Goal: Task Accomplishment & Management: Manage account settings

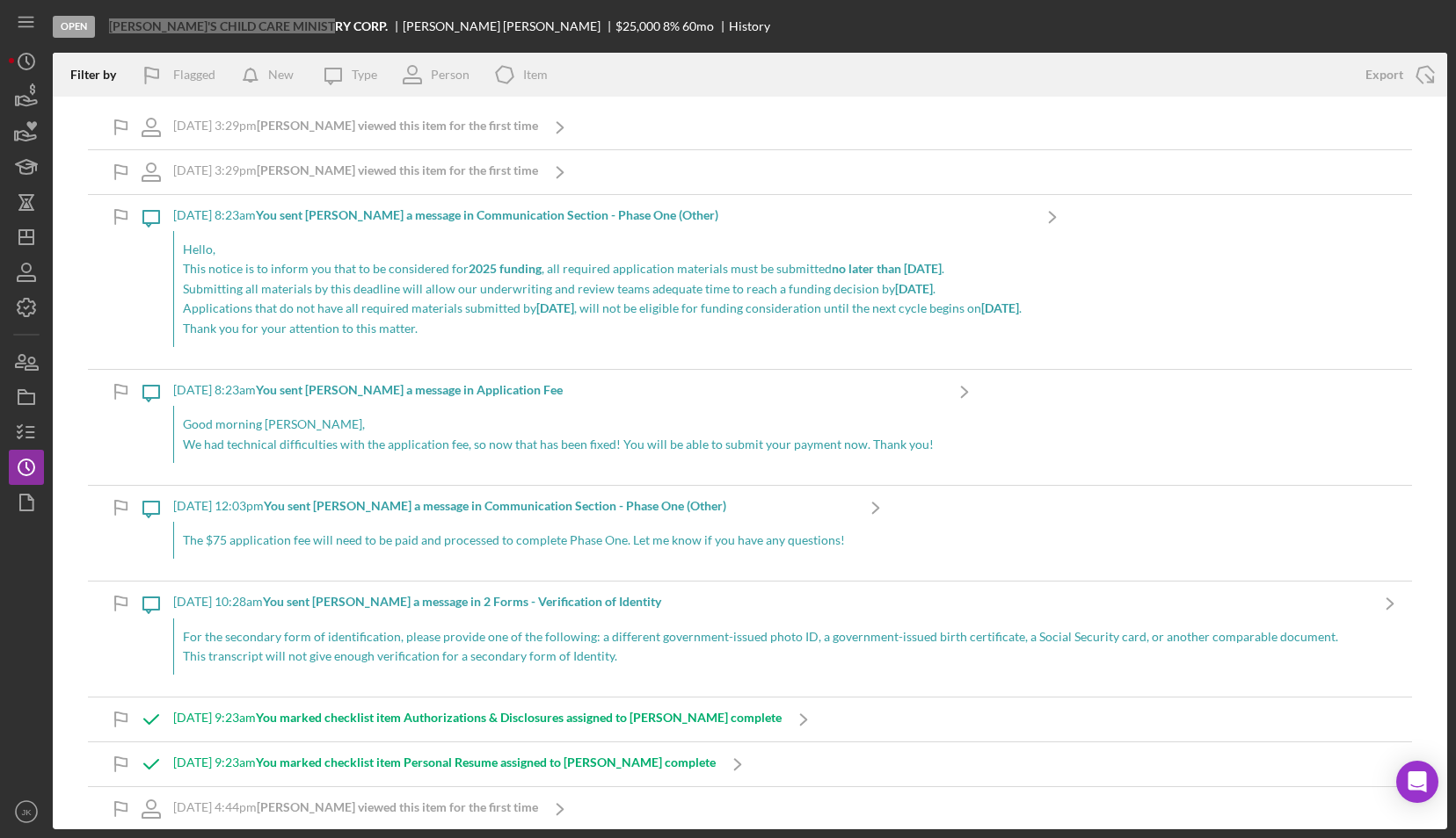
scroll to position [4161, 0]
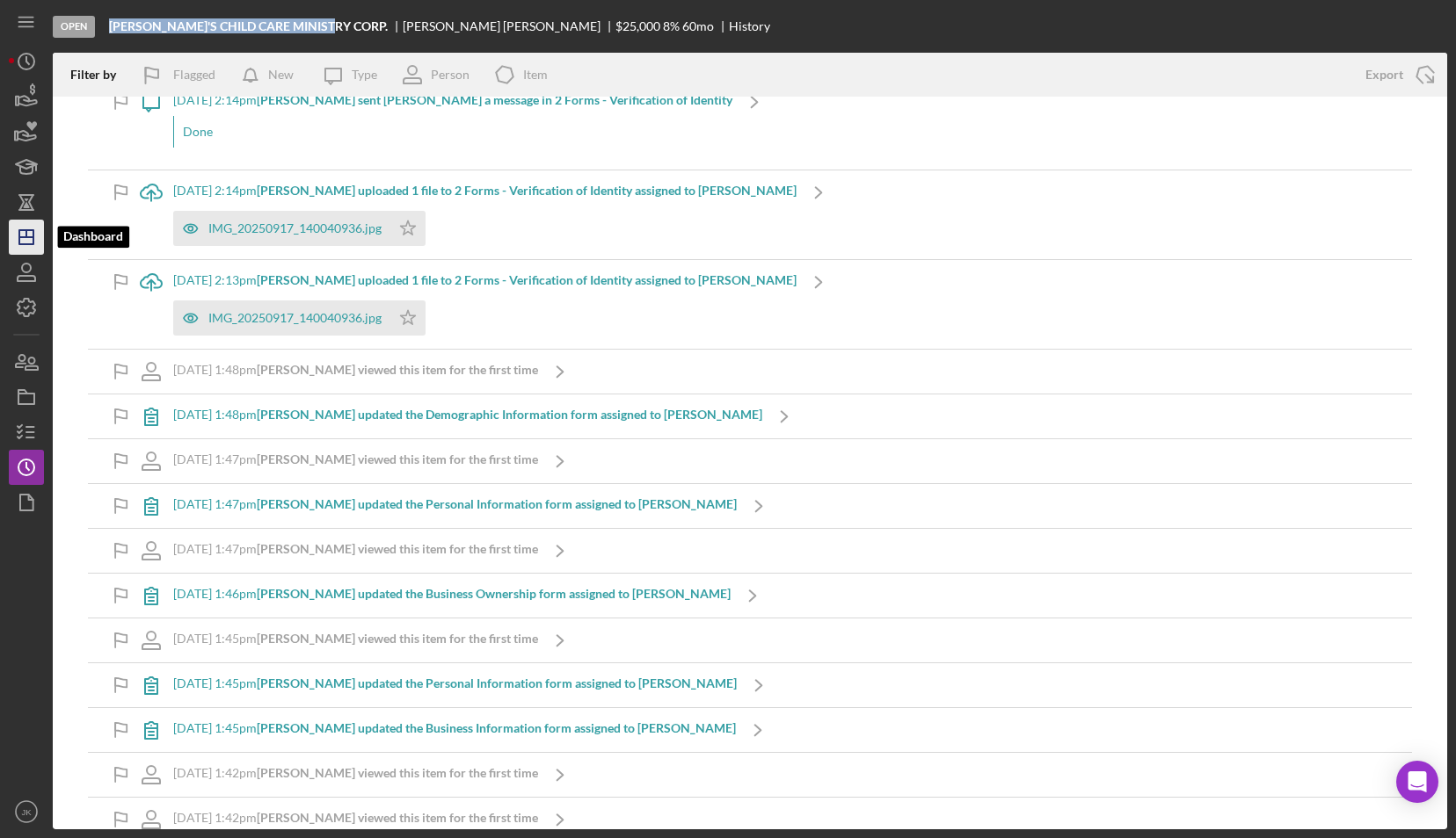
click at [23, 237] on line "button" at bounding box center [26, 237] width 14 height 0
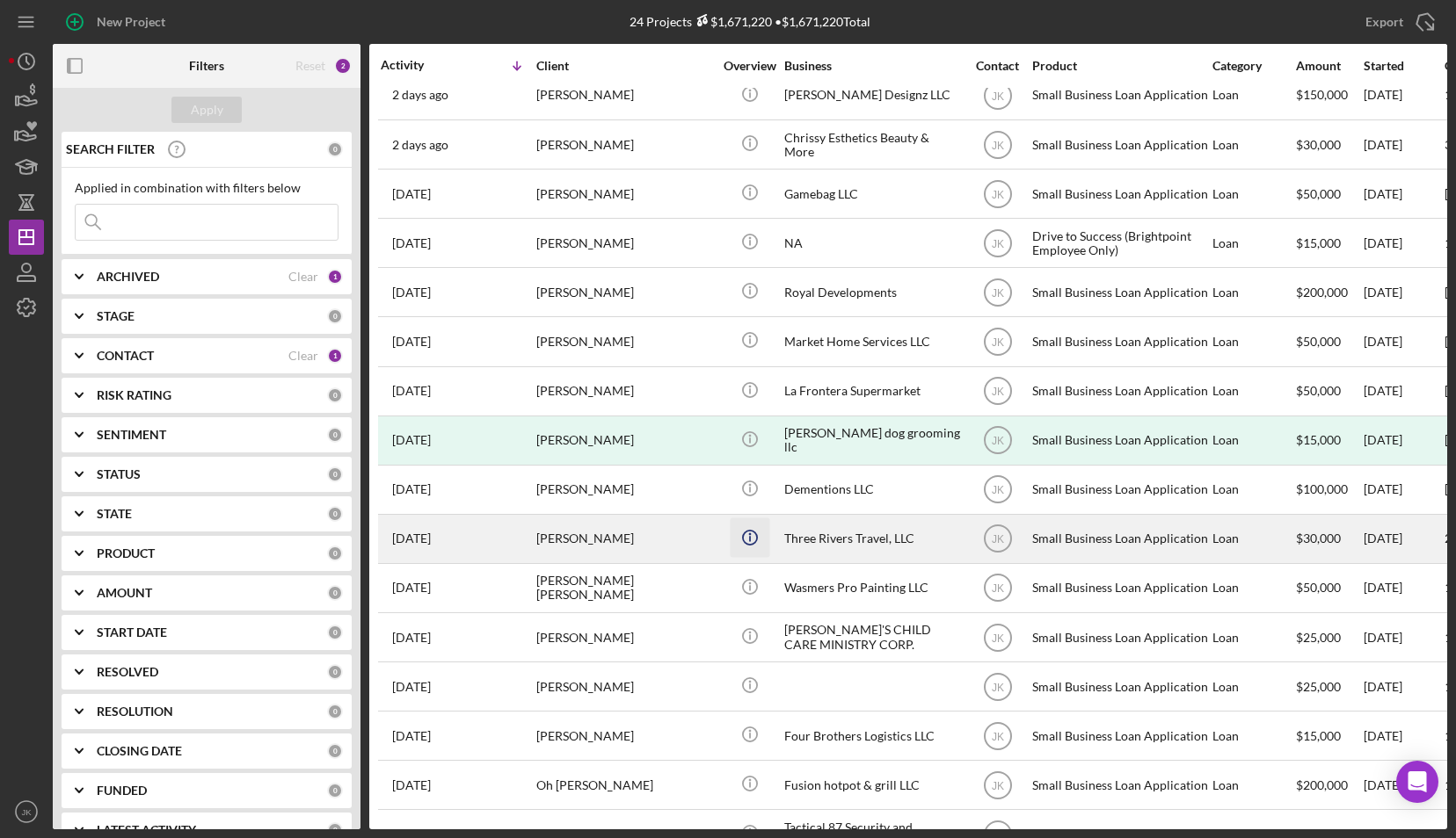
scroll to position [450, 0]
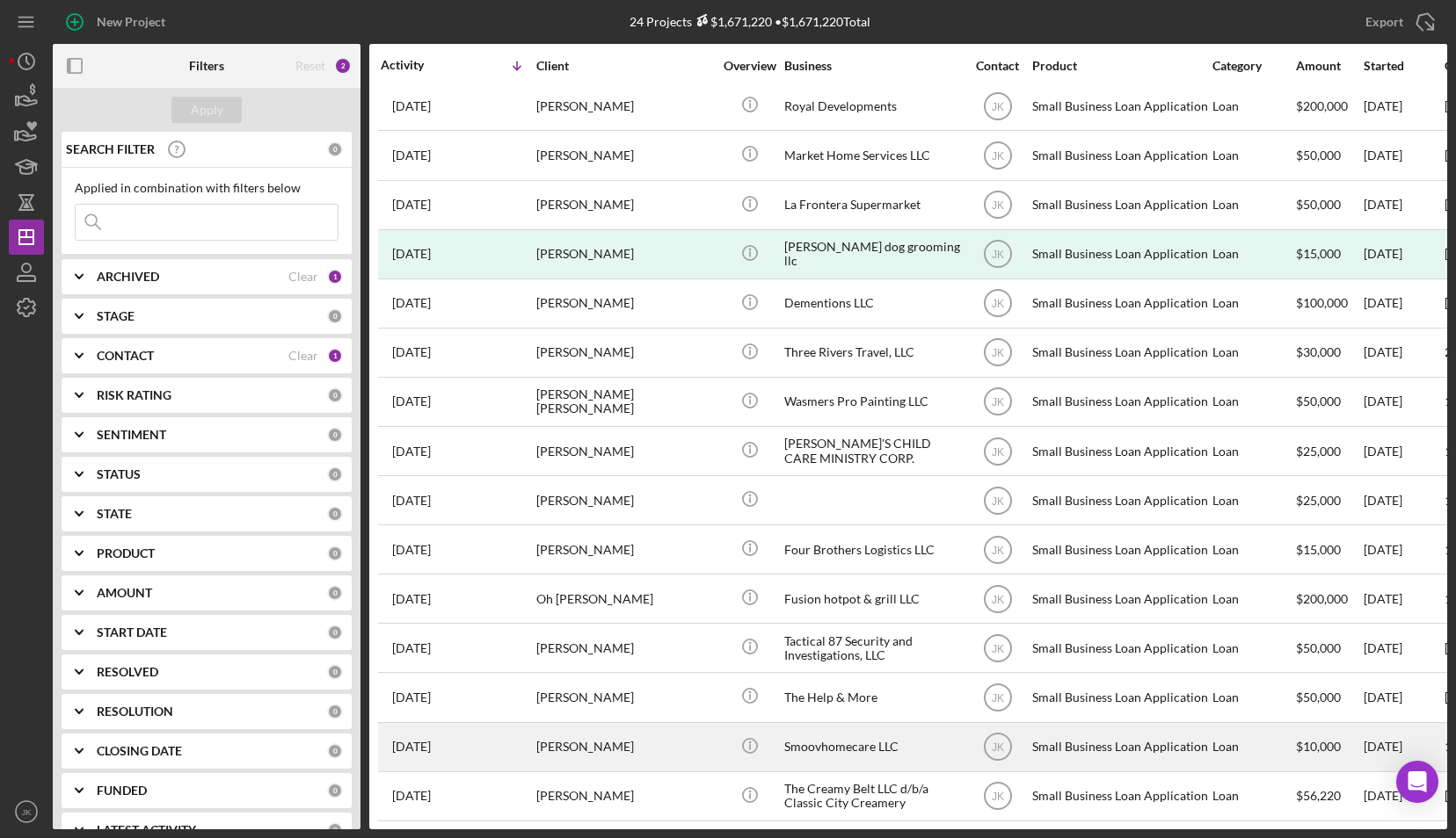
click at [628, 733] on div "Tara Meriwether" at bounding box center [625, 747] width 176 height 47
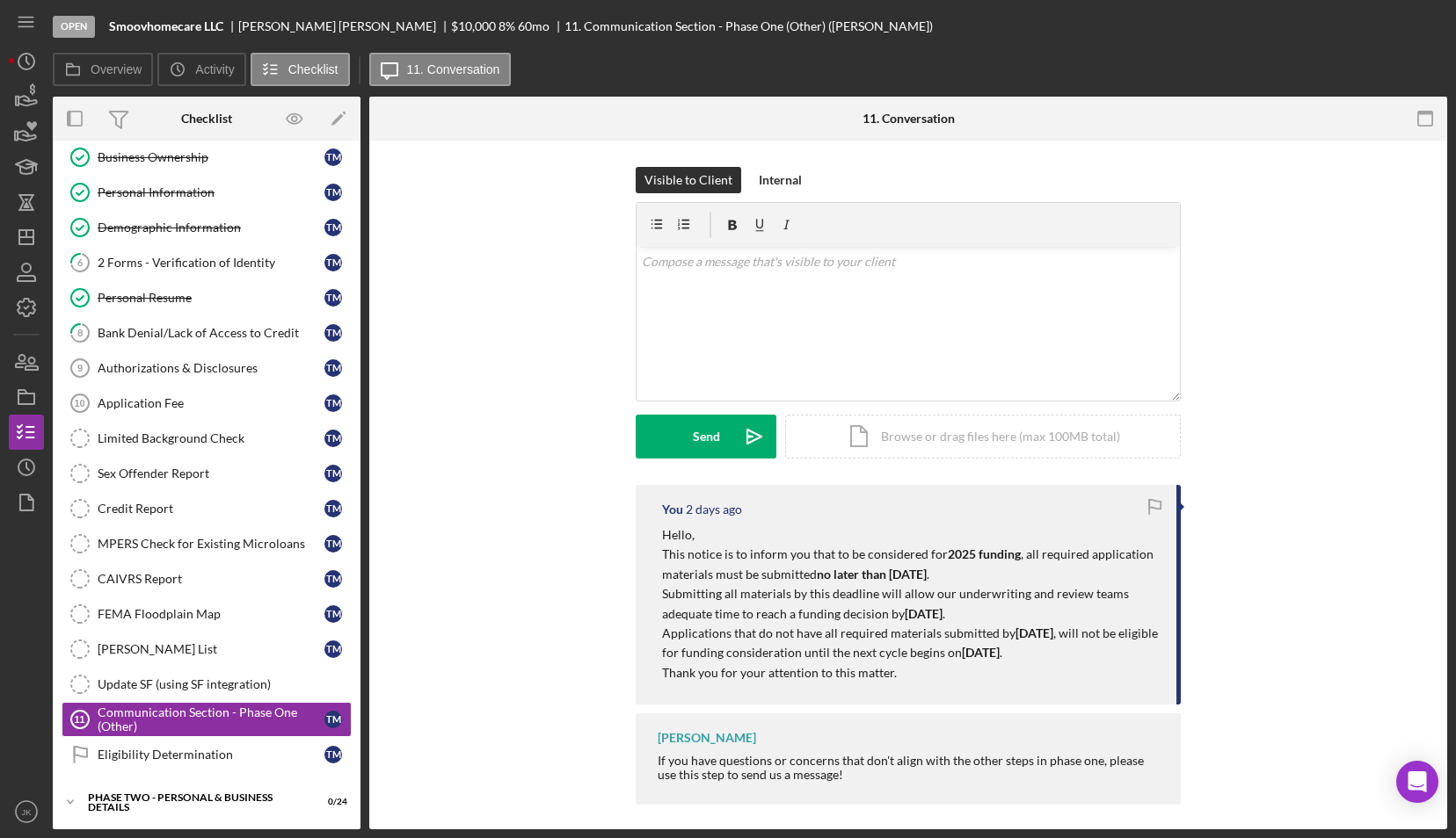
scroll to position [220, 0]
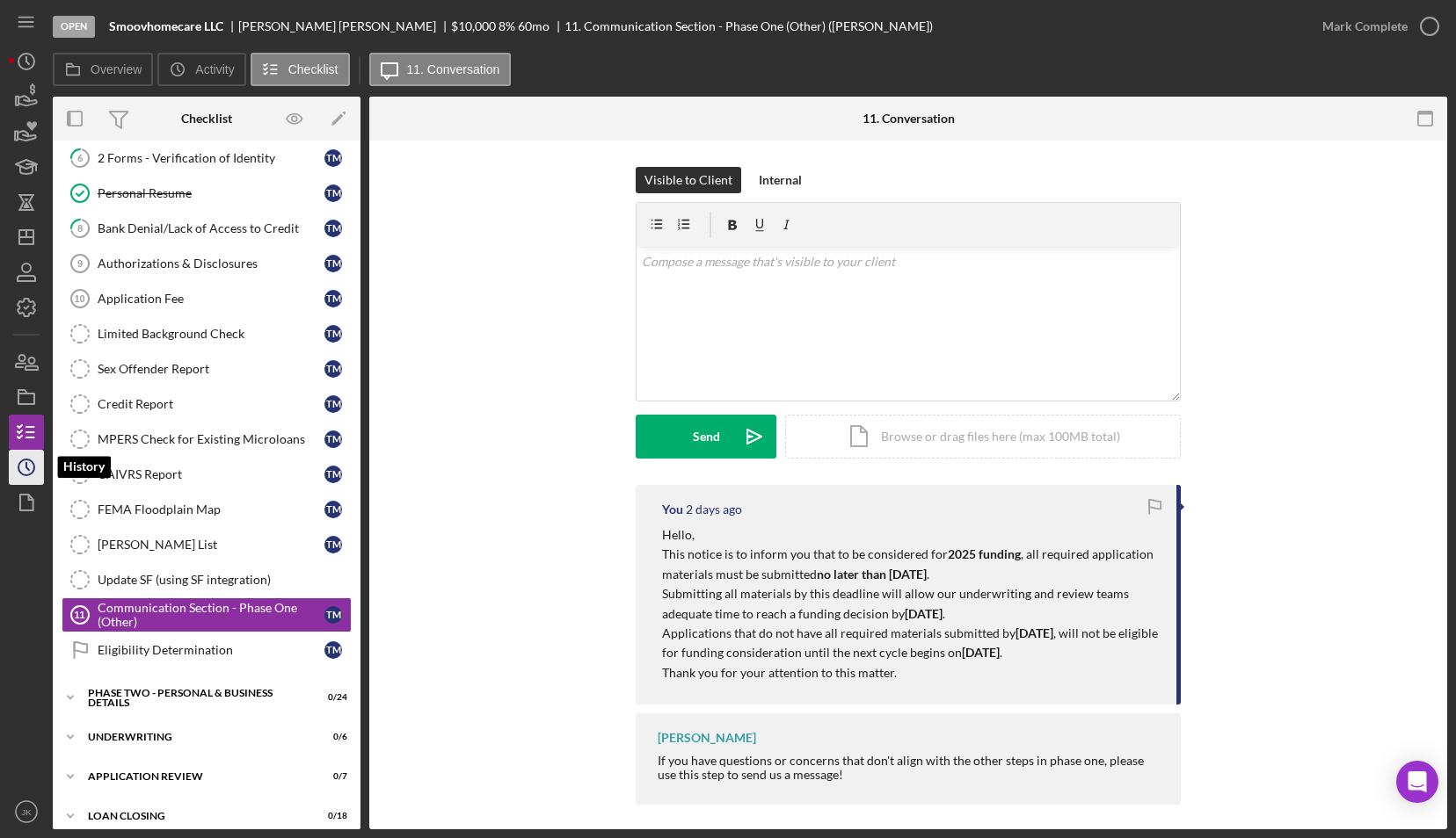
click at [21, 459] on icon "Icon/History" at bounding box center [26, 467] width 44 height 44
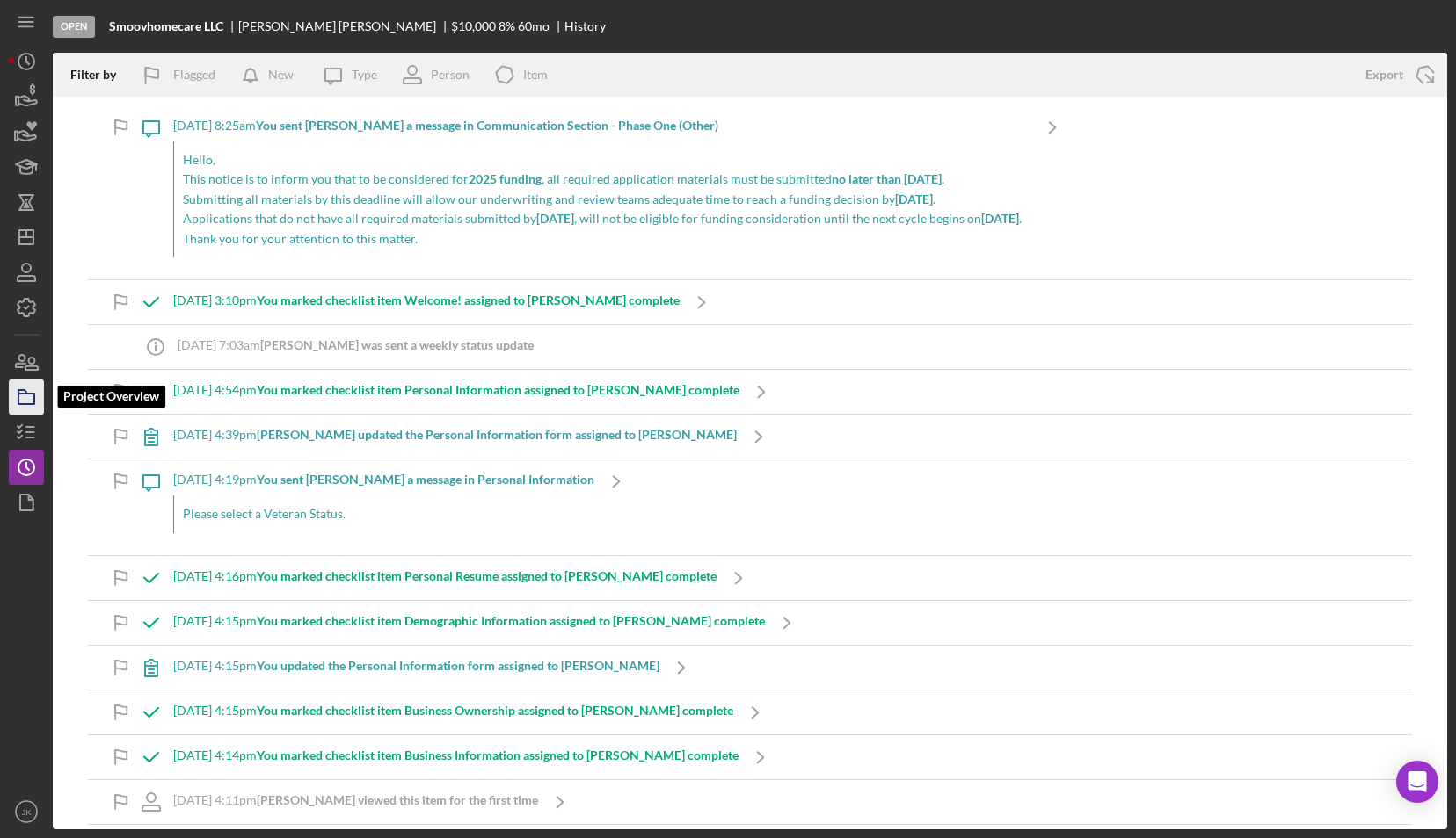
click at [28, 395] on icon "button" at bounding box center [26, 397] width 44 height 44
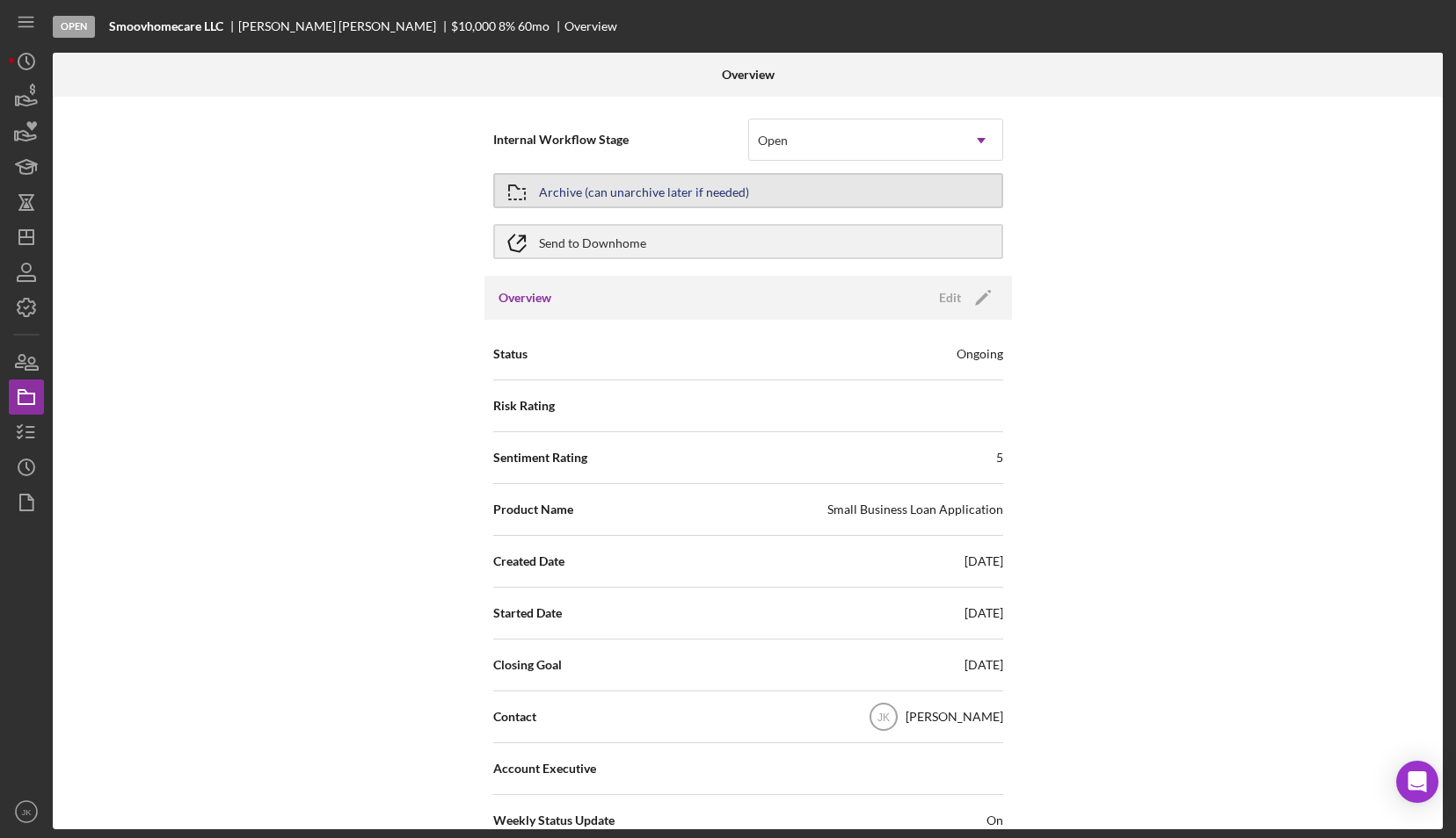
click at [681, 189] on div "Archive (can unarchive later if needed)" at bounding box center [643, 190] width 210 height 31
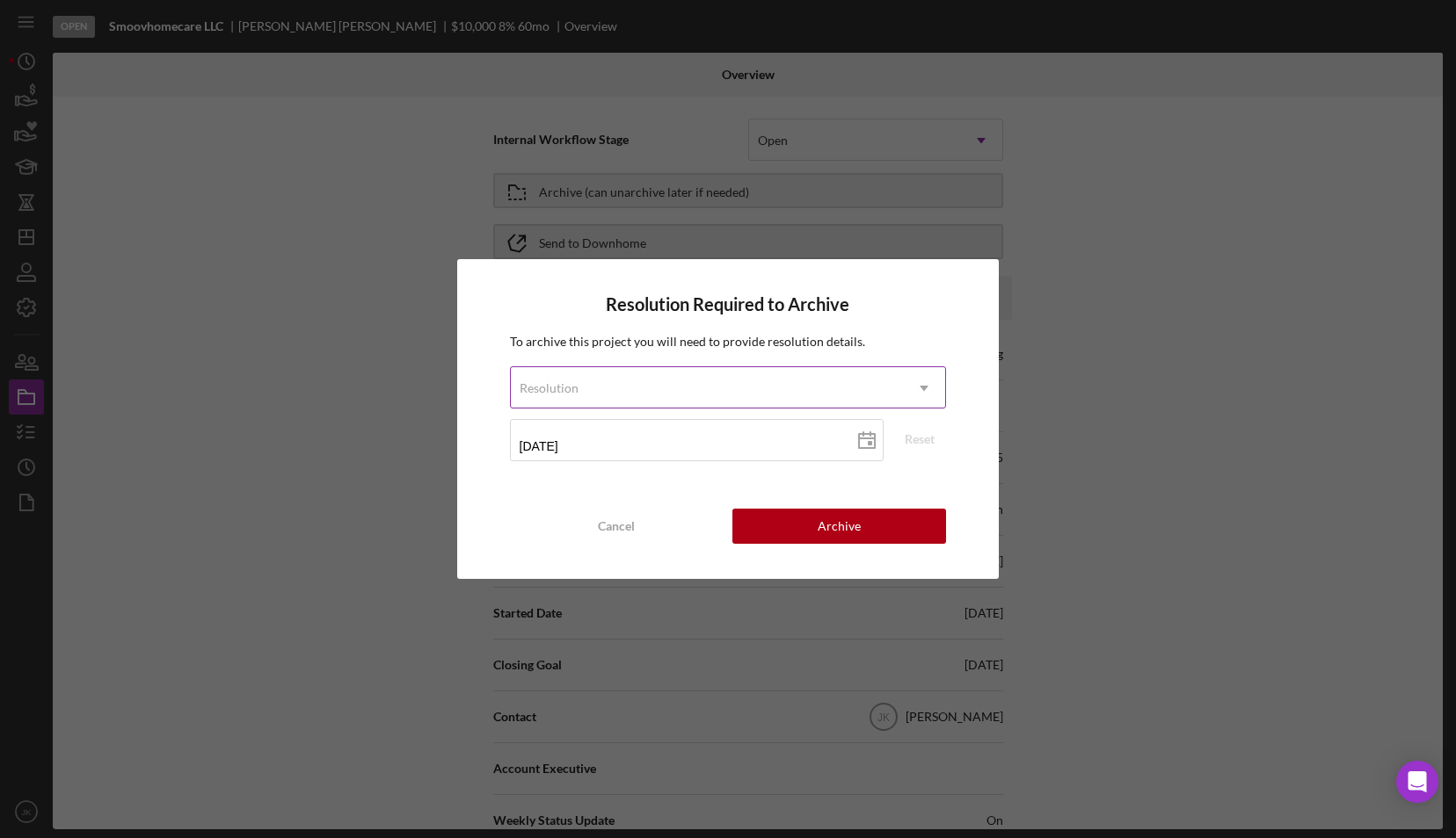
click at [738, 388] on div "Resolution" at bounding box center [707, 387] width 393 height 40
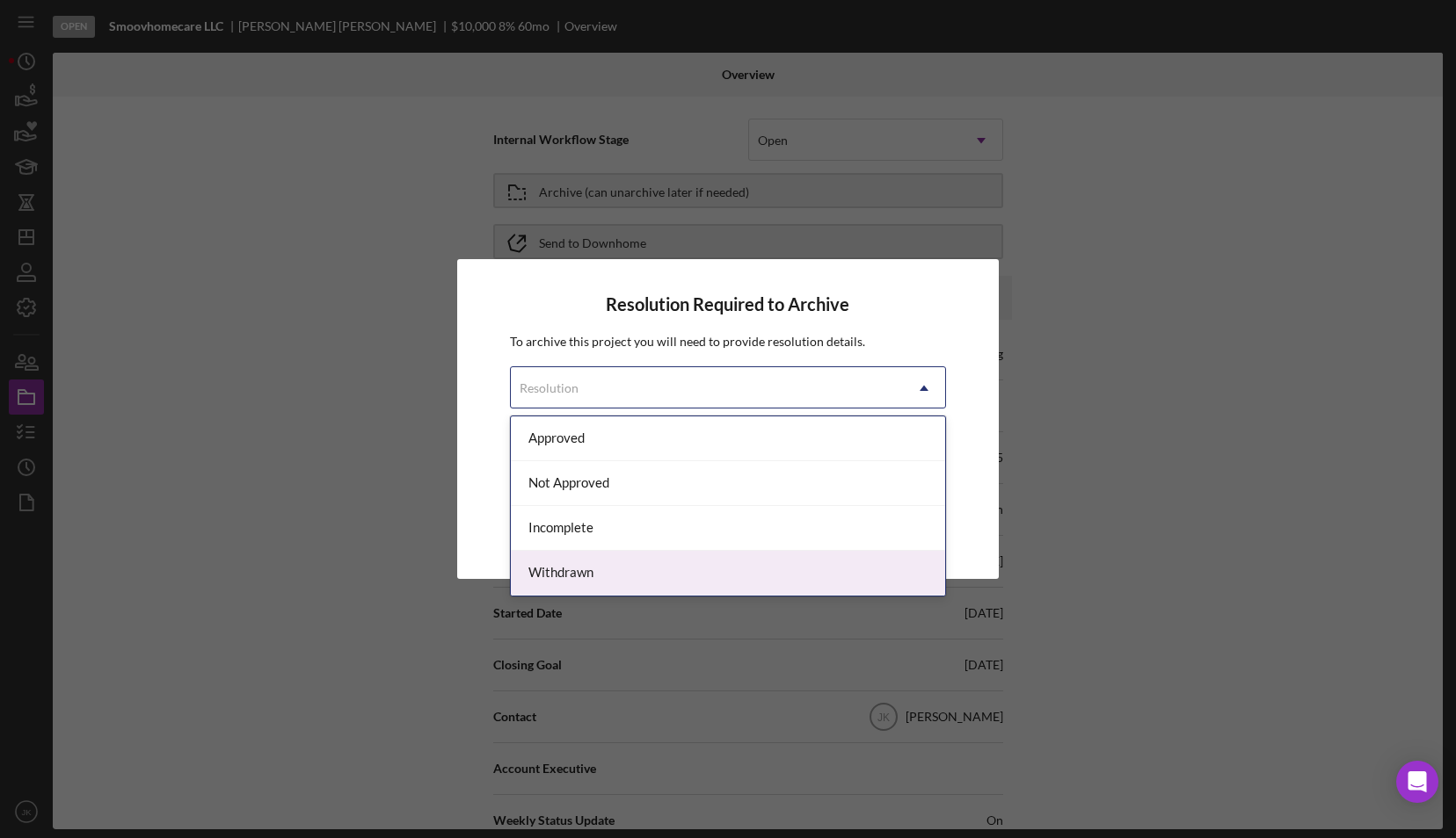
click at [627, 568] on div "Withdrawn" at bounding box center [728, 574] width 435 height 45
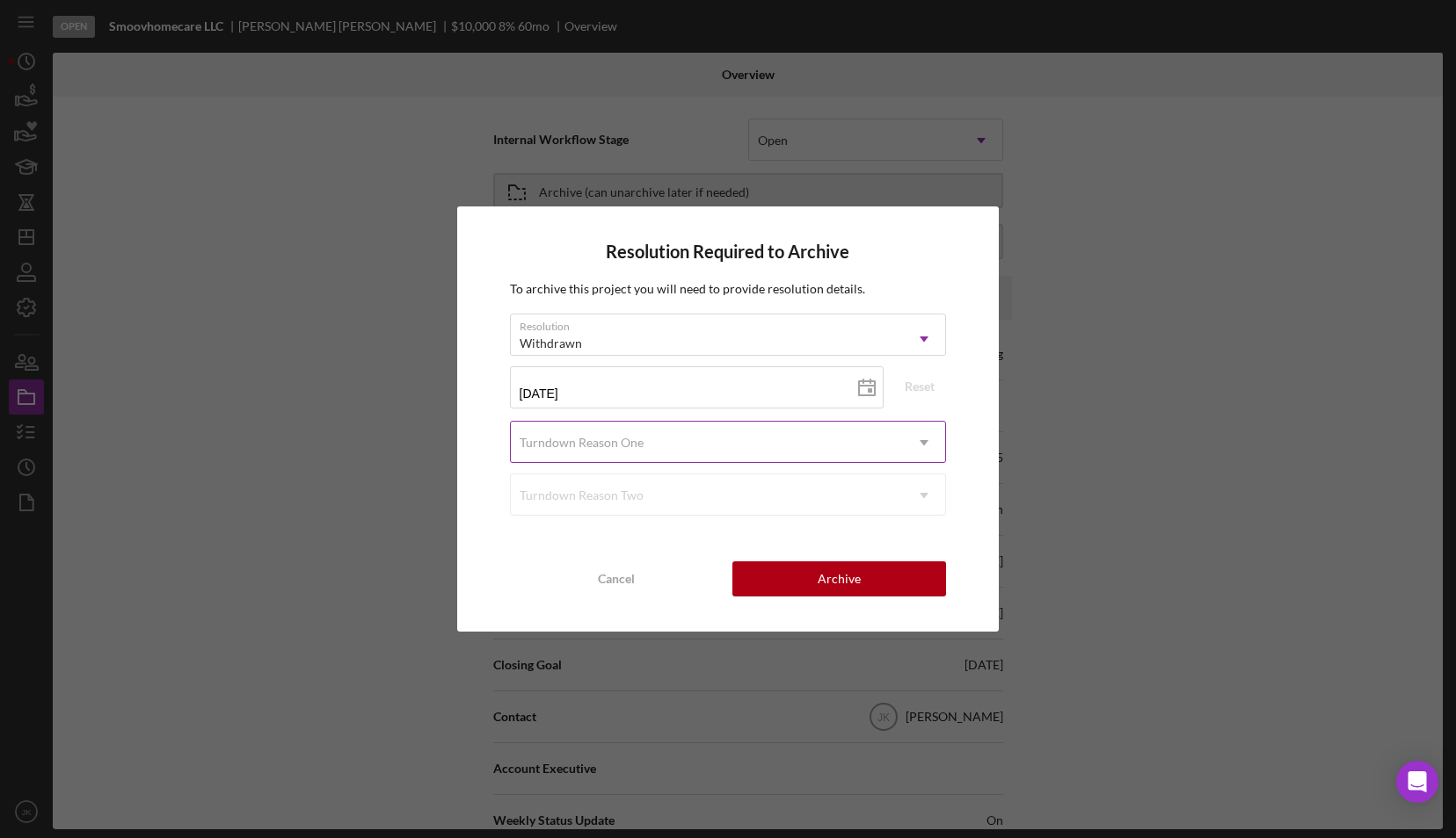
click at [651, 457] on div "Turndown Reason One" at bounding box center [707, 442] width 393 height 40
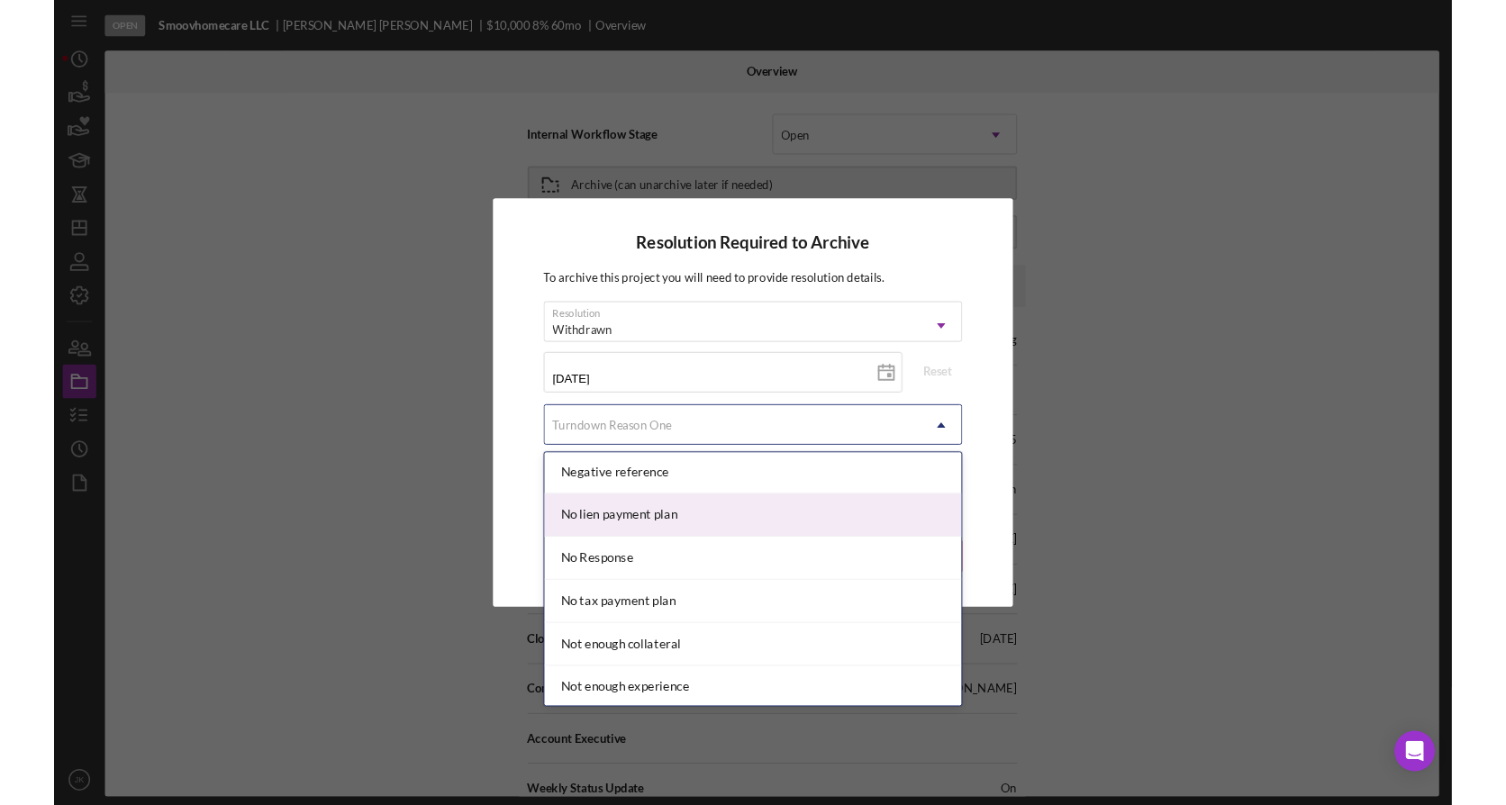
scroll to position [1171, 0]
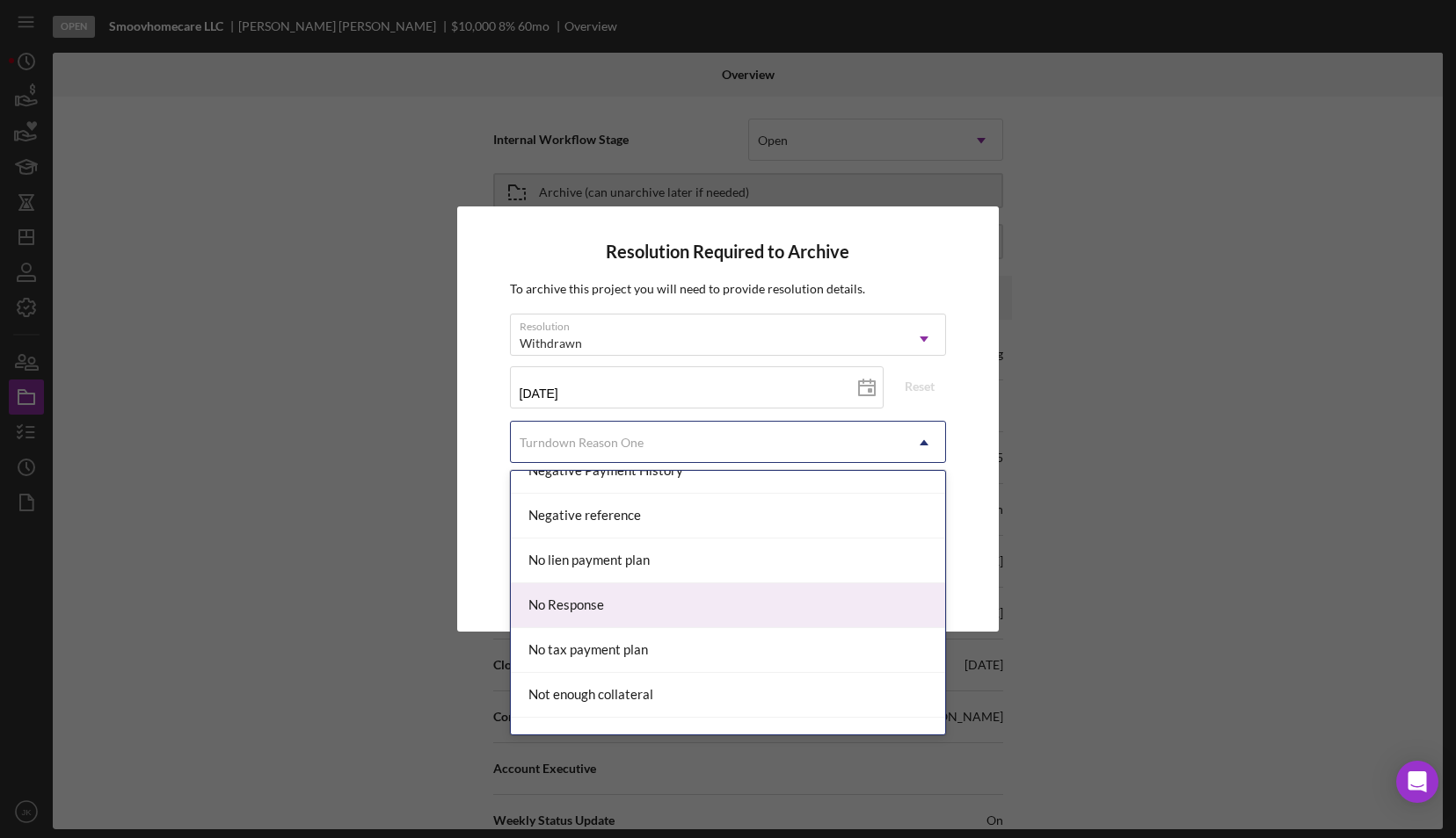
click at [664, 590] on div "No Response" at bounding box center [728, 606] width 435 height 45
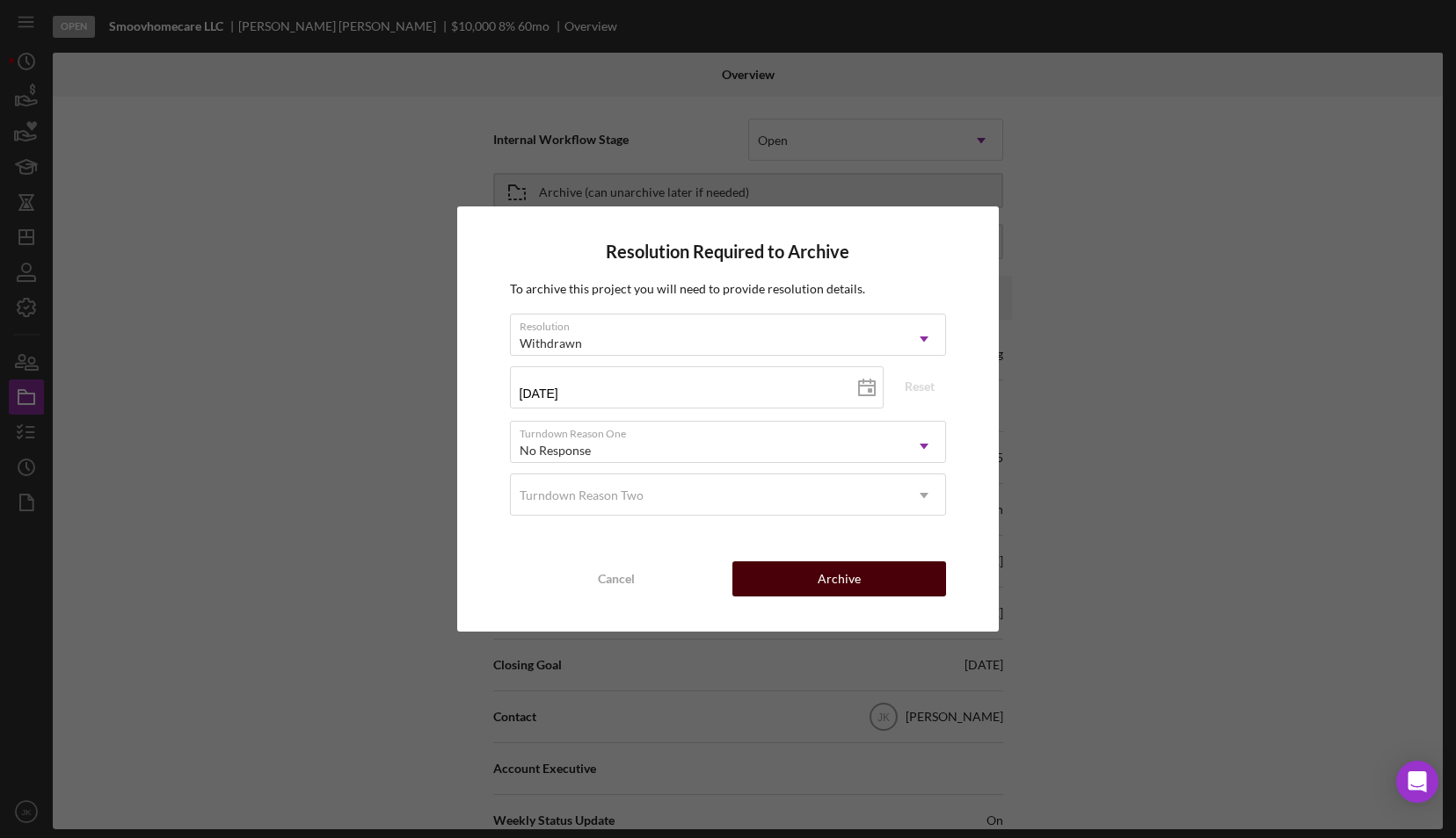
click at [895, 581] on button "Archive" at bounding box center [838, 579] width 214 height 35
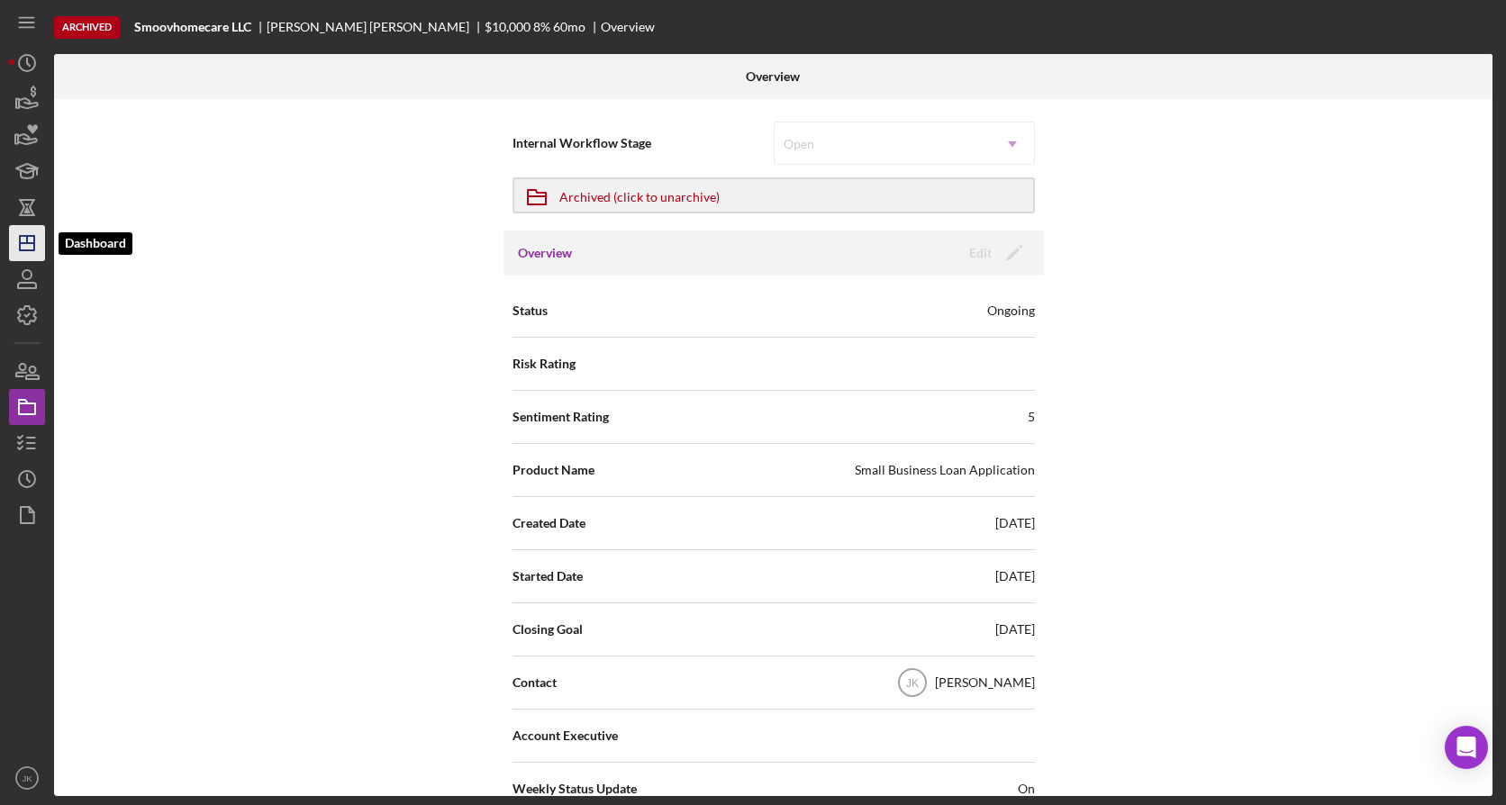
click at [33, 243] on line "button" at bounding box center [27, 243] width 14 height 0
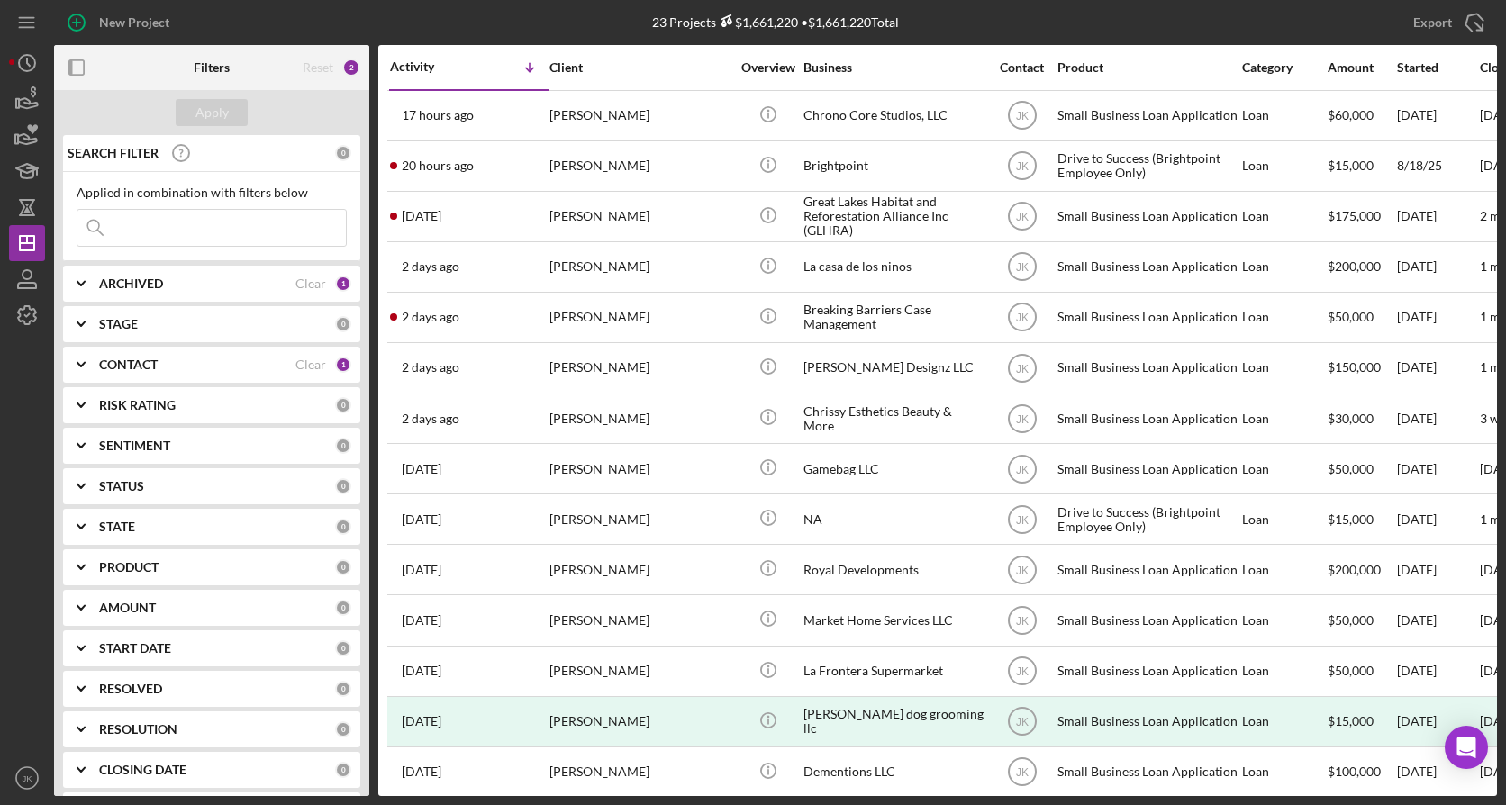
click at [199, 277] on div "ARCHIVED" at bounding box center [197, 284] width 196 height 14
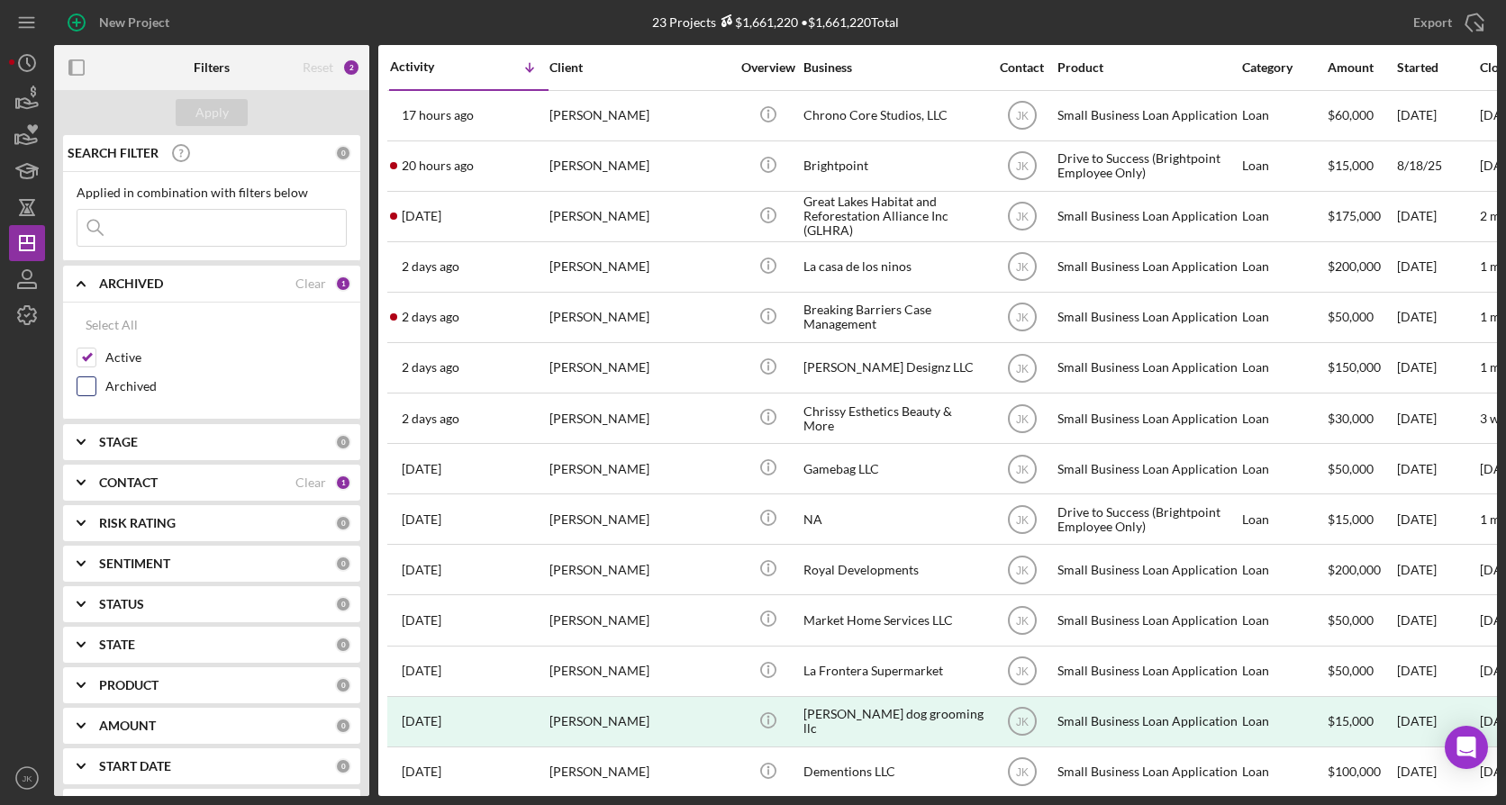
click at [137, 386] on label "Archived" at bounding box center [225, 386] width 241 height 18
click at [95, 386] on input "Archived" at bounding box center [86, 386] width 18 height 18
checkbox input "true"
click at [141, 352] on label "Active" at bounding box center [225, 358] width 241 height 18
click at [95, 352] on input "Active" at bounding box center [86, 358] width 18 height 18
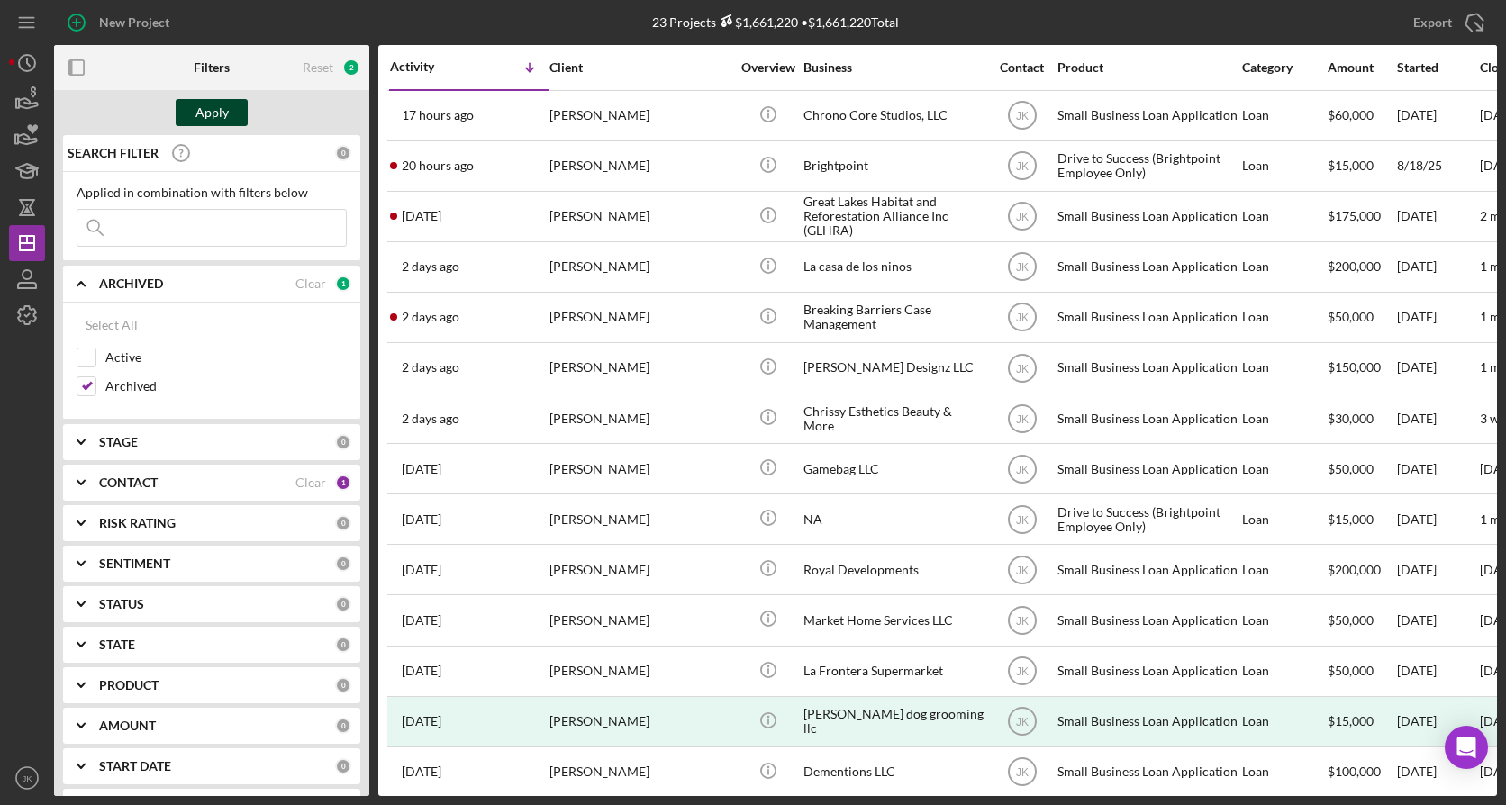
click at [221, 108] on div "Apply" at bounding box center [211, 112] width 33 height 27
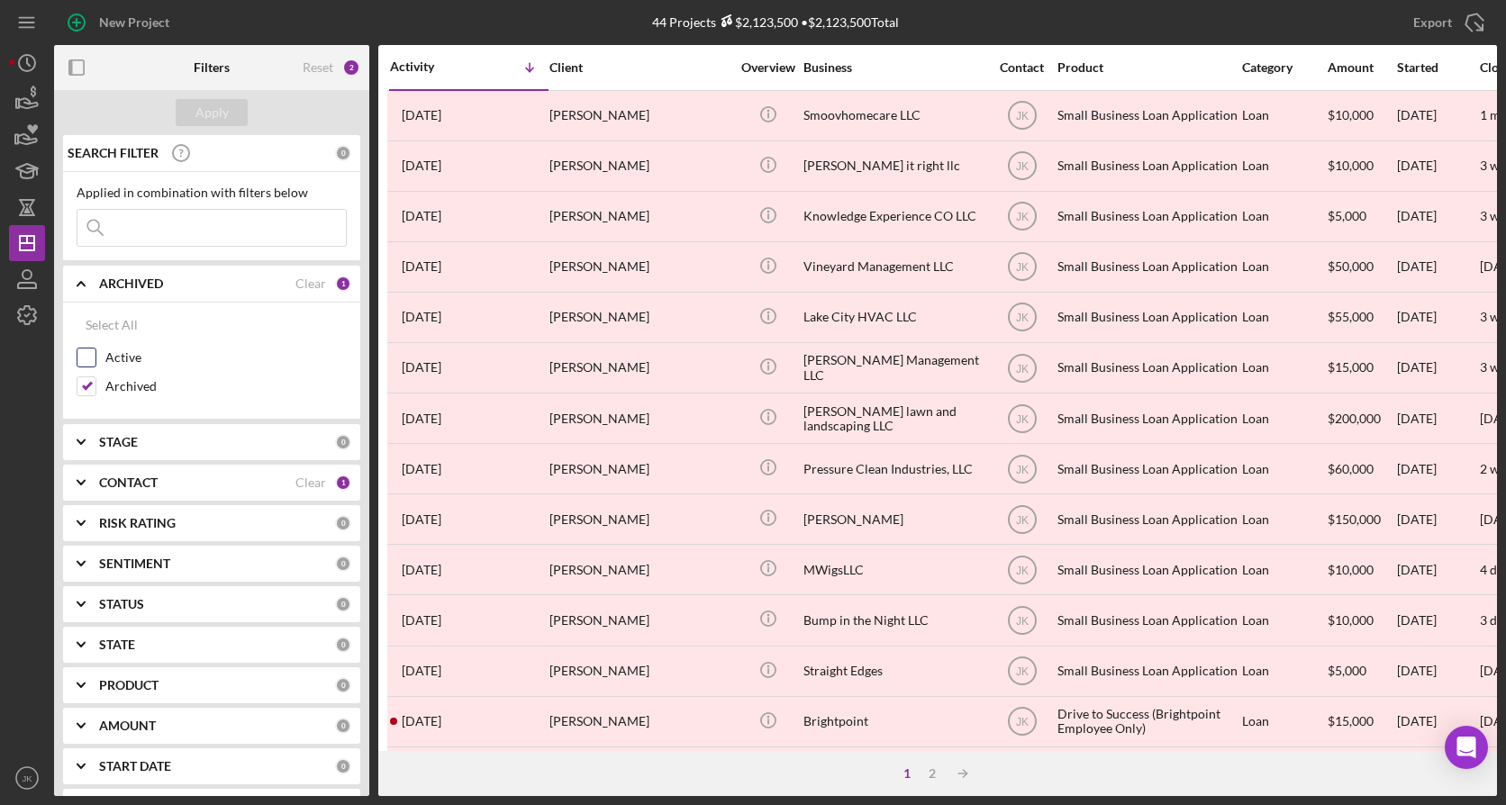
click at [146, 369] on div "Active" at bounding box center [212, 362] width 270 height 29
click at [139, 358] on label "Active" at bounding box center [225, 358] width 241 height 18
click at [95, 358] on input "Active" at bounding box center [86, 358] width 18 height 18
checkbox input "true"
click at [127, 386] on label "Archived" at bounding box center [225, 386] width 241 height 18
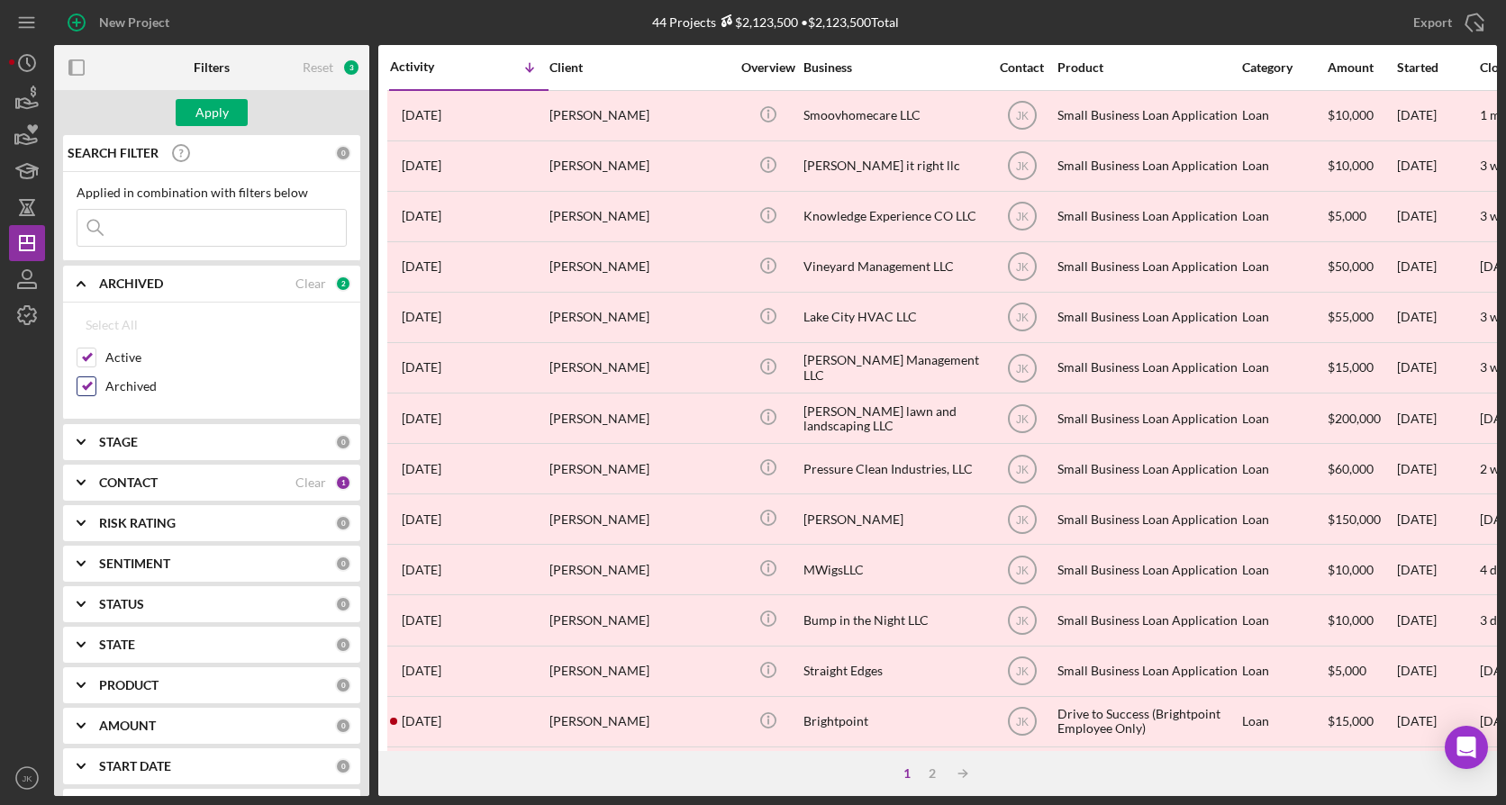
click at [95, 386] on input "Archived" at bounding box center [86, 386] width 18 height 18
checkbox input "false"
click at [206, 114] on div "Apply" at bounding box center [211, 112] width 33 height 27
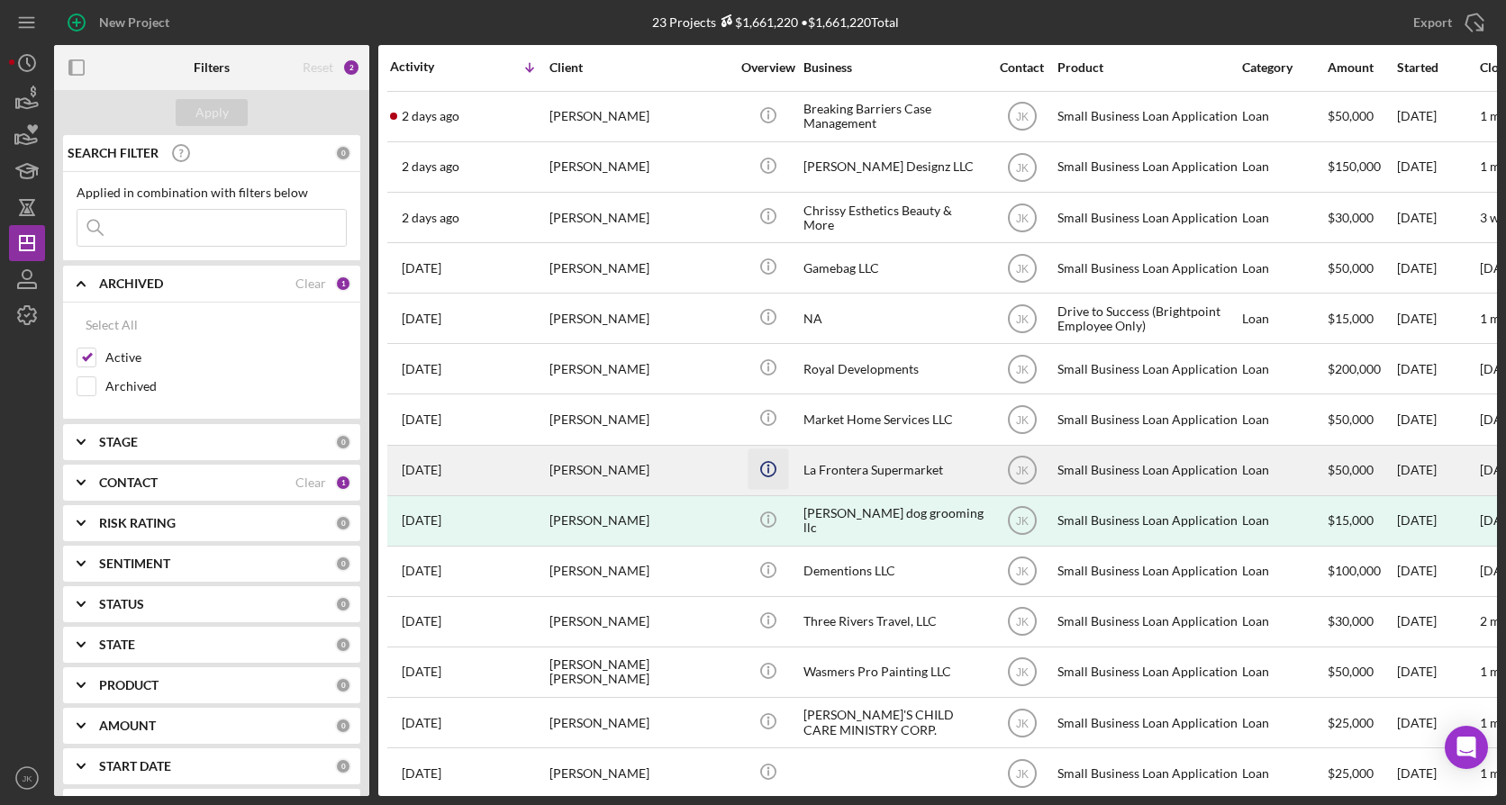
scroll to position [479, 0]
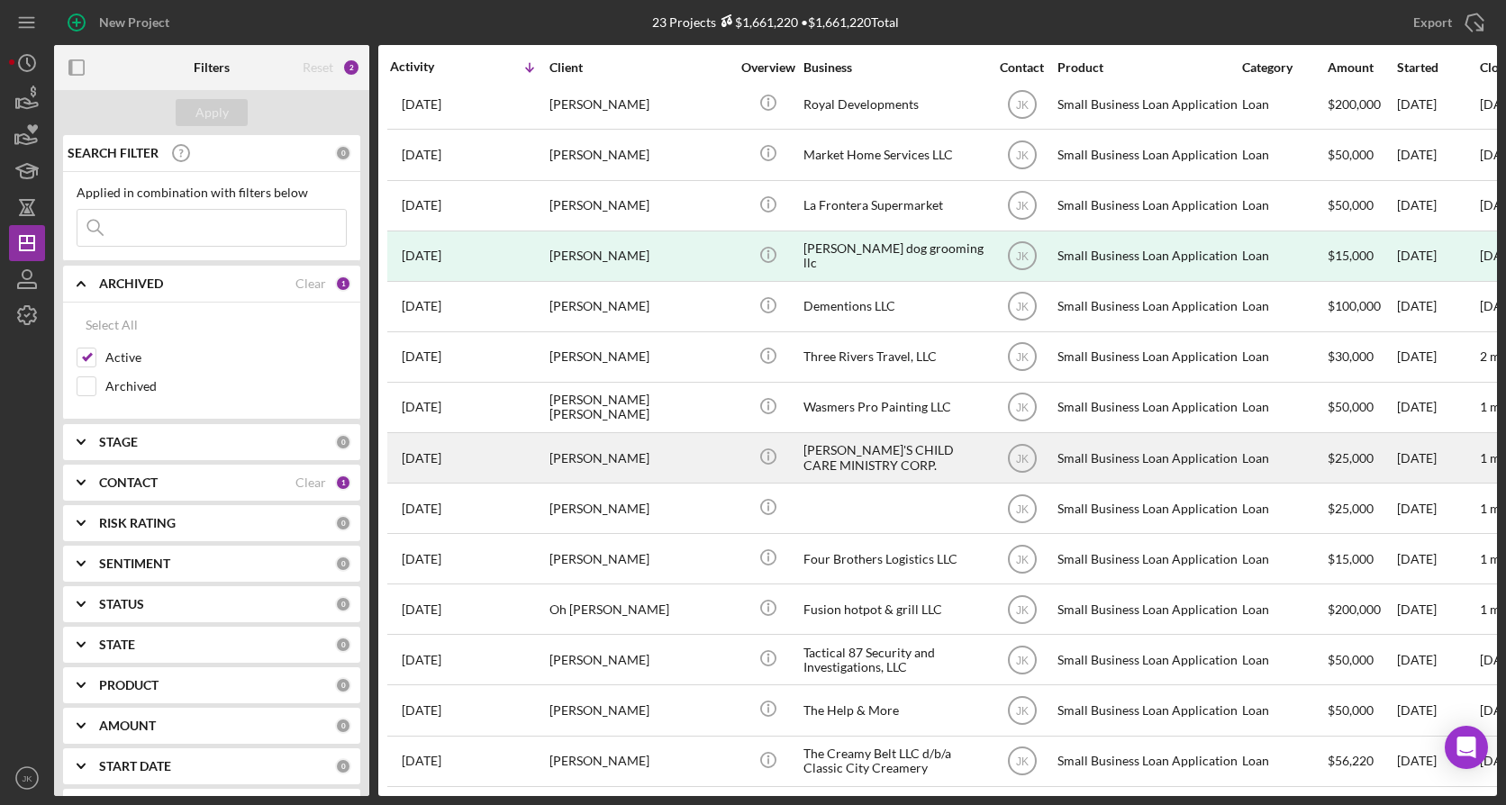
click at [658, 447] on div "[PERSON_NAME]" at bounding box center [640, 458] width 180 height 48
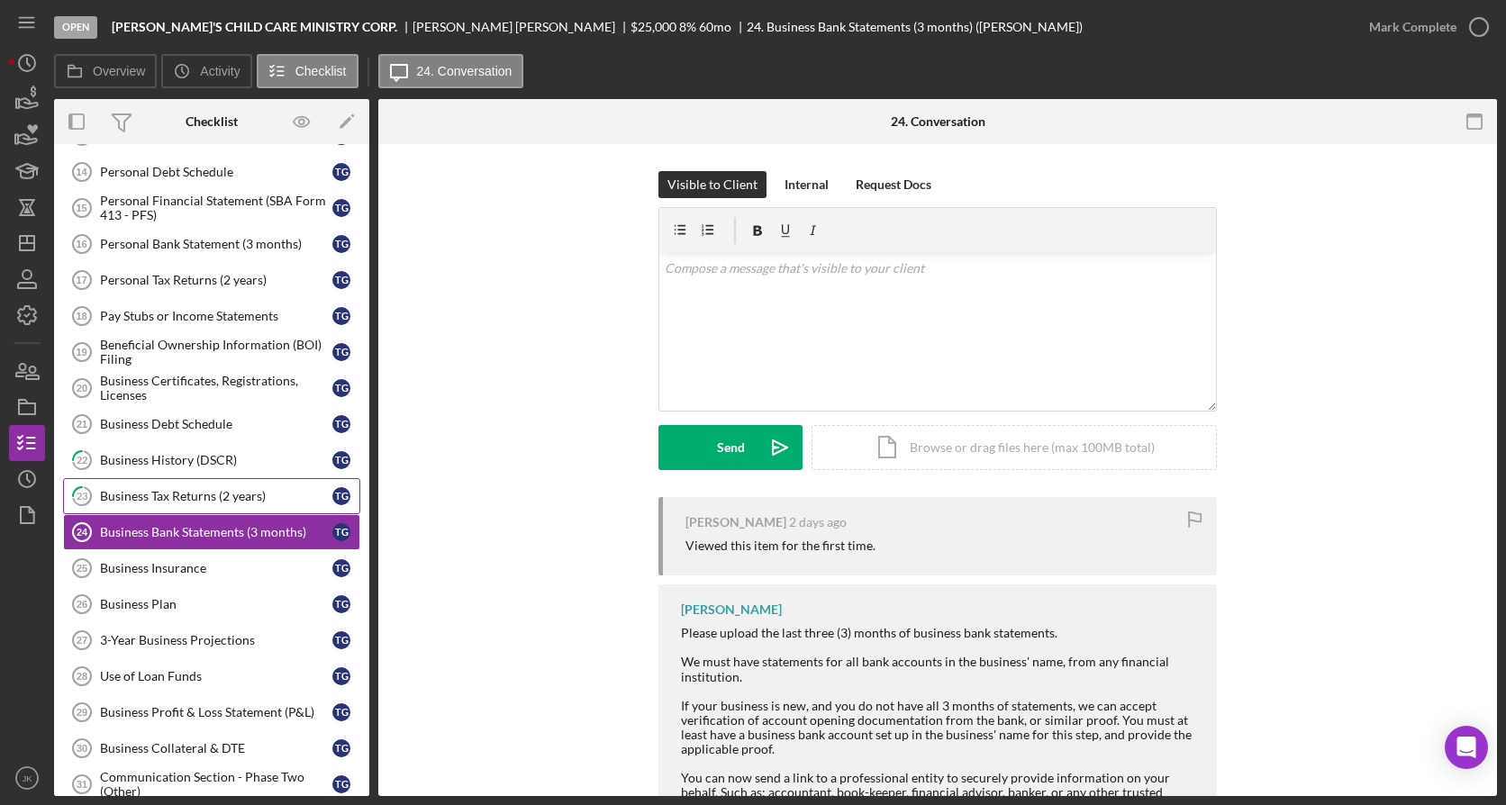
scroll to position [120, 0]
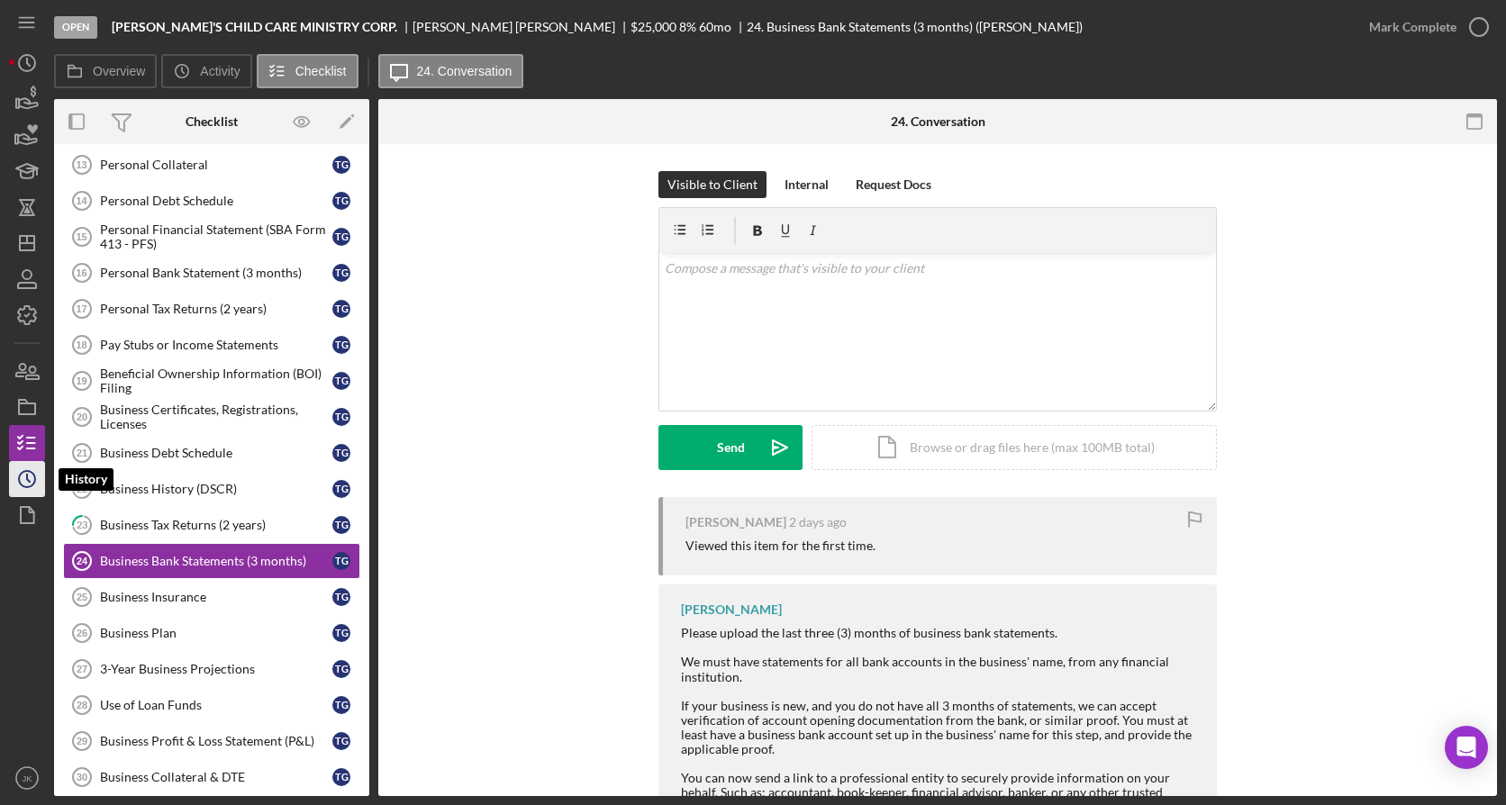
click at [25, 478] on icon "Icon/History" at bounding box center [27, 479] width 45 height 45
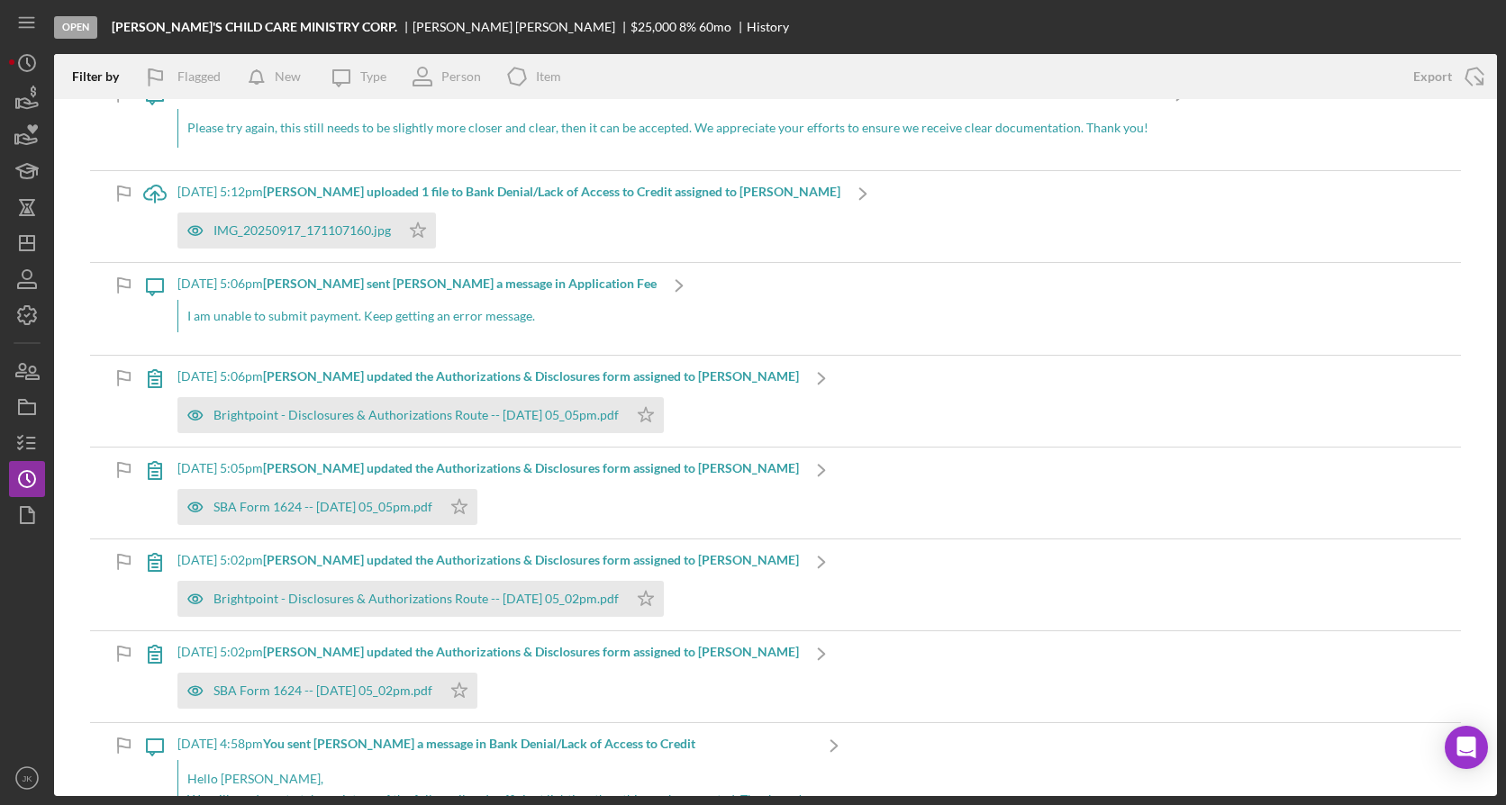
scroll to position [2522, 0]
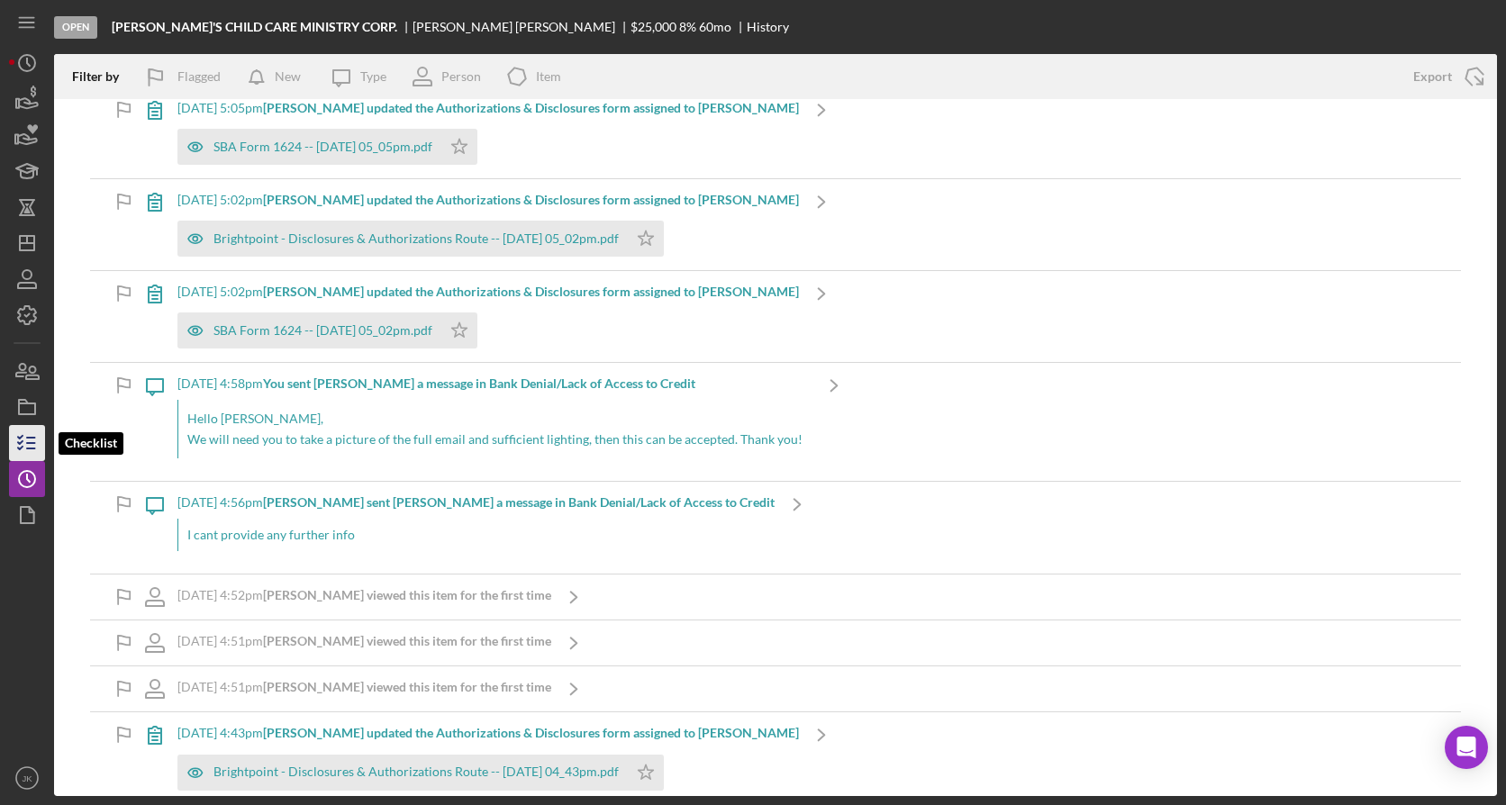
click at [10, 446] on icon "button" at bounding box center [27, 443] width 45 height 45
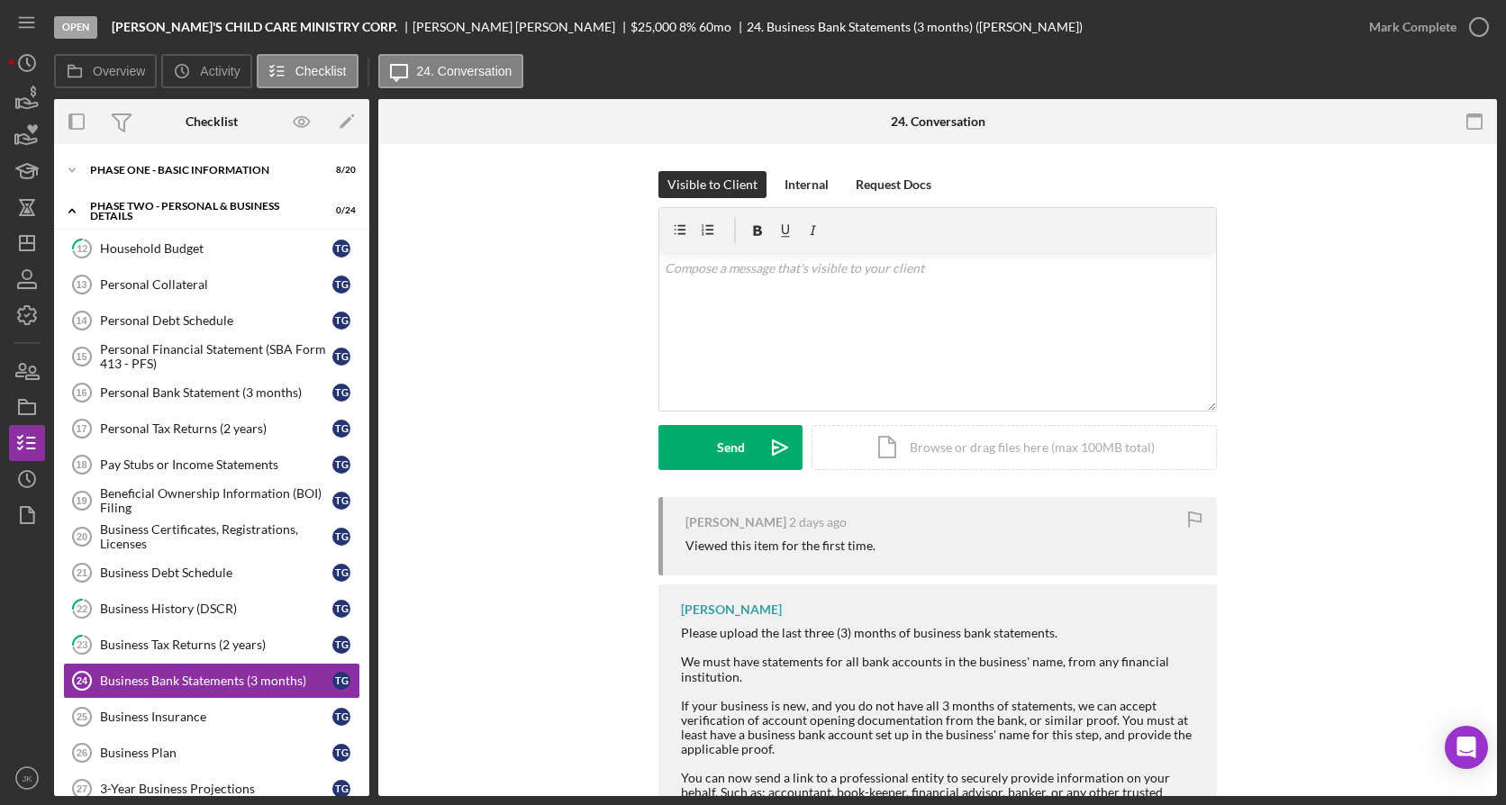
click at [180, 152] on div "Icon/Expander Phase One - Basic Information 8 / 20 Icon/Expander PHASE TWO - PE…" at bounding box center [211, 470] width 315 height 652
click at [181, 180] on div "Icon/Expander Phase One - Basic Information 8 / 20" at bounding box center [211, 170] width 315 height 36
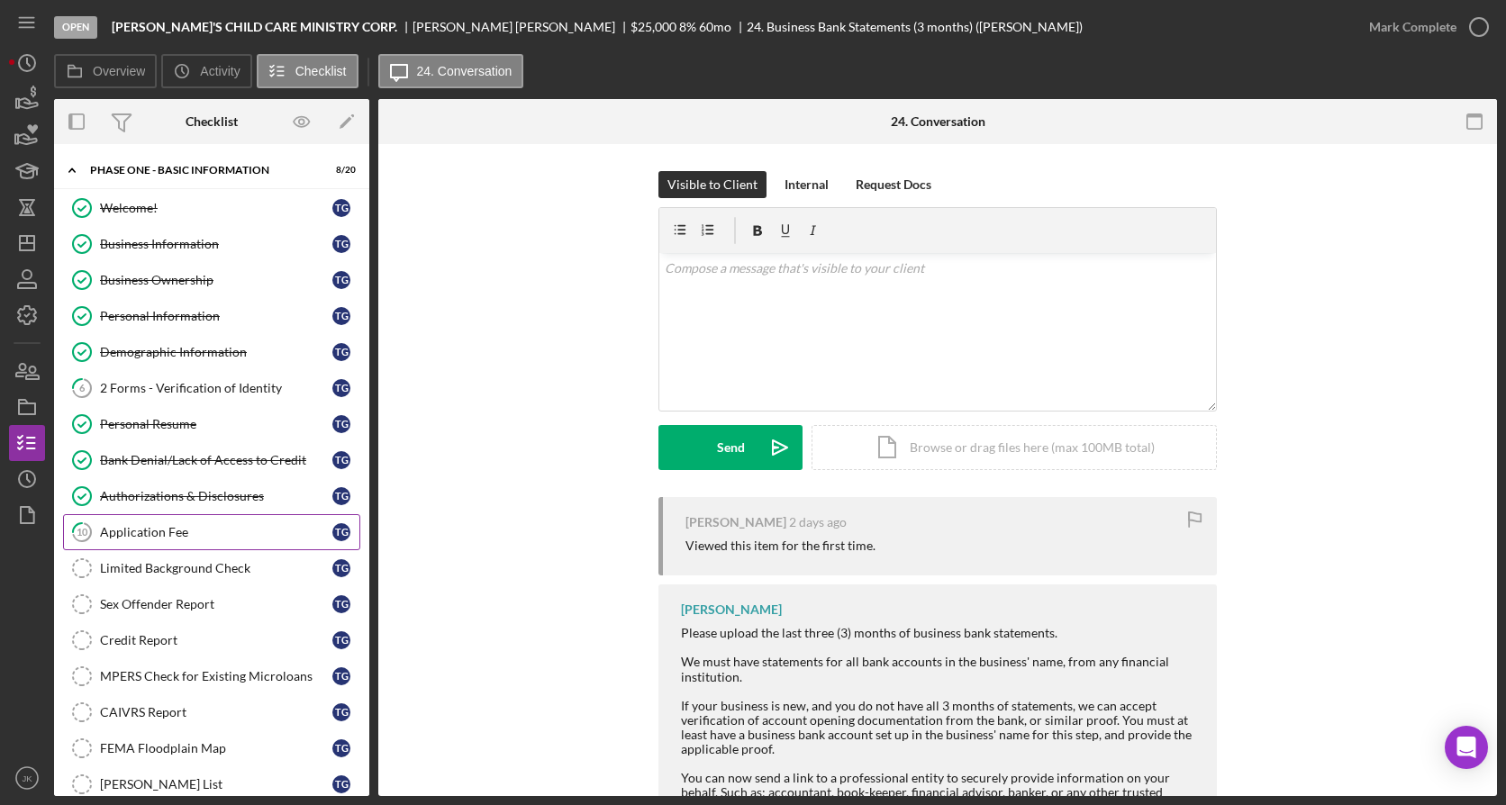
click at [157, 525] on div "Application Fee" at bounding box center [216, 532] width 232 height 14
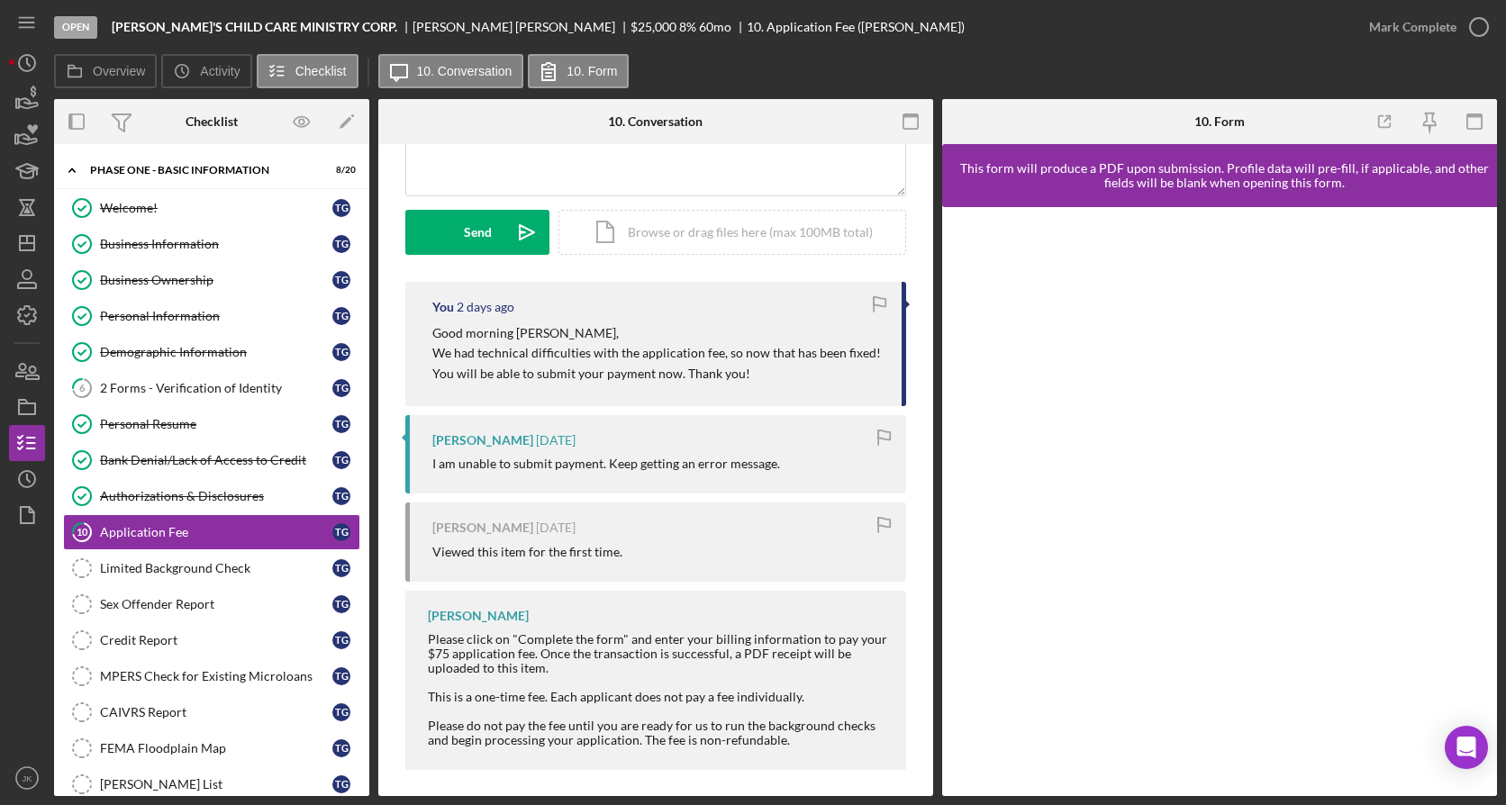
scroll to position [225, 0]
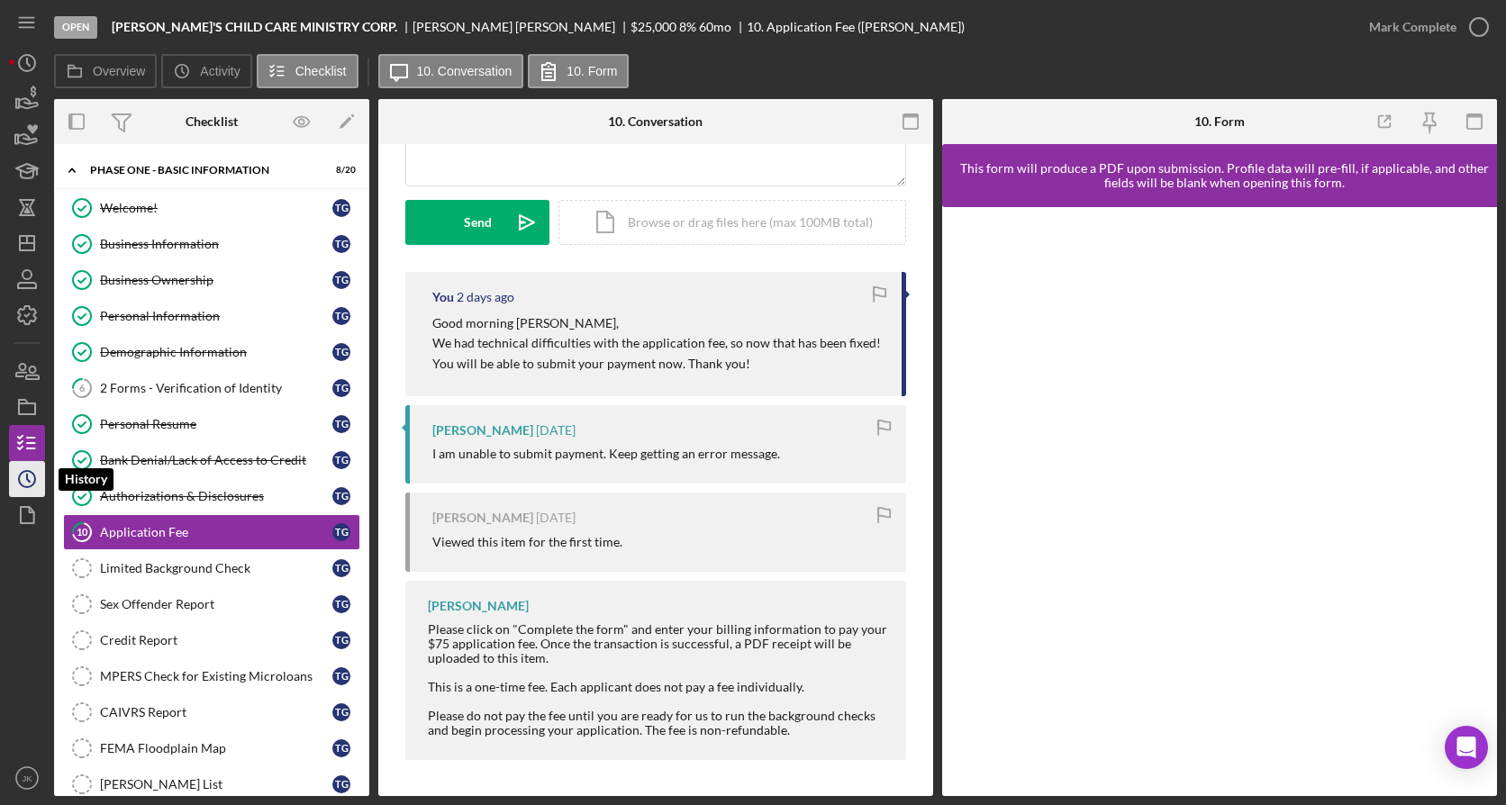
click at [22, 465] on icon "Icon/History" at bounding box center [27, 479] width 45 height 45
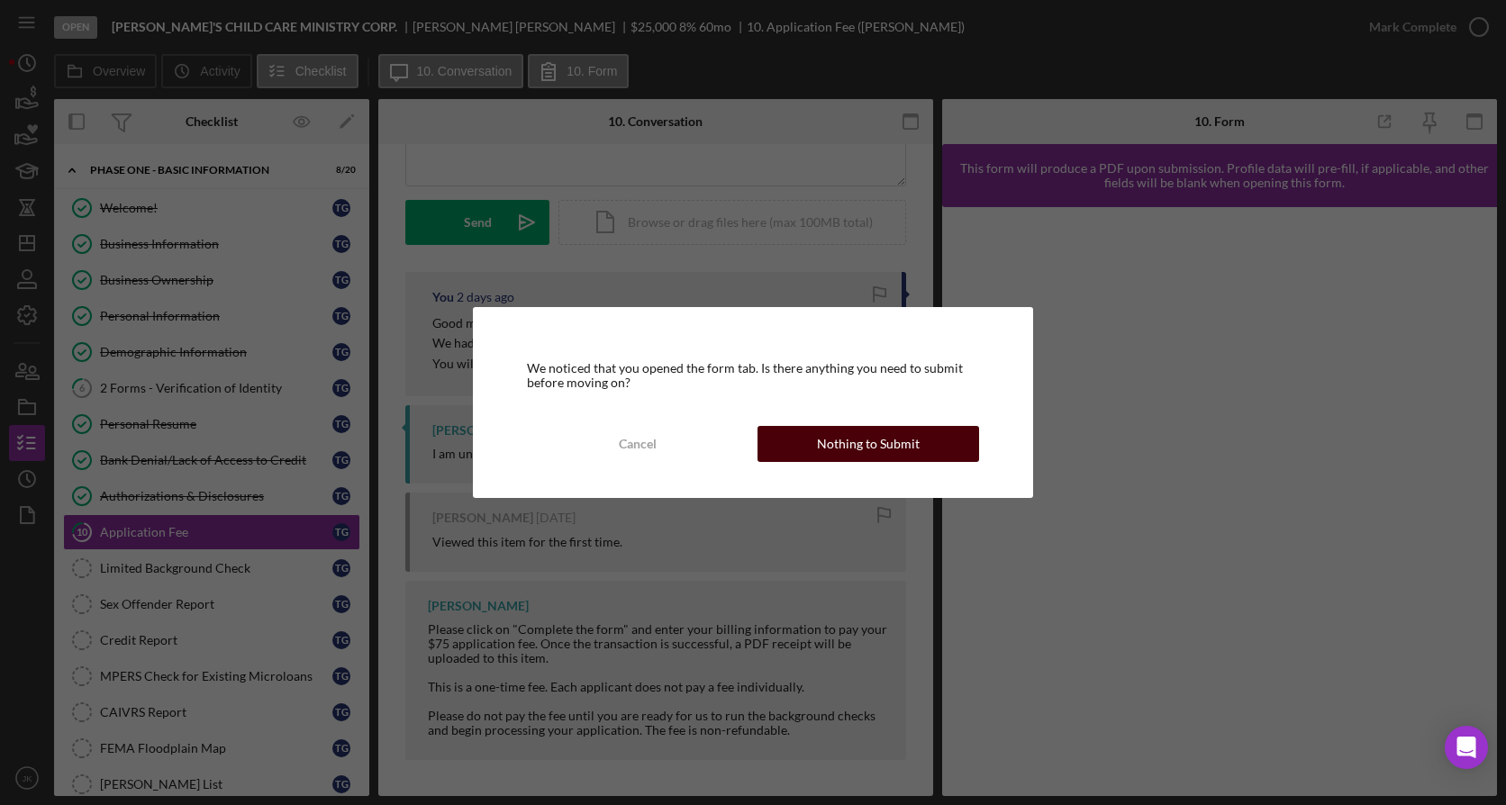
click at [807, 452] on button "Nothing to Submit" at bounding box center [869, 444] width 222 height 36
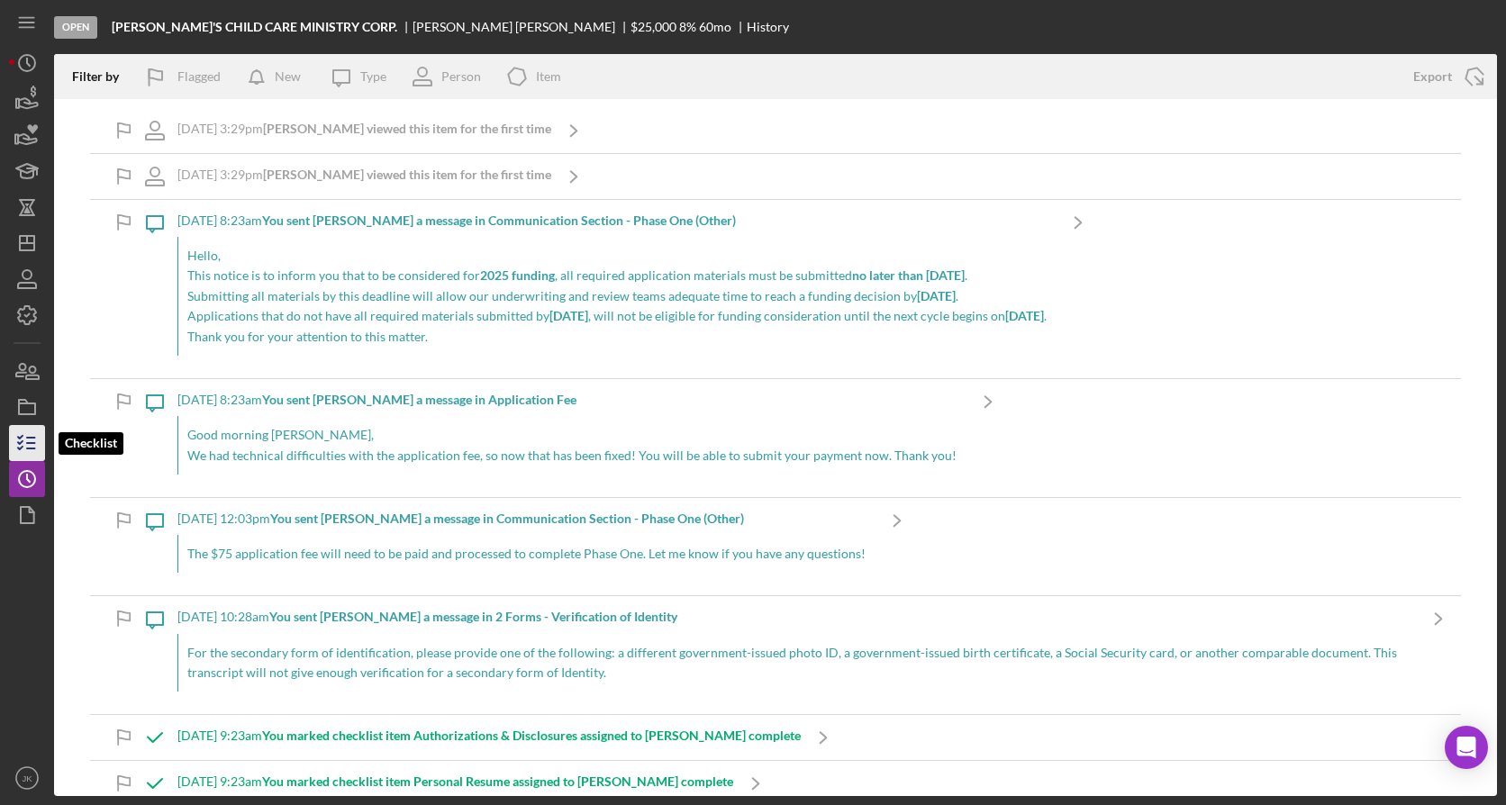
click at [24, 433] on icon "button" at bounding box center [27, 443] width 45 height 45
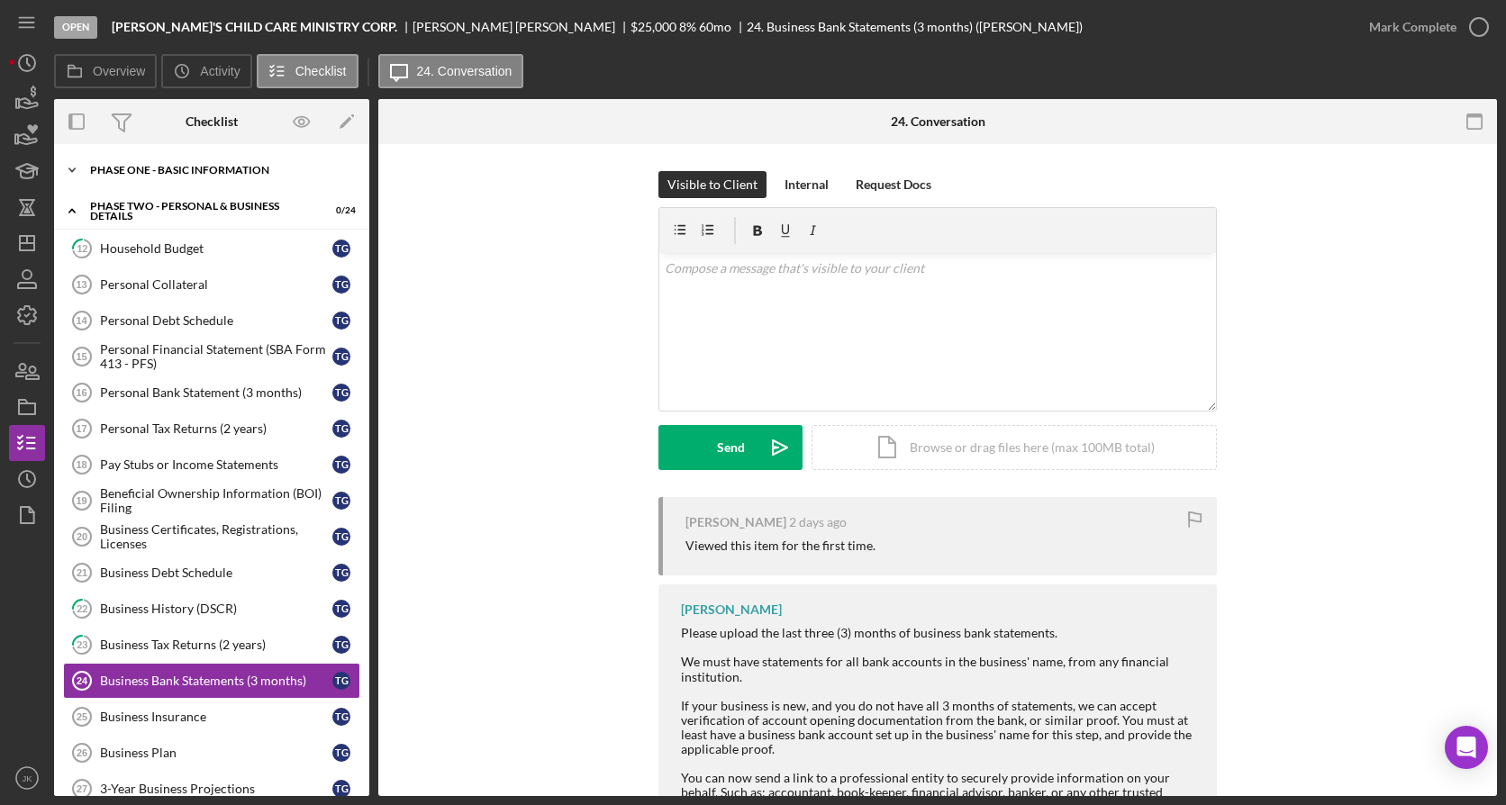
click at [238, 178] on div "Icon/Expander Phase One - Basic Information 8 / 20" at bounding box center [211, 170] width 315 height 36
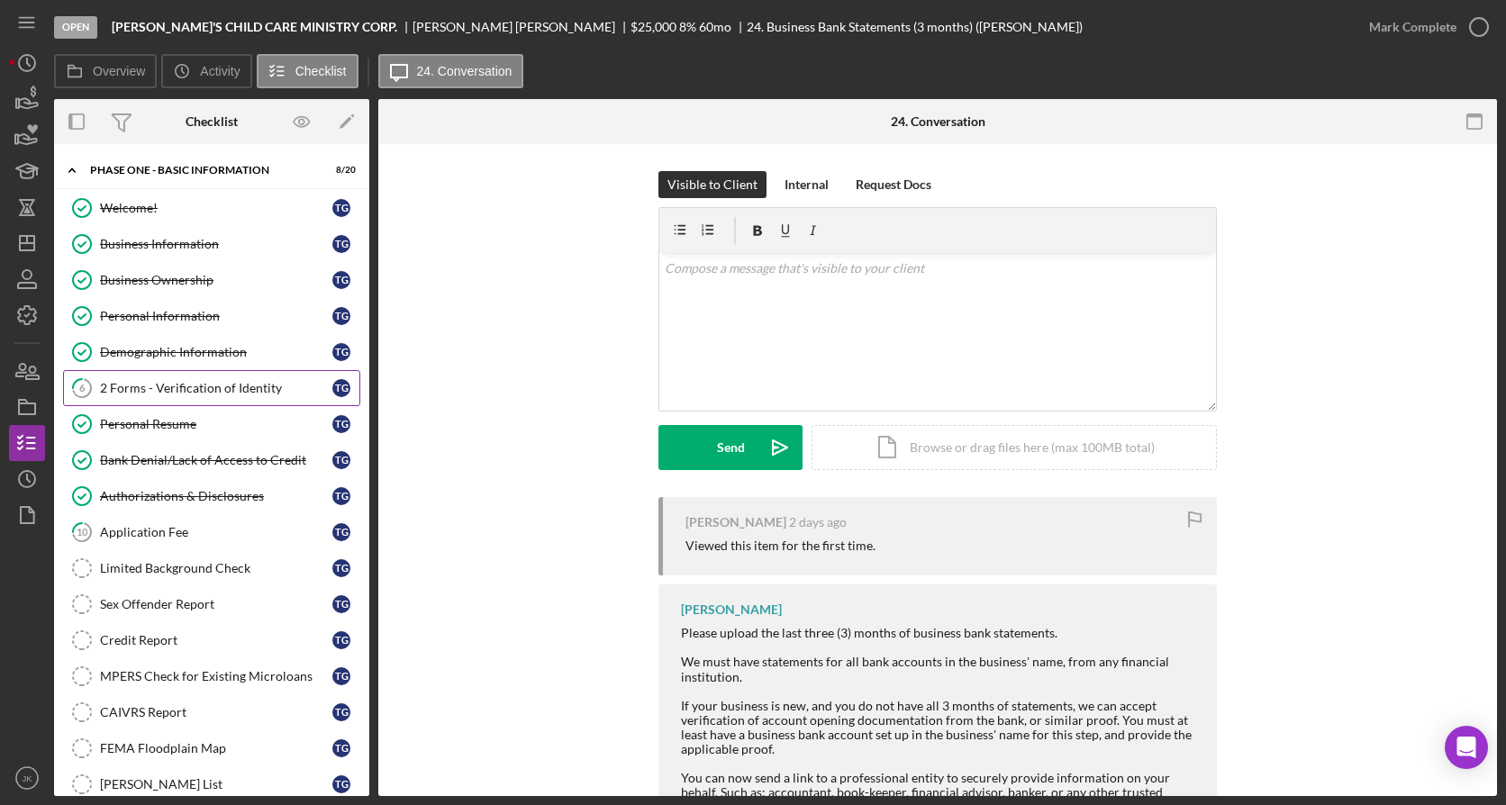
click at [224, 388] on div "2 Forms - Verification of Identity" at bounding box center [216, 388] width 232 height 14
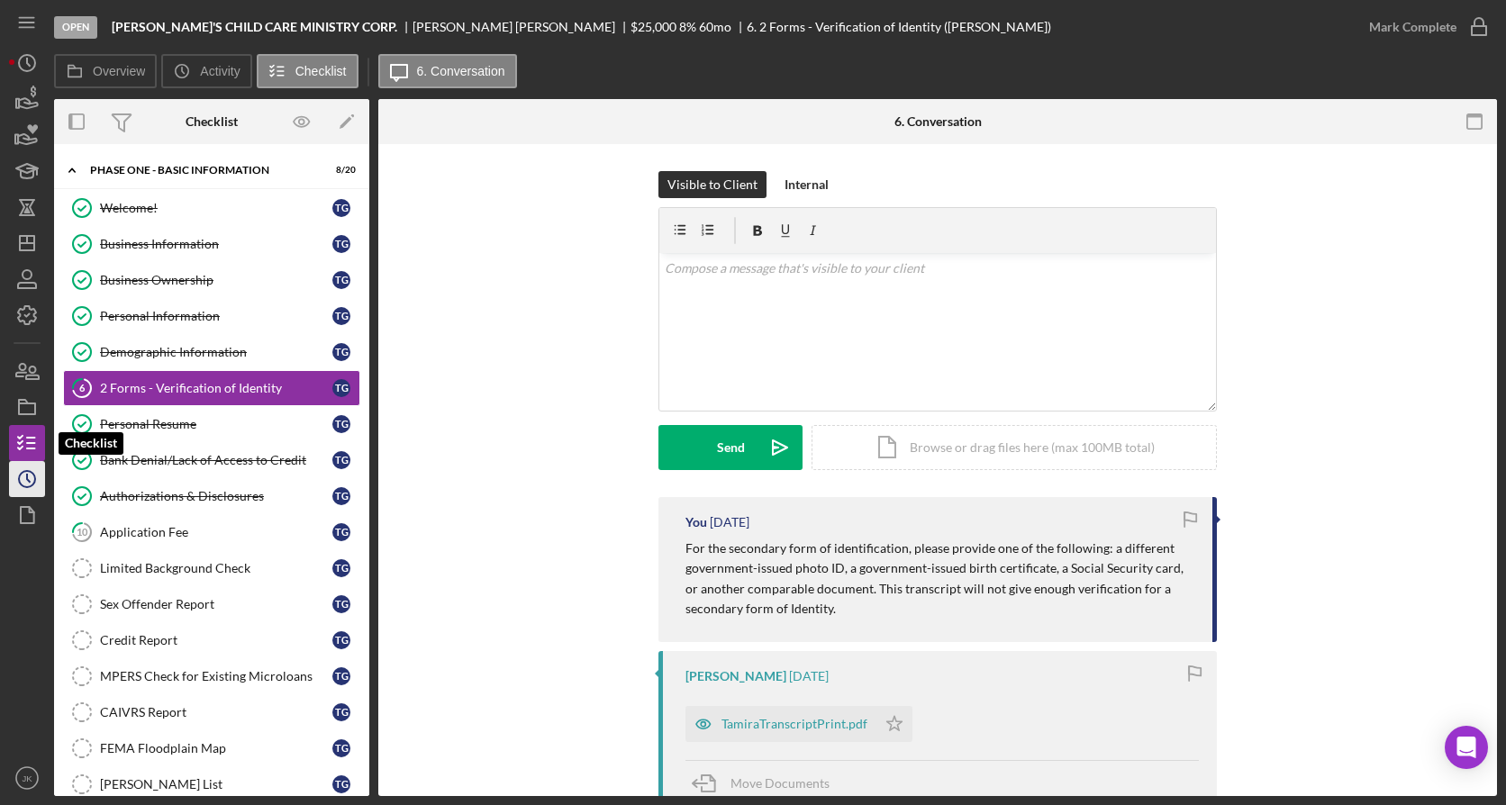
click at [31, 478] on icon "Icon/History" at bounding box center [27, 479] width 45 height 45
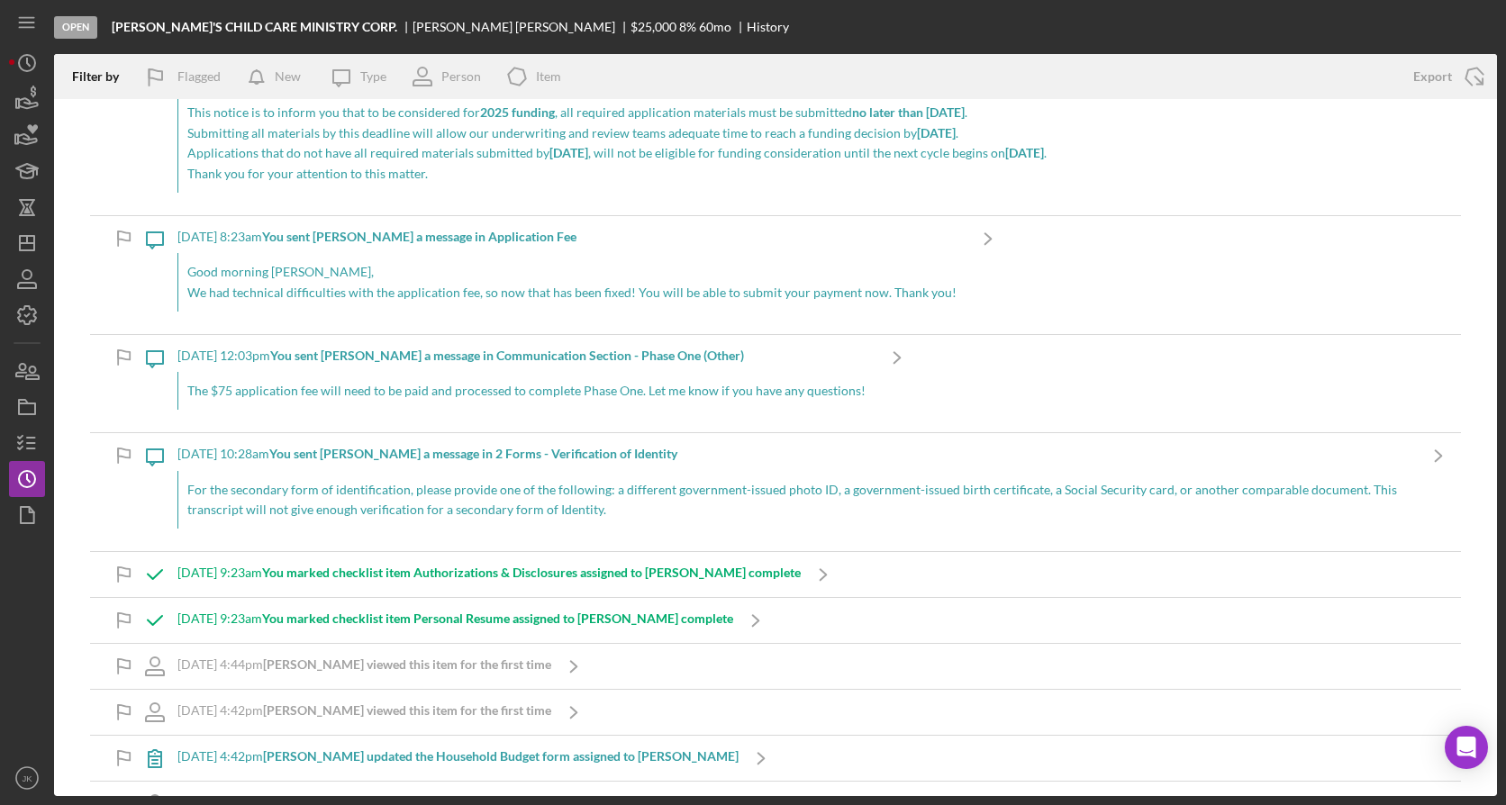
scroll to position [360, 0]
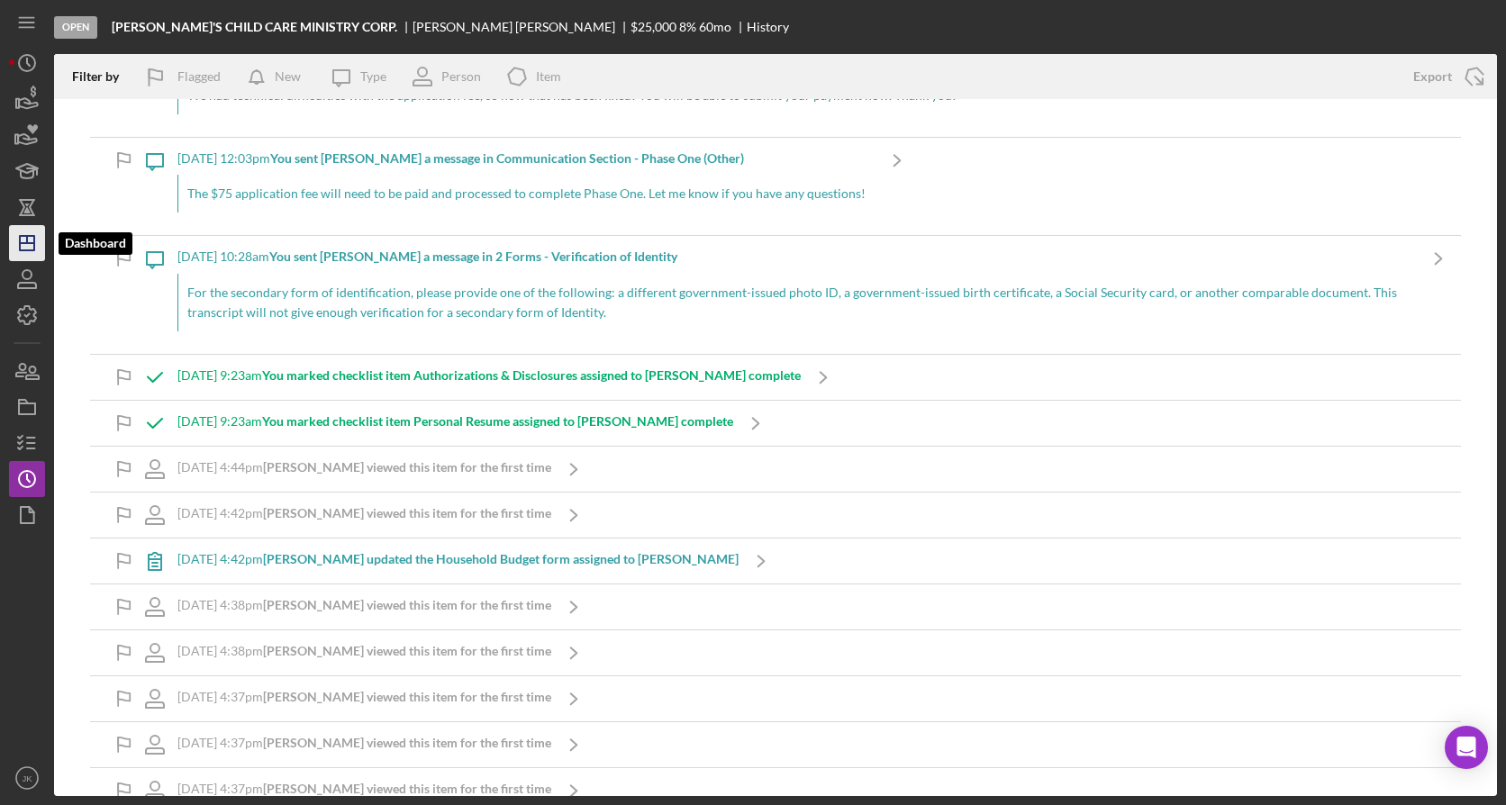
click at [32, 238] on icon "Icon/Dashboard" at bounding box center [27, 243] width 45 height 45
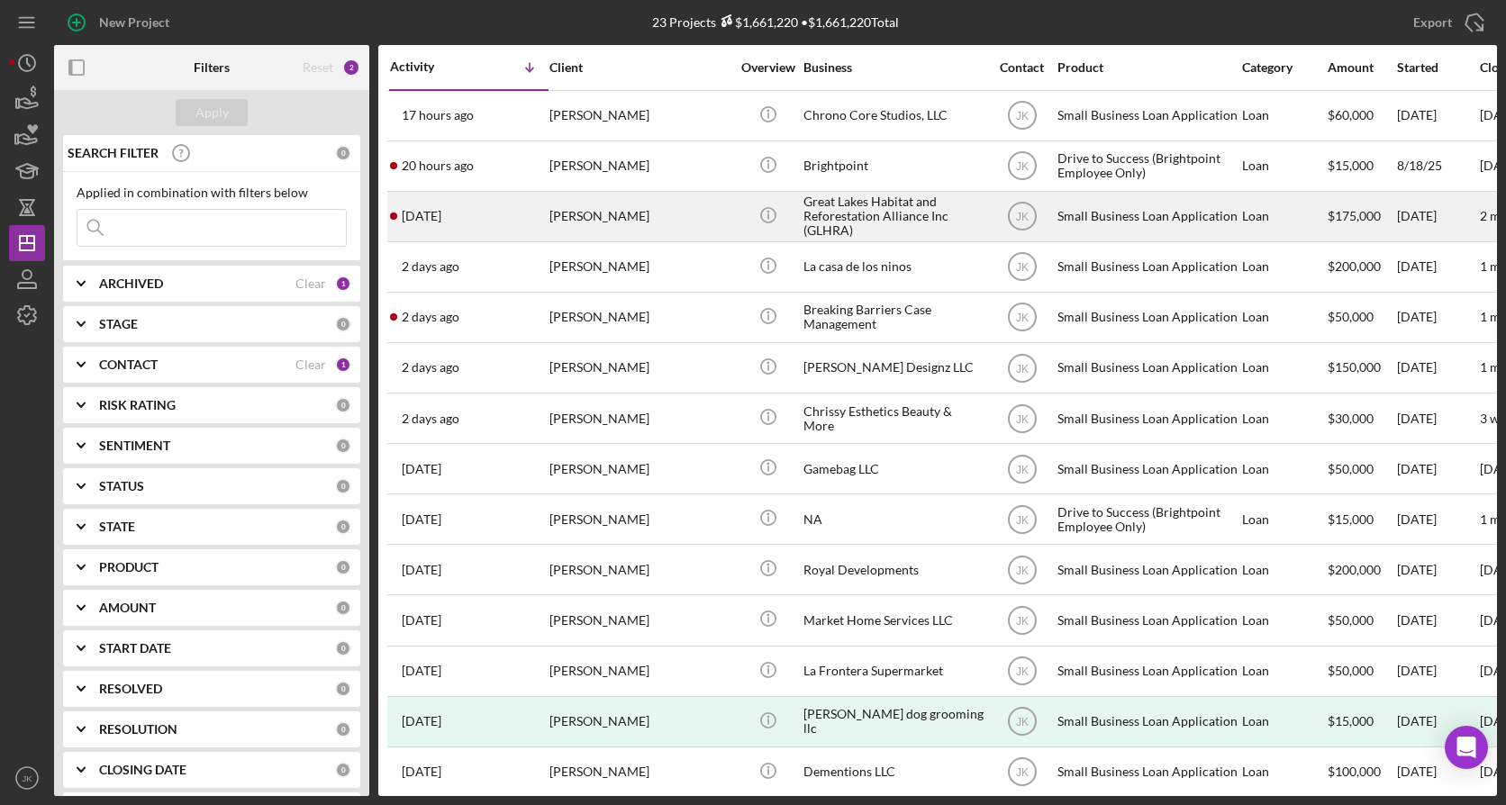
click at [651, 206] on div "[PERSON_NAME]" at bounding box center [640, 217] width 180 height 48
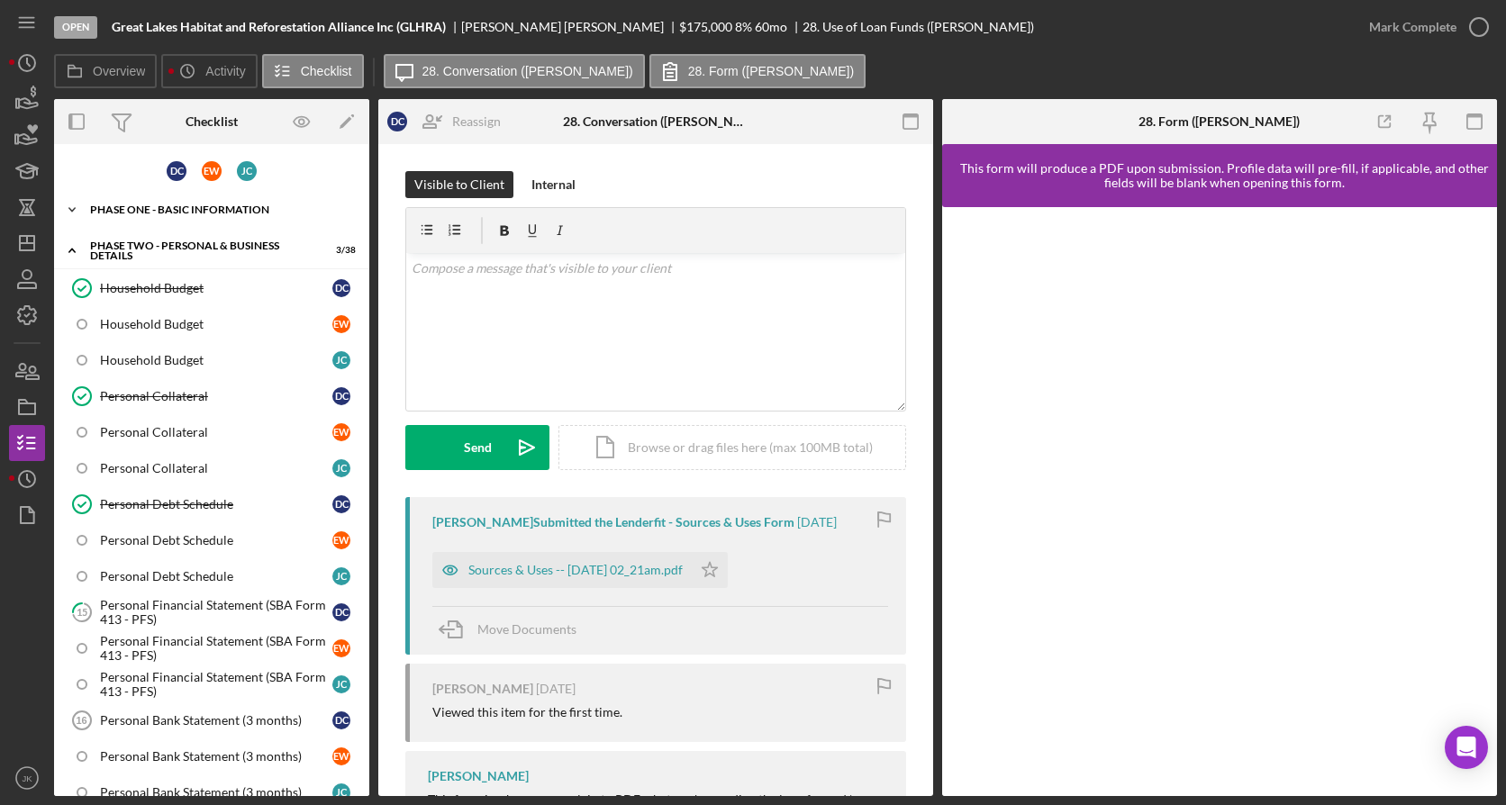
click at [223, 205] on div "Phase One - Basic Information" at bounding box center [218, 209] width 257 height 11
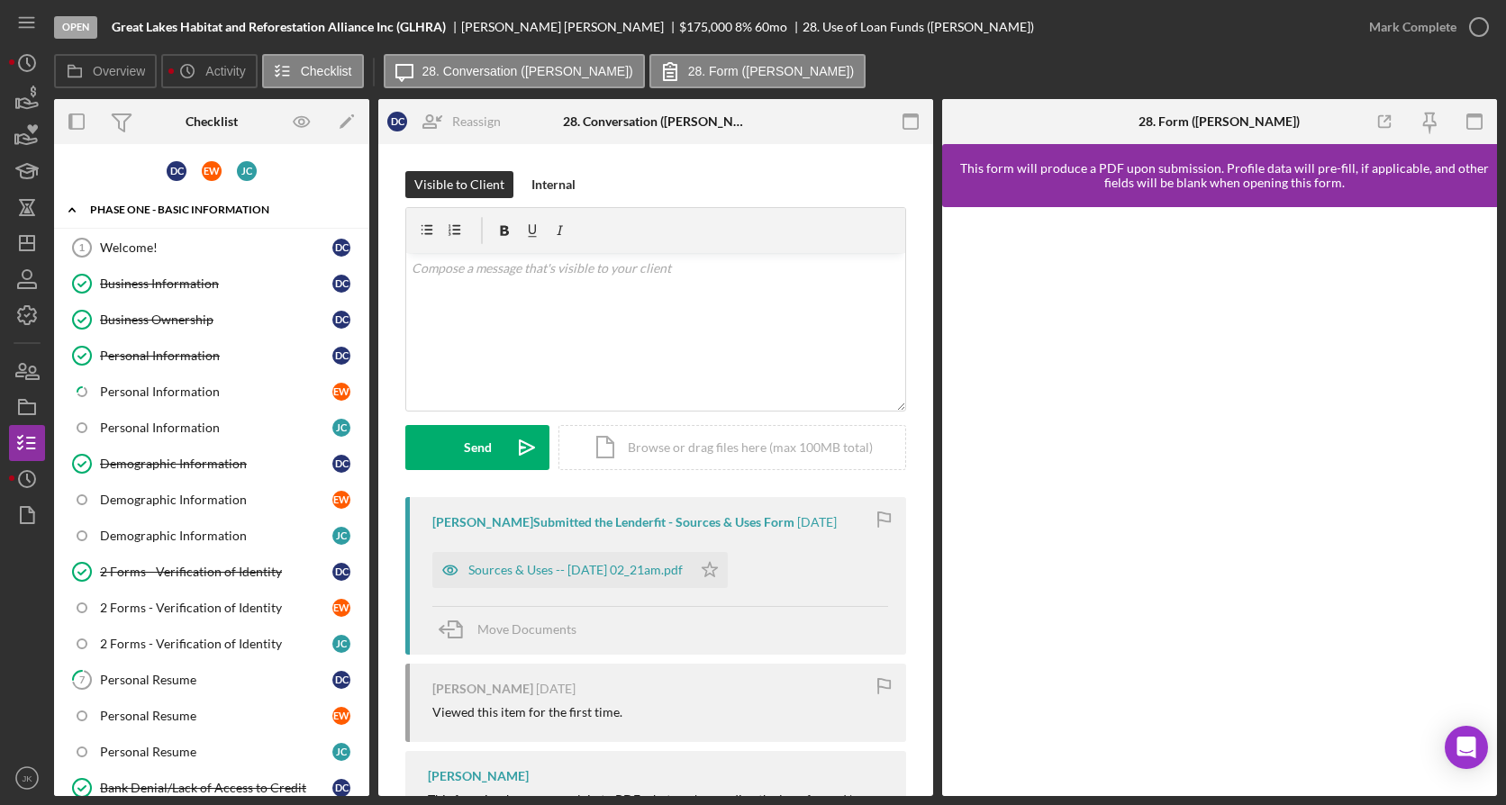
click at [214, 214] on div "Phase One - Basic Information" at bounding box center [218, 209] width 257 height 11
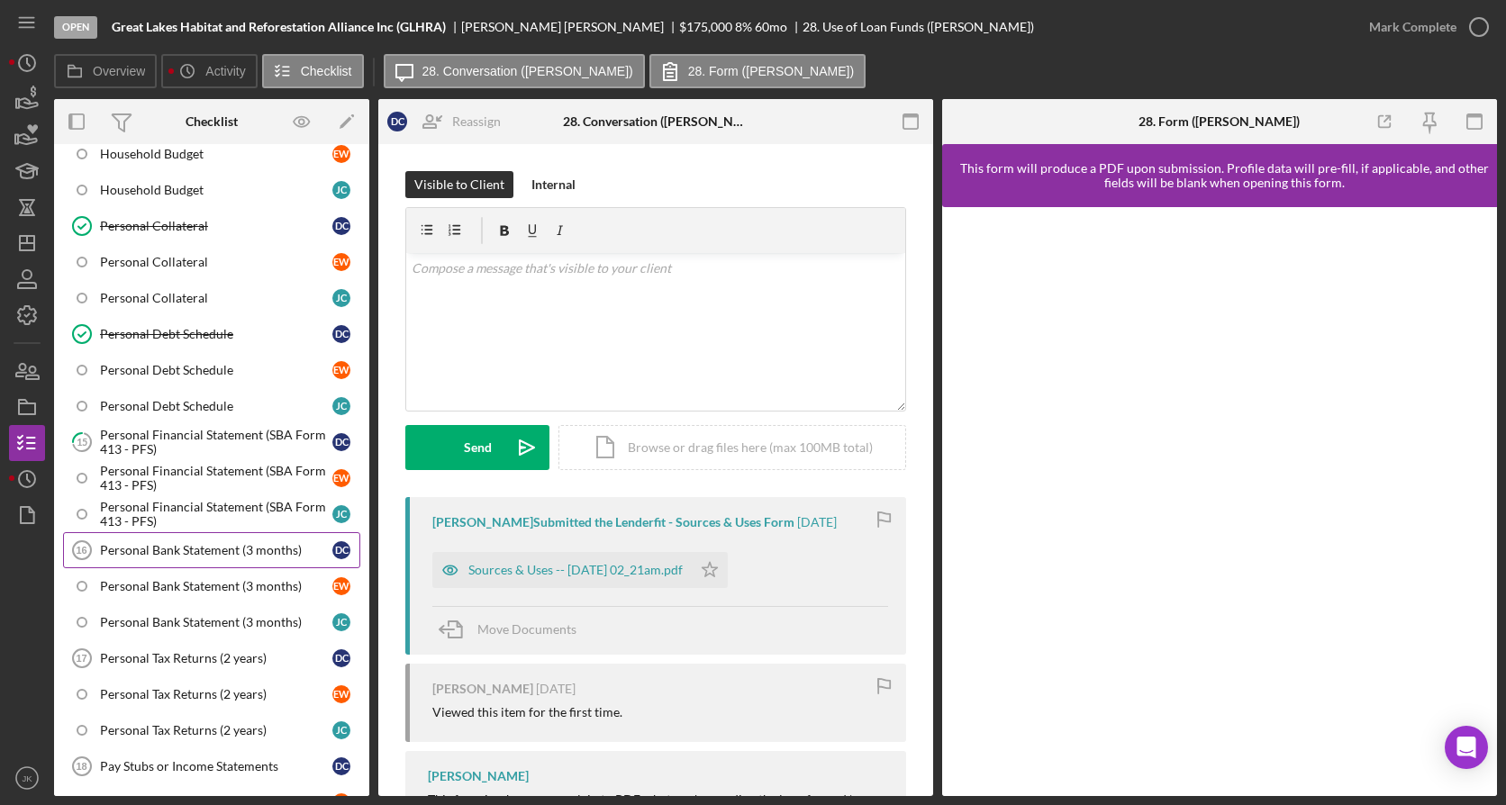
scroll to position [360, 0]
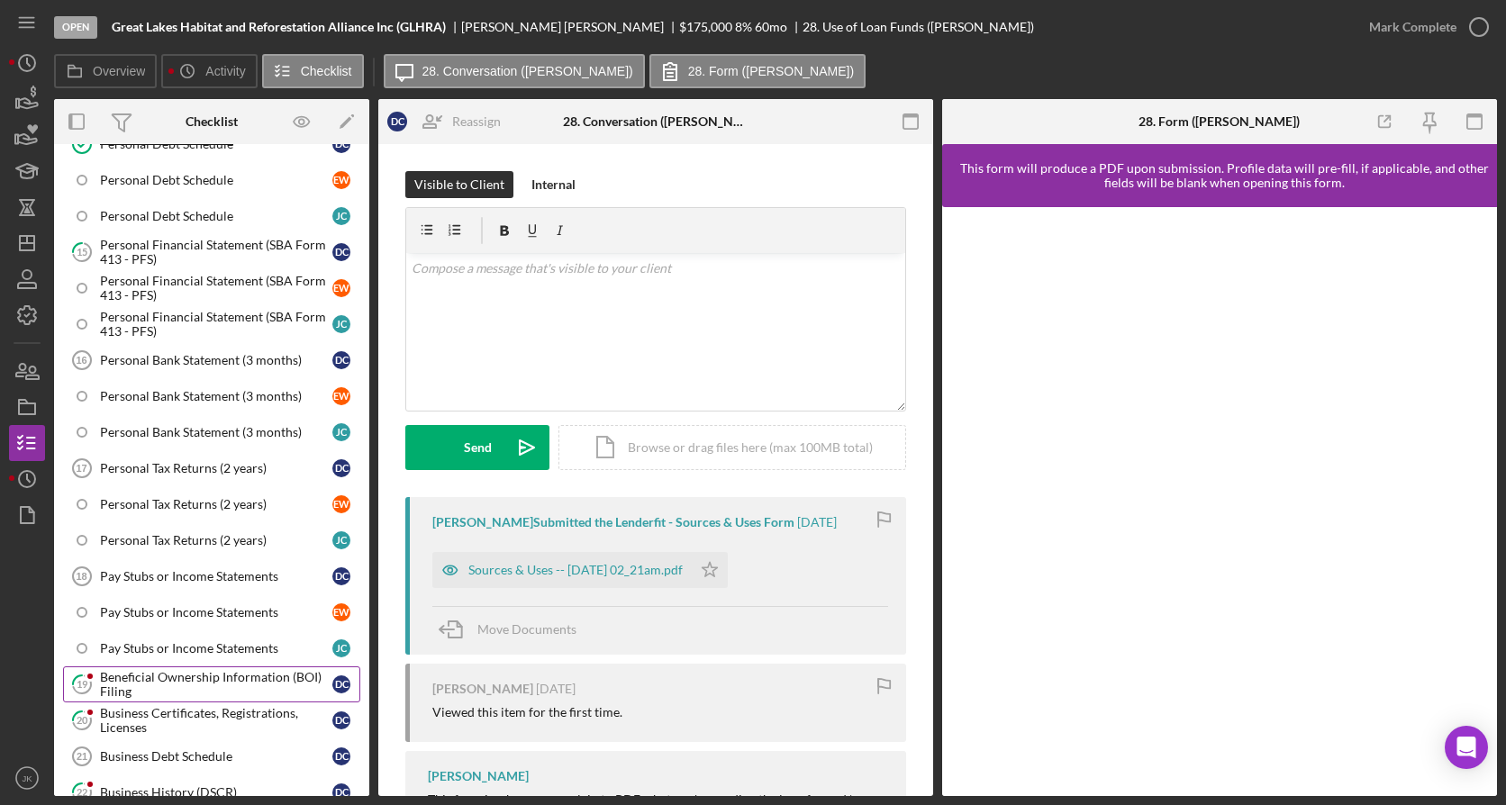
click at [175, 675] on div "Beneficial Ownership Information (BOI) Filing" at bounding box center [216, 684] width 232 height 29
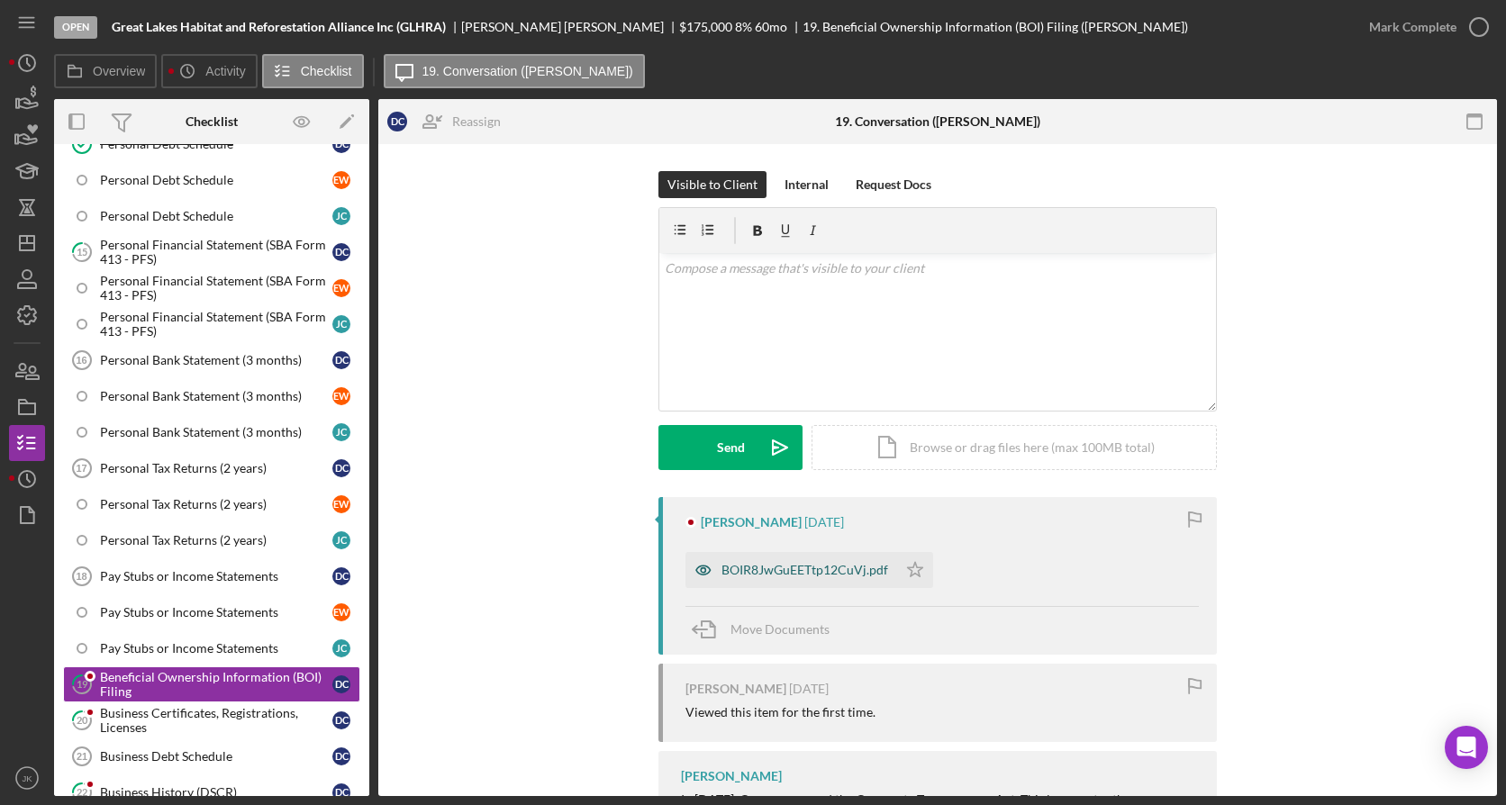
click at [832, 566] on div "BOIR8JwGuEETtp12CuVj.pdf" at bounding box center [805, 570] width 167 height 14
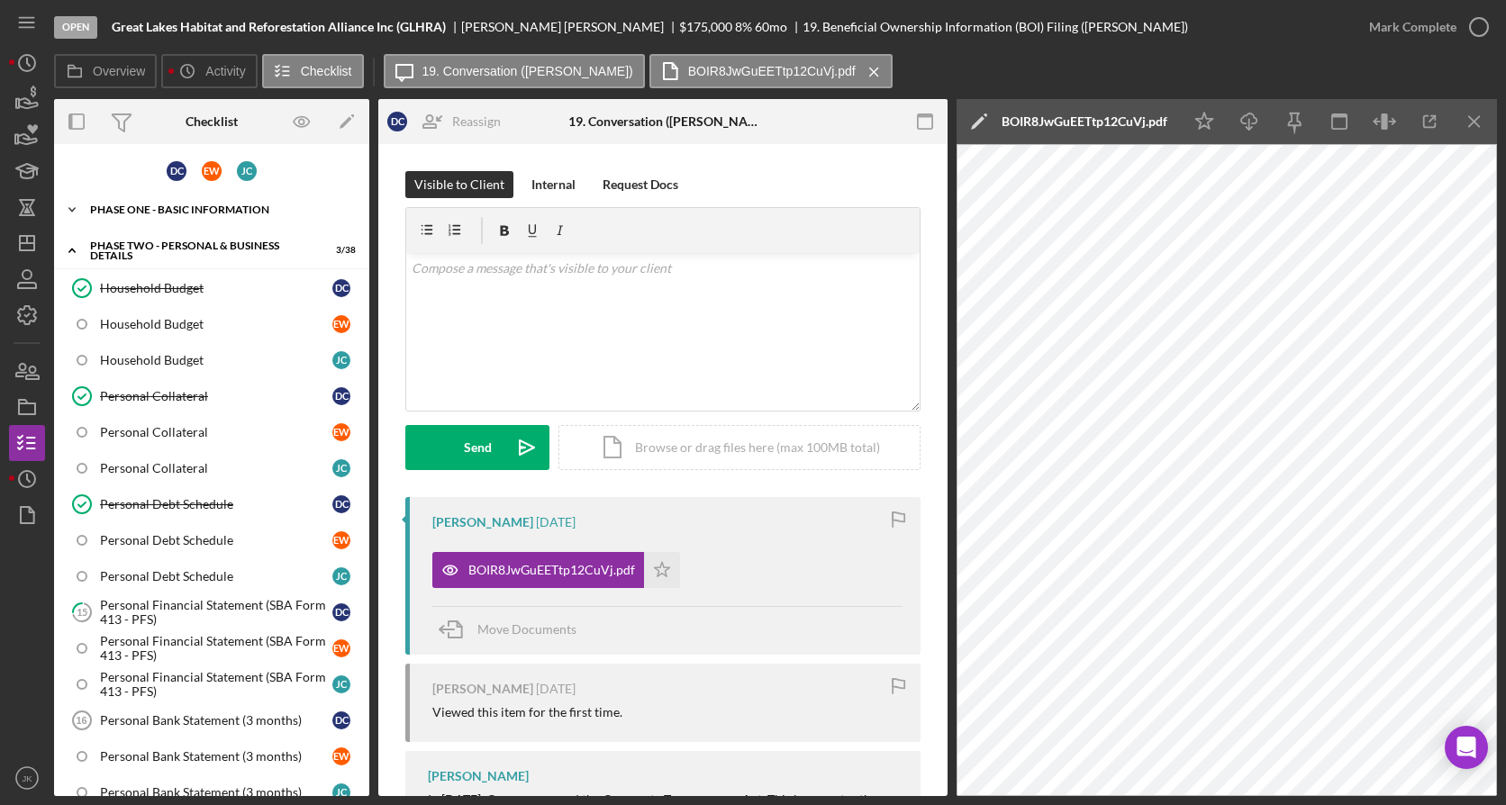
click at [187, 200] on div "Icon/Expander Phase One - Basic Information 7 / 46" at bounding box center [211, 210] width 315 height 36
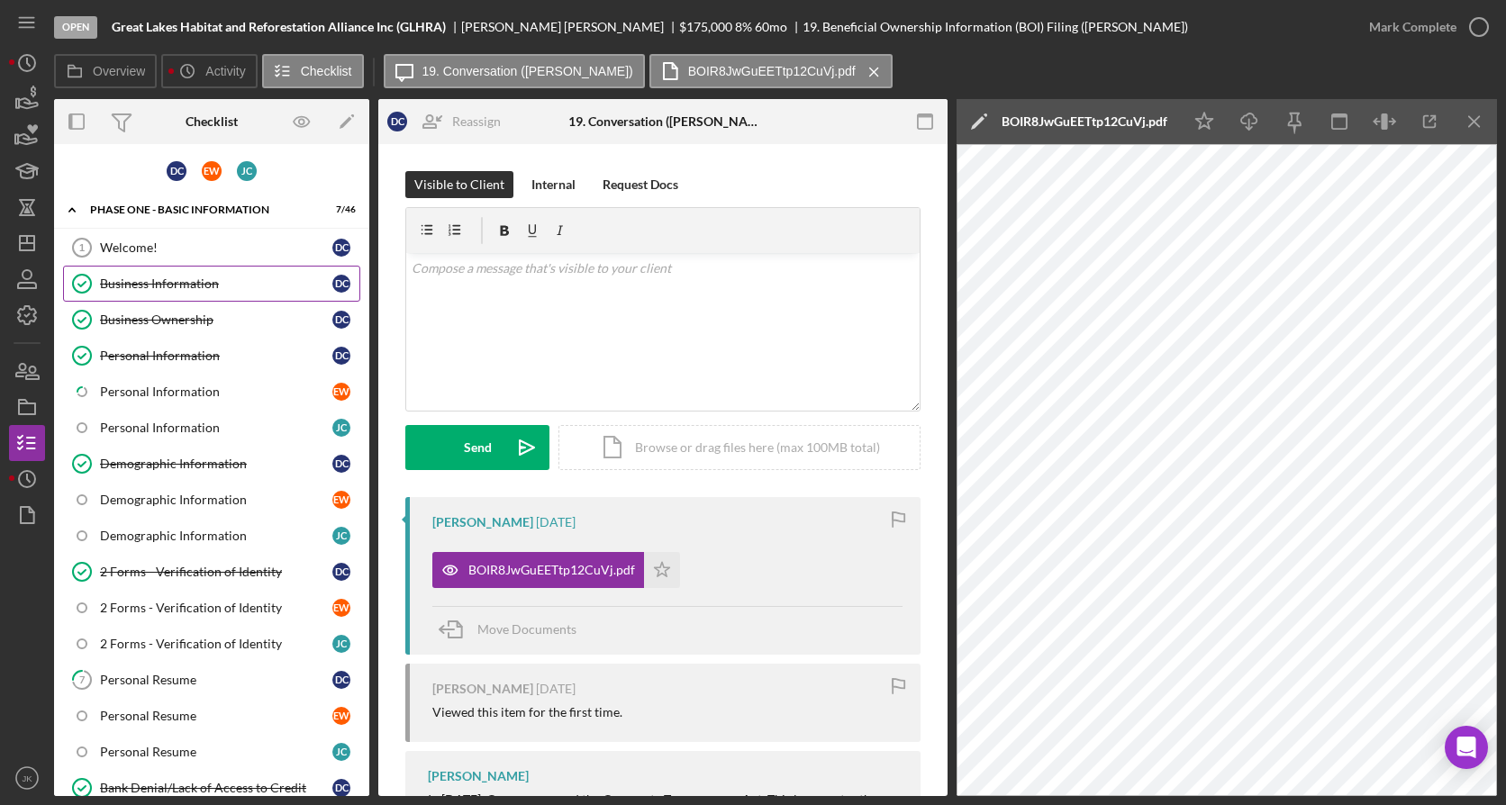
click at [211, 289] on div "Business Information" at bounding box center [216, 284] width 232 height 14
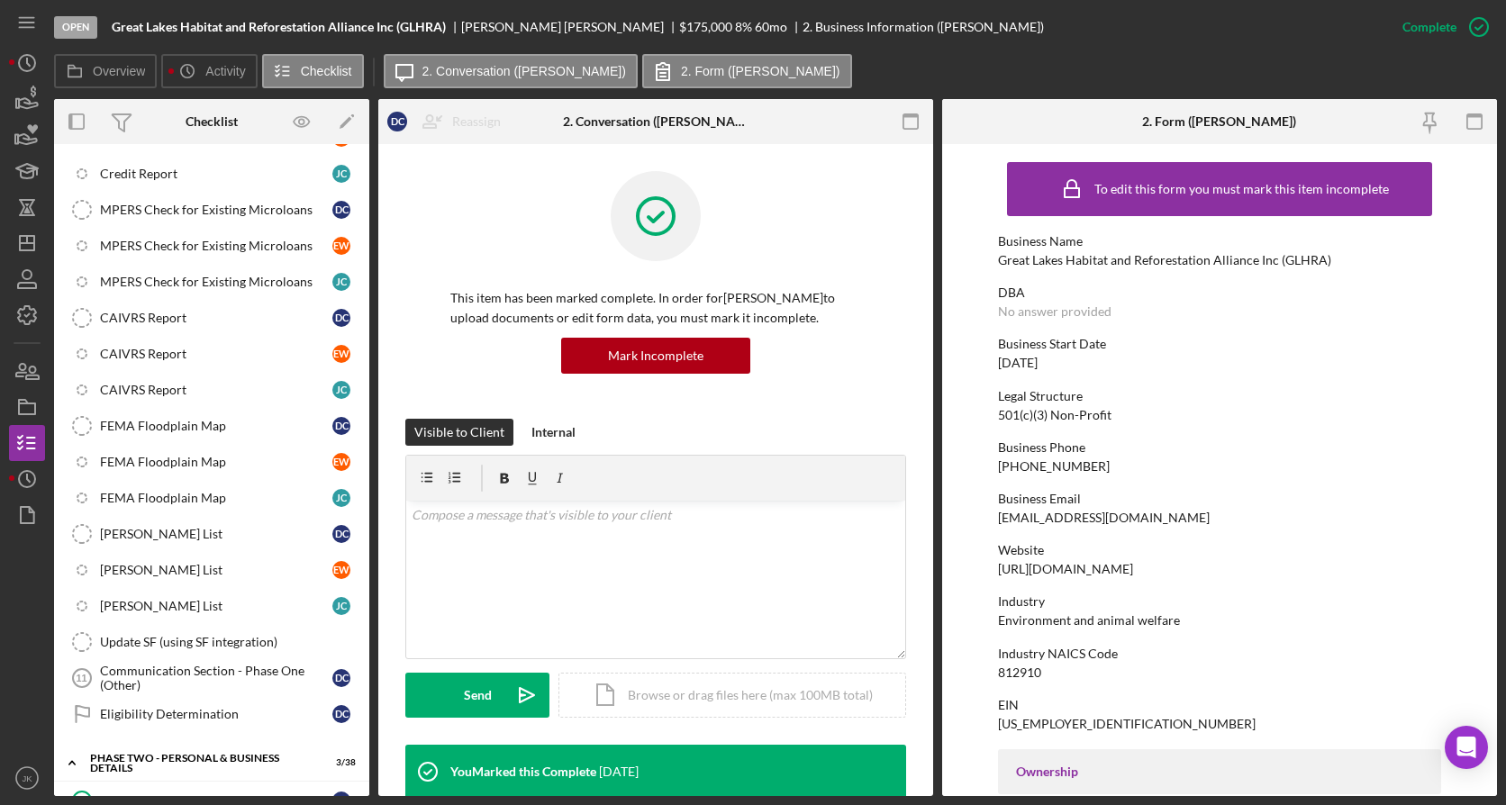
scroll to position [1191, 0]
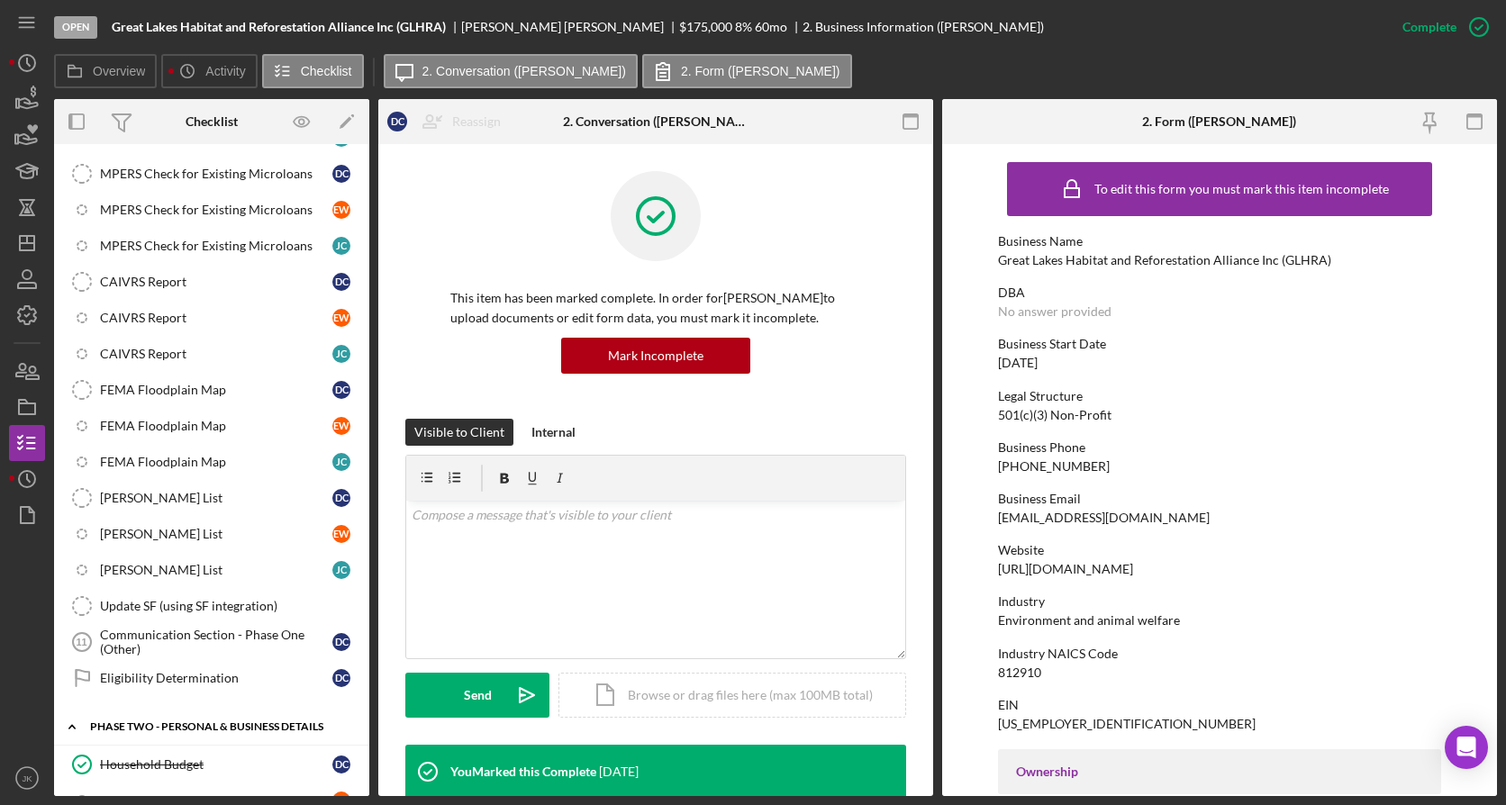
click at [159, 719] on div "Icon/Expander PHASE TWO - PERSONAL & BUSINESS DETAILS 3 / 38" at bounding box center [211, 727] width 315 height 37
drag, startPoint x: 159, startPoint y: 719, endPoint x: 131, endPoint y: 724, distance: 29.3
click at [131, 724] on div "PHASE TWO - PERSONAL & BUSINESS DETAILS" at bounding box center [225, 727] width 241 height 11
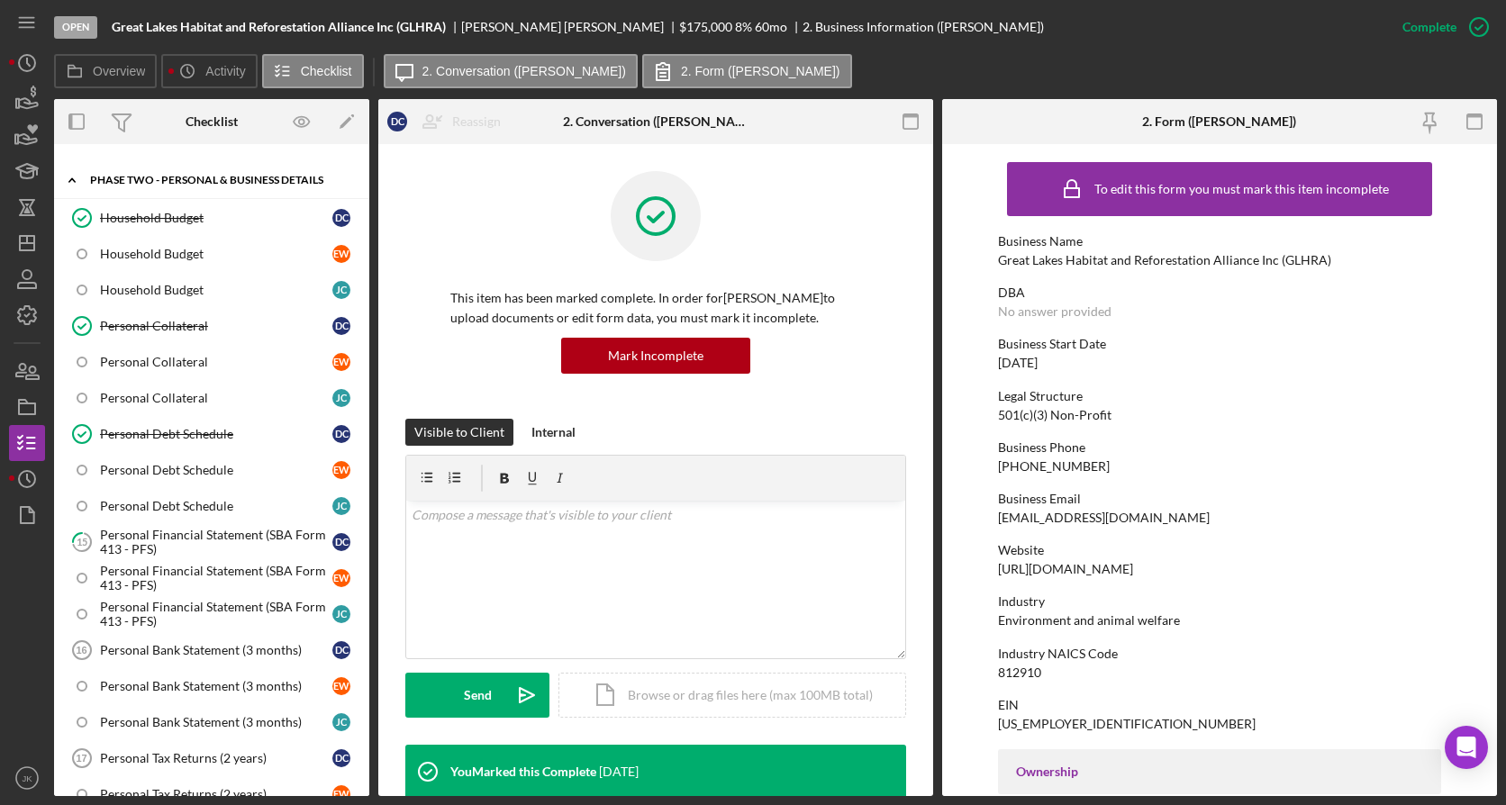
scroll to position [1740, 0]
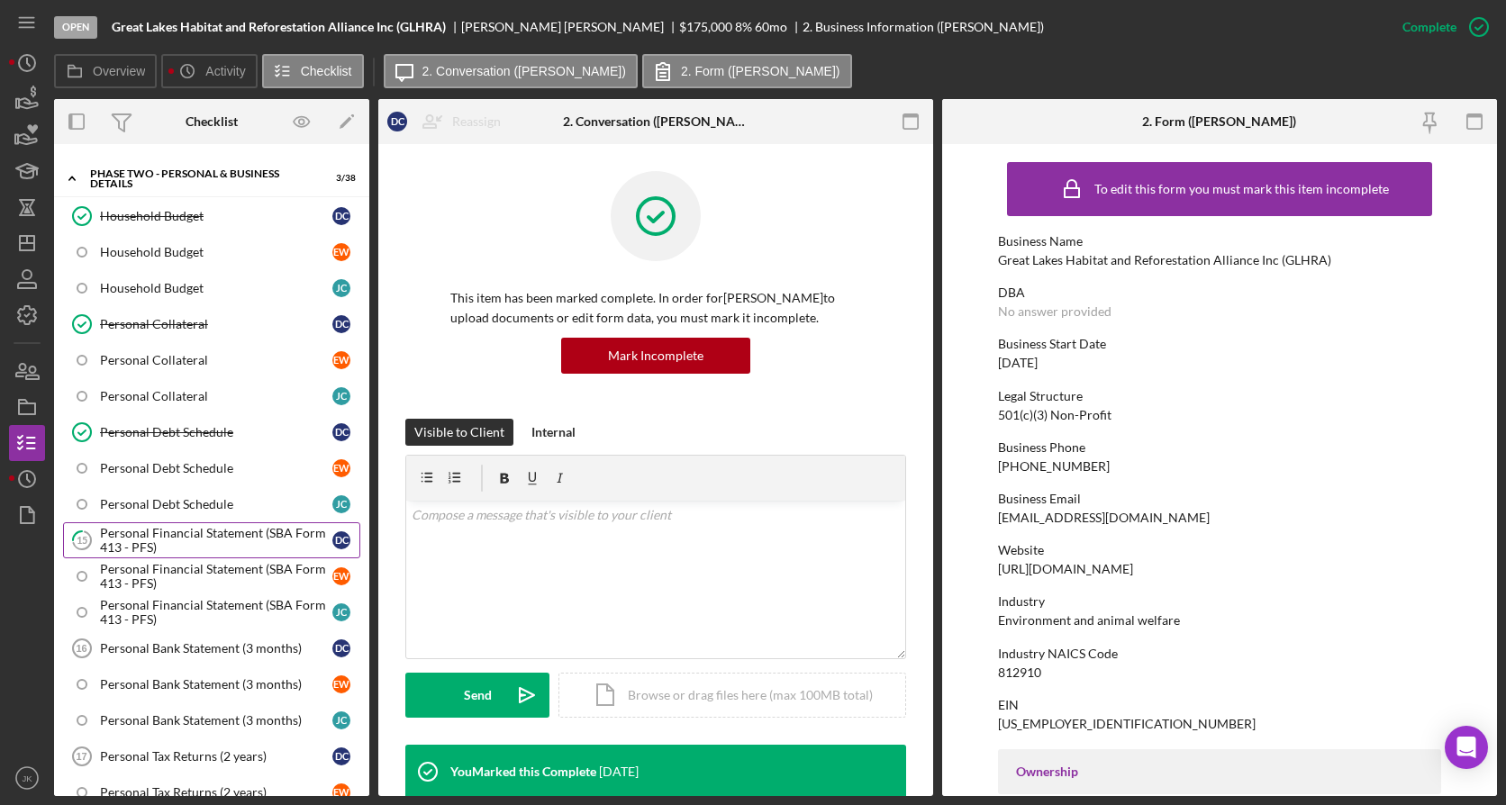
drag, startPoint x: 199, startPoint y: 541, endPoint x: 167, endPoint y: 542, distance: 32.5
click at [167, 542] on div "Personal Financial Statement (SBA Form 413 - PFS)" at bounding box center [216, 540] width 232 height 29
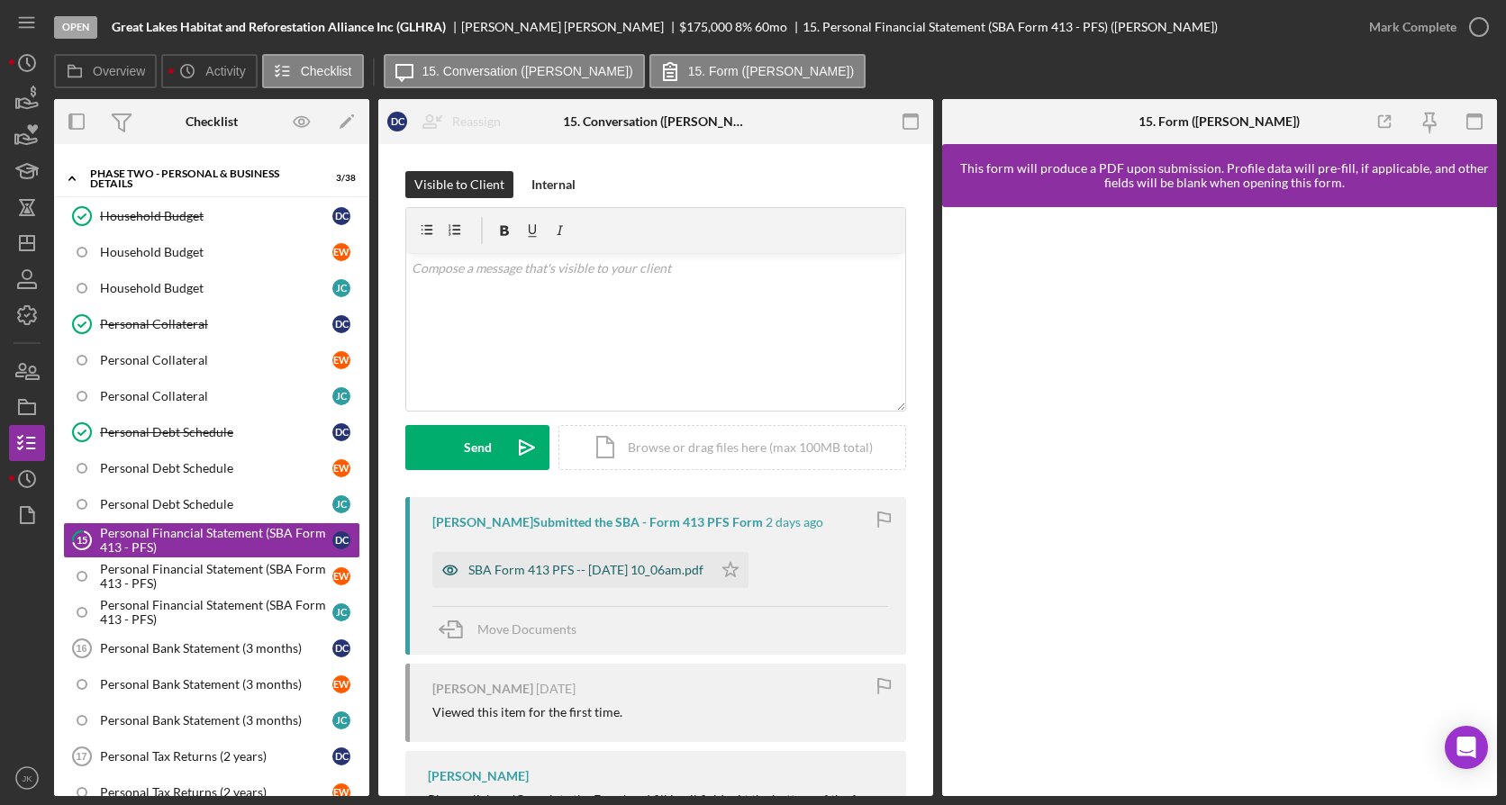
click at [650, 580] on div "SBA Form 413 PFS -- 2025-10-06 10_06am.pdf" at bounding box center [572, 570] width 280 height 36
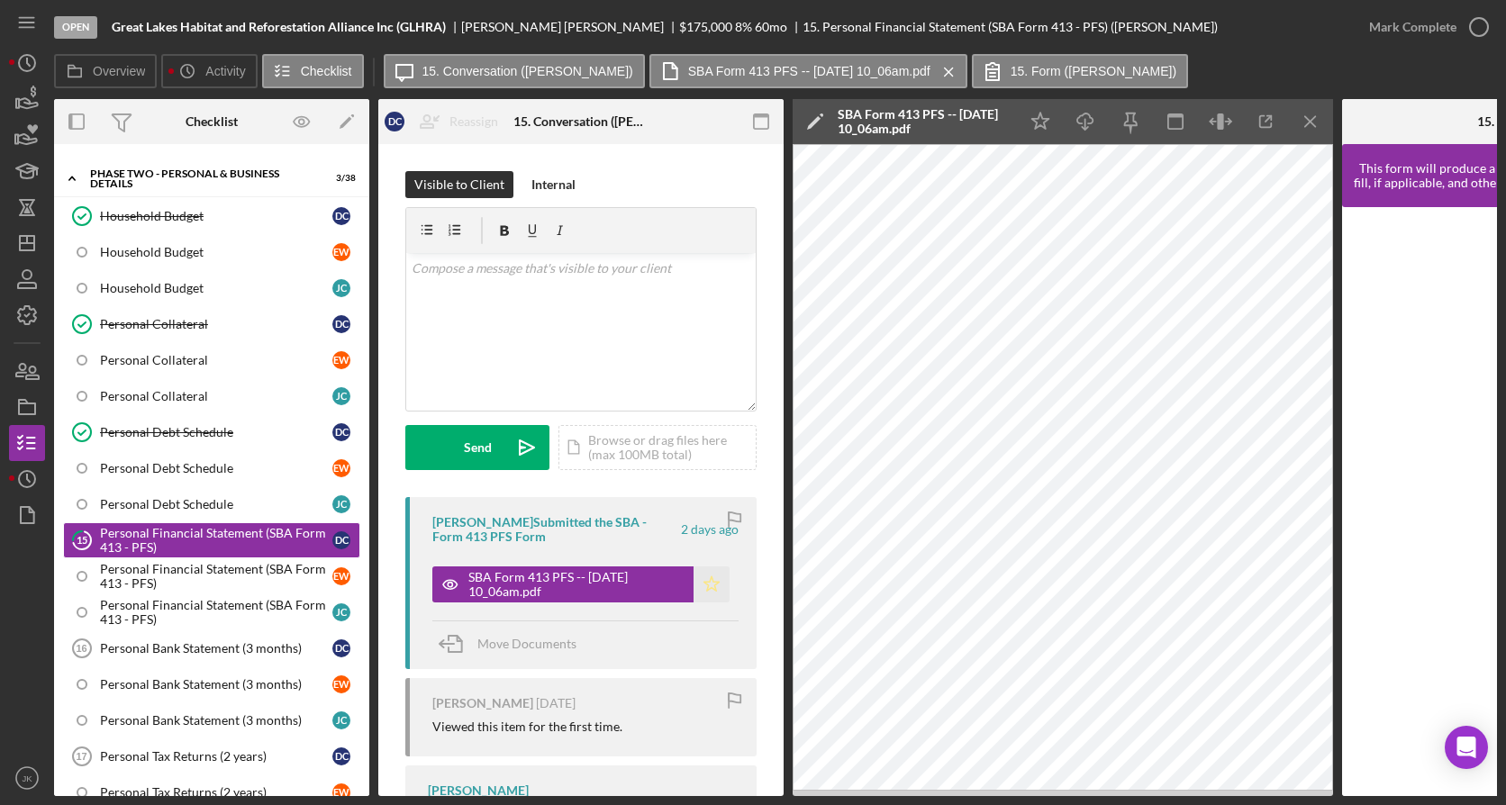
click at [705, 586] on icon "Icon/Star" at bounding box center [712, 585] width 36 height 36
click at [196, 212] on div "Household Budget" at bounding box center [216, 216] width 232 height 14
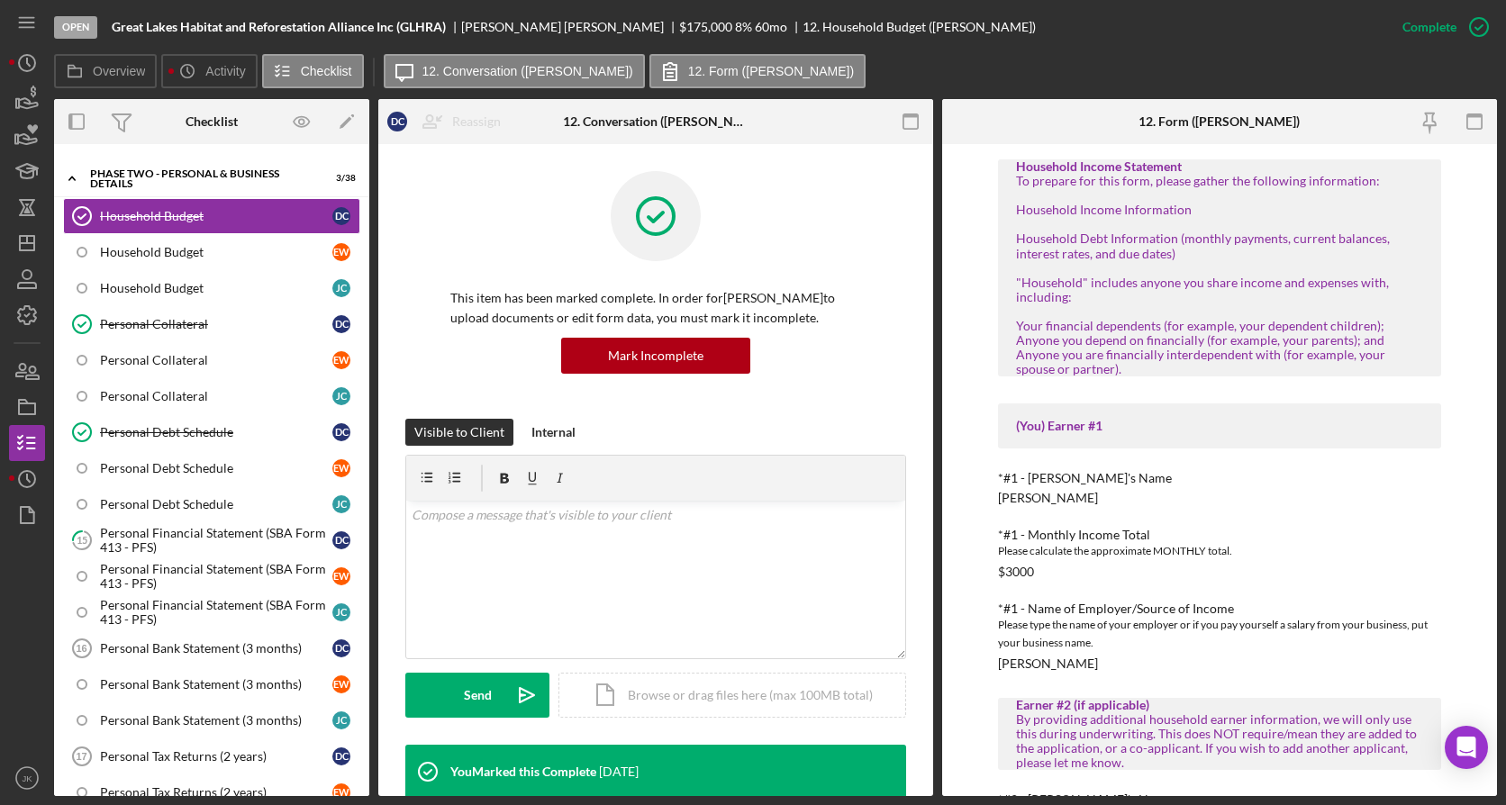
scroll to position [74, 0]
click at [222, 543] on div "Personal Financial Statement (SBA Form 413 - PFS)" at bounding box center [216, 540] width 232 height 29
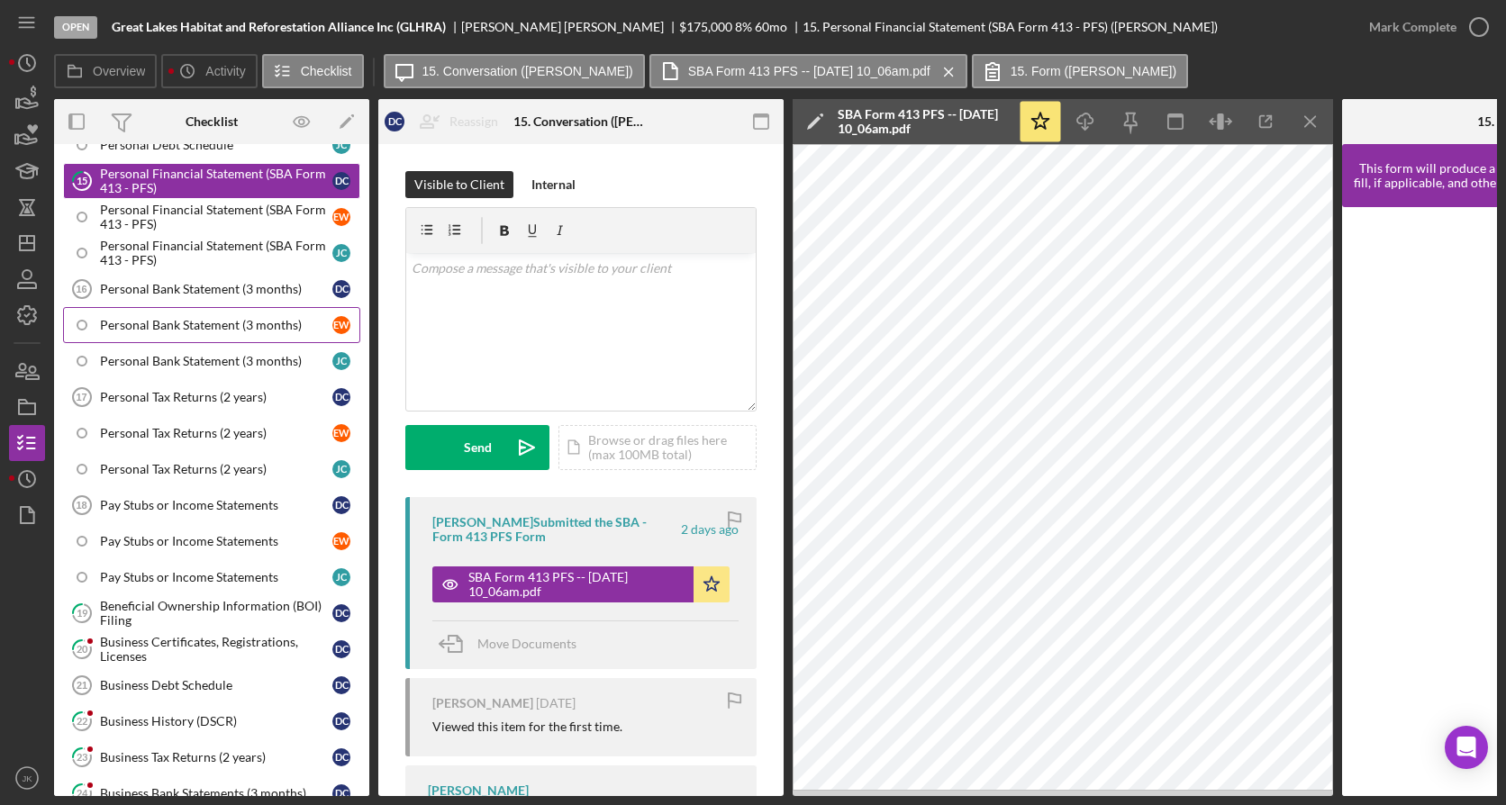
scroll to position [2100, 0]
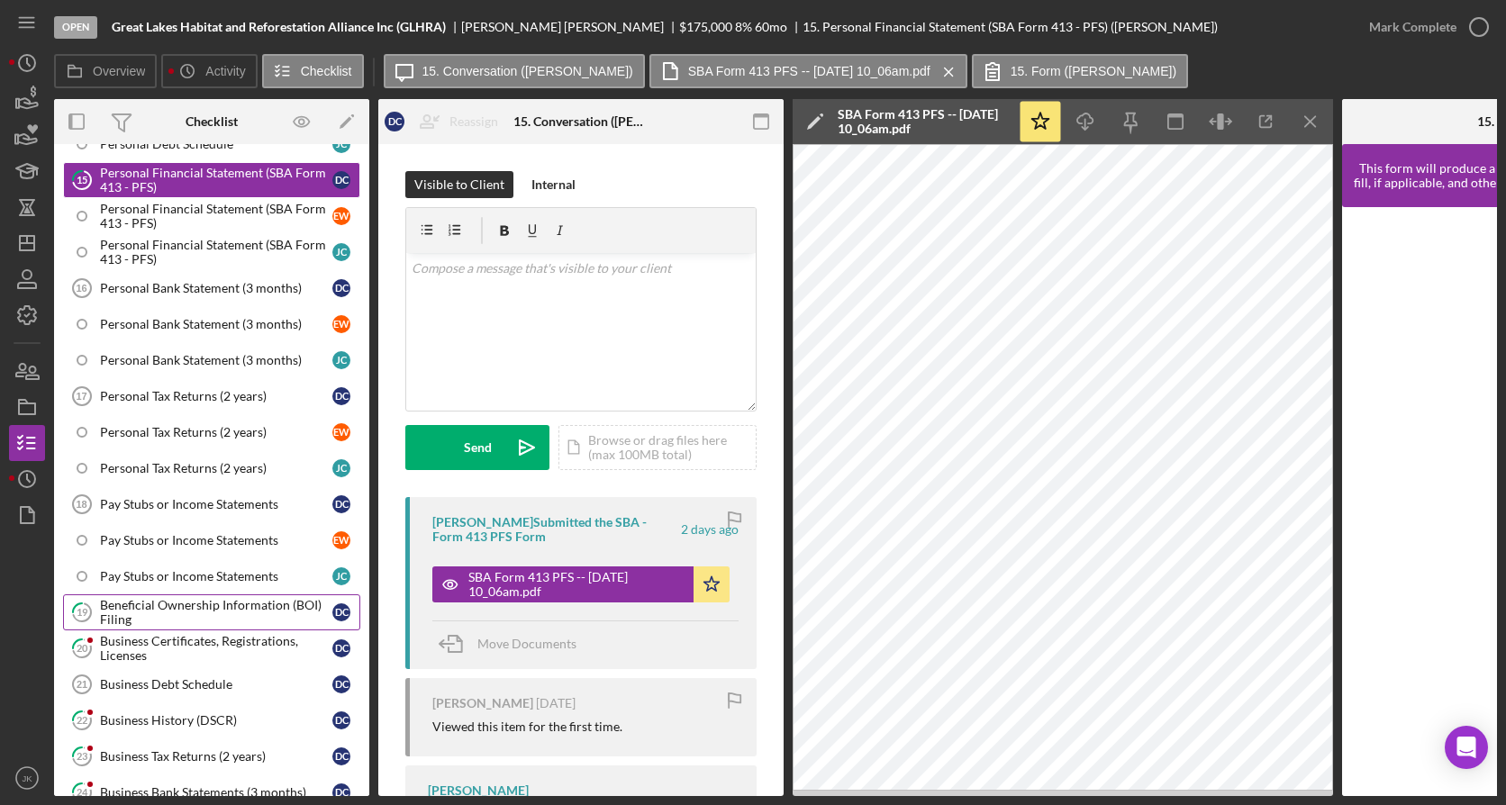
click at [208, 614] on div "Beneficial Ownership Information (BOI) Filing" at bounding box center [216, 612] width 232 height 29
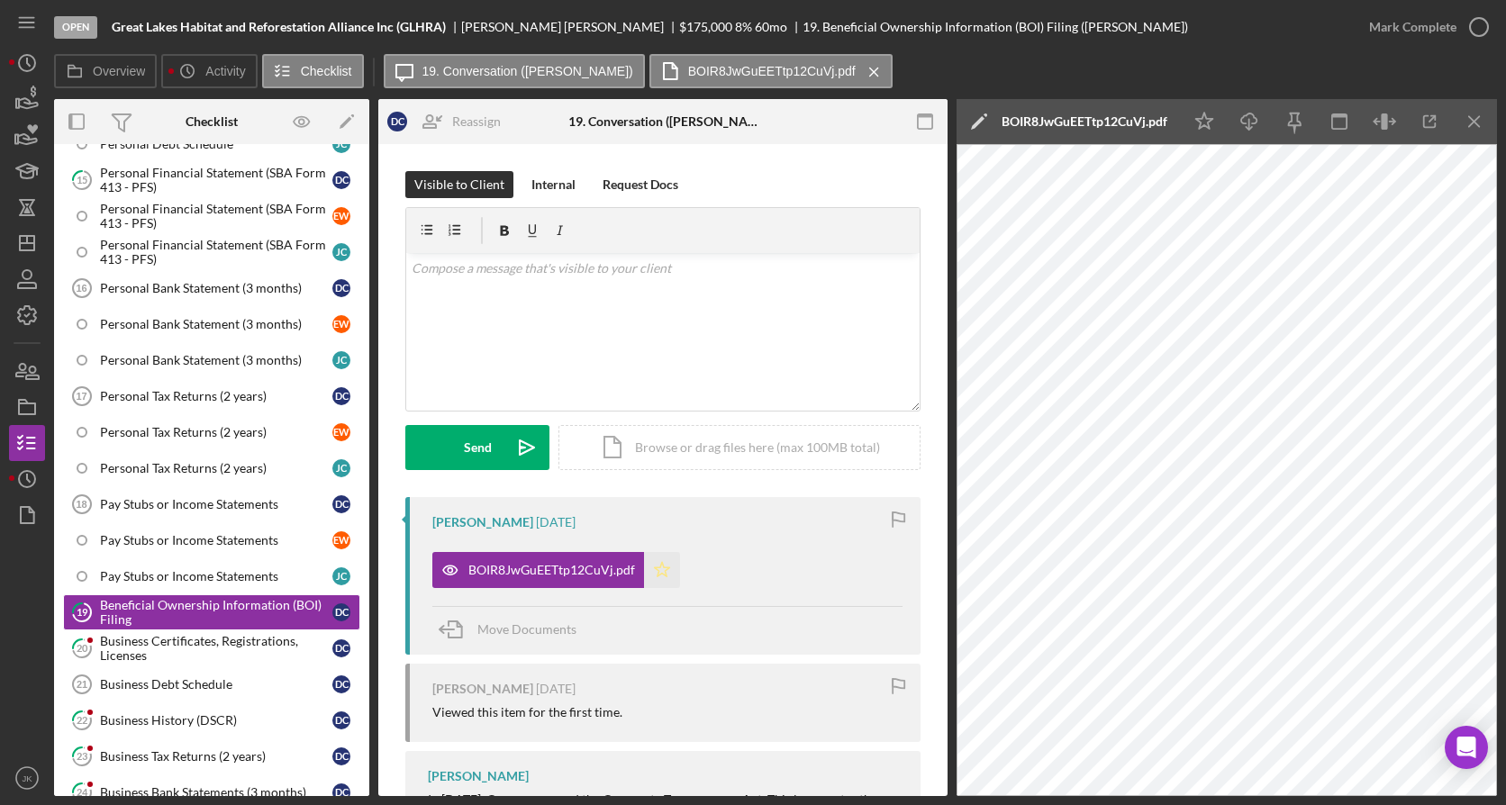
click at [663, 570] on icon "Icon/Star" at bounding box center [662, 570] width 36 height 36
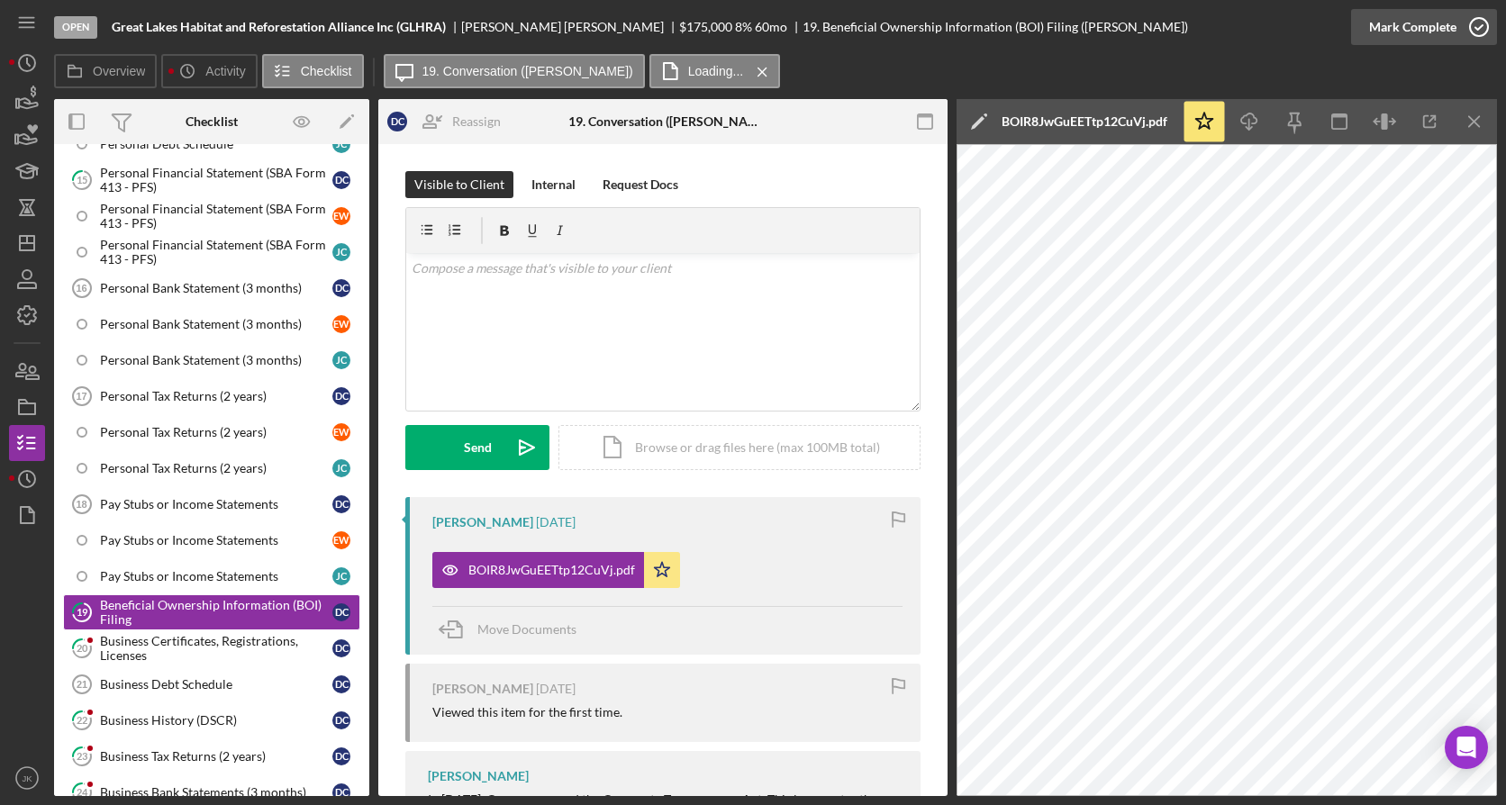
click at [1445, 17] on div "Mark Complete" at bounding box center [1412, 27] width 87 height 36
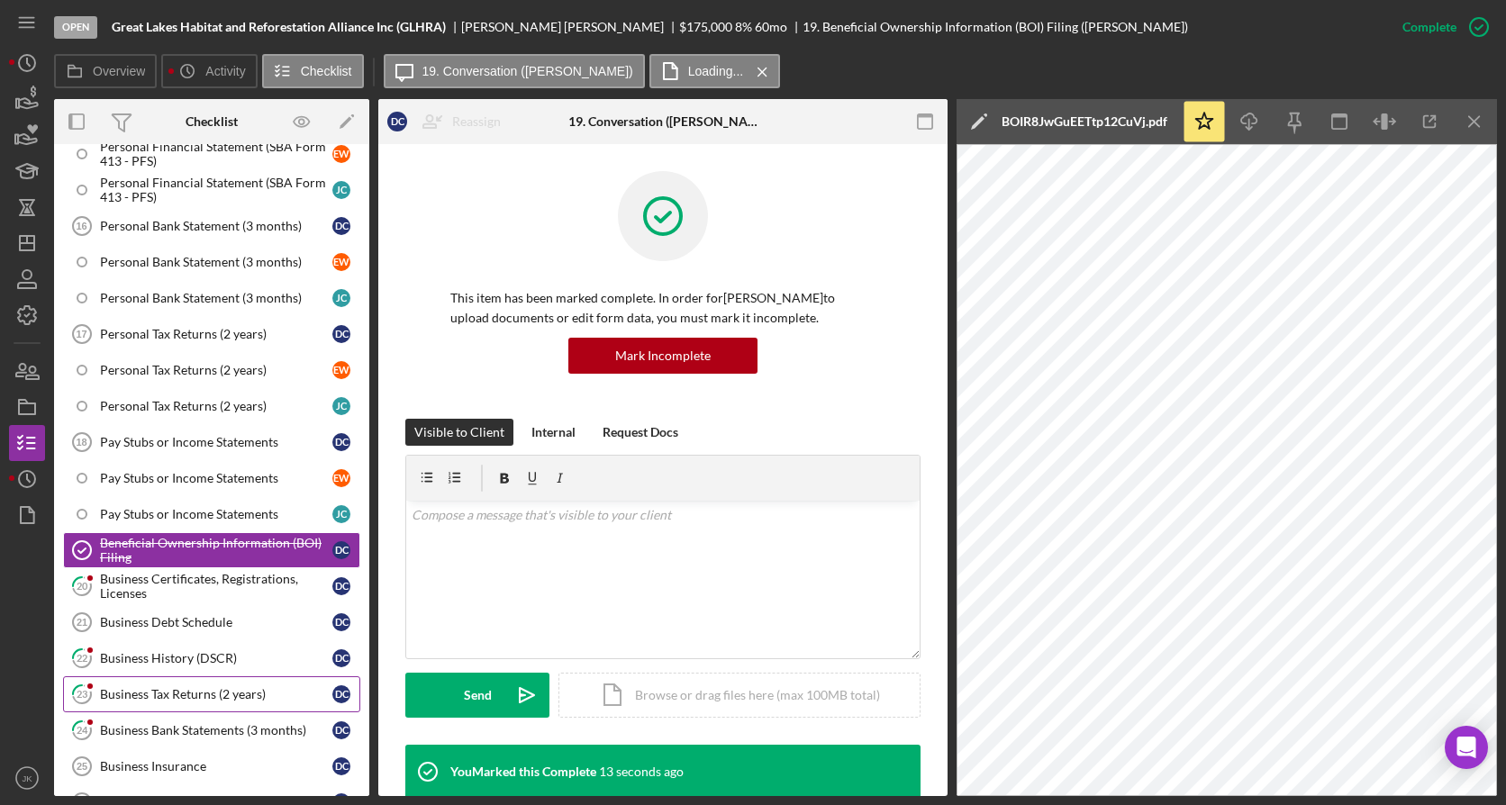
scroll to position [2190, 0]
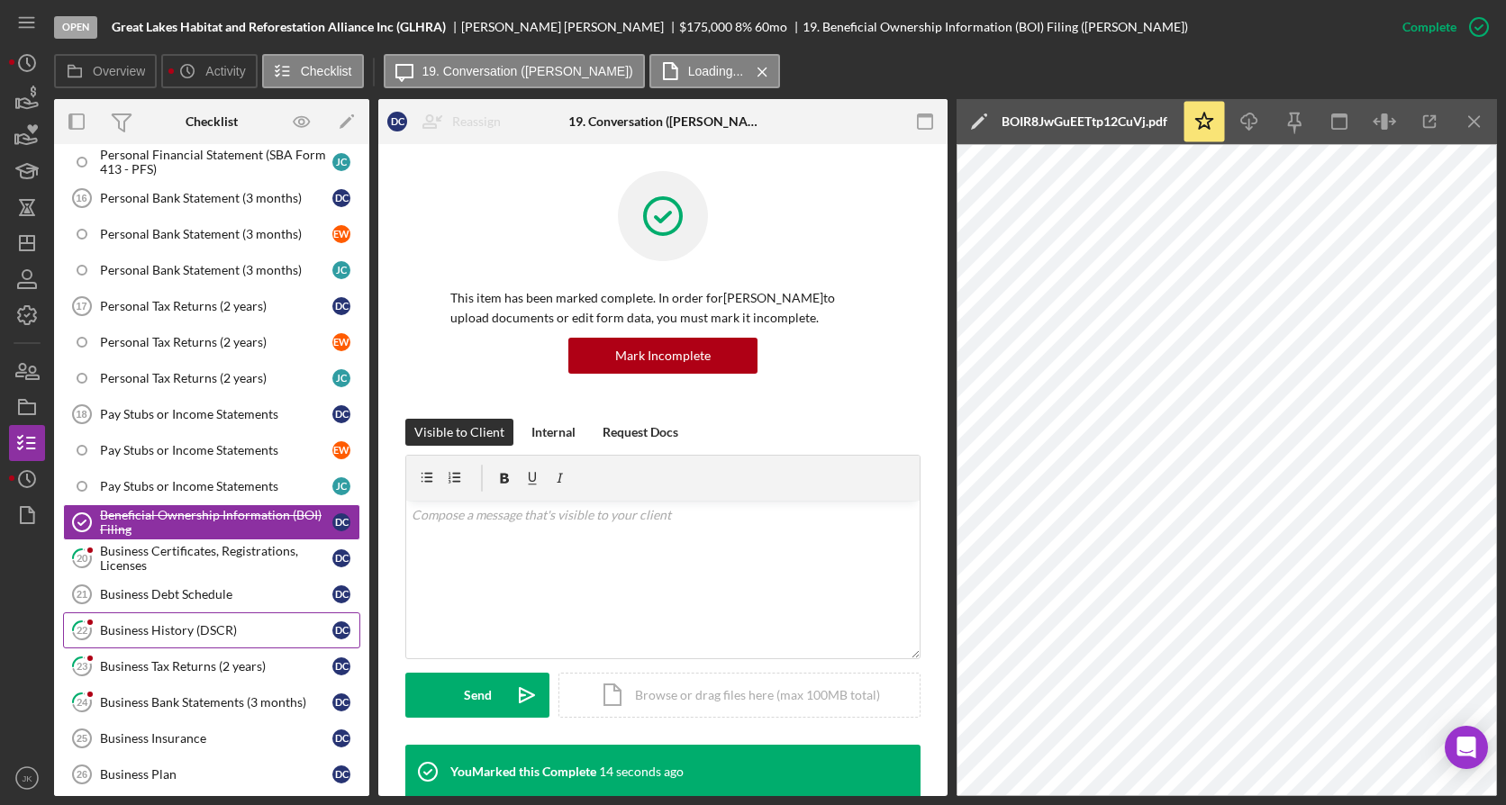
click at [226, 627] on div "Business History (DSCR)" at bounding box center [216, 630] width 232 height 14
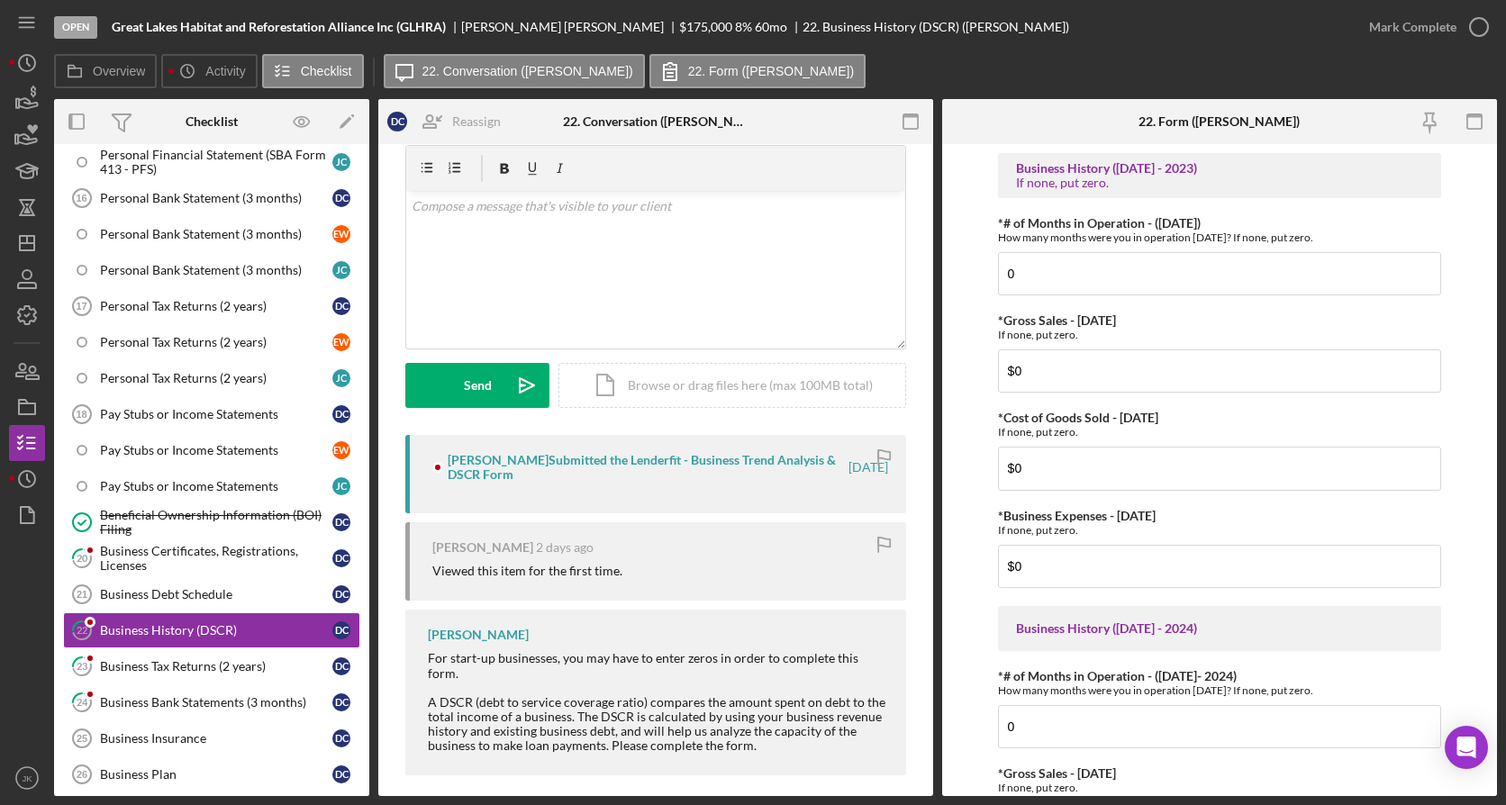
scroll to position [63, 0]
click at [260, 668] on div "Business Tax Returns (2 years)" at bounding box center [216, 666] width 232 height 14
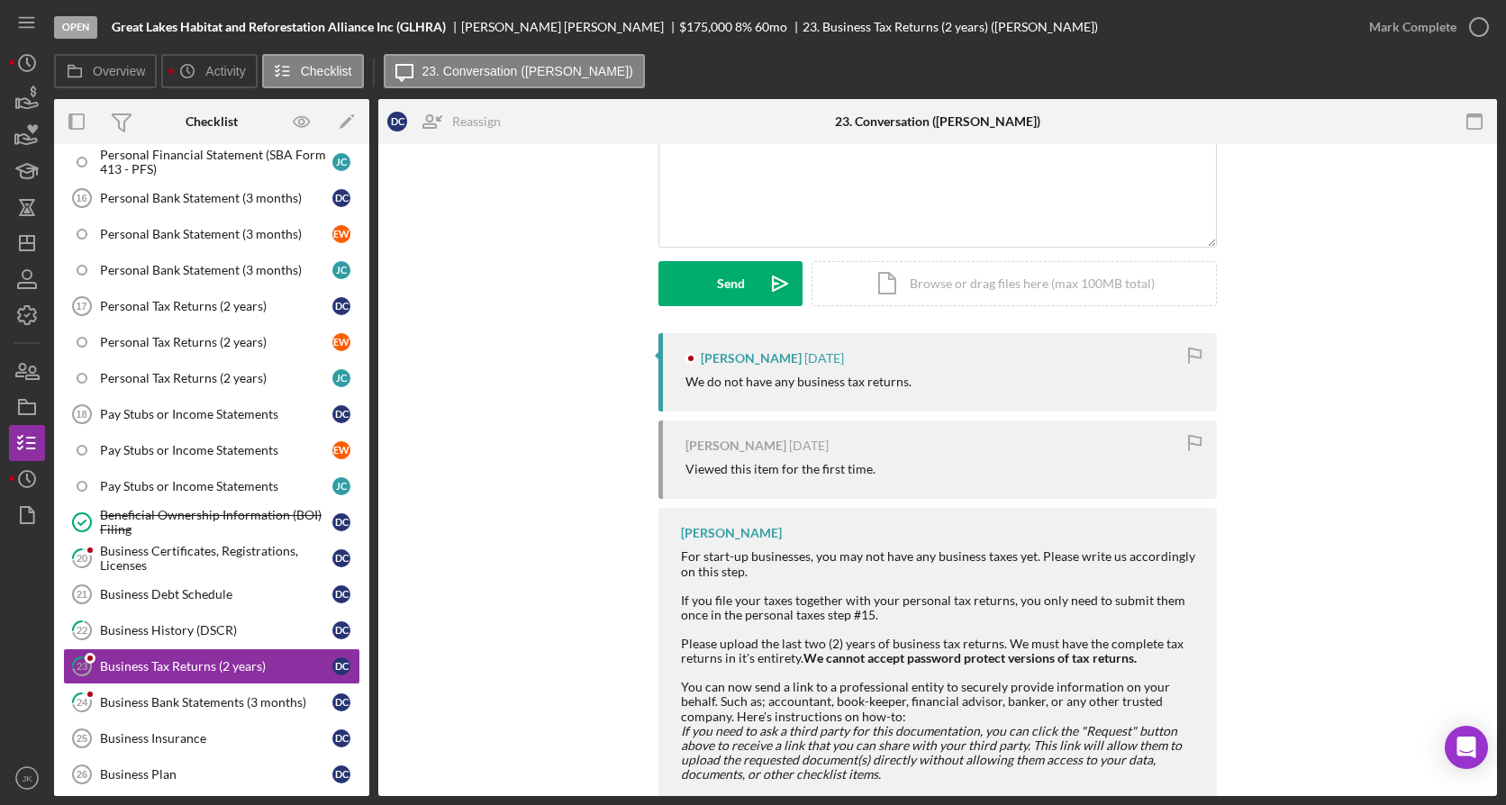
scroll to position [180, 0]
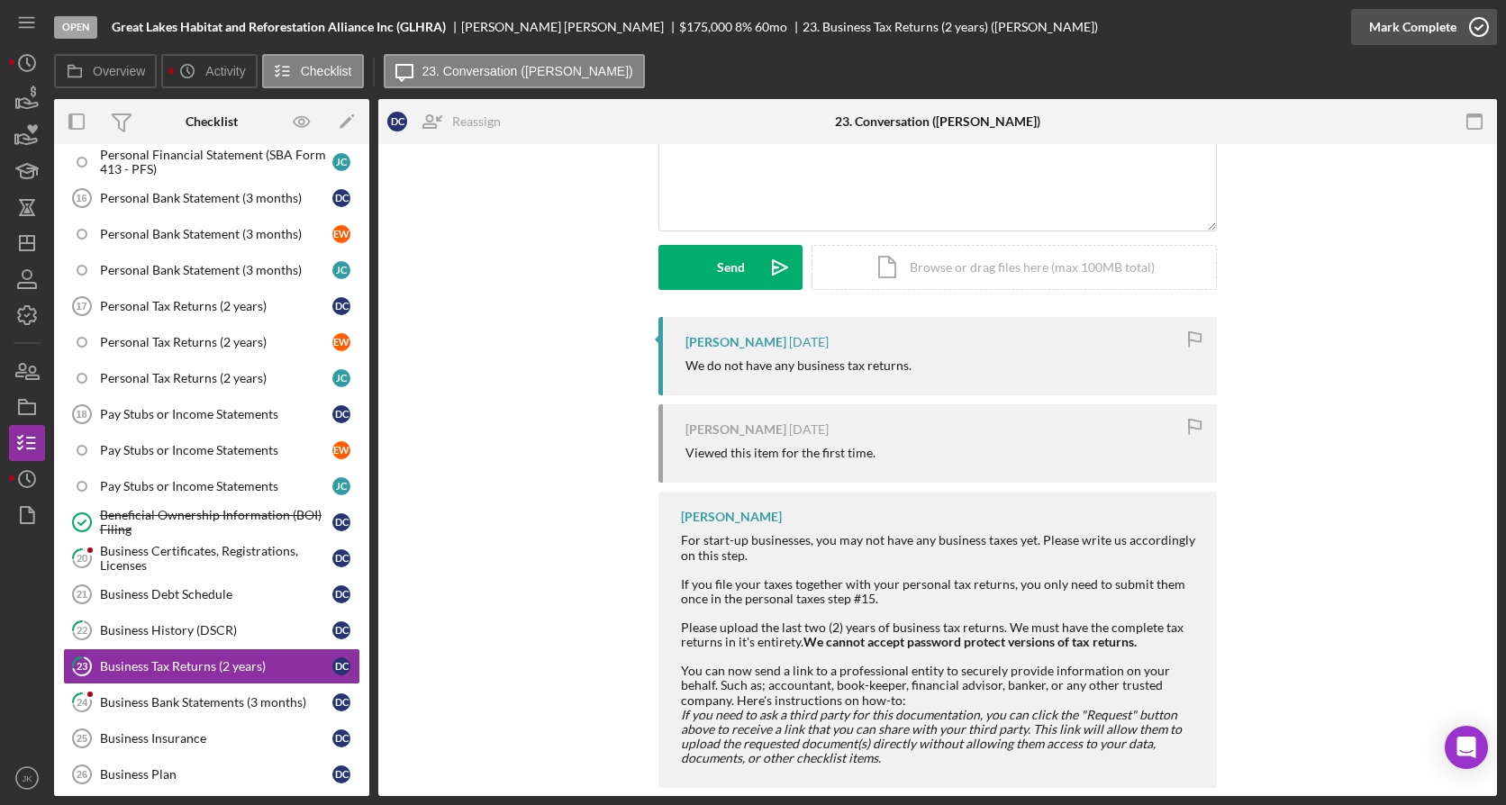
click at [1428, 27] on div "Mark Complete" at bounding box center [1412, 27] width 87 height 36
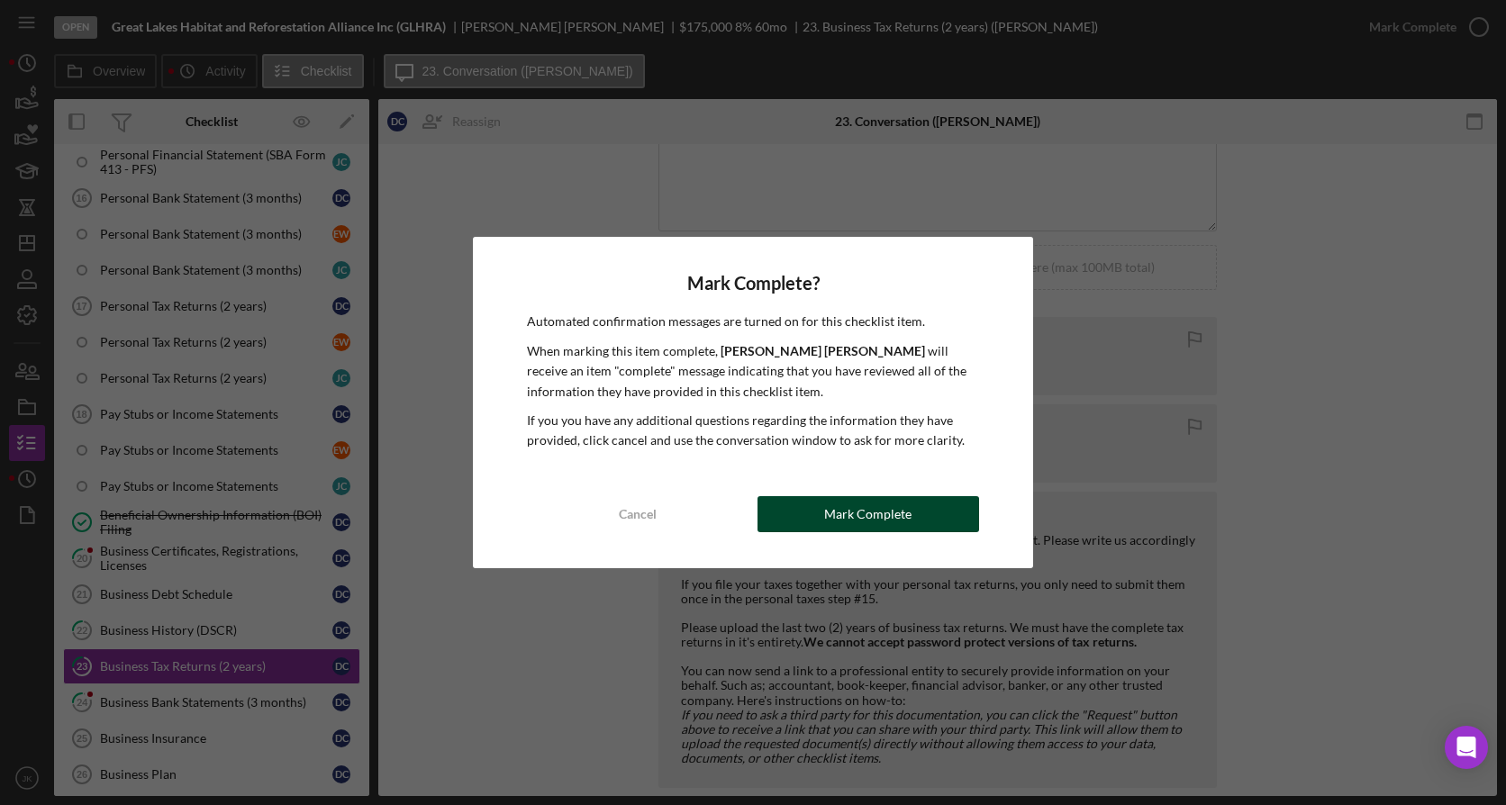
click at [841, 516] on div "Mark Complete" at bounding box center [867, 514] width 87 height 36
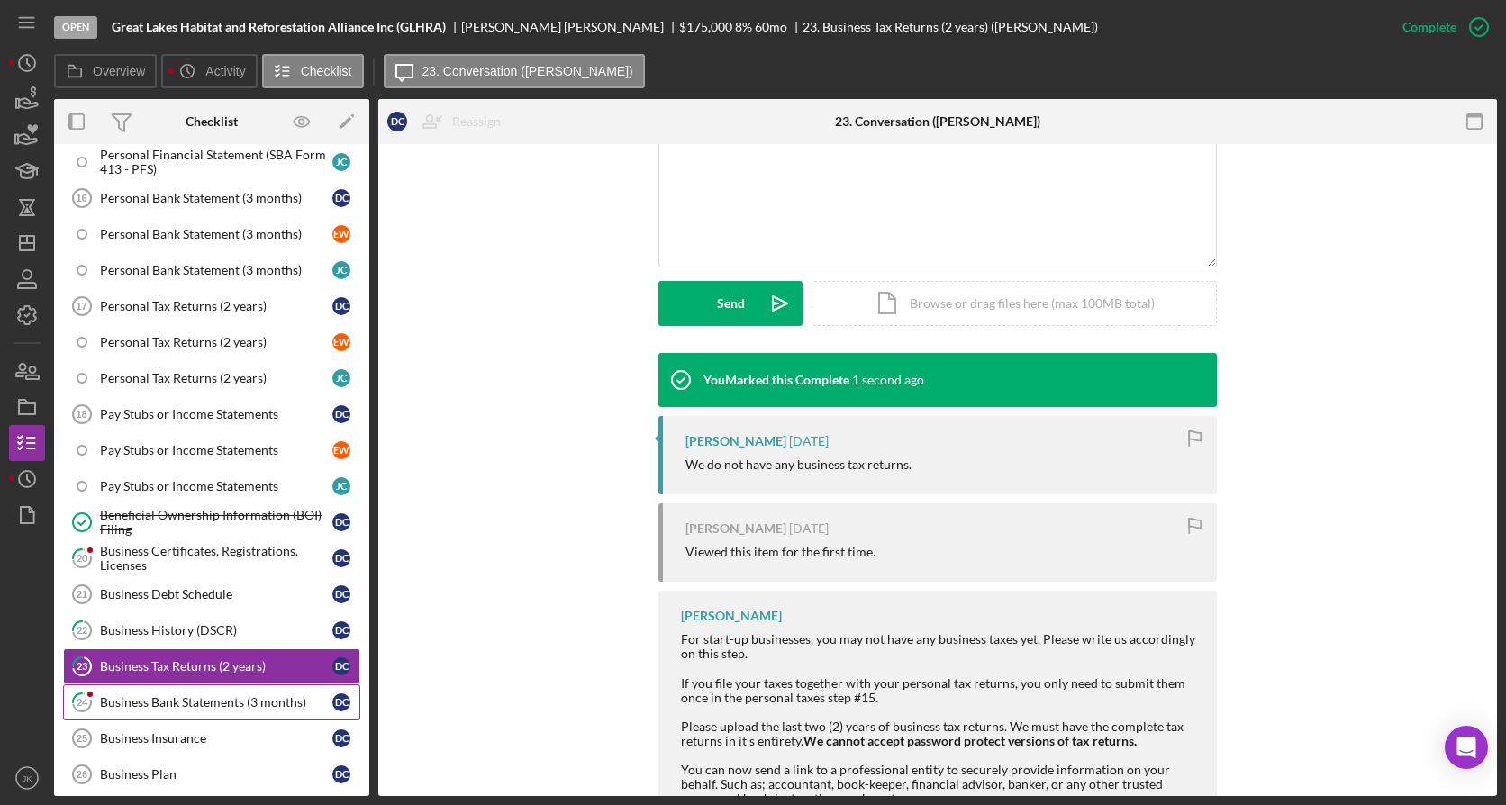
scroll to position [428, 0]
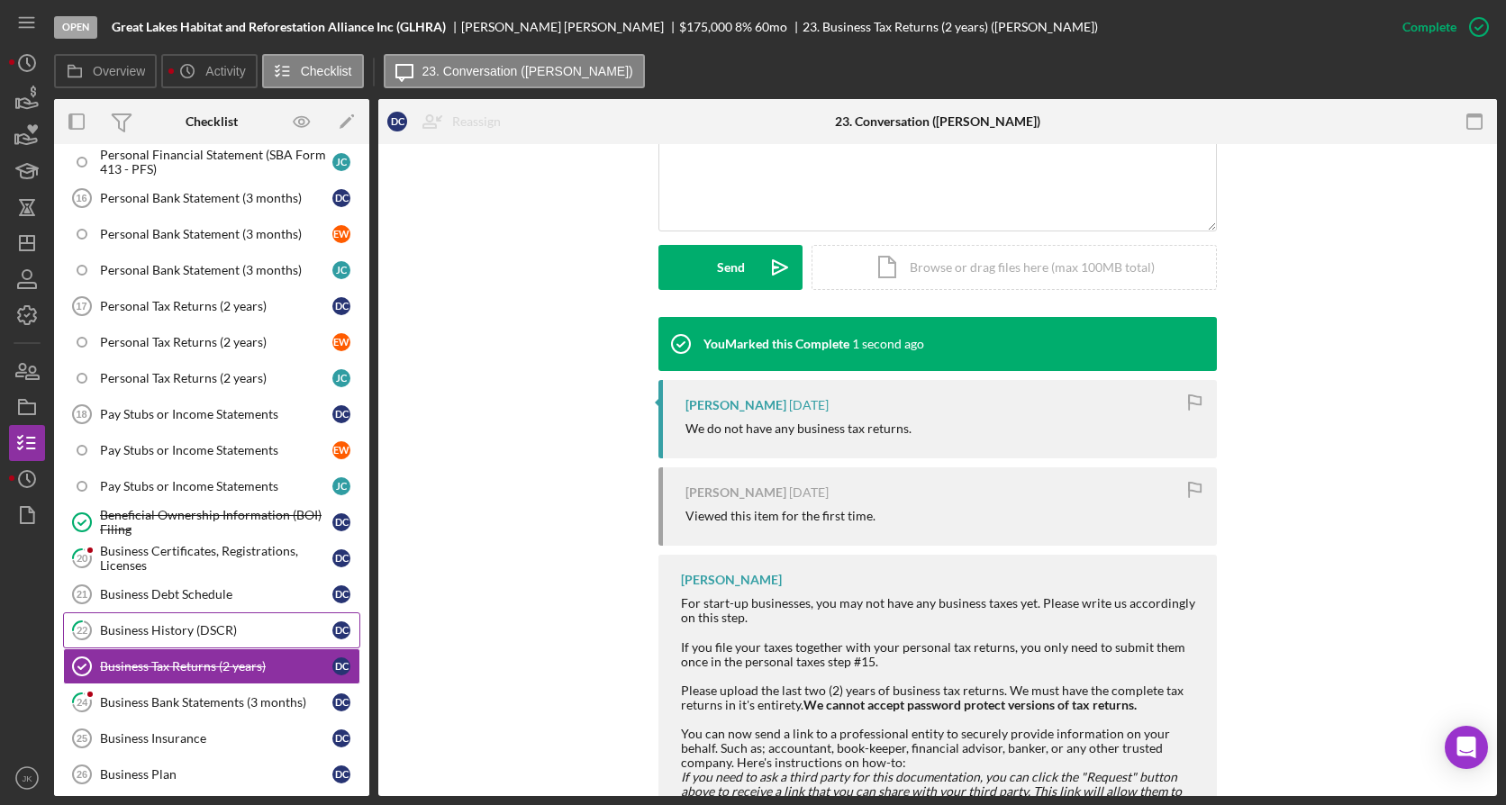
click at [198, 622] on link "22 Business History (DSCR) D C" at bounding box center [211, 631] width 297 height 36
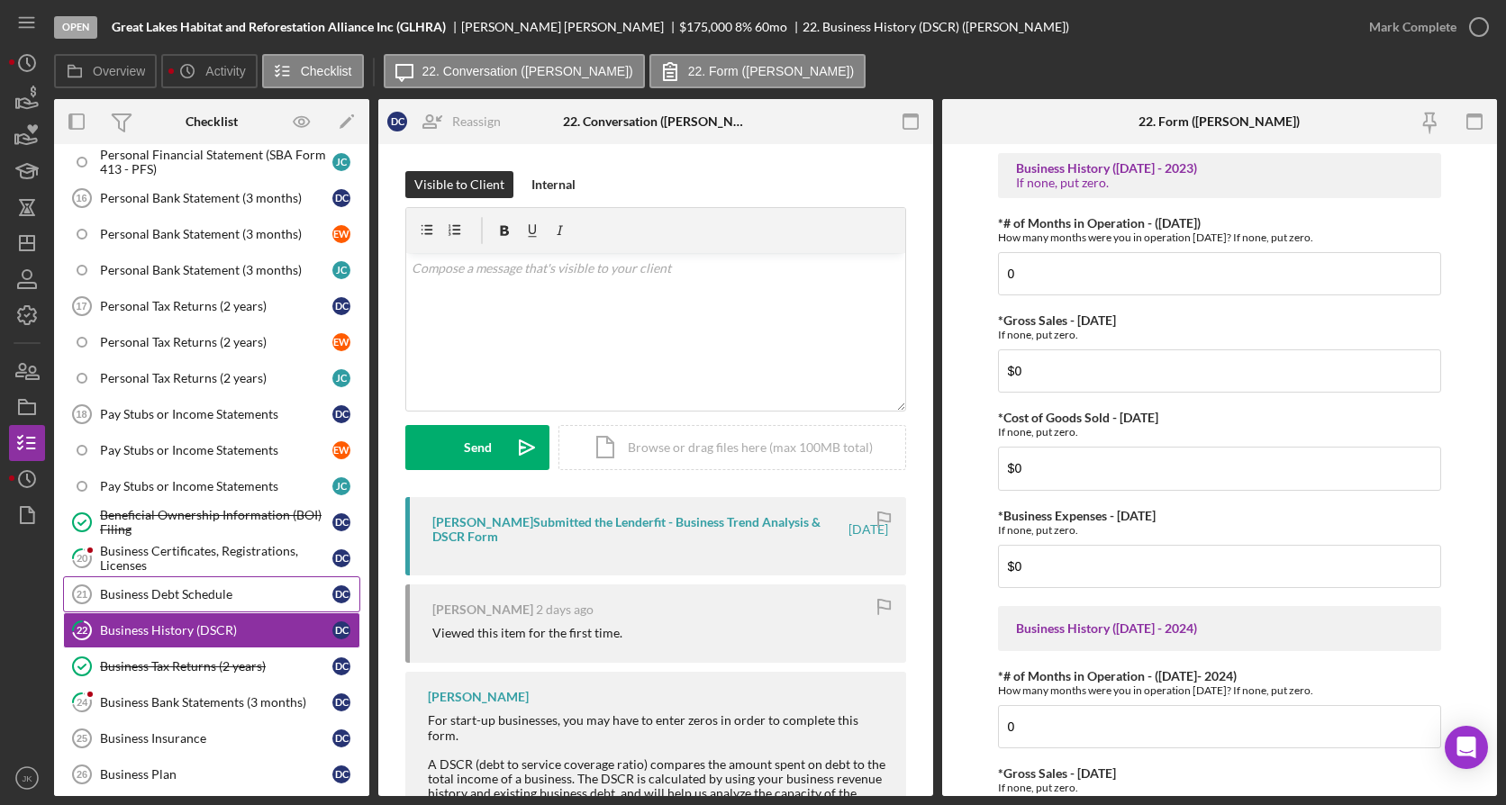
click at [211, 589] on div "Business Debt Schedule" at bounding box center [216, 594] width 232 height 14
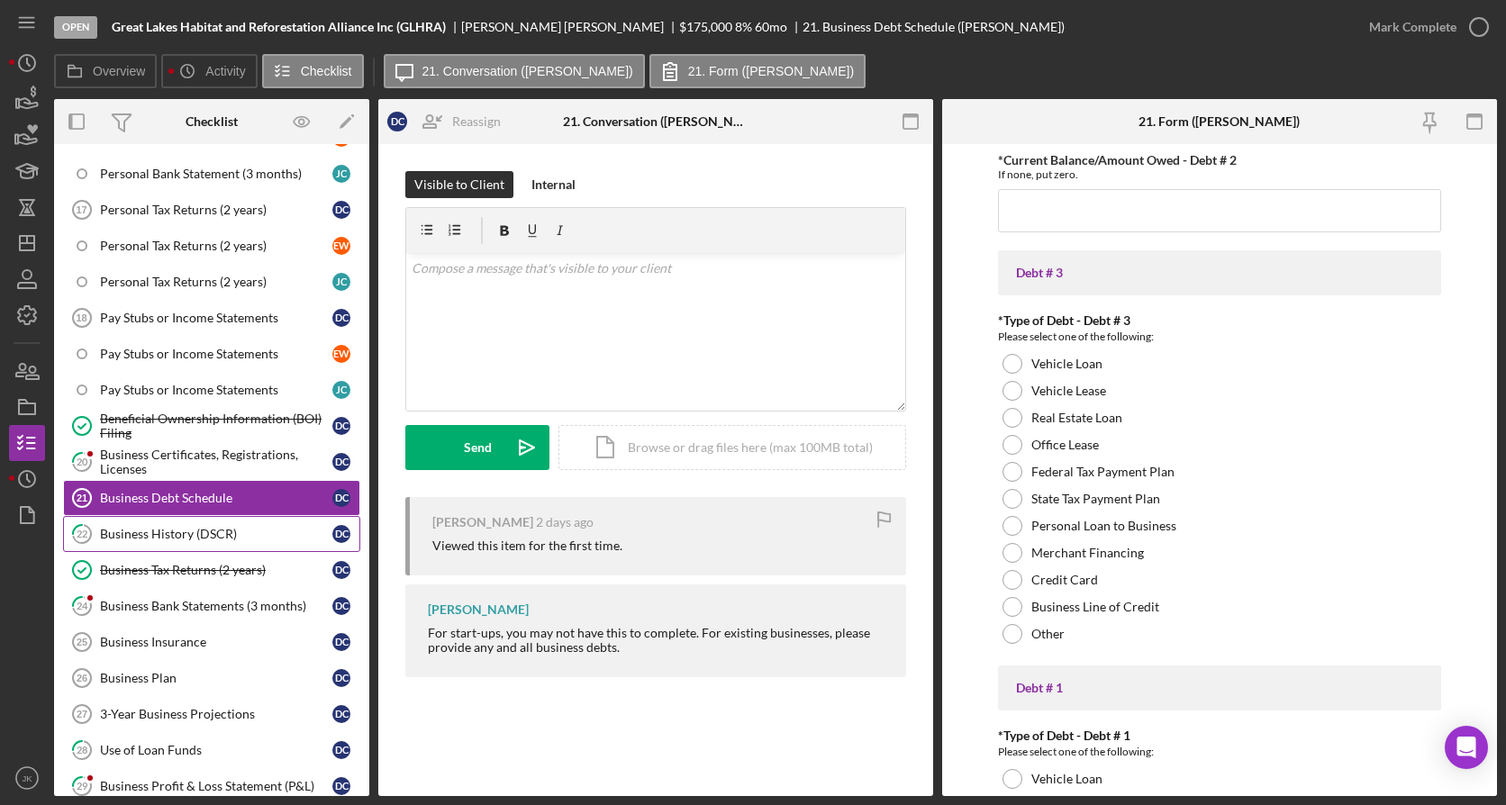
scroll to position [2460, 0]
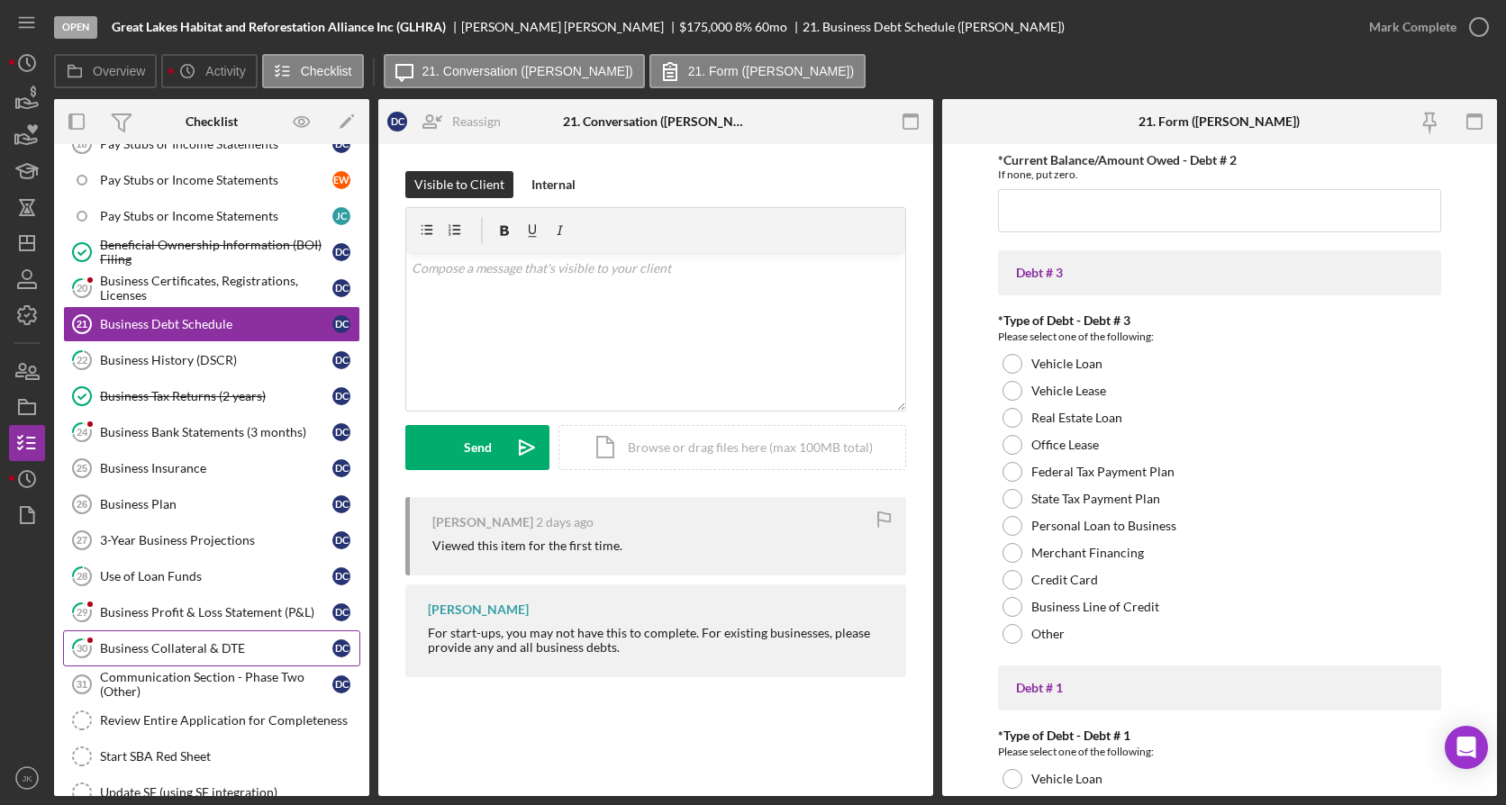
click at [232, 650] on div "Business Collateral & DTE" at bounding box center [216, 648] width 232 height 14
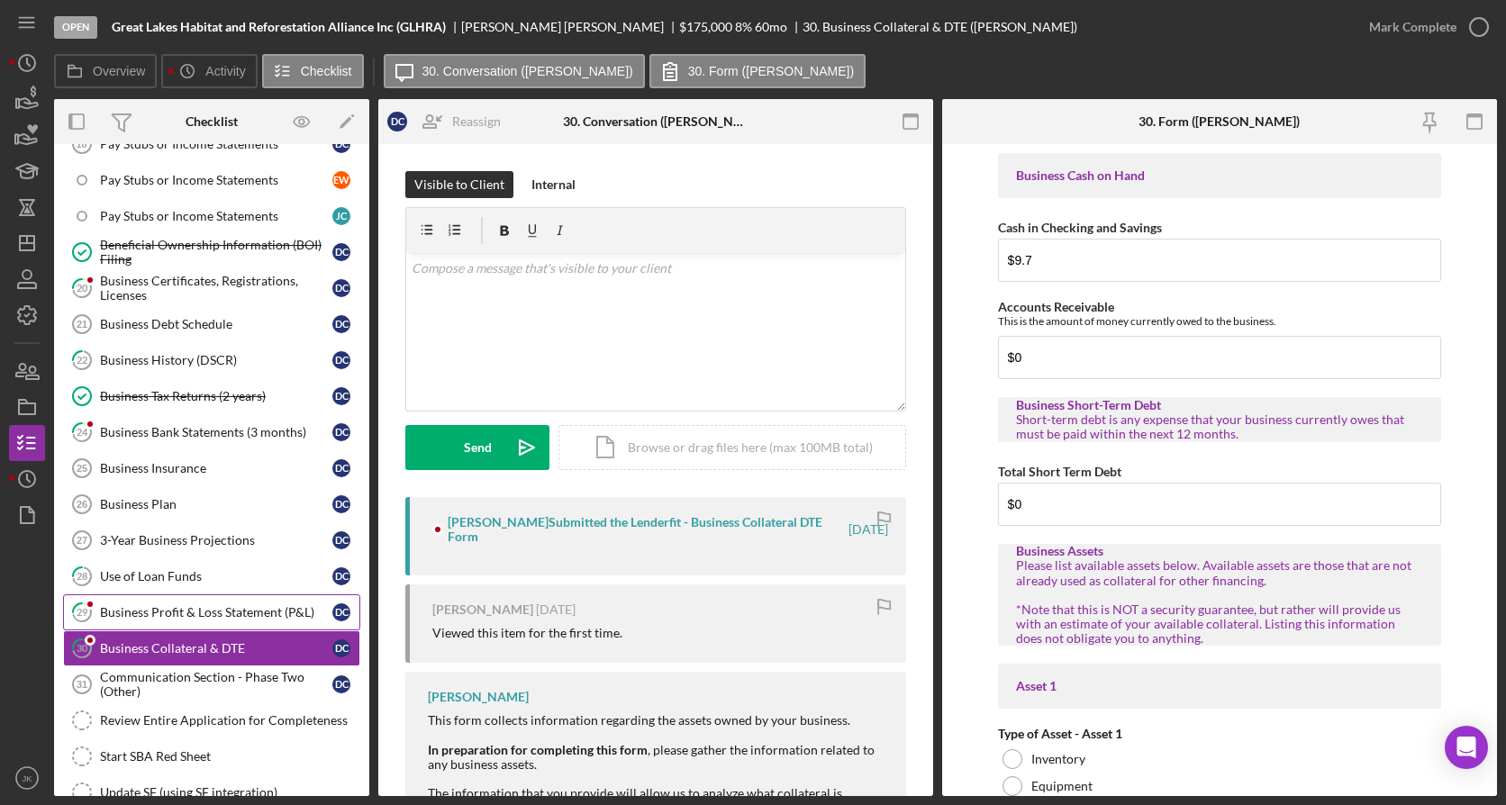
click at [241, 605] on div "Business Profit & Loss Statement (P&L)" at bounding box center [216, 612] width 232 height 14
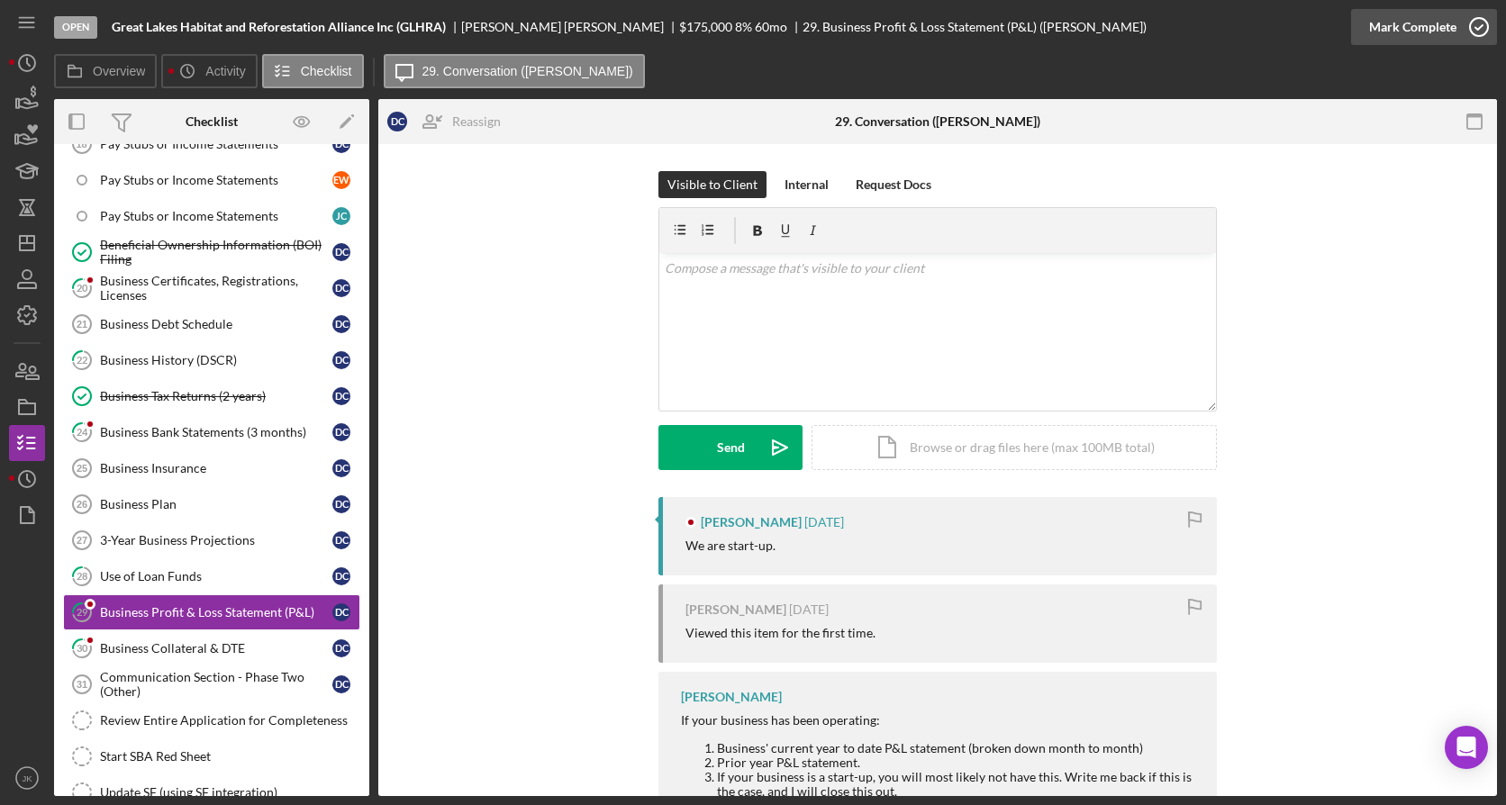
click at [1407, 25] on div "Mark Complete" at bounding box center [1412, 27] width 87 height 36
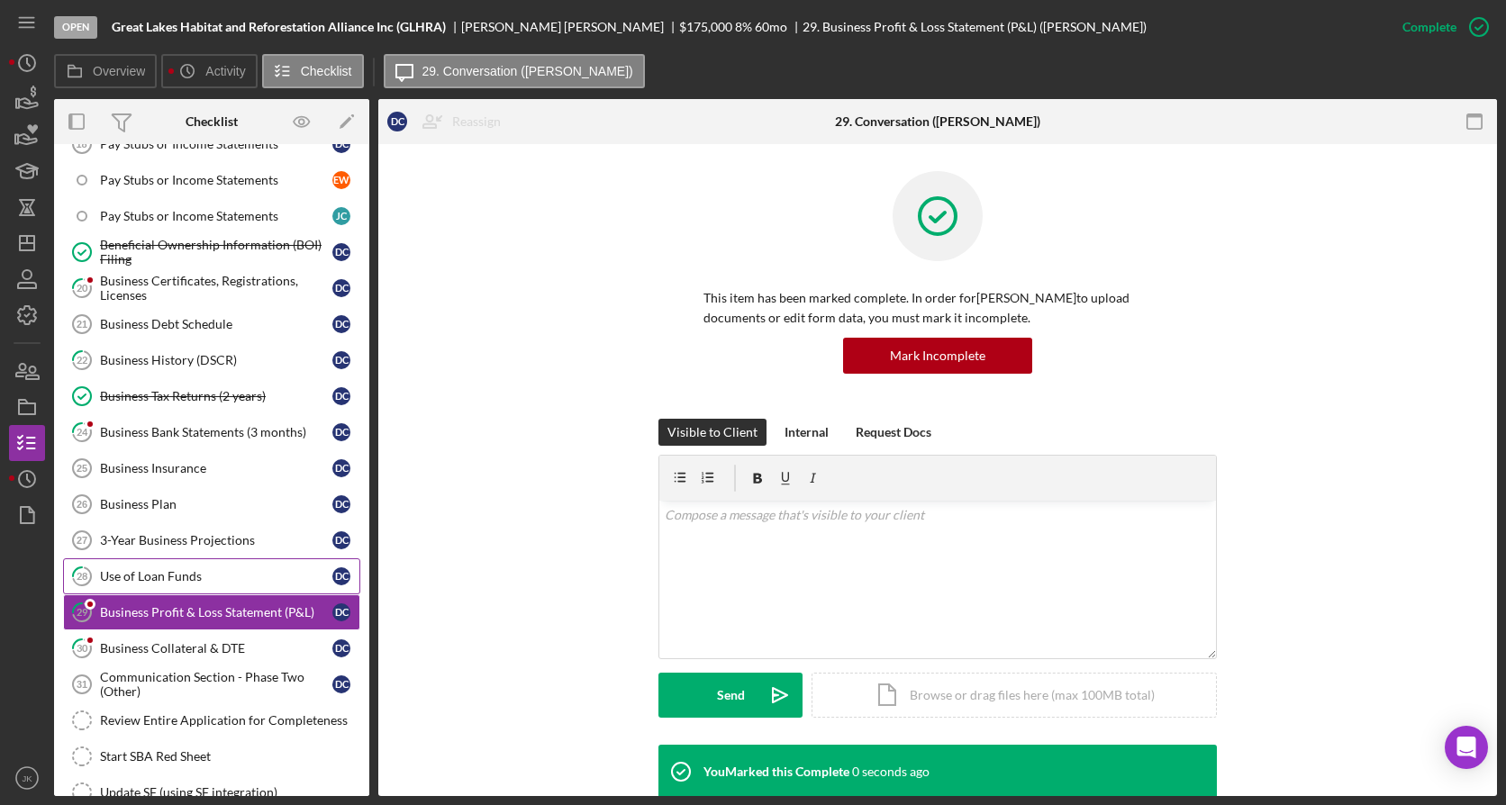
click at [188, 567] on link "28 Use of Loan Funds D C" at bounding box center [211, 577] width 297 height 36
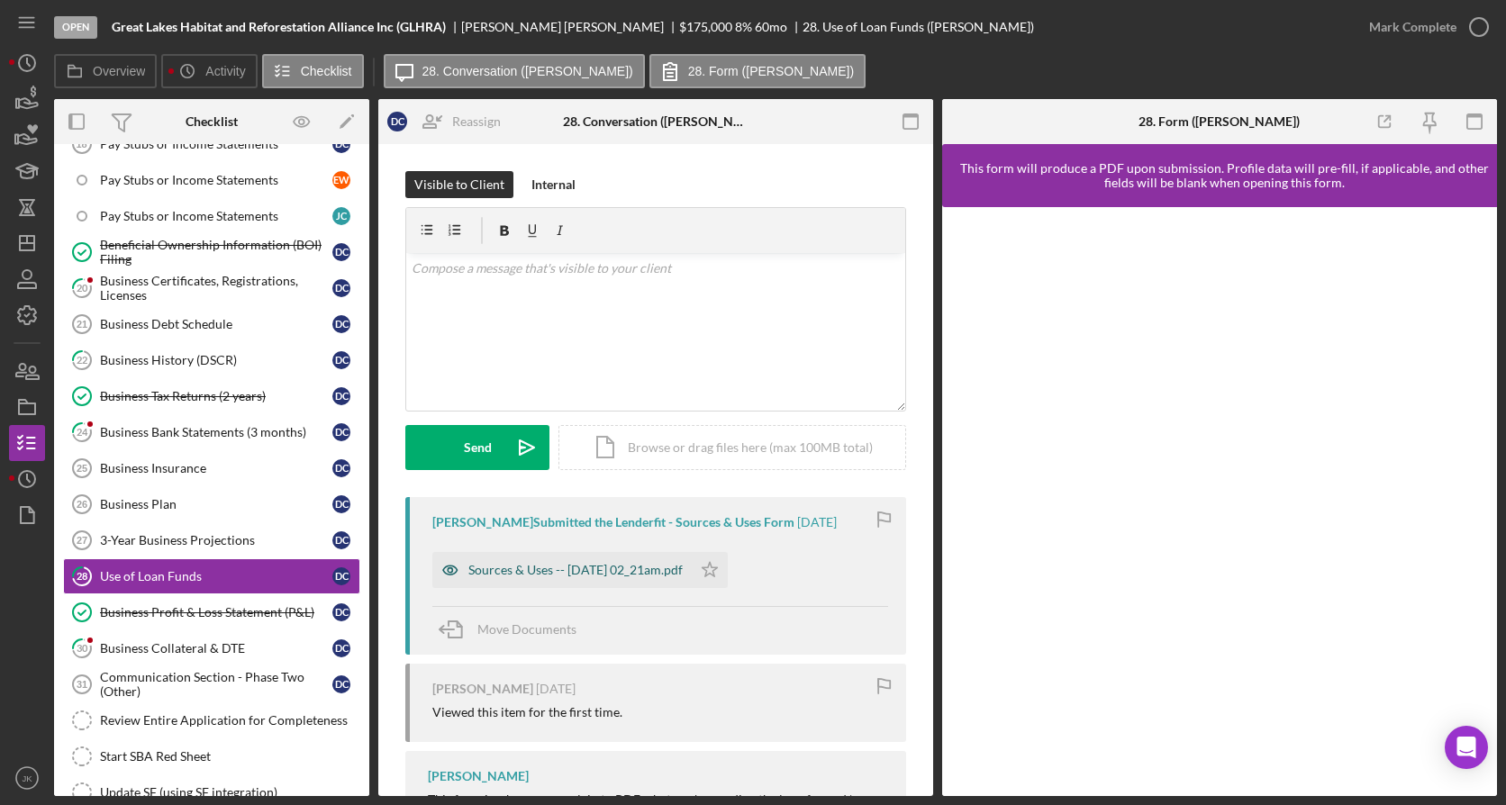
click at [635, 573] on div "Sources & Uses -- 2025-10-07 02_21am.pdf" at bounding box center [575, 570] width 214 height 14
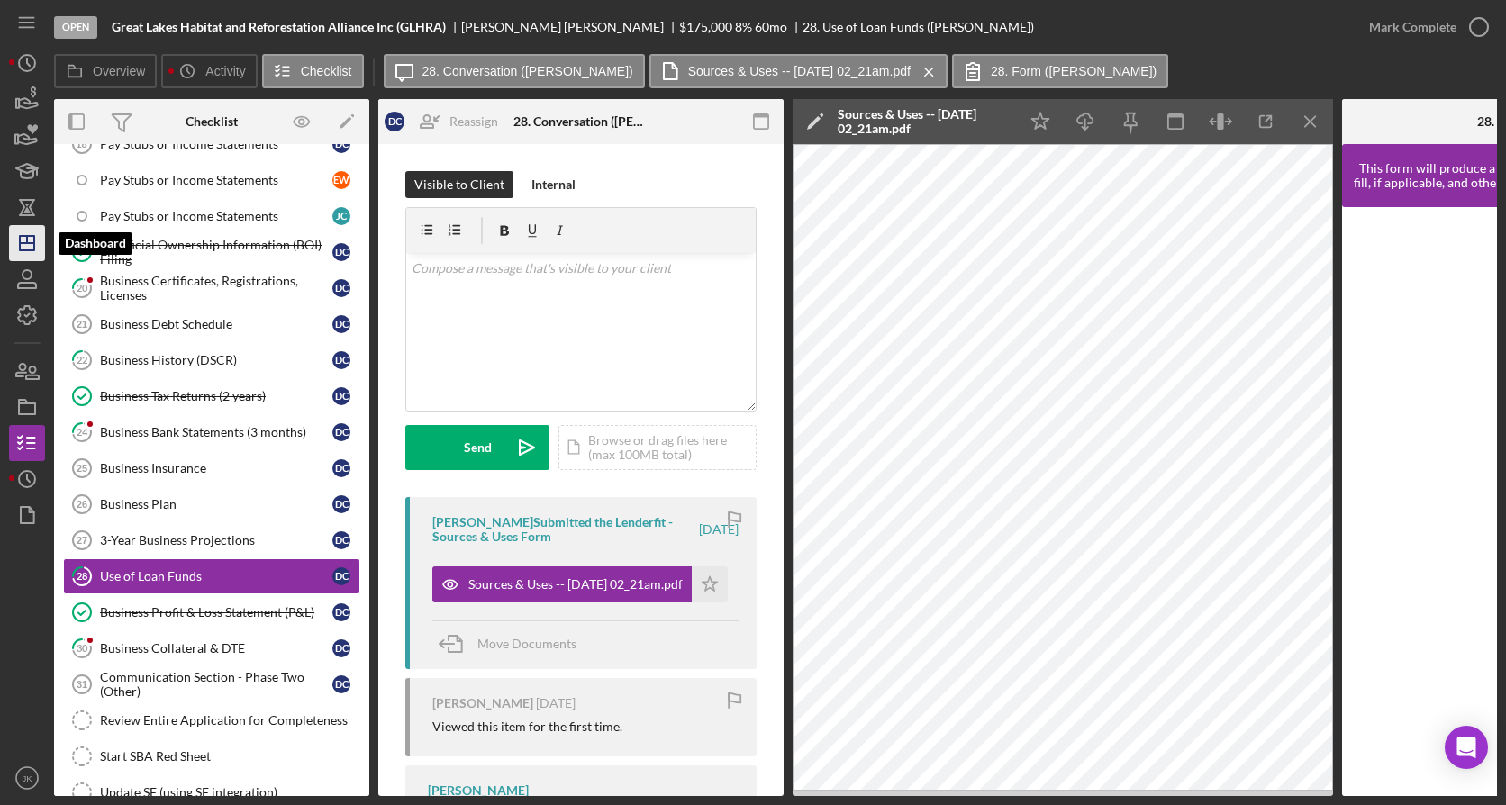
click at [23, 239] on icon "Icon/Dashboard" at bounding box center [27, 243] width 45 height 45
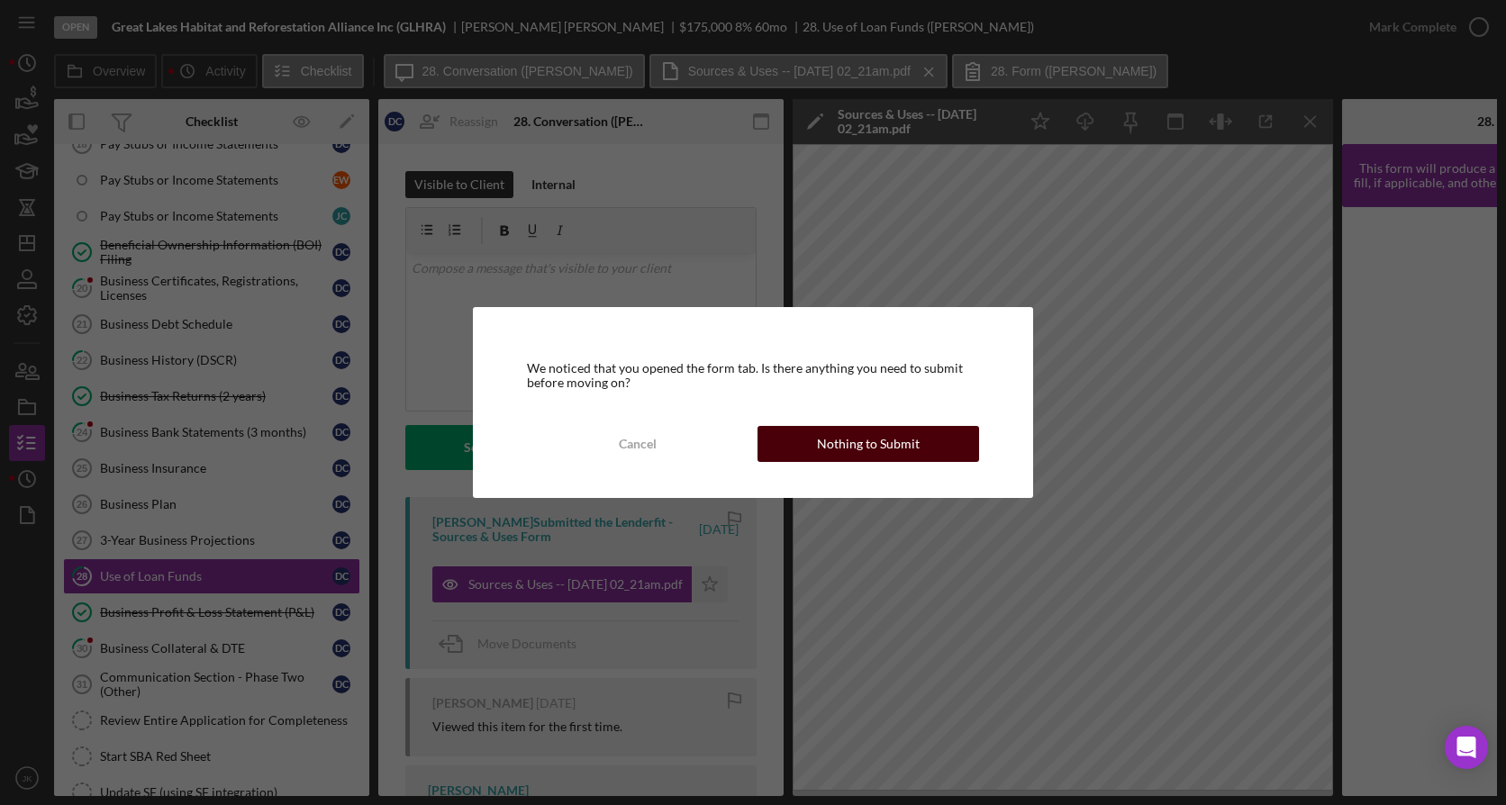
click at [873, 448] on div "Nothing to Submit" at bounding box center [868, 444] width 103 height 36
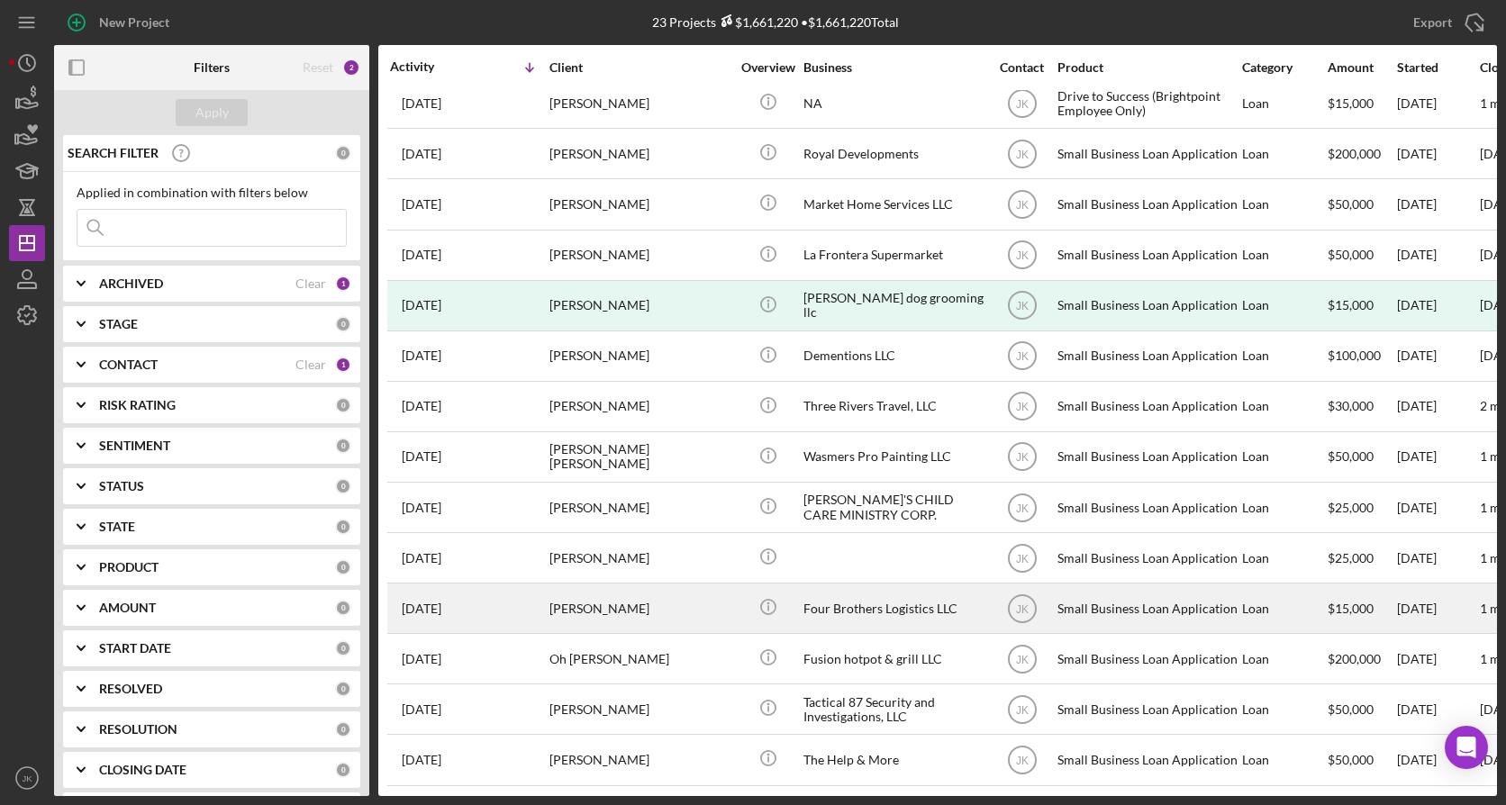
scroll to position [479, 0]
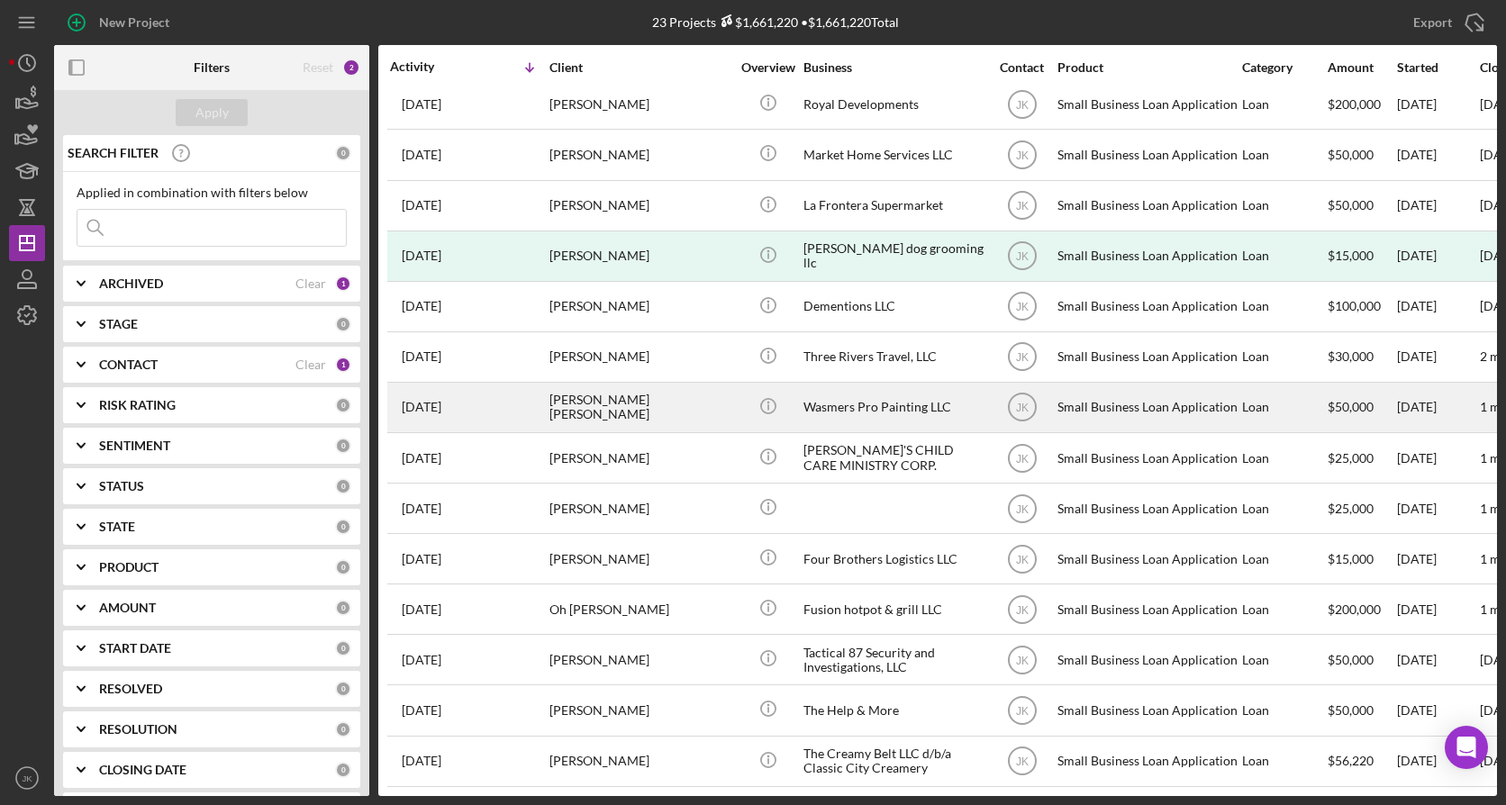
click at [635, 392] on div "[PERSON_NAME] [PERSON_NAME]" at bounding box center [640, 408] width 180 height 48
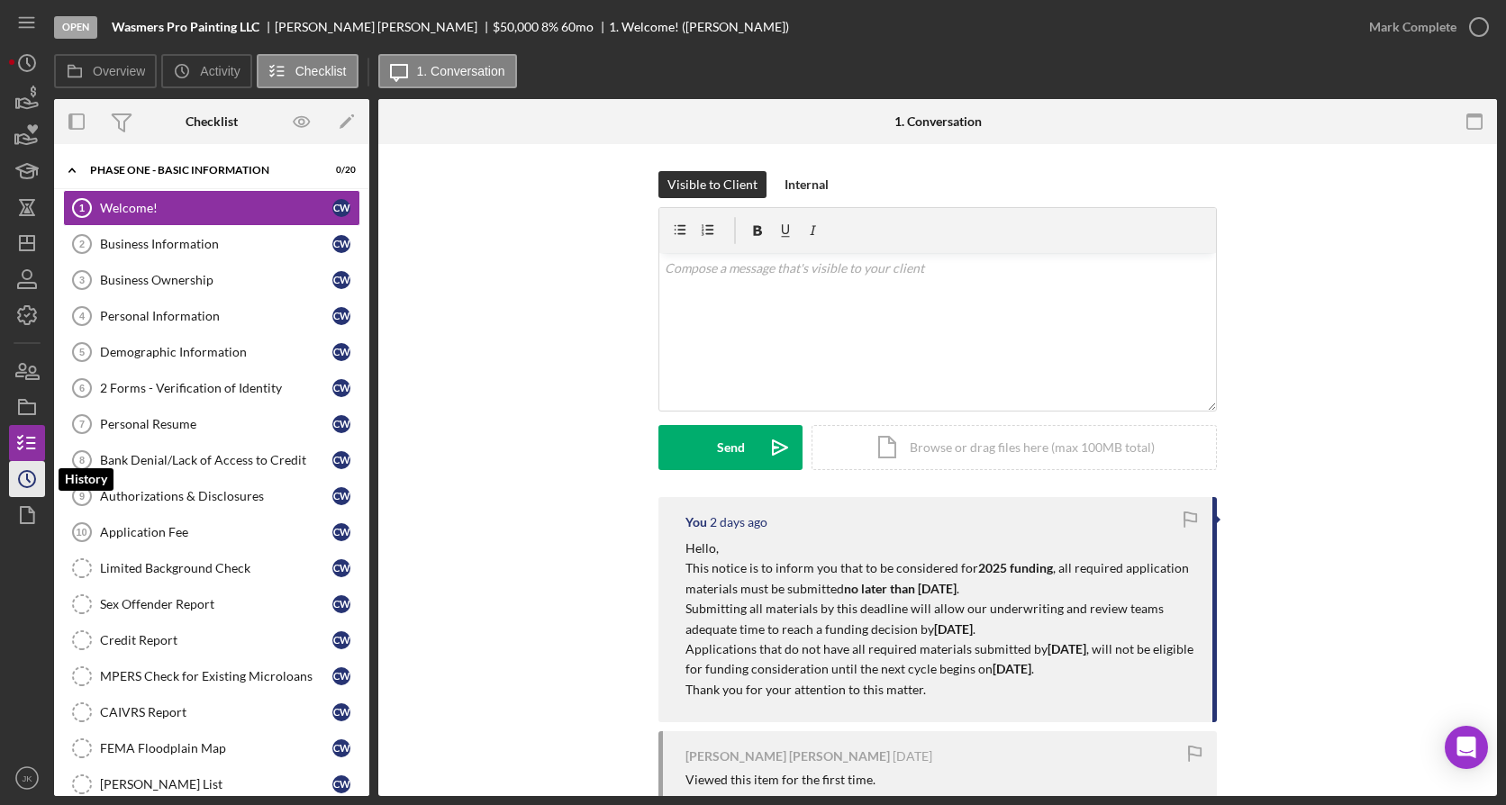
click at [26, 469] on icon "Icon/History" at bounding box center [27, 479] width 45 height 45
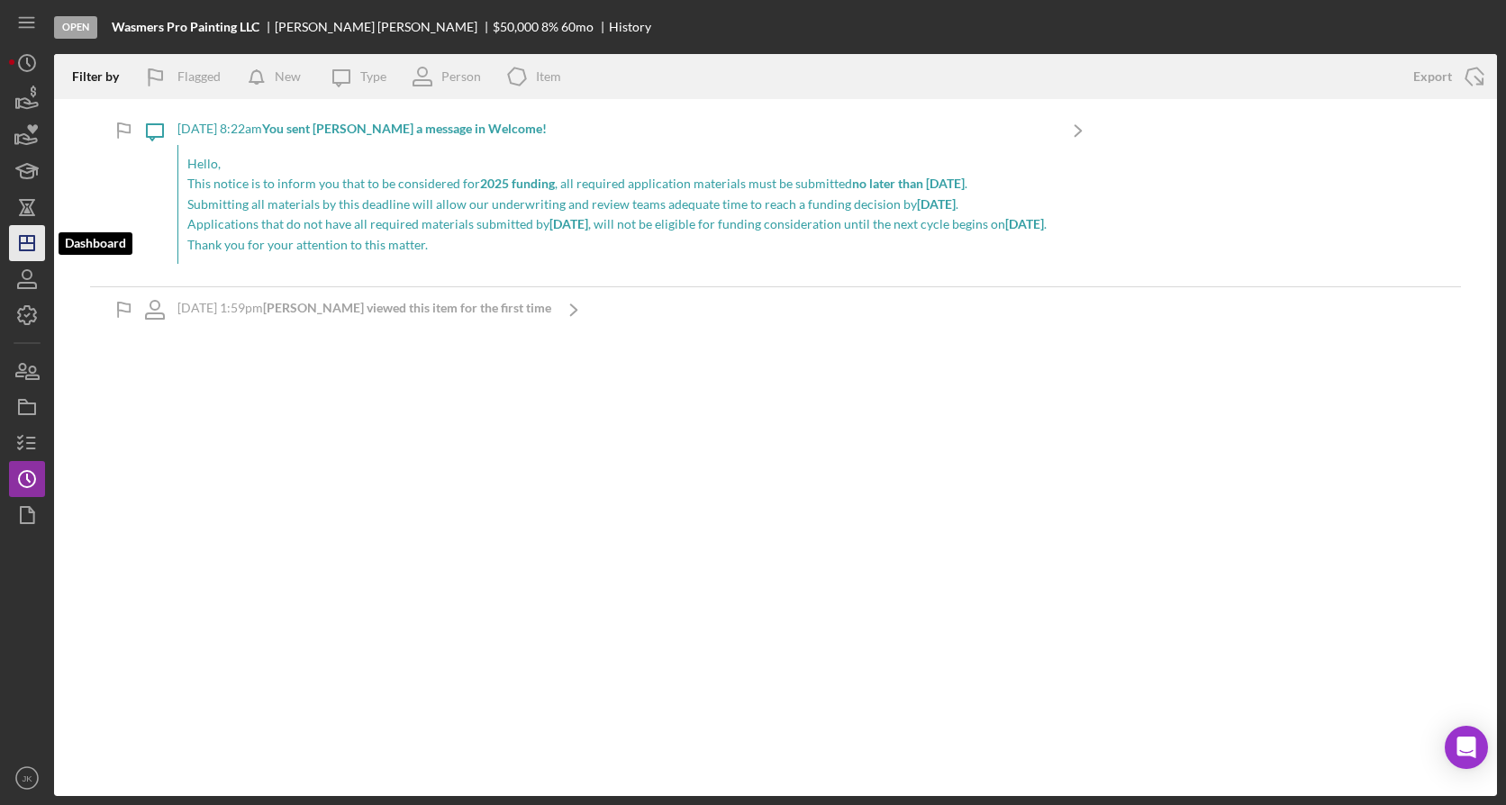
click at [18, 239] on icon "Icon/Dashboard" at bounding box center [27, 243] width 45 height 45
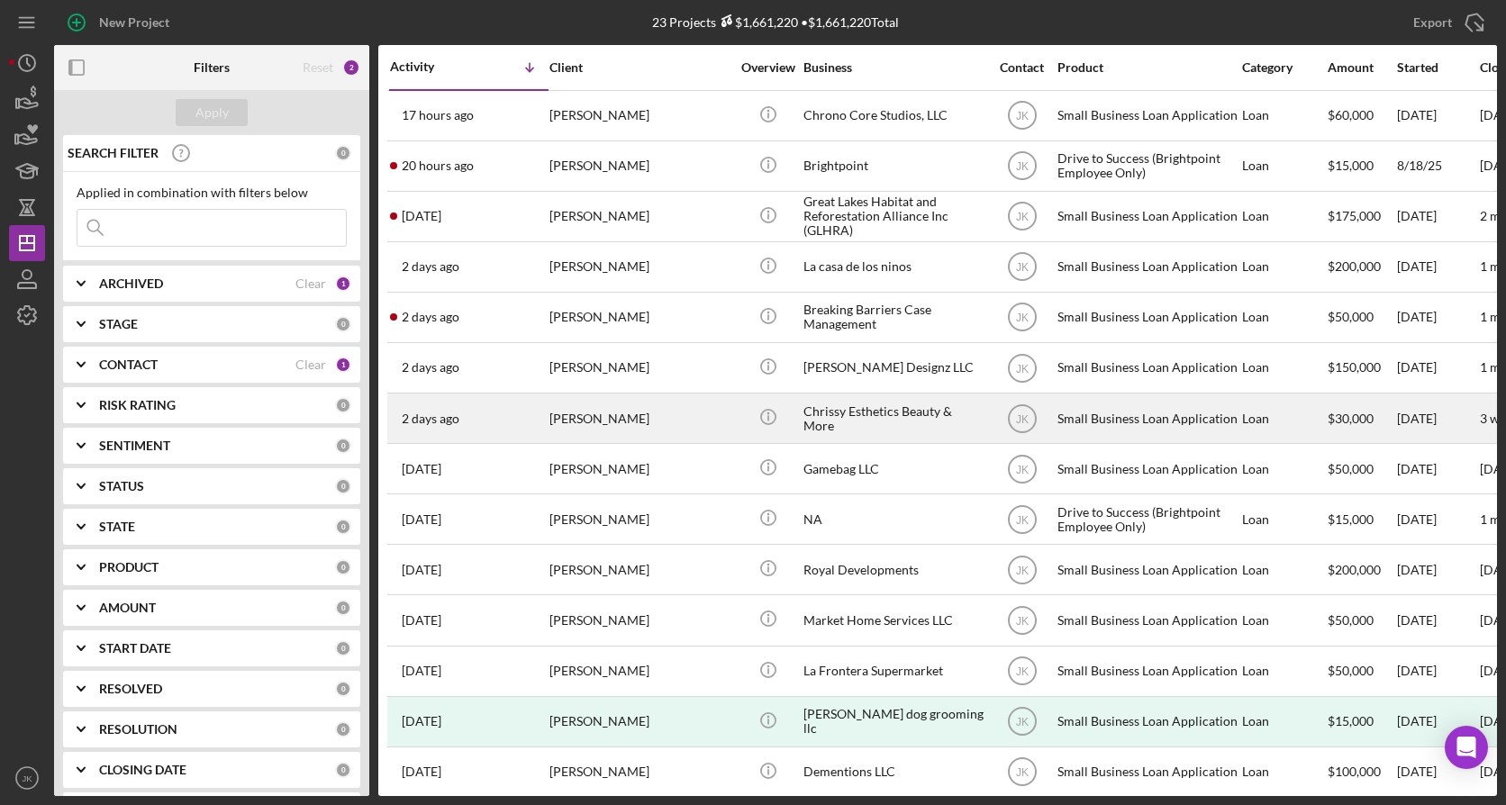
click at [636, 408] on div "[PERSON_NAME]" at bounding box center [640, 419] width 180 height 48
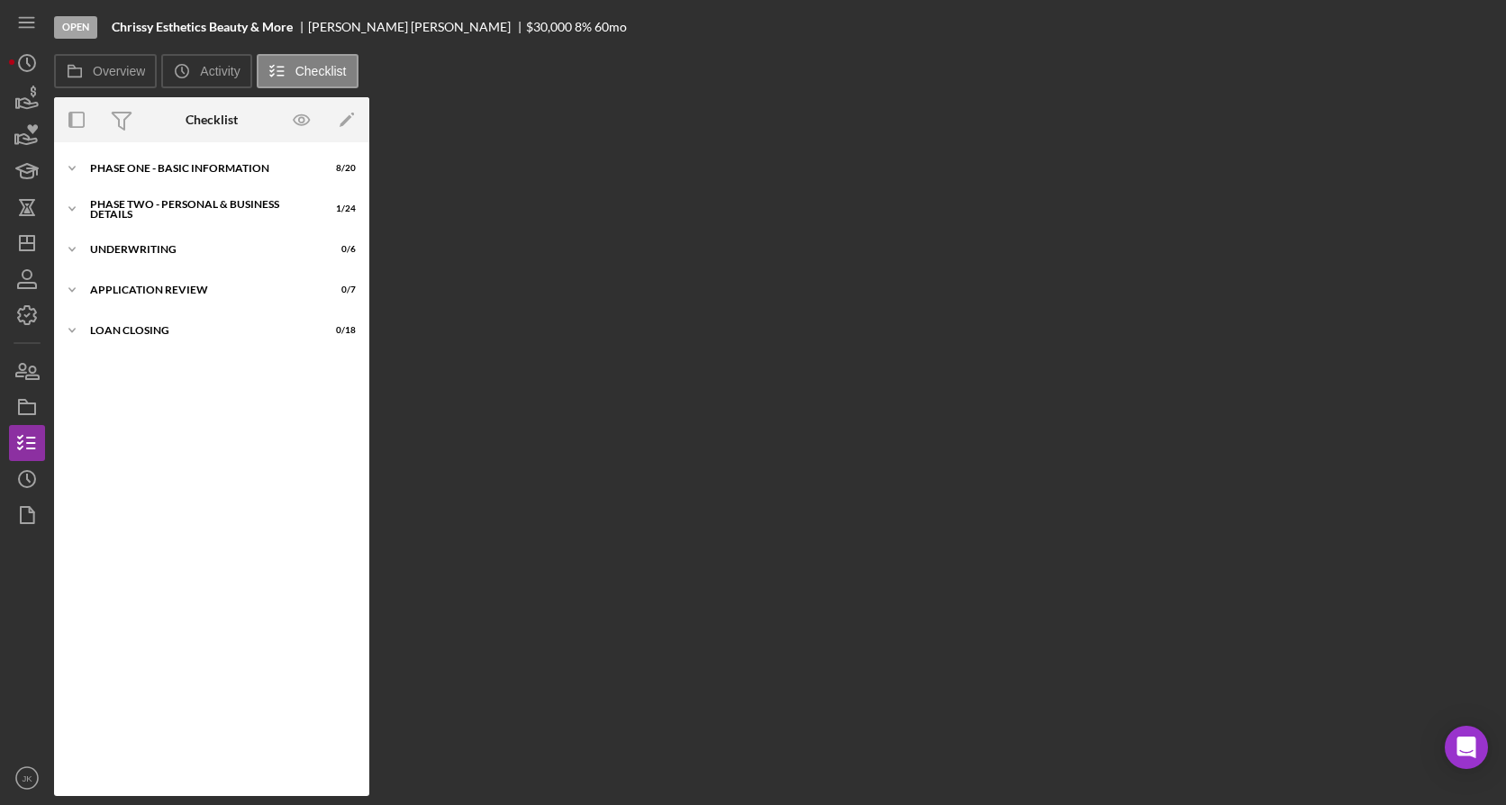
scroll to position [30, 0]
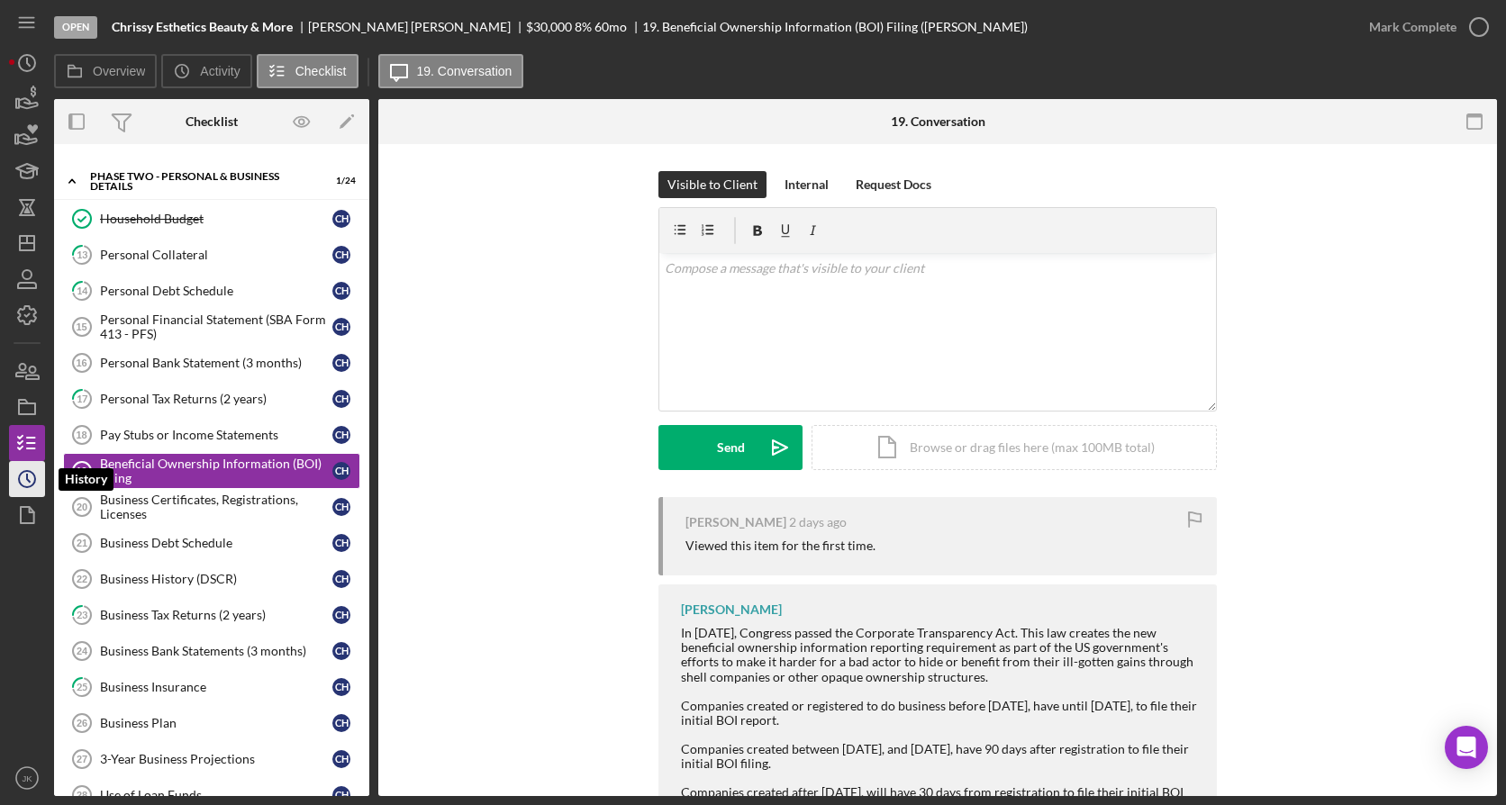
click at [29, 465] on icon "Icon/History" at bounding box center [27, 479] width 45 height 45
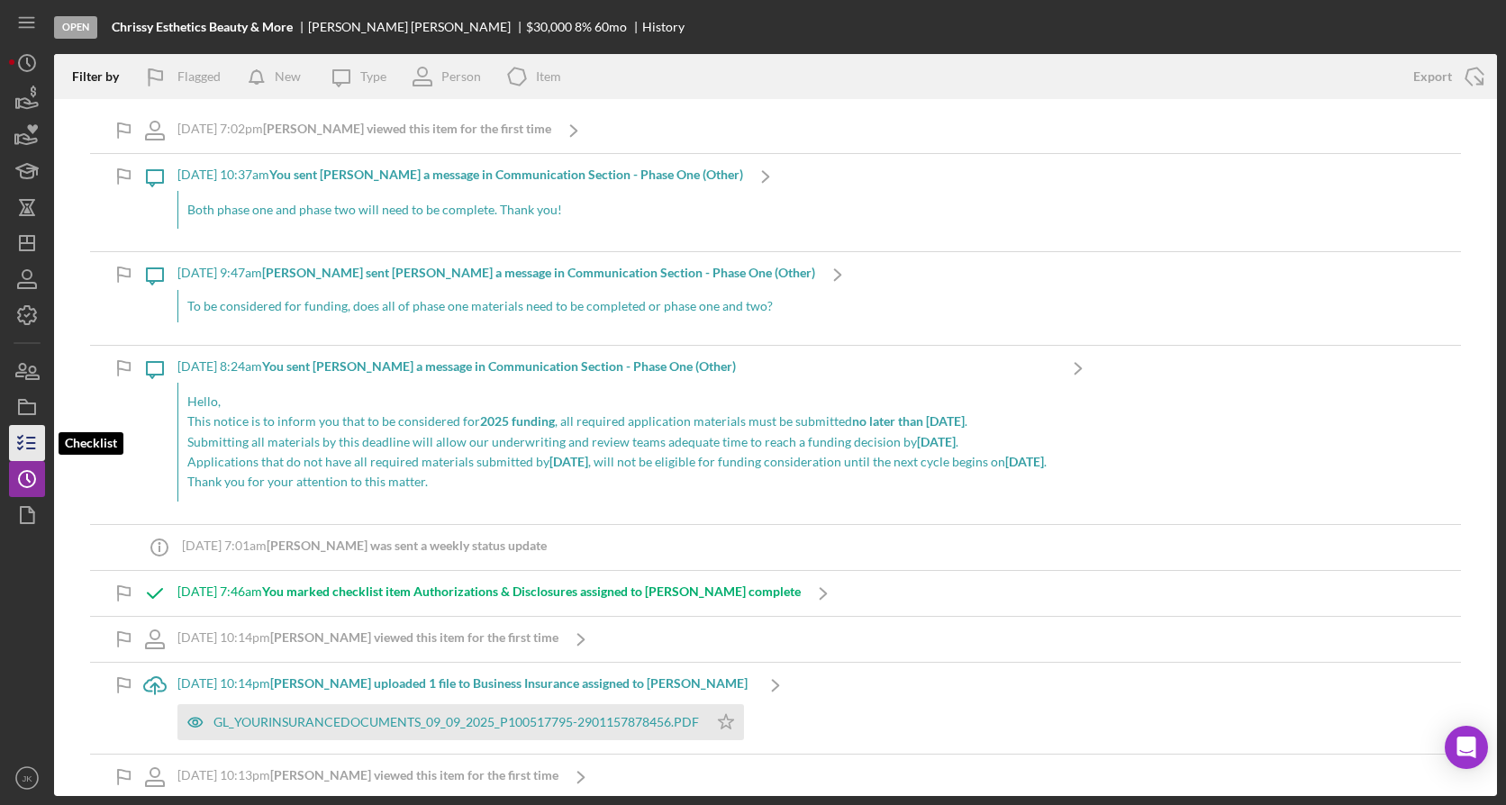
click at [22, 444] on icon "button" at bounding box center [27, 443] width 45 height 45
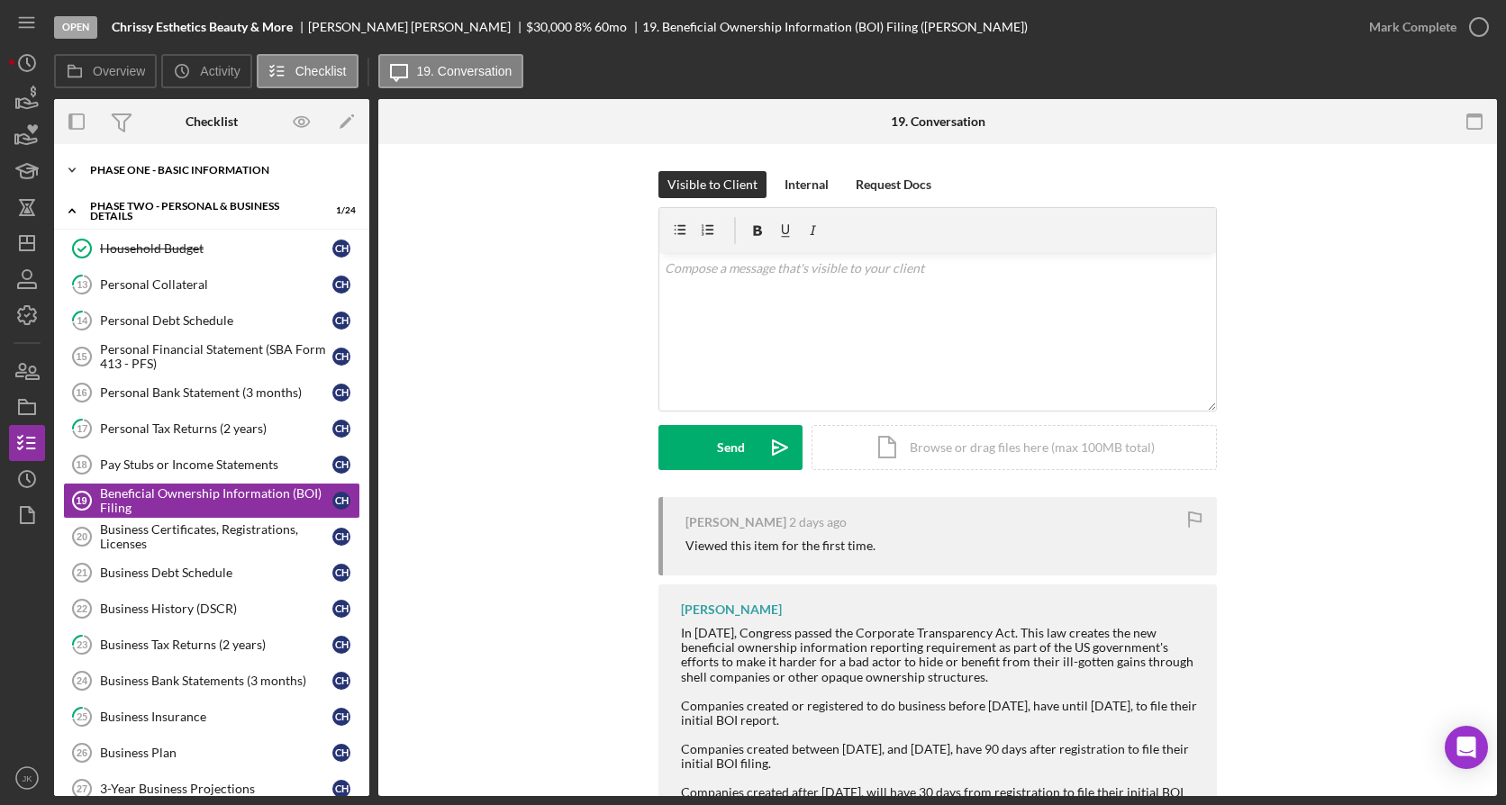
click at [250, 177] on div "Icon/Expander Phase One - Basic Information 8 / 20" at bounding box center [211, 170] width 315 height 36
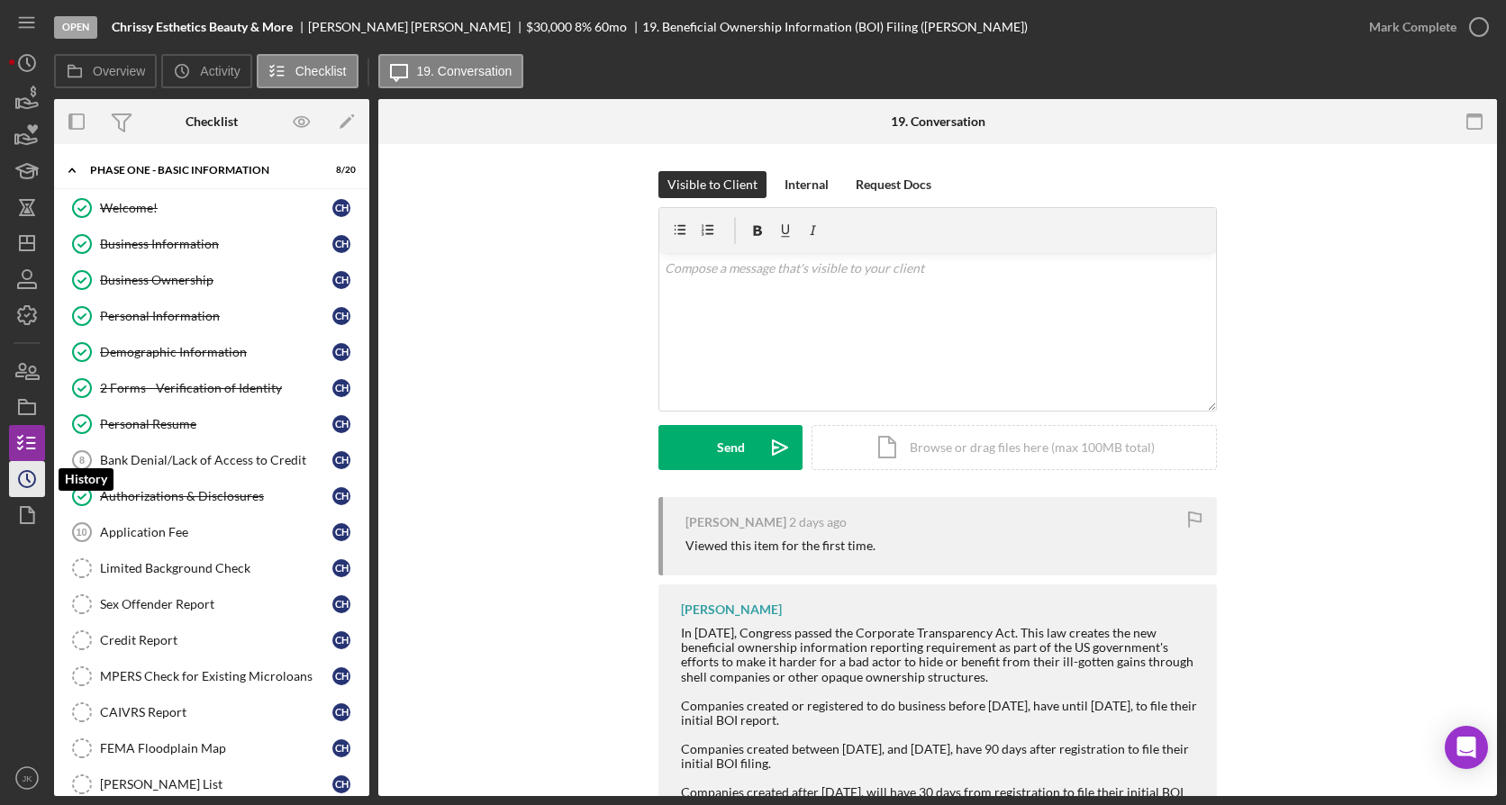
click at [34, 478] on circle "button" at bounding box center [27, 479] width 16 height 16
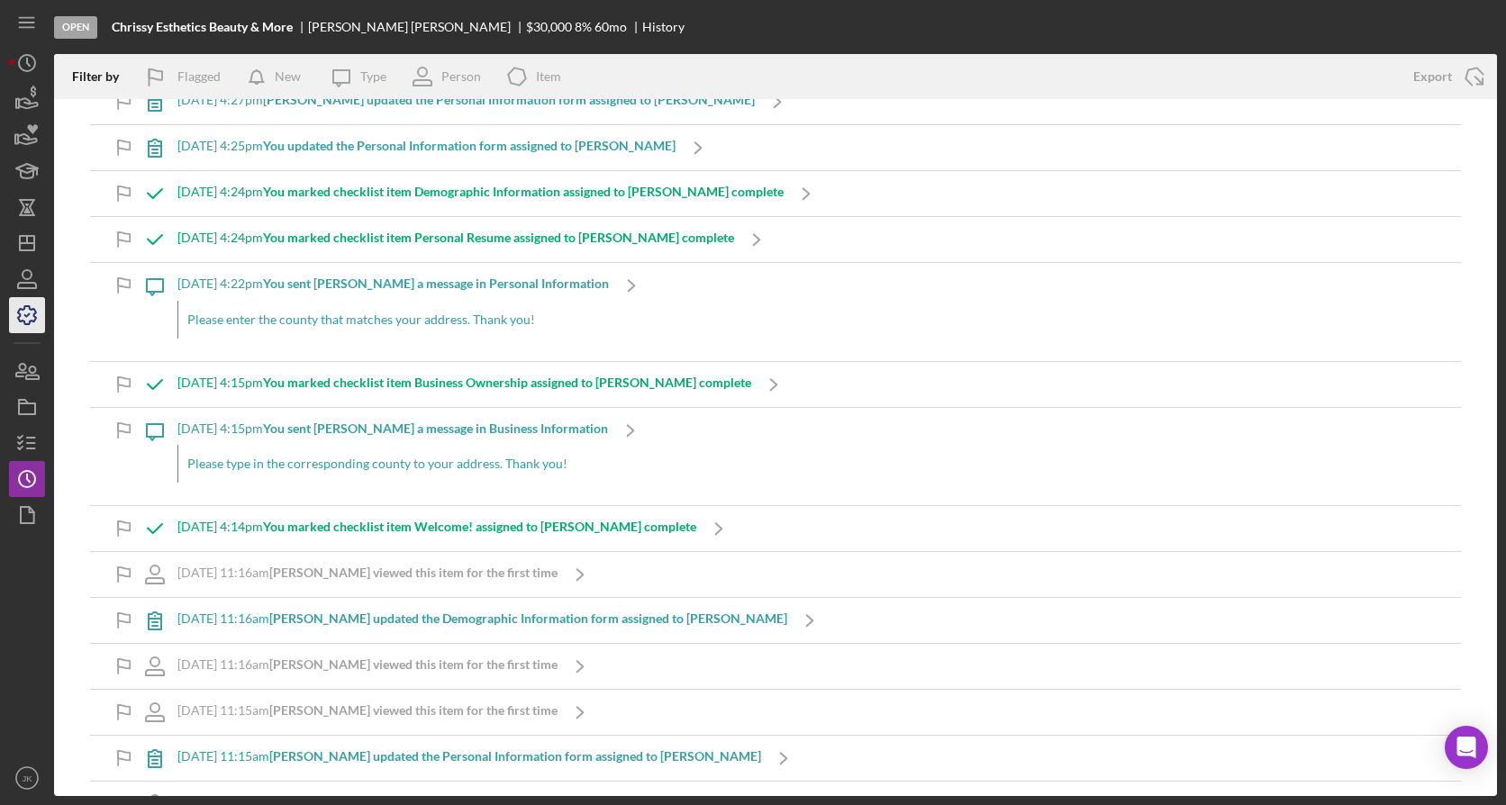
scroll to position [2563, 0]
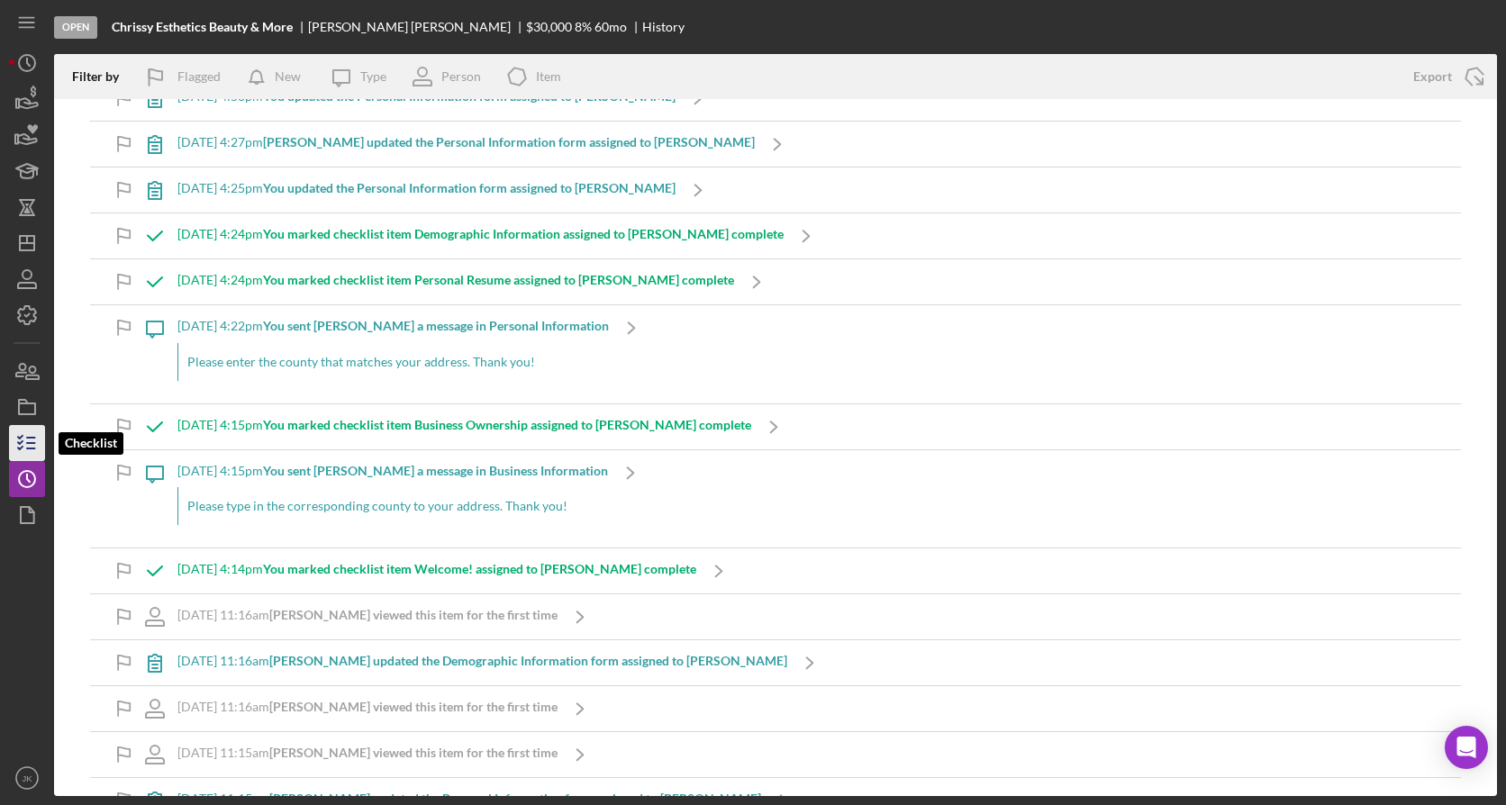
click at [32, 443] on line "button" at bounding box center [31, 443] width 8 height 0
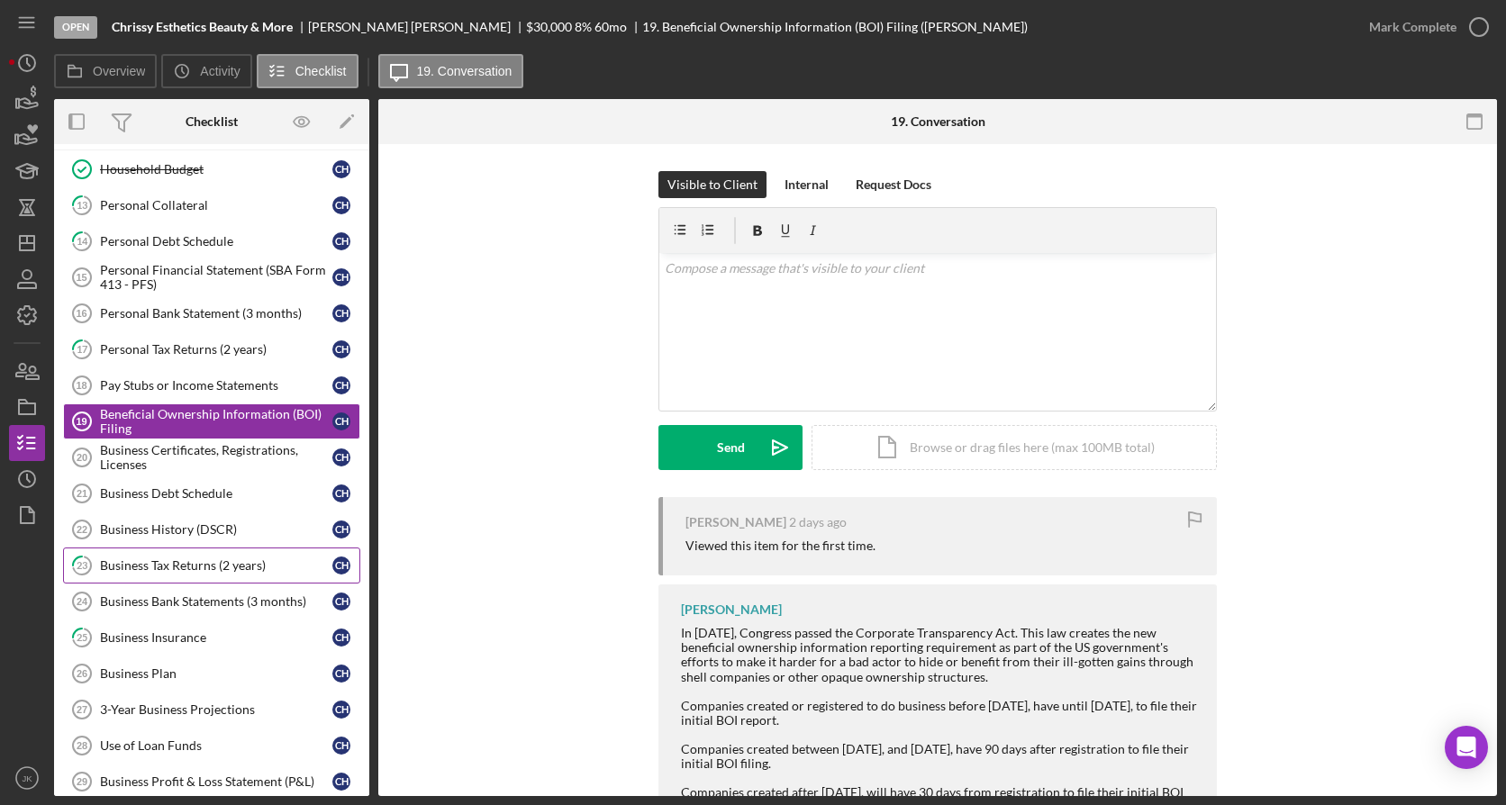
scroll to position [78, 0]
click at [183, 367] on link "17 Personal Tax Returns (2 years) C H" at bounding box center [211, 350] width 297 height 36
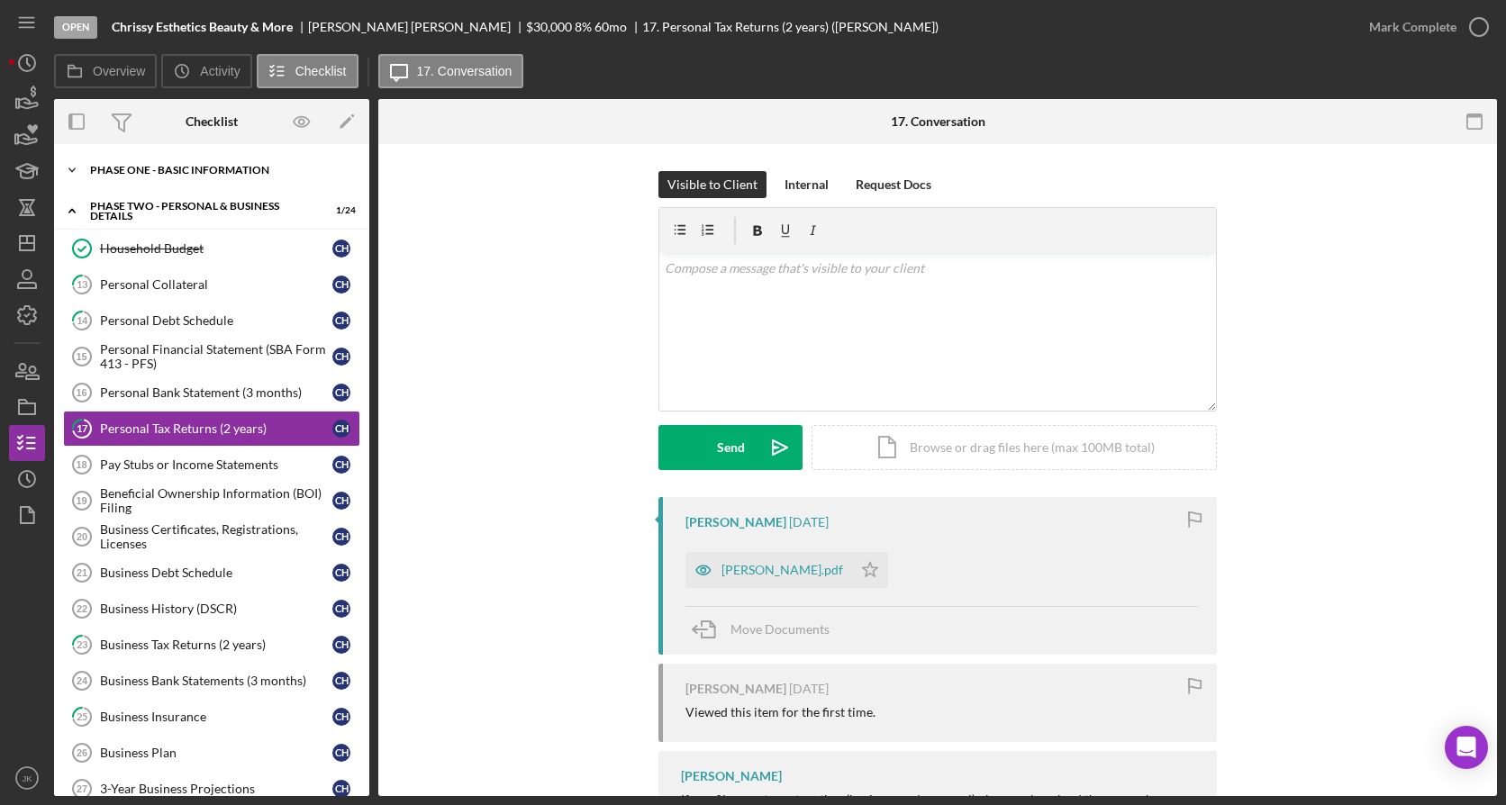
click at [244, 181] on div "Icon/Expander Phase One - Basic Information 8 / 20" at bounding box center [211, 170] width 315 height 36
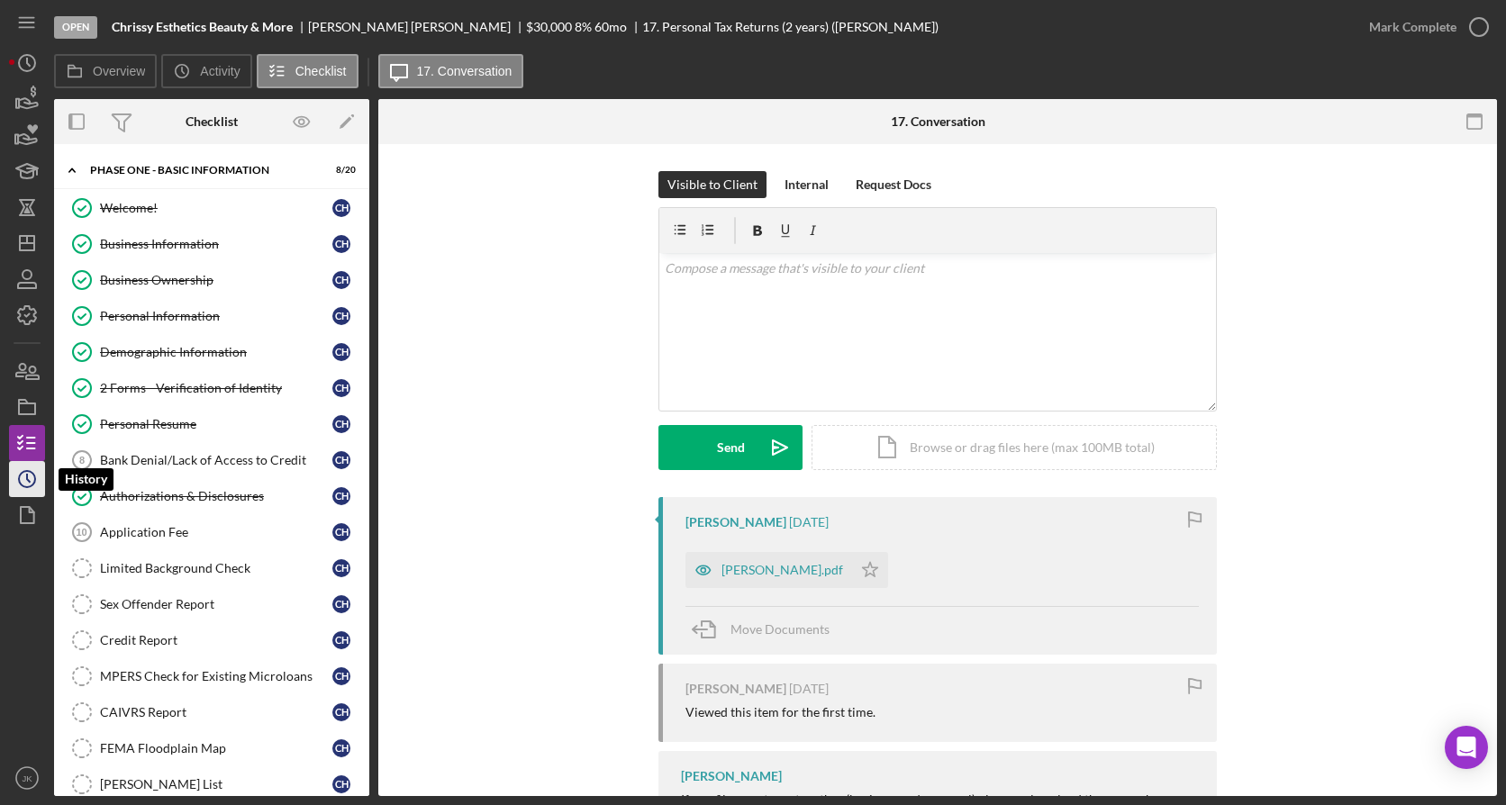
click at [37, 475] on icon "Icon/History" at bounding box center [27, 479] width 45 height 45
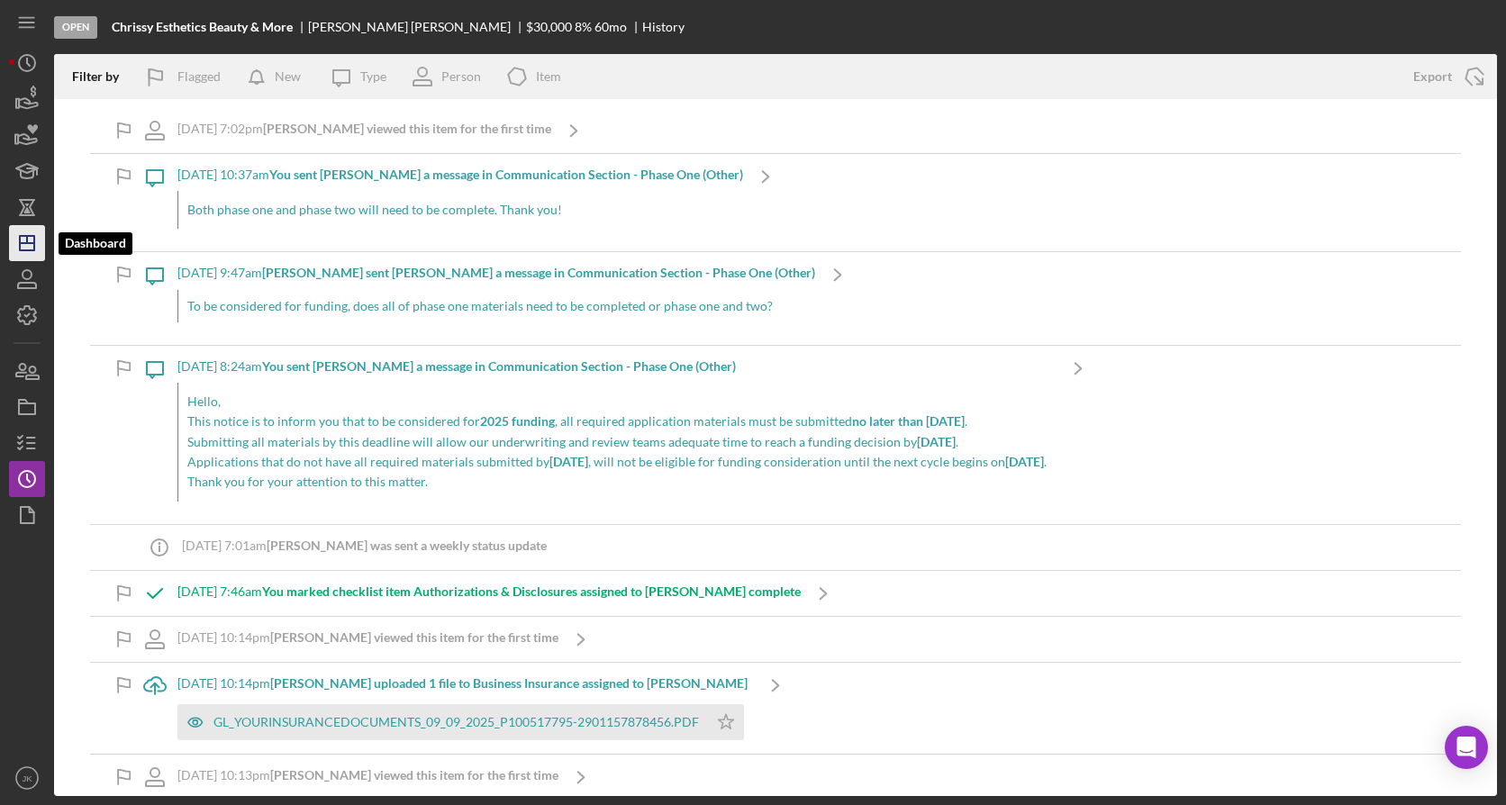
click at [37, 241] on icon "Icon/Dashboard" at bounding box center [27, 243] width 45 height 45
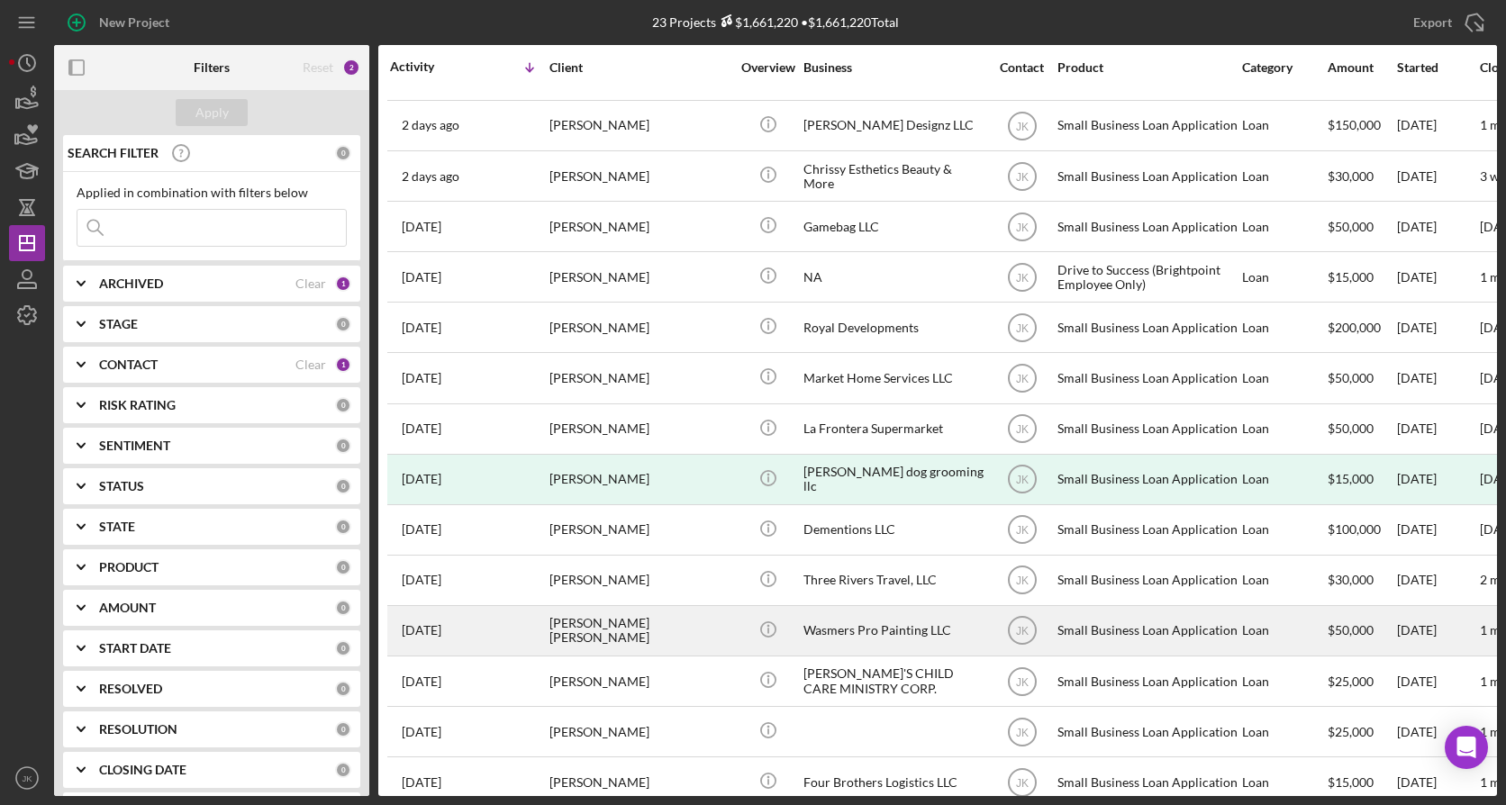
scroll to position [270, 0]
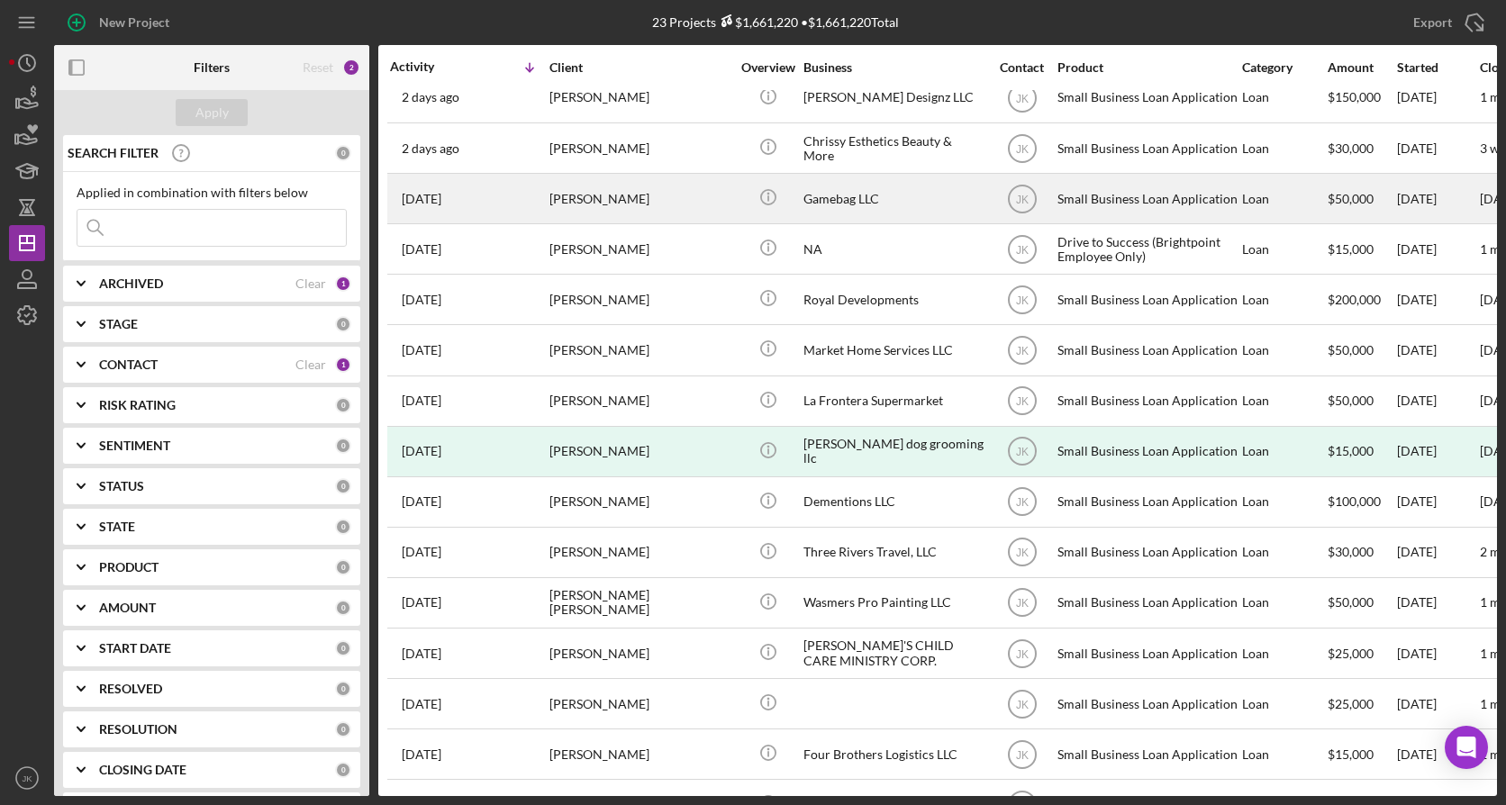
click at [612, 204] on div "[PERSON_NAME]" at bounding box center [640, 199] width 180 height 48
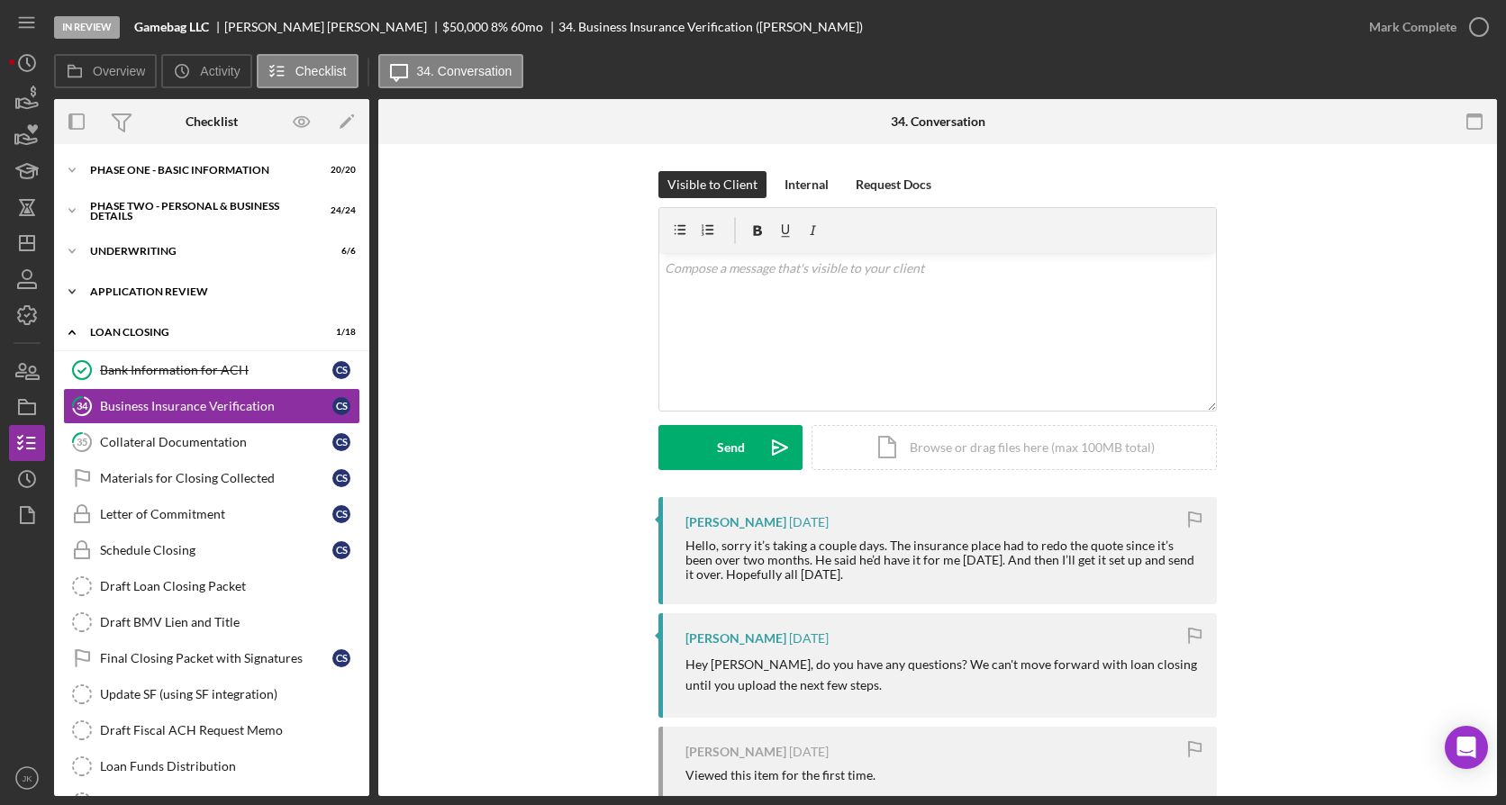
click at [180, 287] on div "Application Review" at bounding box center [218, 291] width 257 height 11
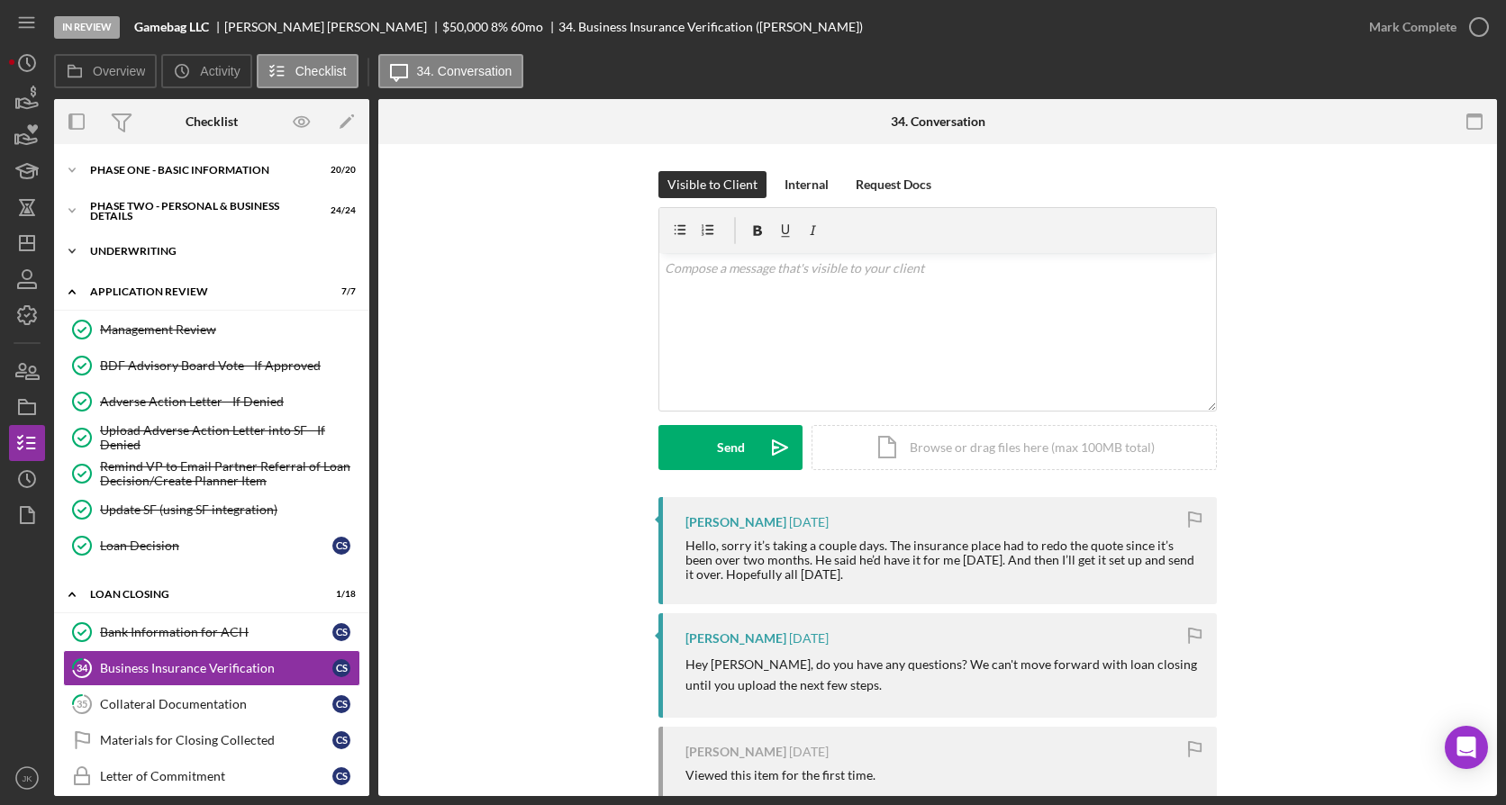
click at [168, 259] on div "Icon/Expander Underwriting 6 / 6" at bounding box center [211, 251] width 315 height 36
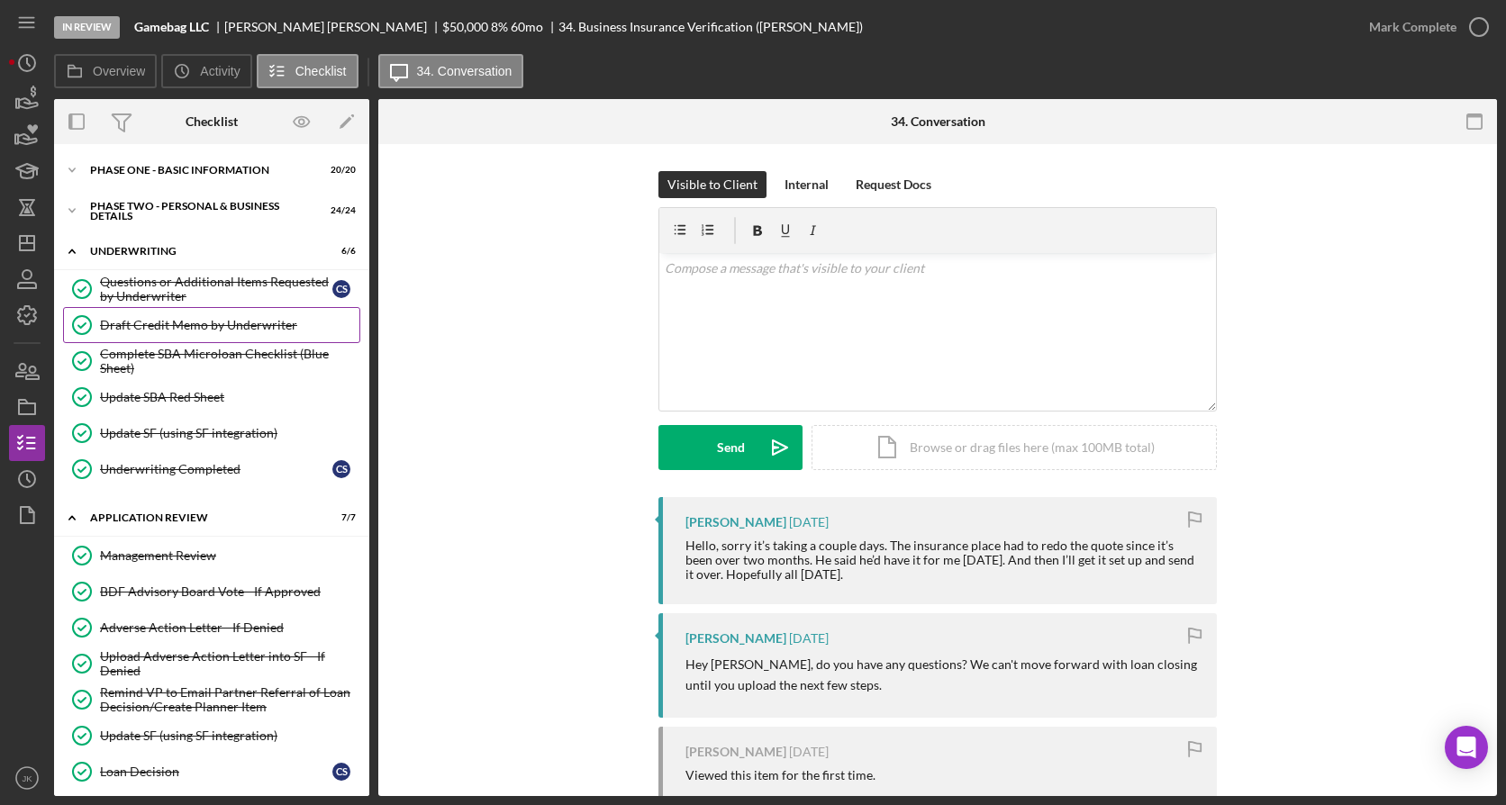
click at [186, 326] on div "Draft Credit Memo by Underwriter" at bounding box center [229, 325] width 259 height 14
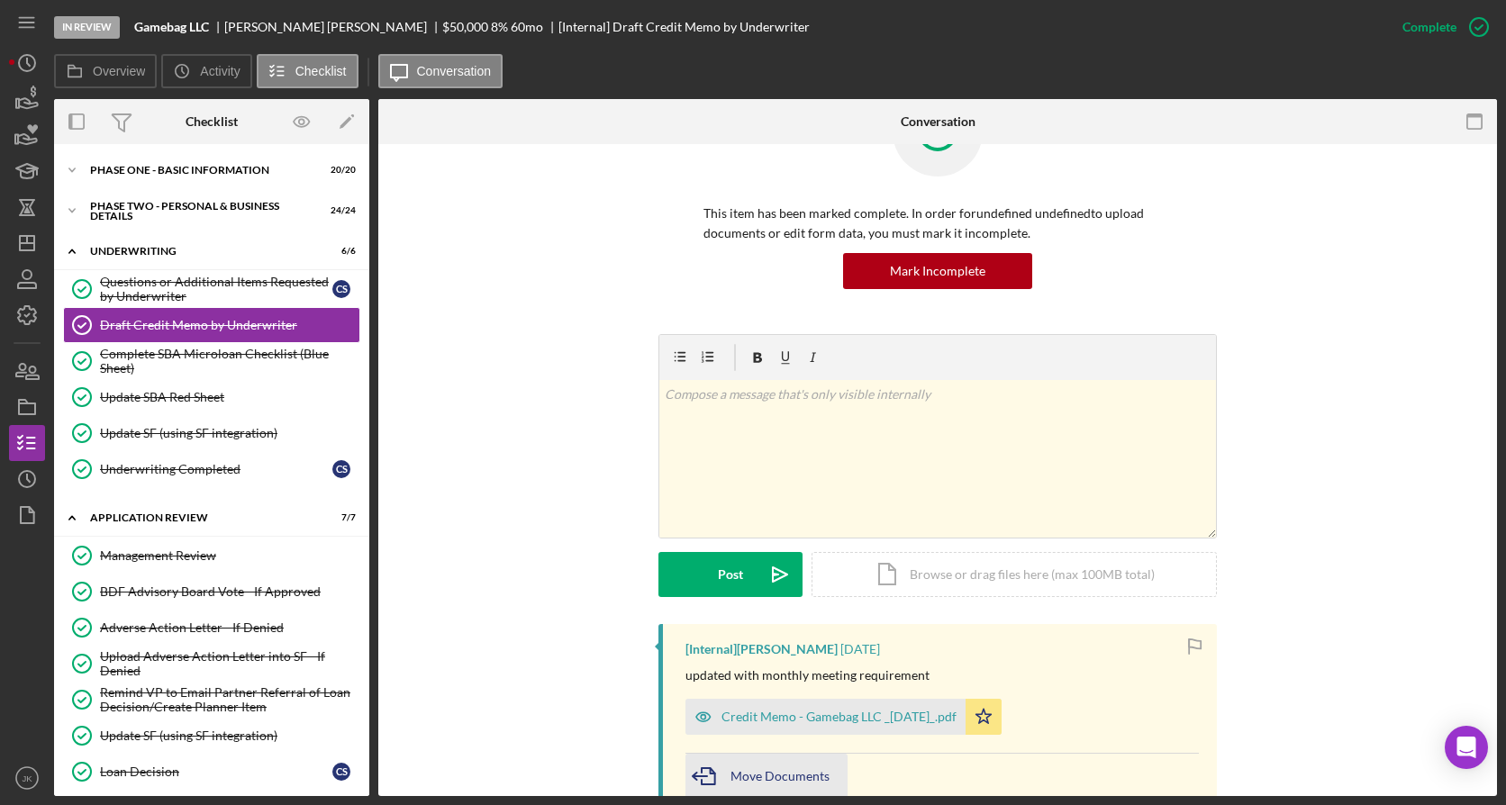
scroll to position [180, 0]
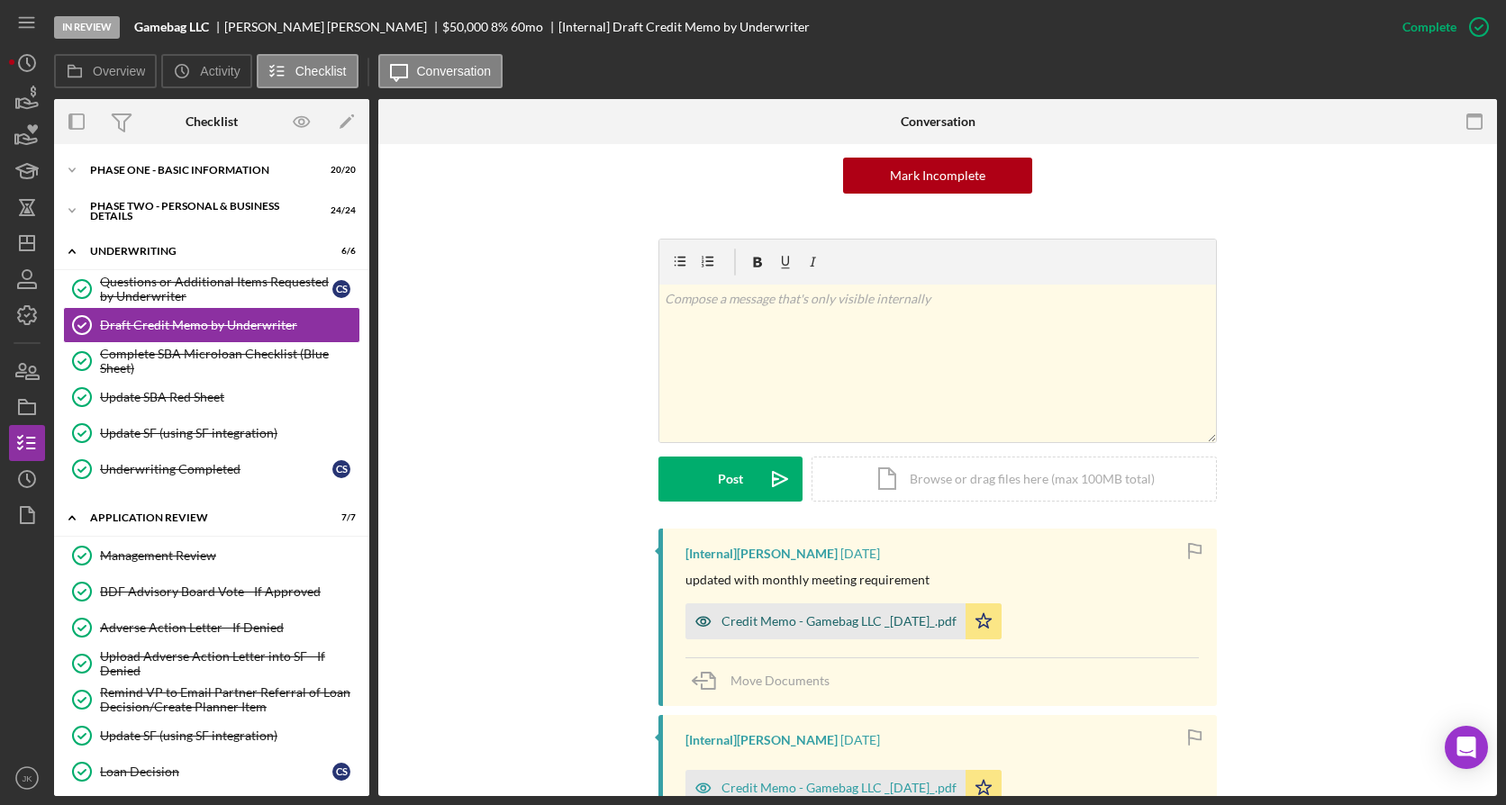
click at [806, 621] on div "Credit Memo - Gamebag LLC _9-24-25_.pdf" at bounding box center [839, 621] width 235 height 14
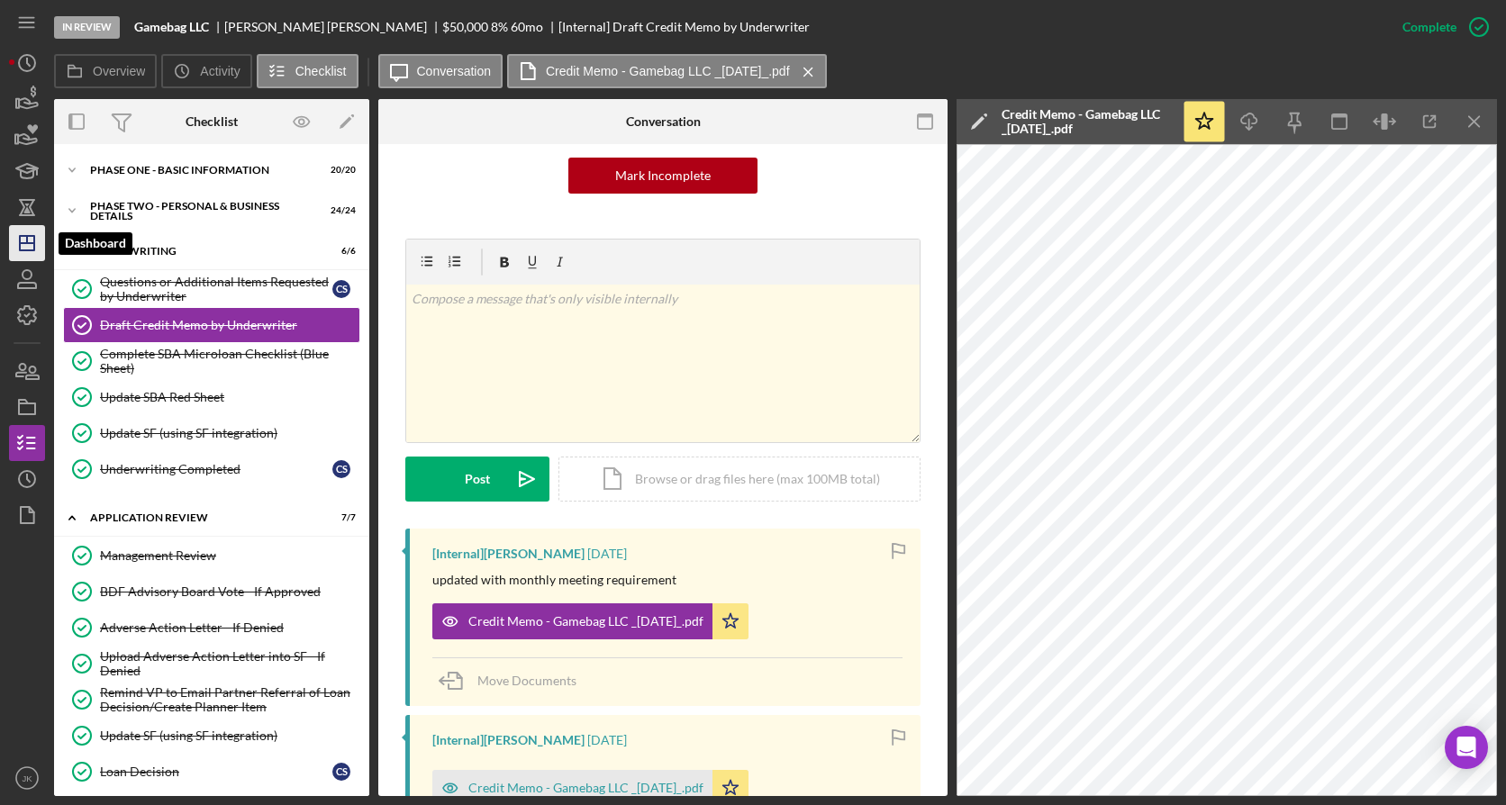
click at [32, 240] on icon "Icon/Dashboard" at bounding box center [27, 243] width 45 height 45
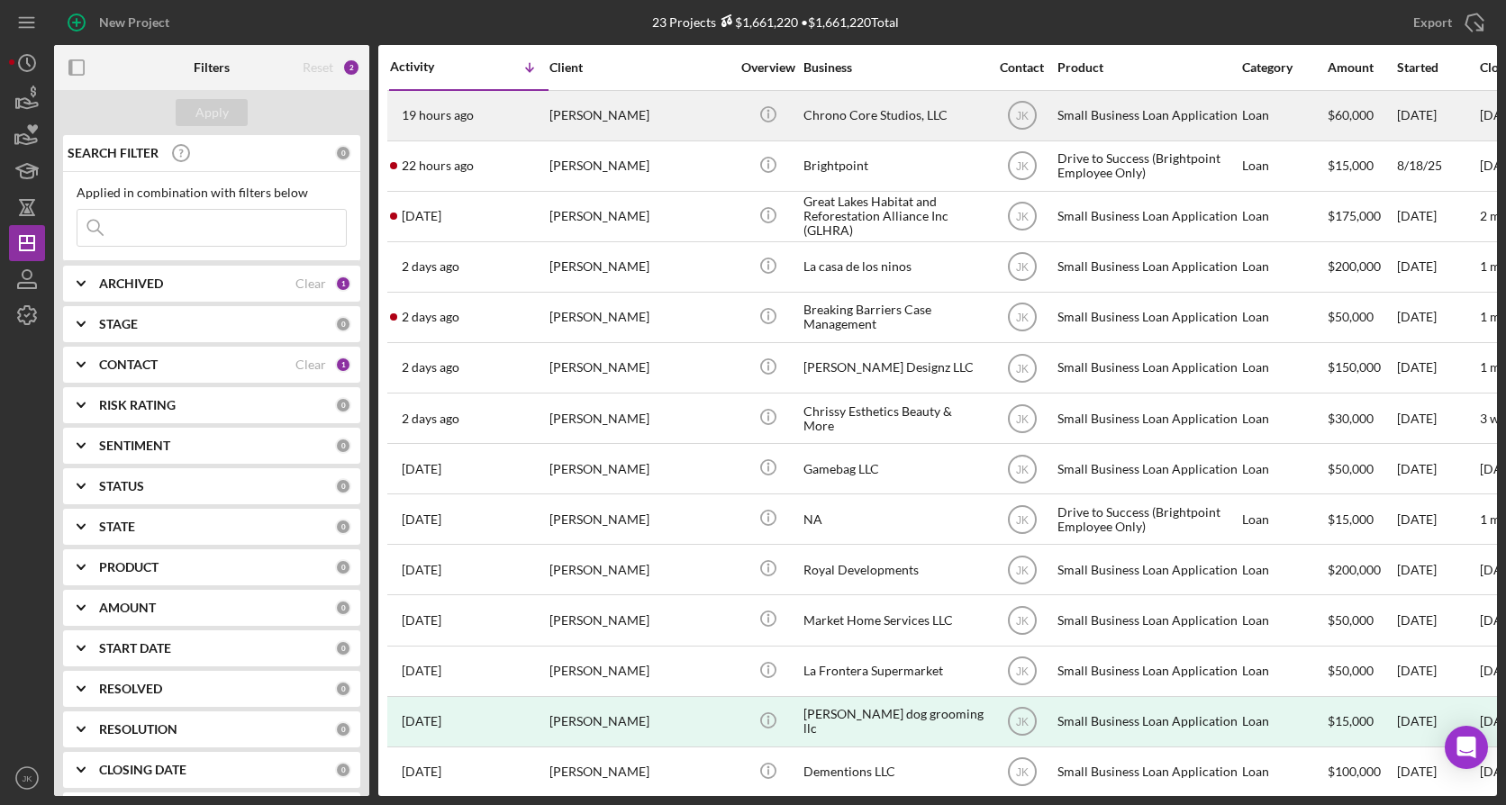
click at [869, 114] on div "Chrono Core Studios, LLC" at bounding box center [894, 116] width 180 height 48
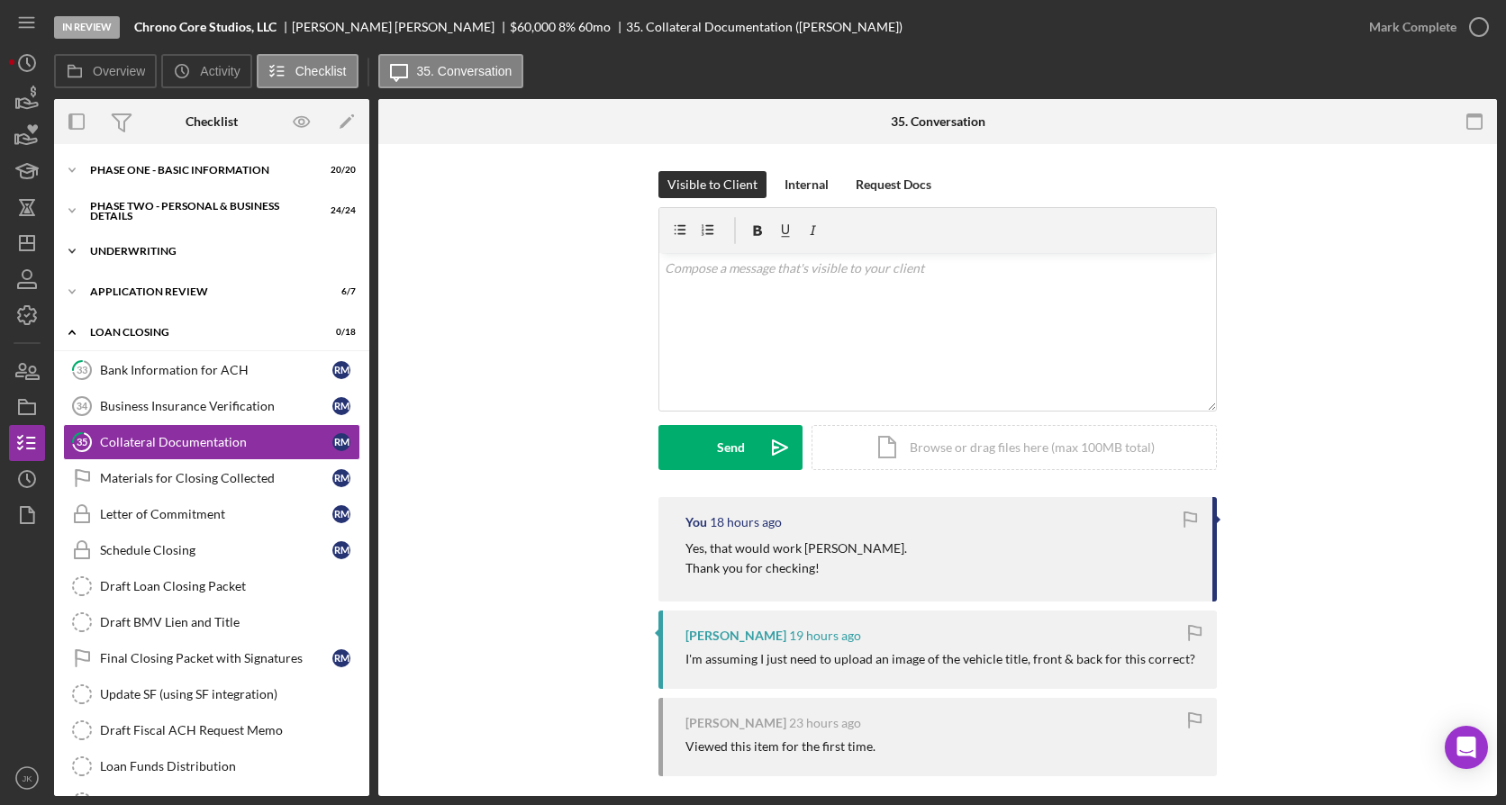
click at [181, 252] on div "Underwriting" at bounding box center [218, 251] width 257 height 11
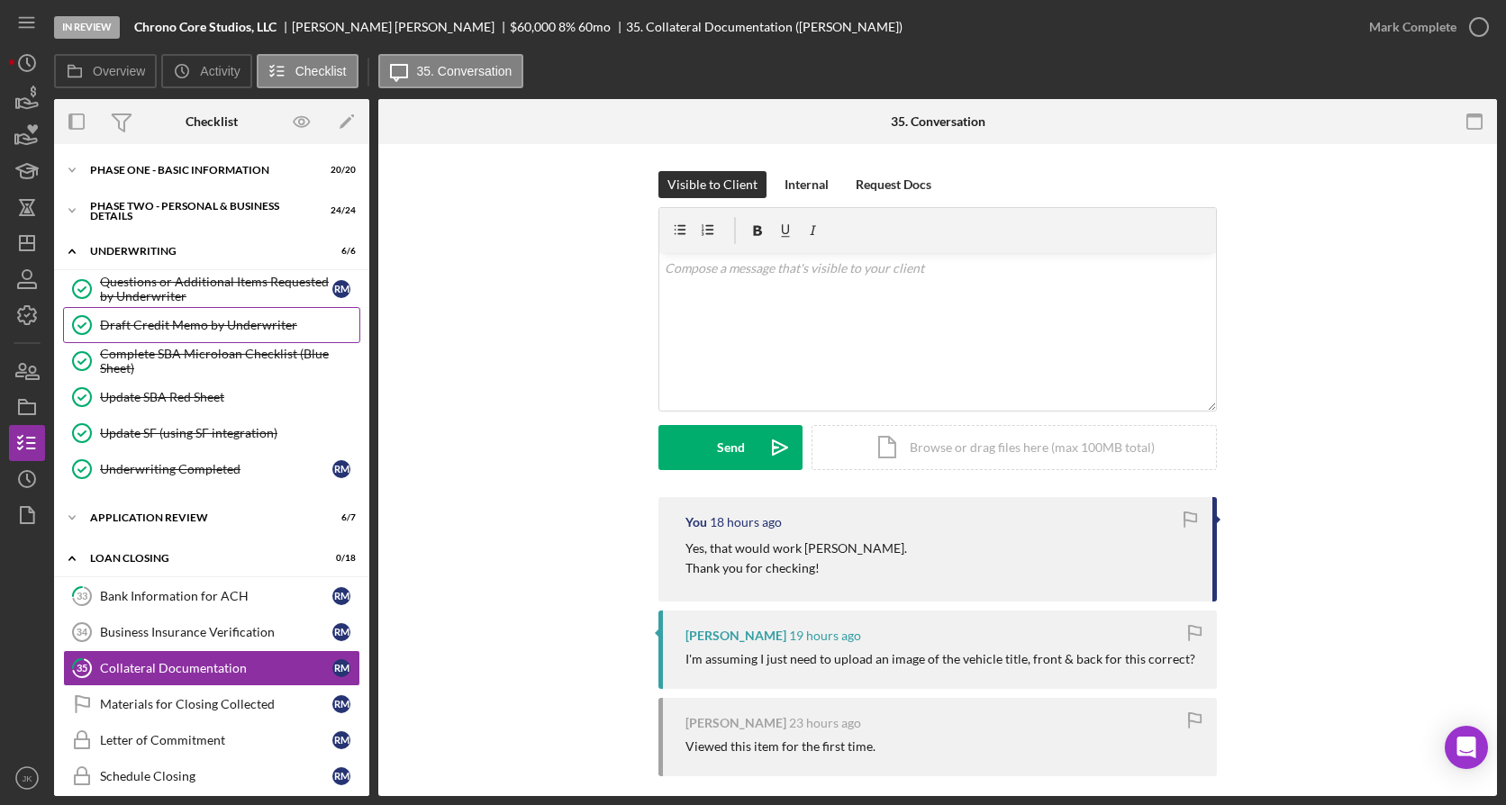
click at [201, 323] on div "Draft Credit Memo by Underwriter" at bounding box center [229, 325] width 259 height 14
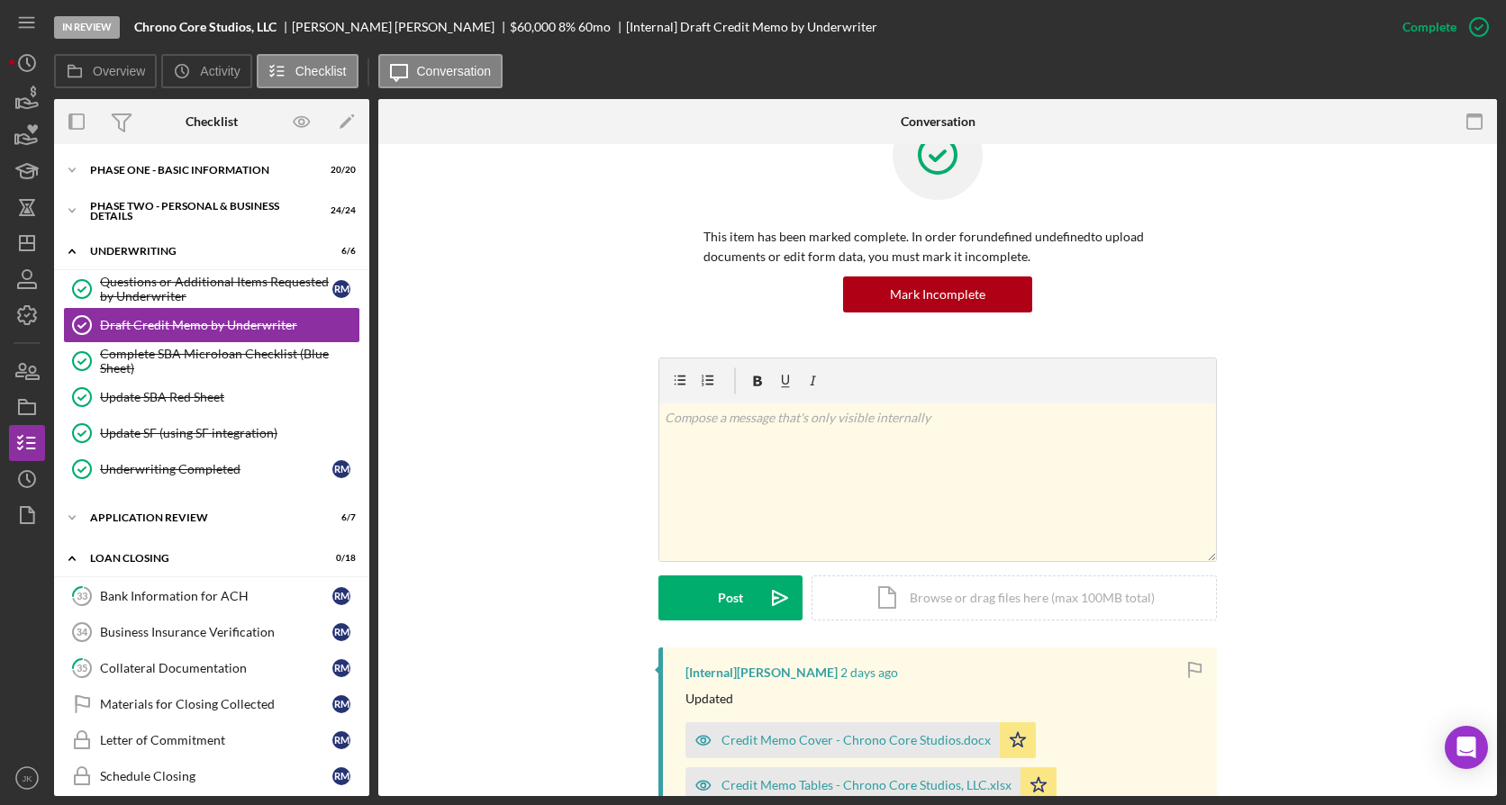
scroll to position [90, 0]
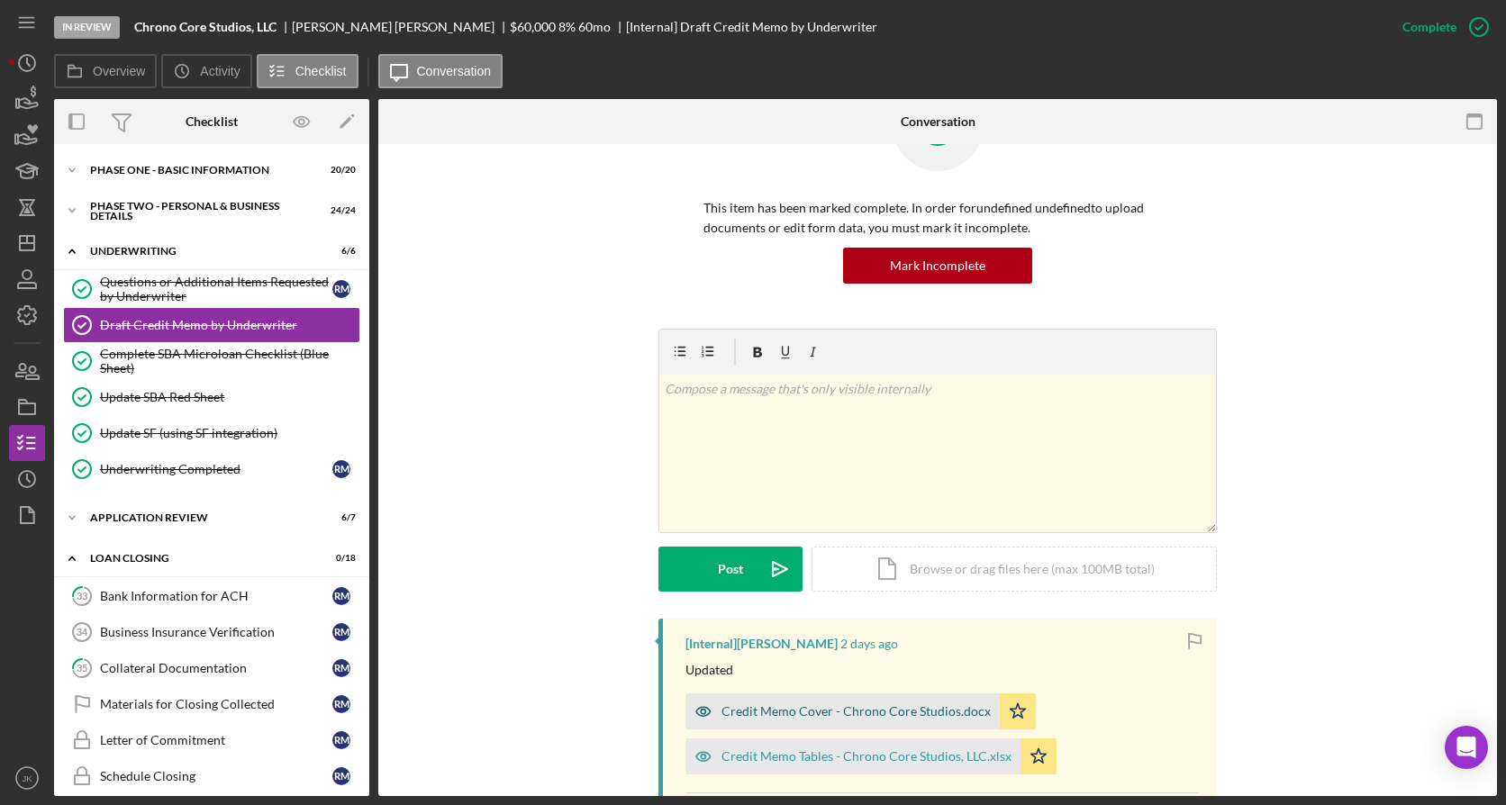
click at [790, 711] on div "Credit Memo Cover - Chrono Core Studios.docx" at bounding box center [856, 711] width 269 height 14
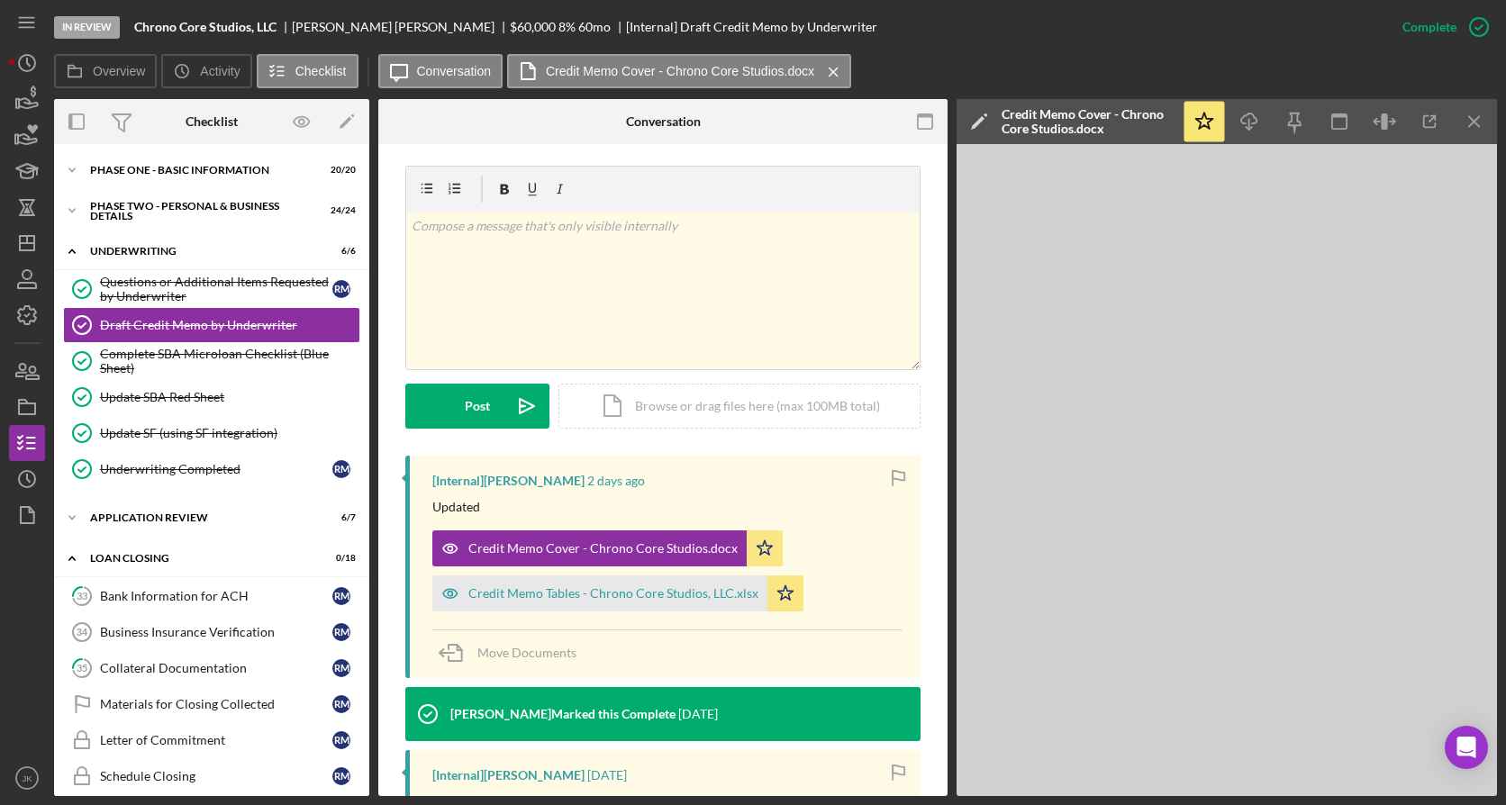
scroll to position [270, 0]
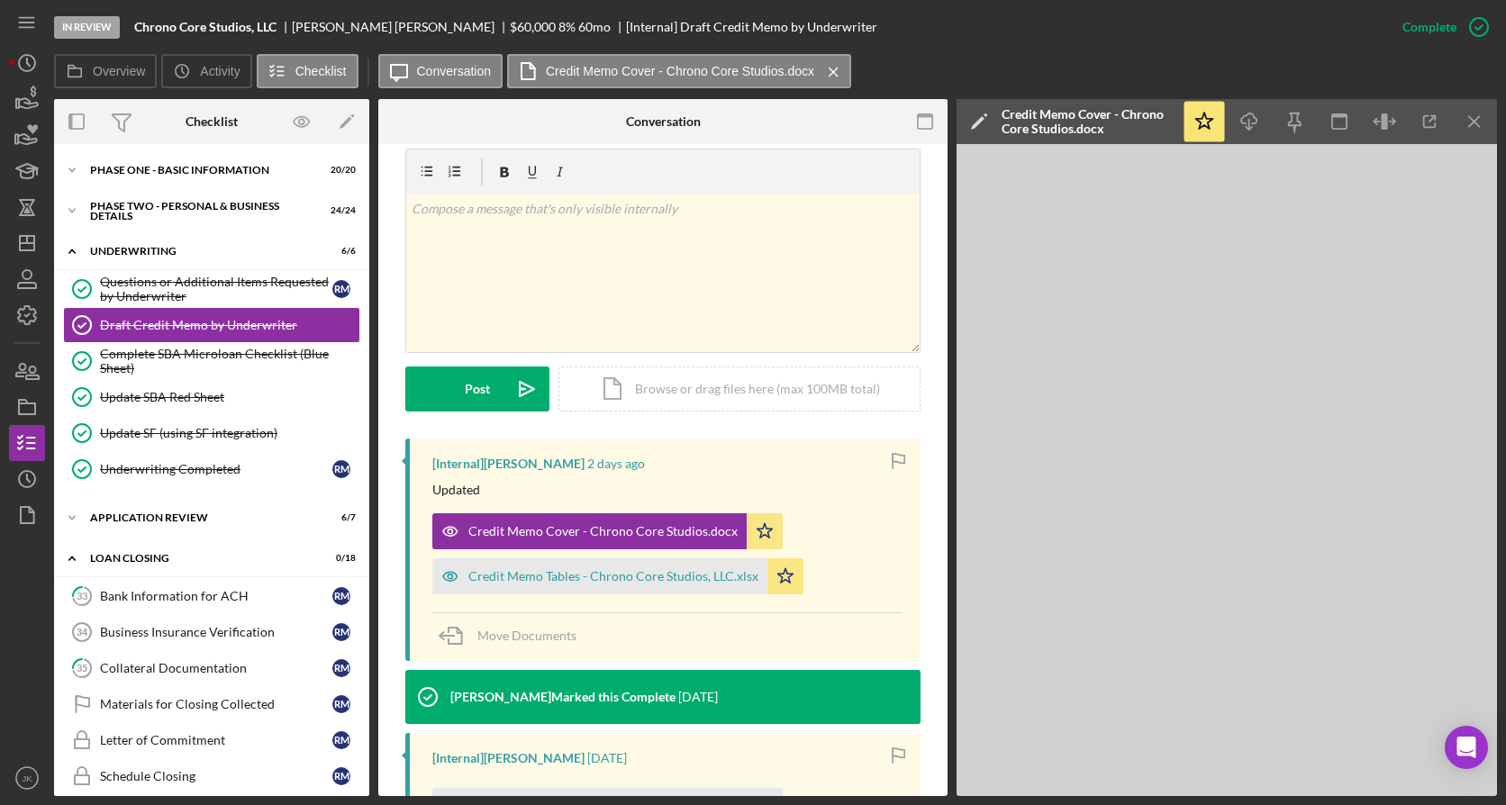
drag, startPoint x: 1484, startPoint y: 117, endPoint x: 1468, endPoint y: 95, distance: 27.0
click at [1484, 114] on icon "Icon/Menu Close" at bounding box center [1475, 122] width 41 height 41
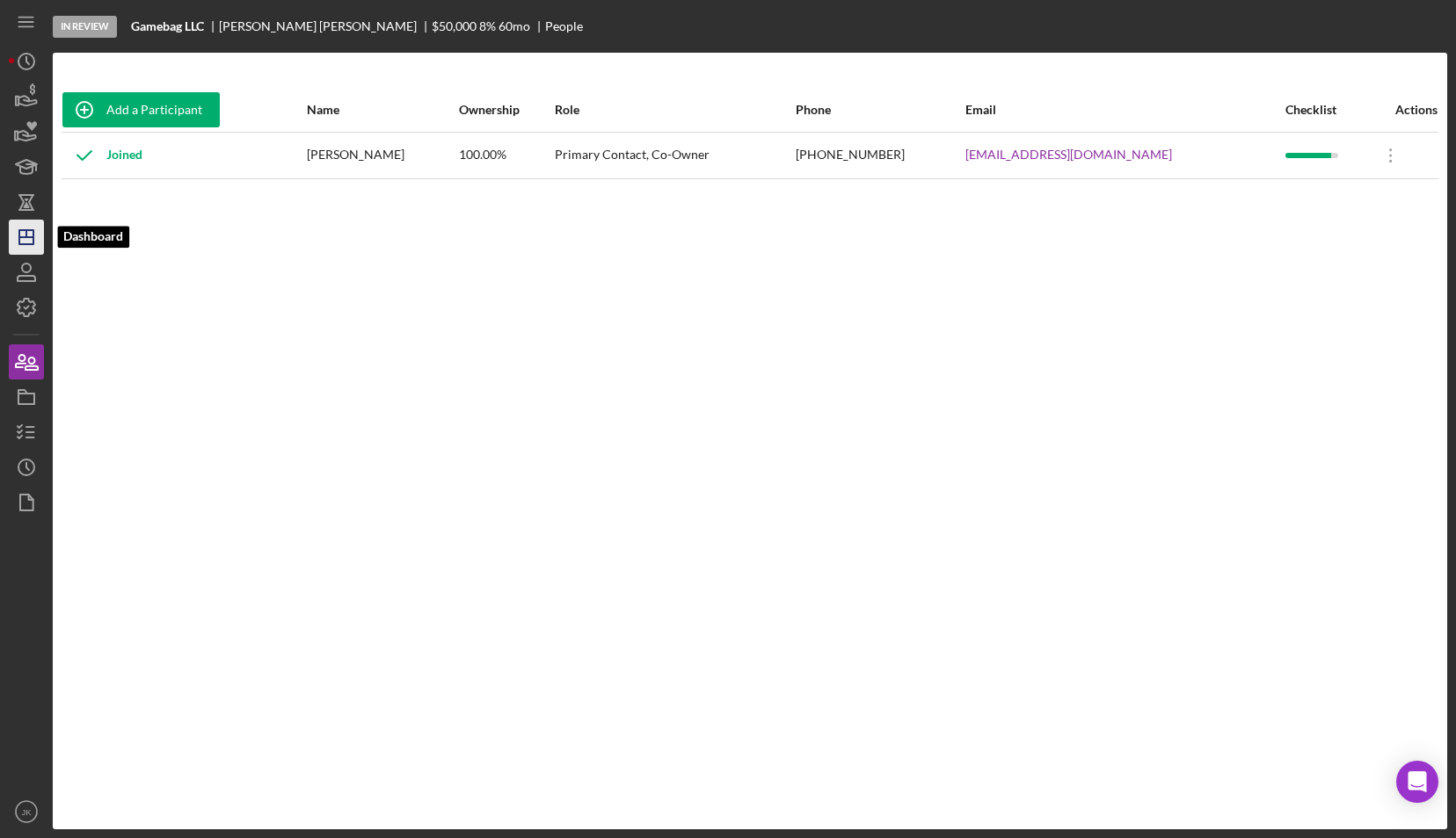
click at [39, 223] on icon "Icon/Dashboard" at bounding box center [26, 237] width 44 height 44
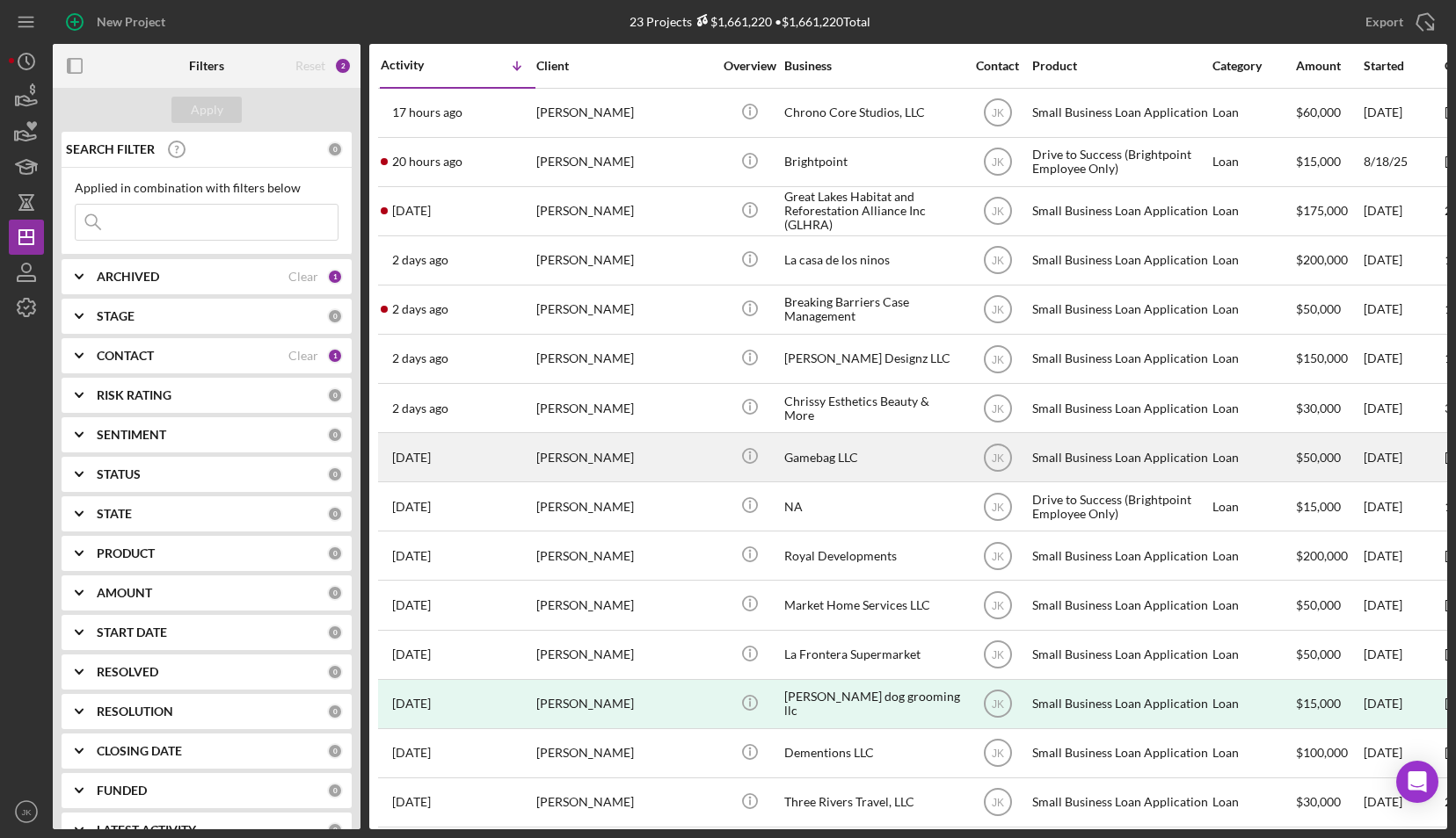
click at [615, 459] on div "[PERSON_NAME]" at bounding box center [625, 458] width 176 height 47
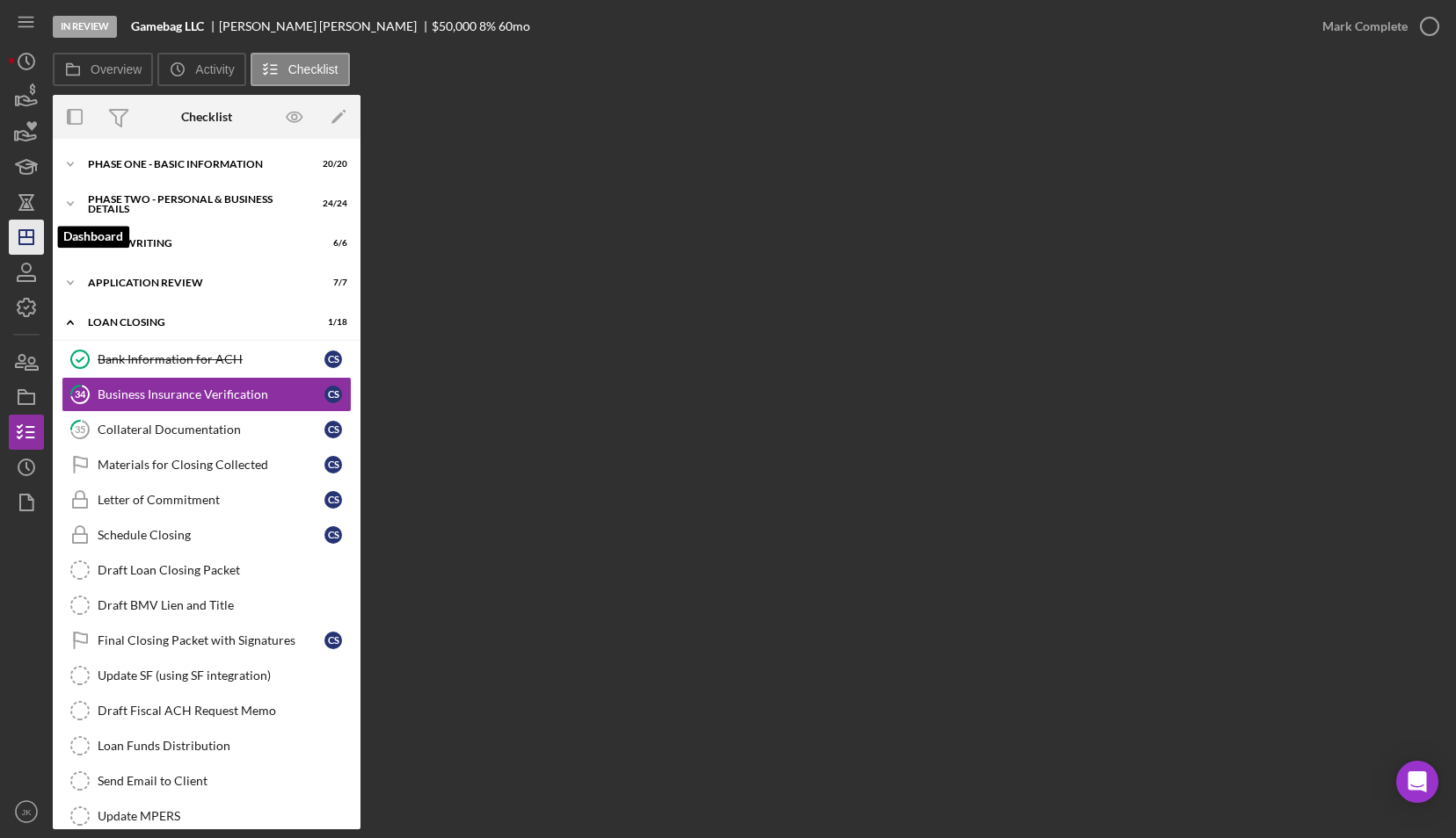
click at [30, 240] on icon "Icon/Dashboard" at bounding box center [26, 237] width 44 height 44
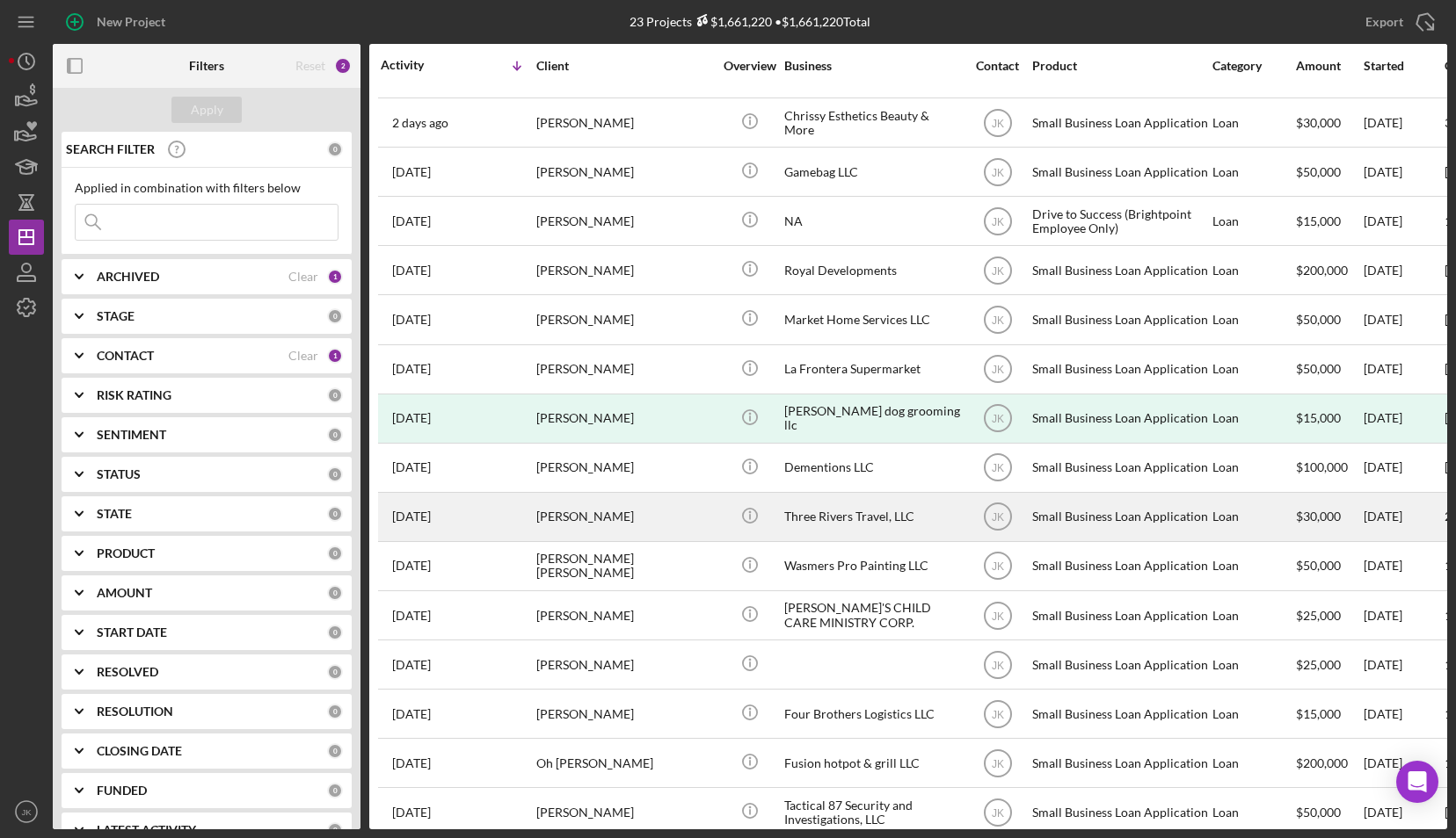
scroll to position [401, 0]
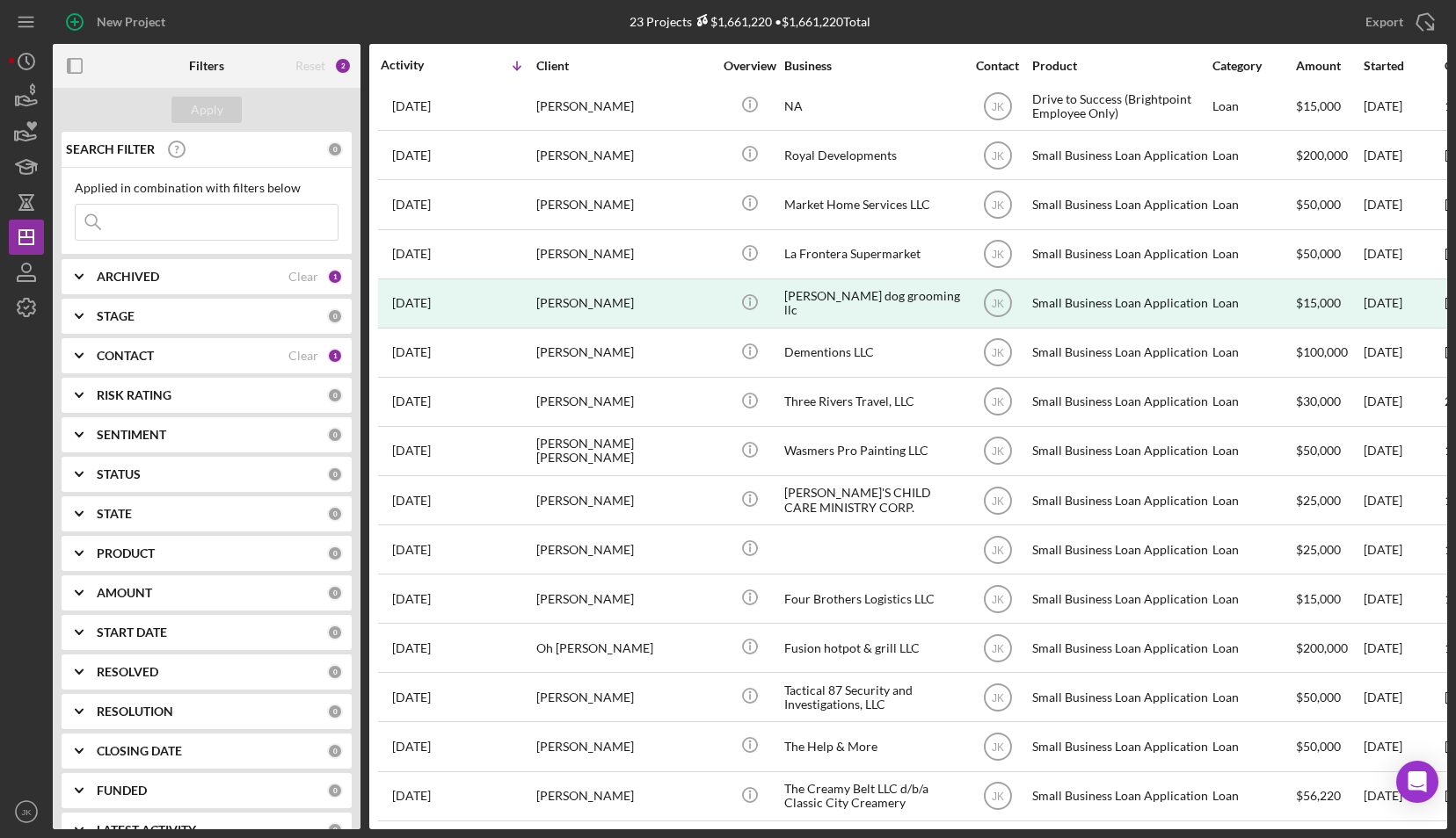
click at [186, 267] on div "ARCHIVED Clear 1" at bounding box center [220, 277] width 246 height 35
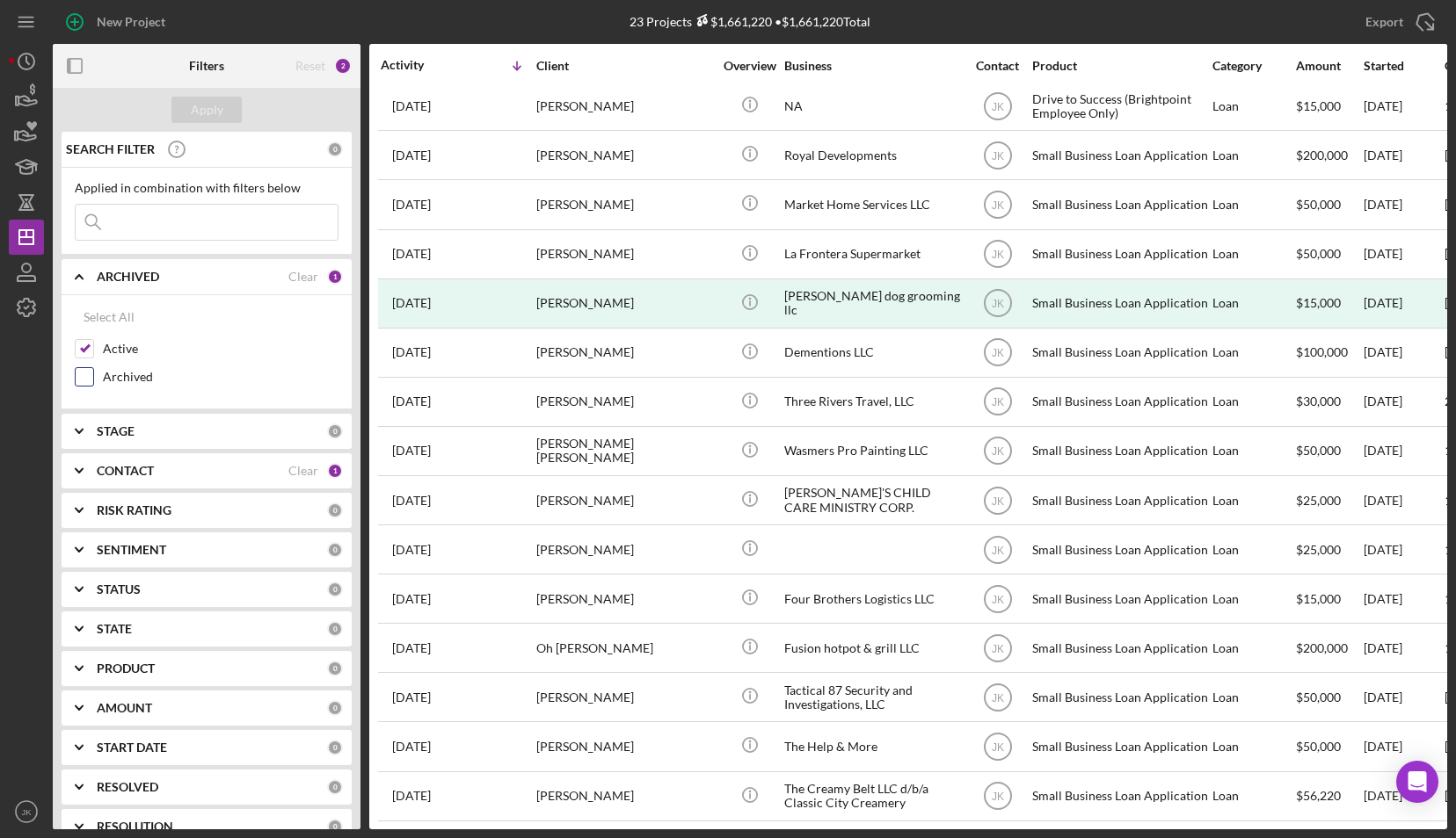
click at [127, 368] on label "Archived" at bounding box center [220, 377] width 235 height 18
click at [93, 368] on input "Archived" at bounding box center [84, 377] width 18 height 18
checkbox input "true"
click at [126, 344] on label "Active" at bounding box center [220, 349] width 235 height 18
click at [93, 344] on input "Active" at bounding box center [84, 349] width 18 height 18
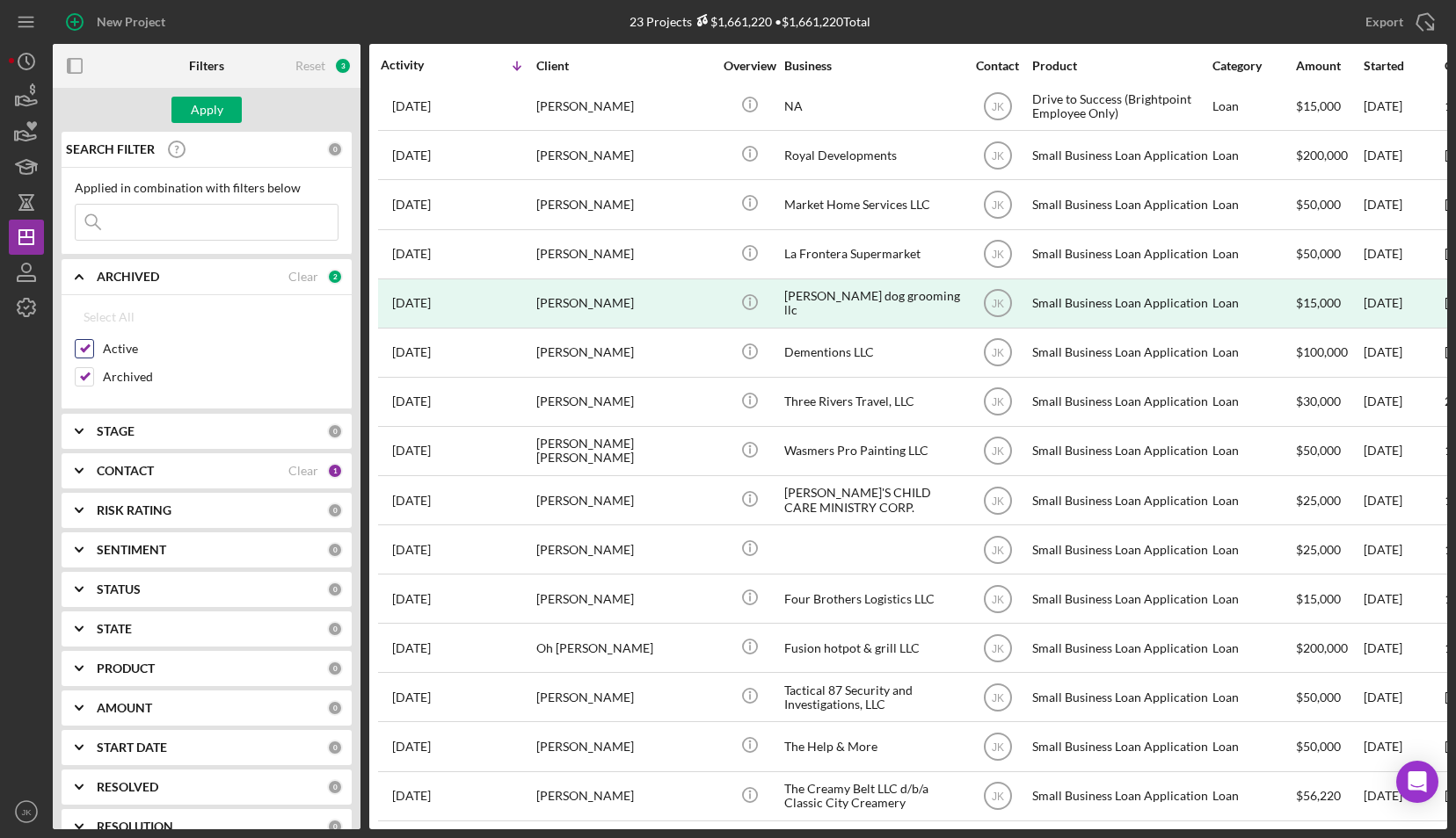
checkbox input "false"
click at [209, 112] on div "Apply" at bounding box center [206, 109] width 32 height 26
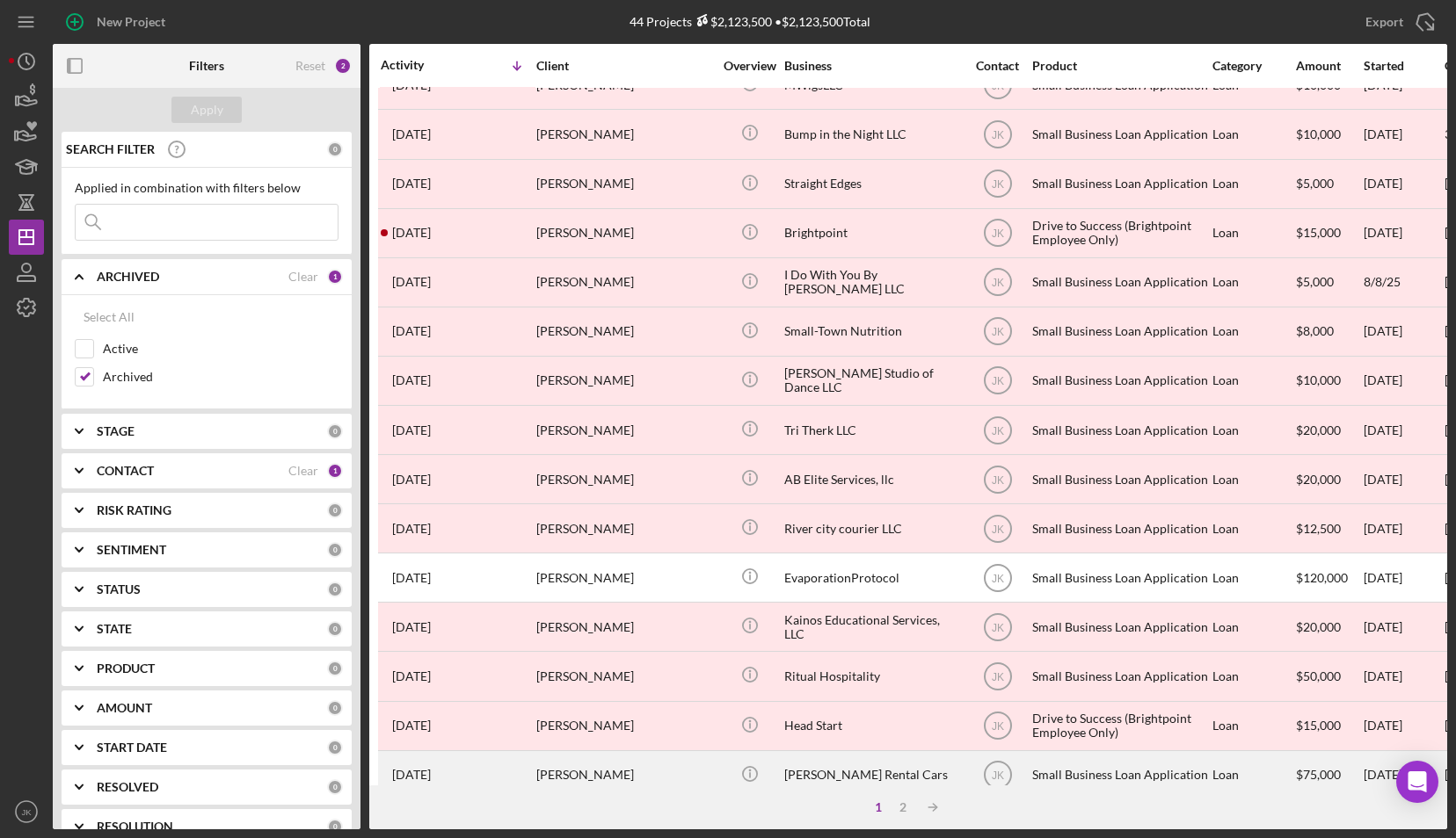
scroll to position [542, 0]
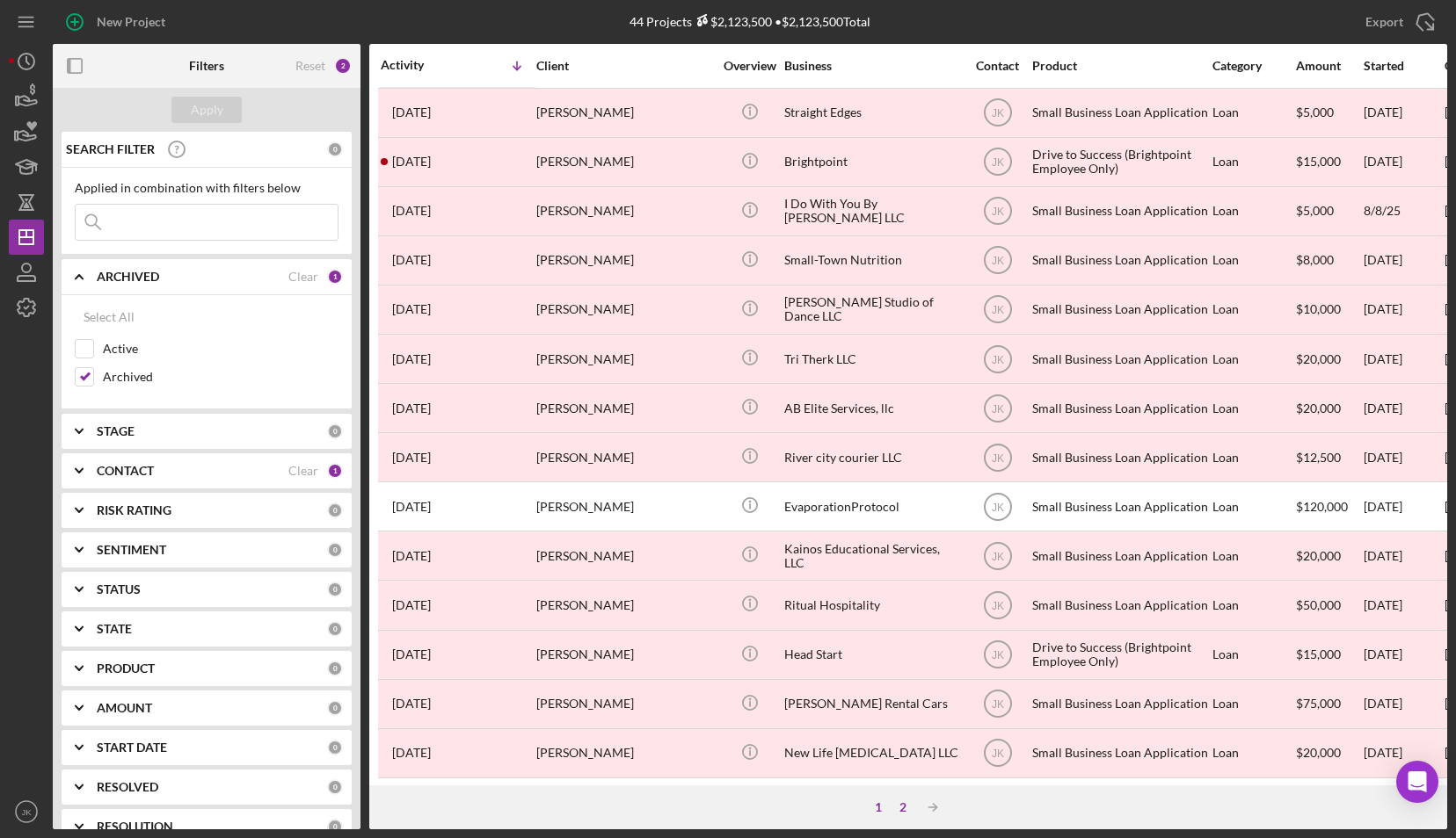
click at [905, 802] on div "2" at bounding box center [903, 808] width 24 height 14
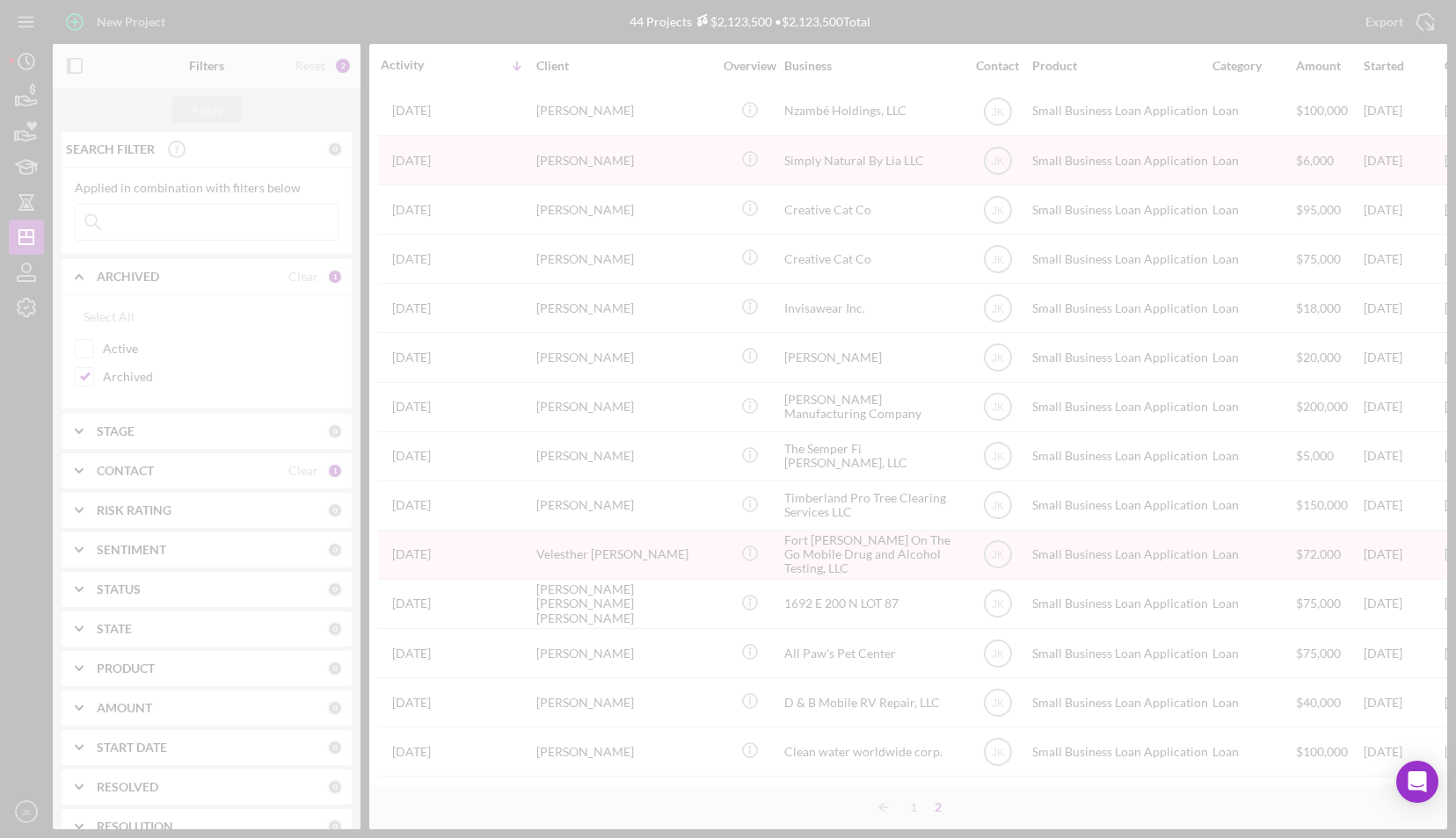
scroll to position [250, 0]
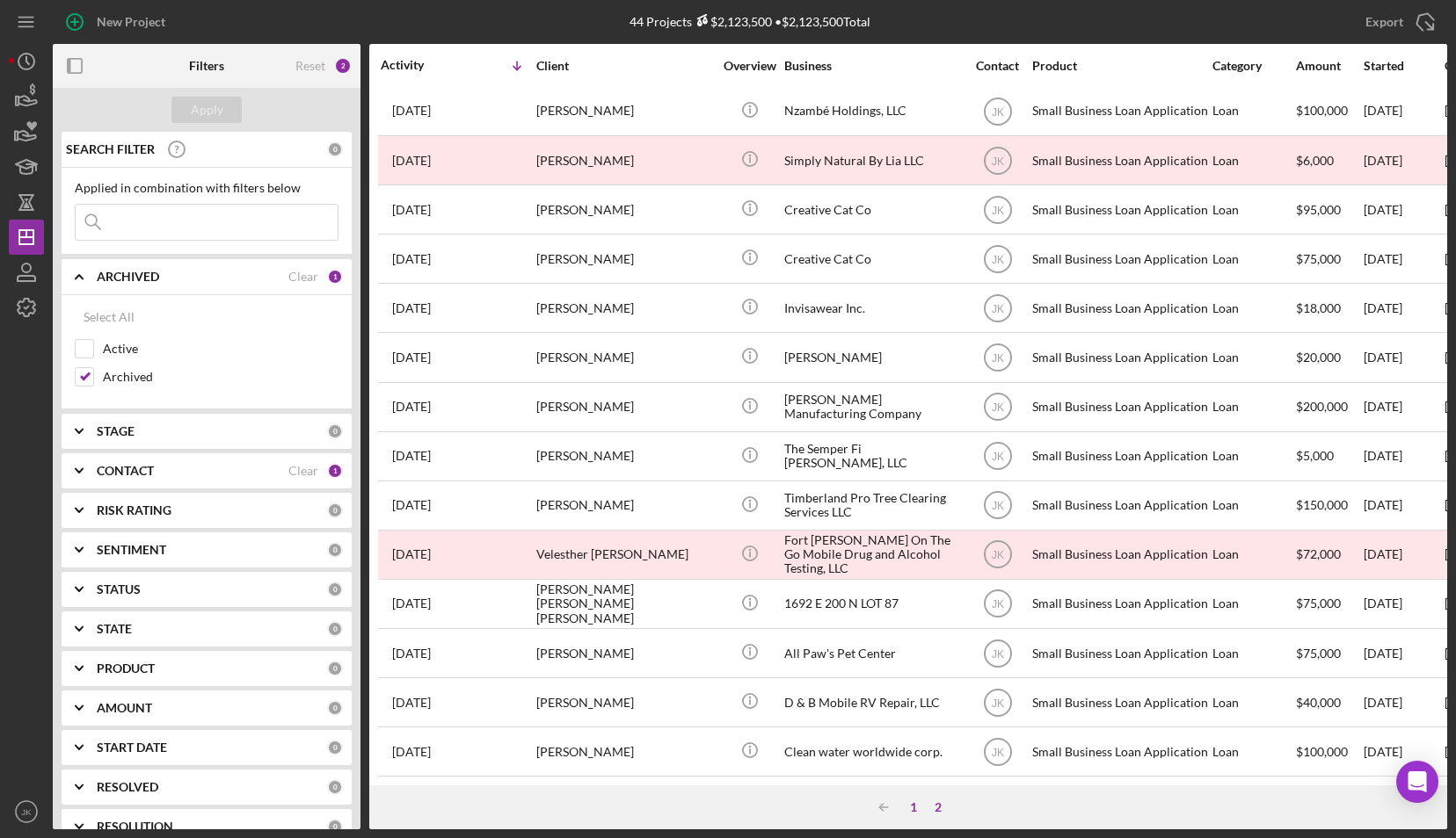
click at [909, 809] on div "1" at bounding box center [912, 808] width 24 height 14
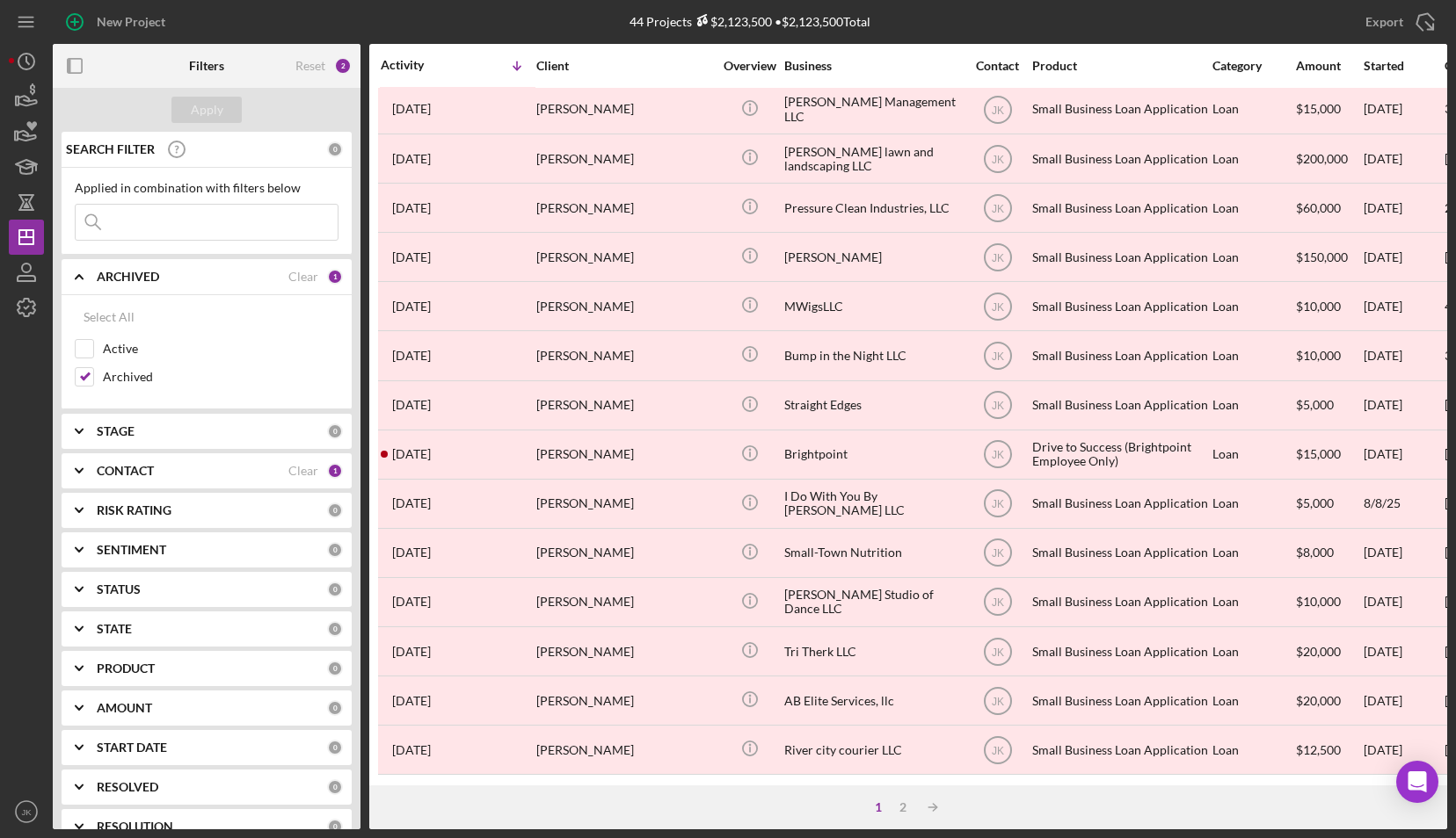
scroll to position [542, 0]
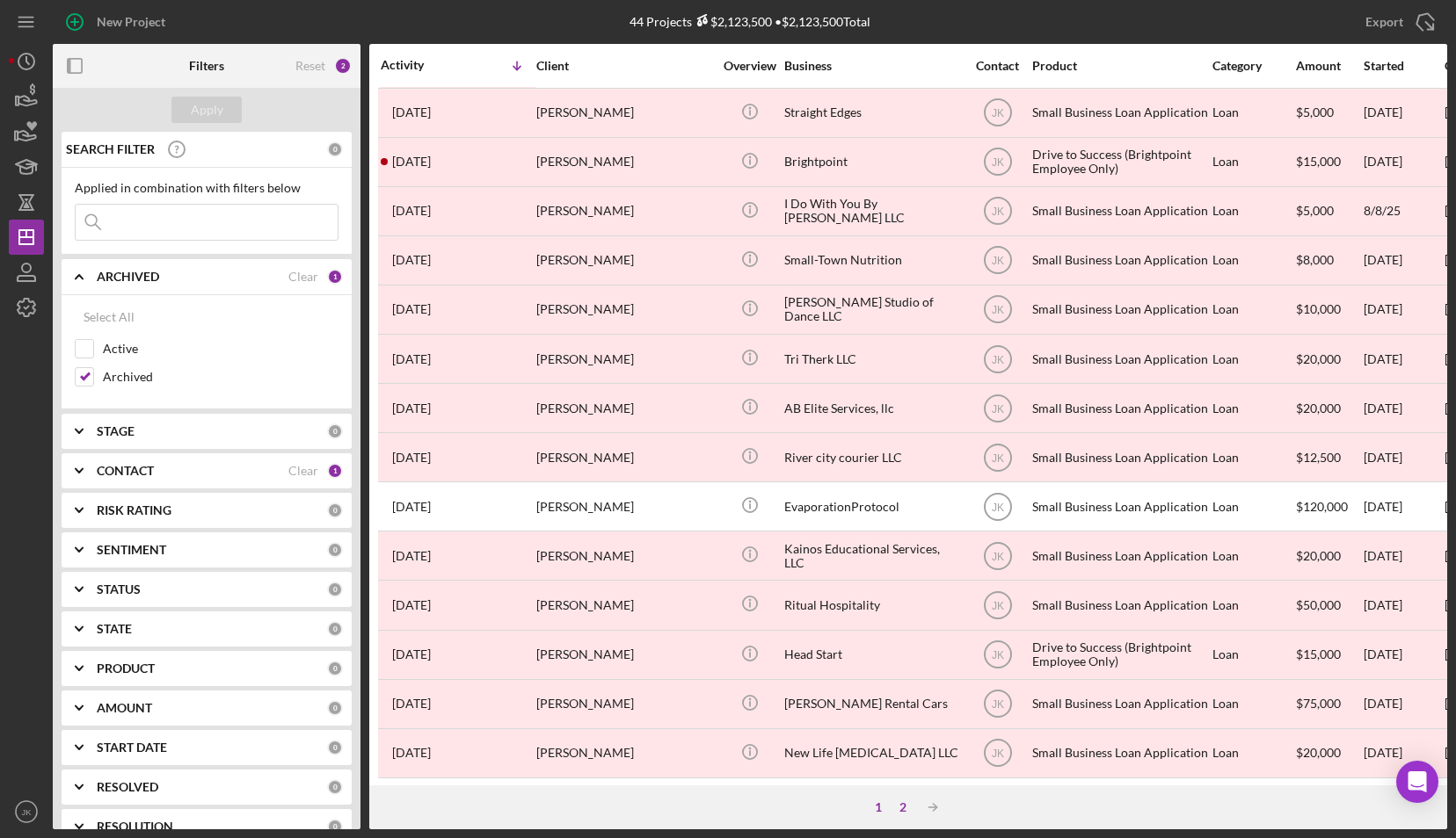
click at [897, 803] on div "2" at bounding box center [903, 808] width 24 height 14
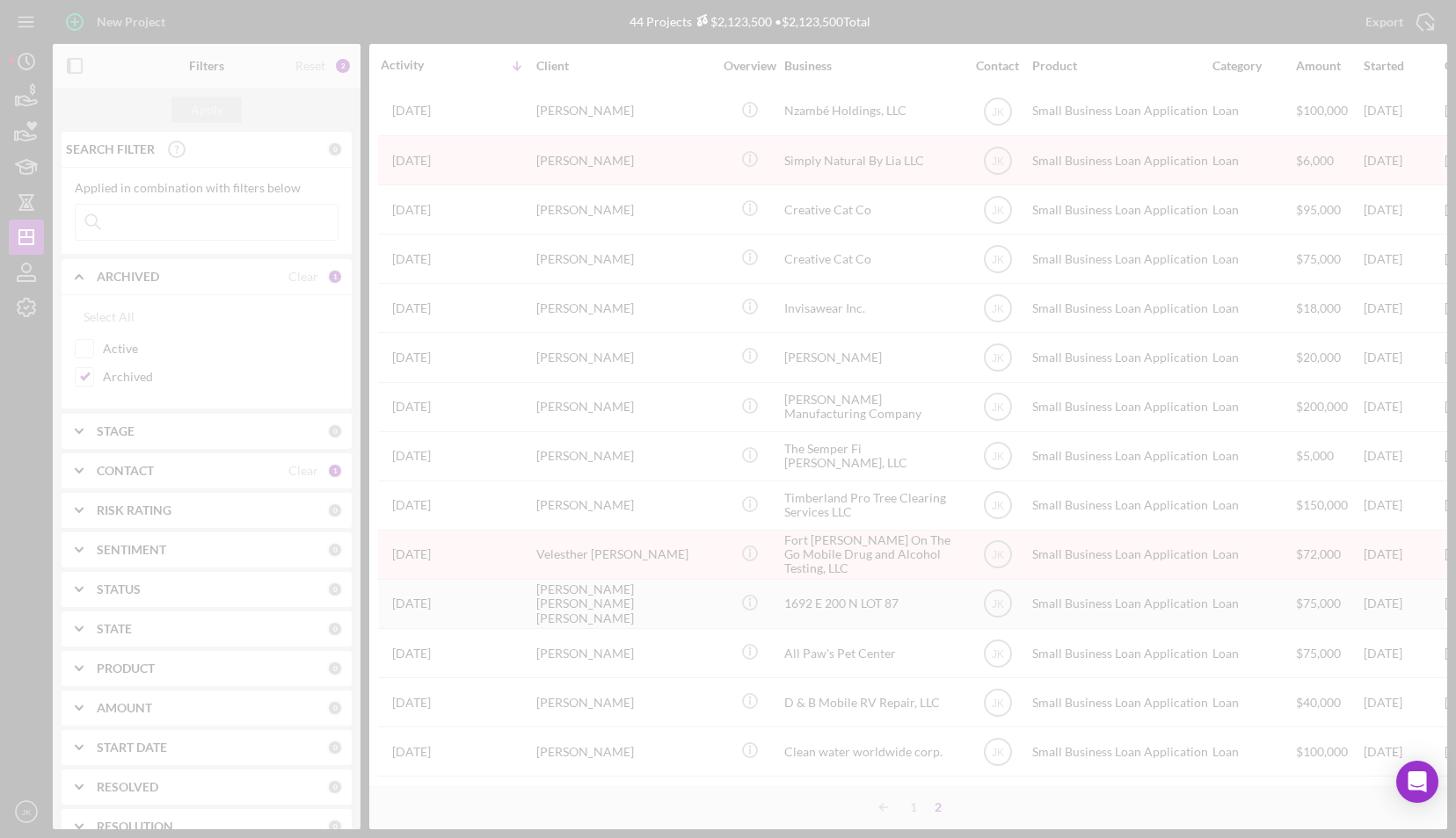
scroll to position [250, 0]
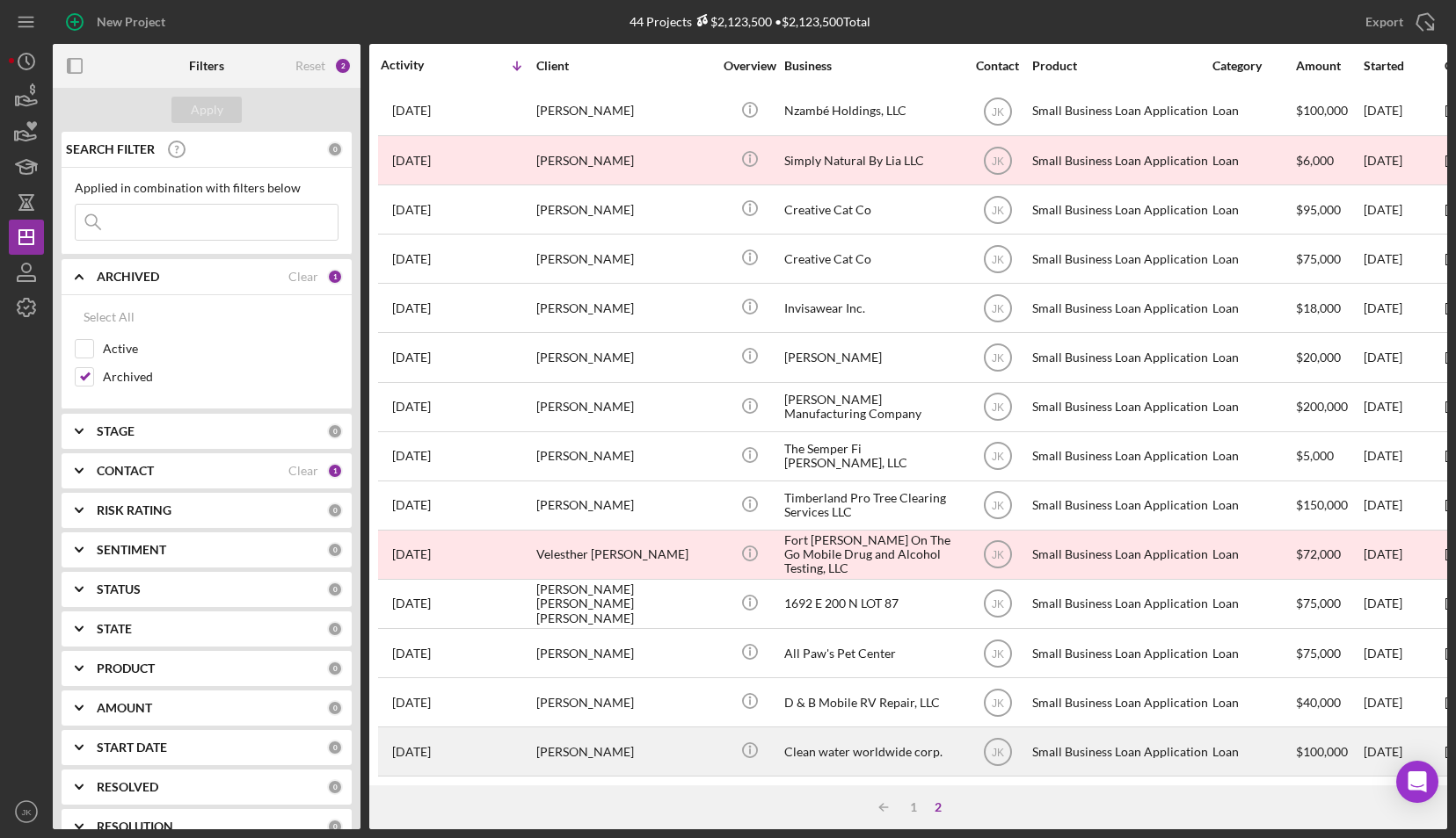
click at [849, 737] on div "Clean water worldwide corp." at bounding box center [872, 752] width 176 height 47
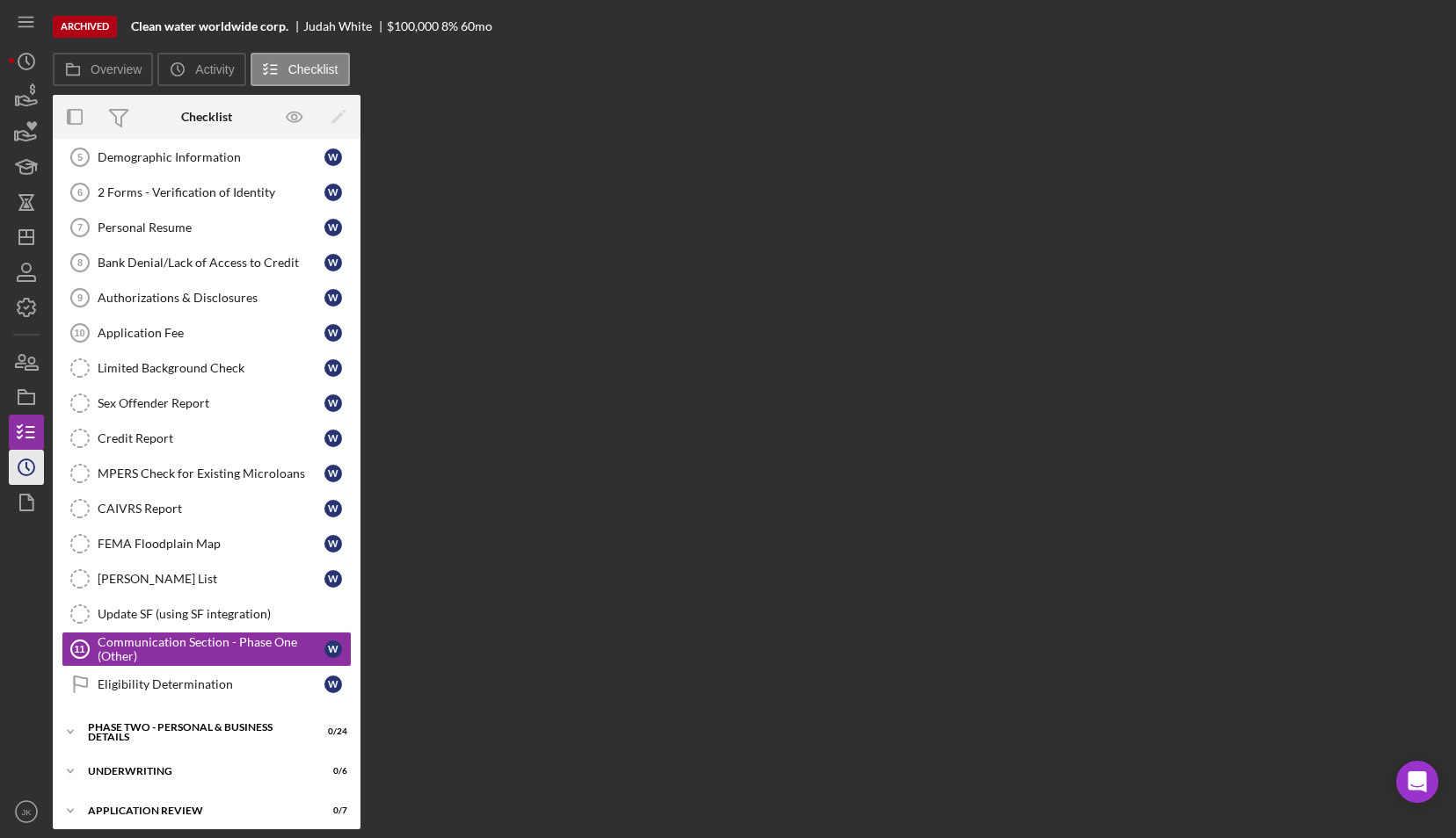
scroll to position [220, 0]
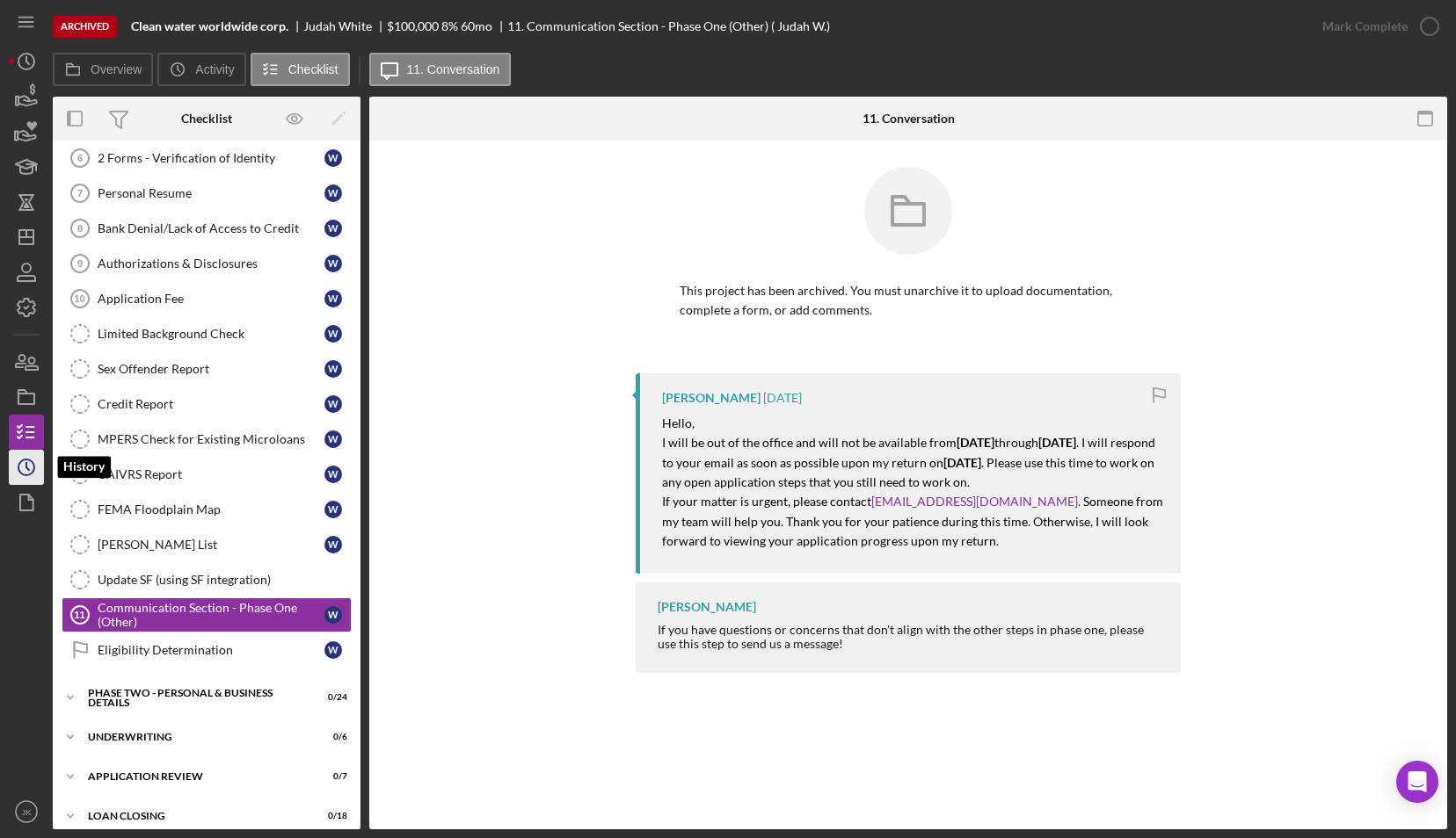
click at [26, 465] on polyline "button" at bounding box center [27, 466] width 3 height 7
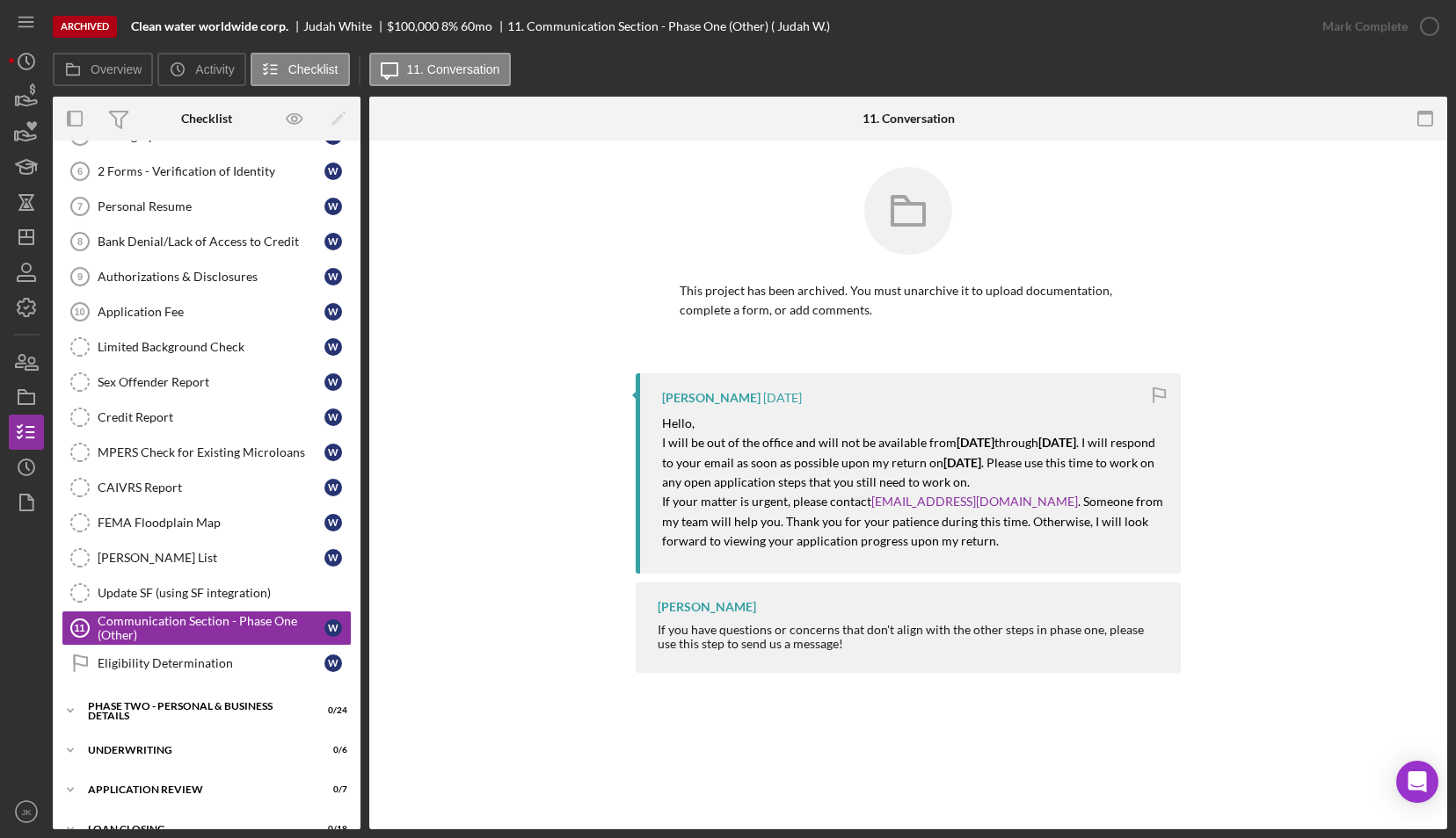
scroll to position [222, 0]
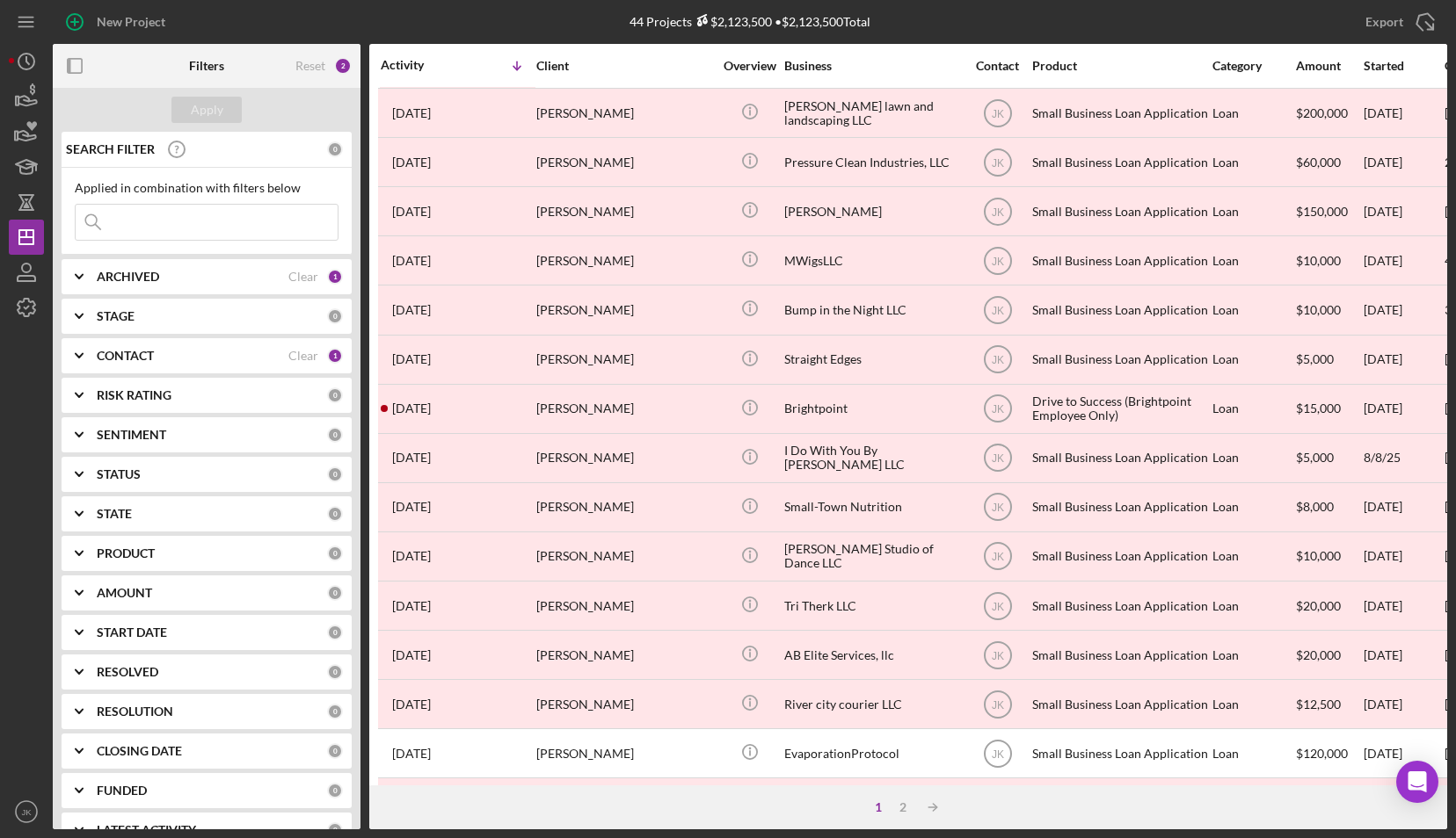
scroll to position [528, 0]
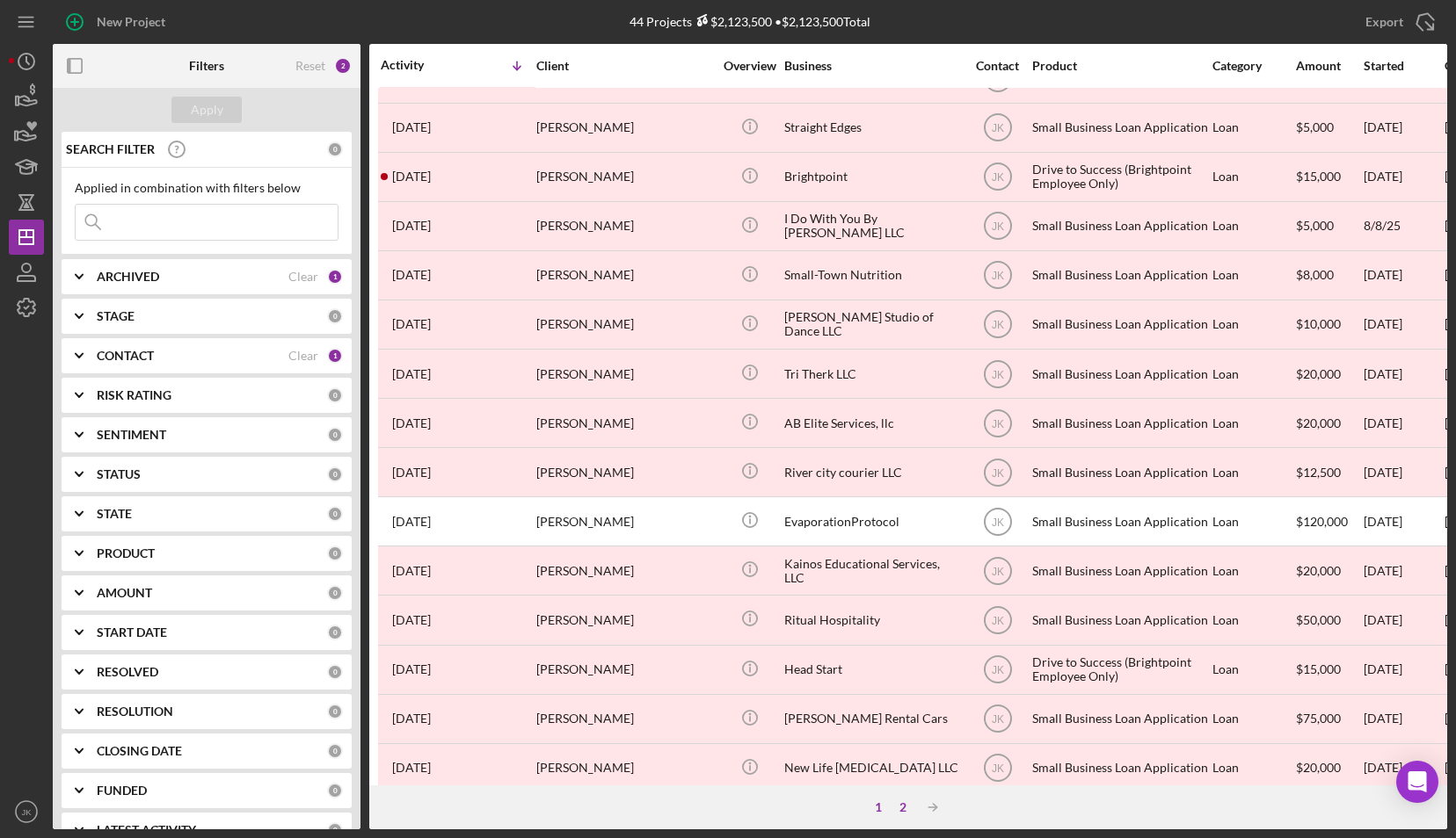
click at [899, 809] on div "2" at bounding box center [903, 808] width 24 height 14
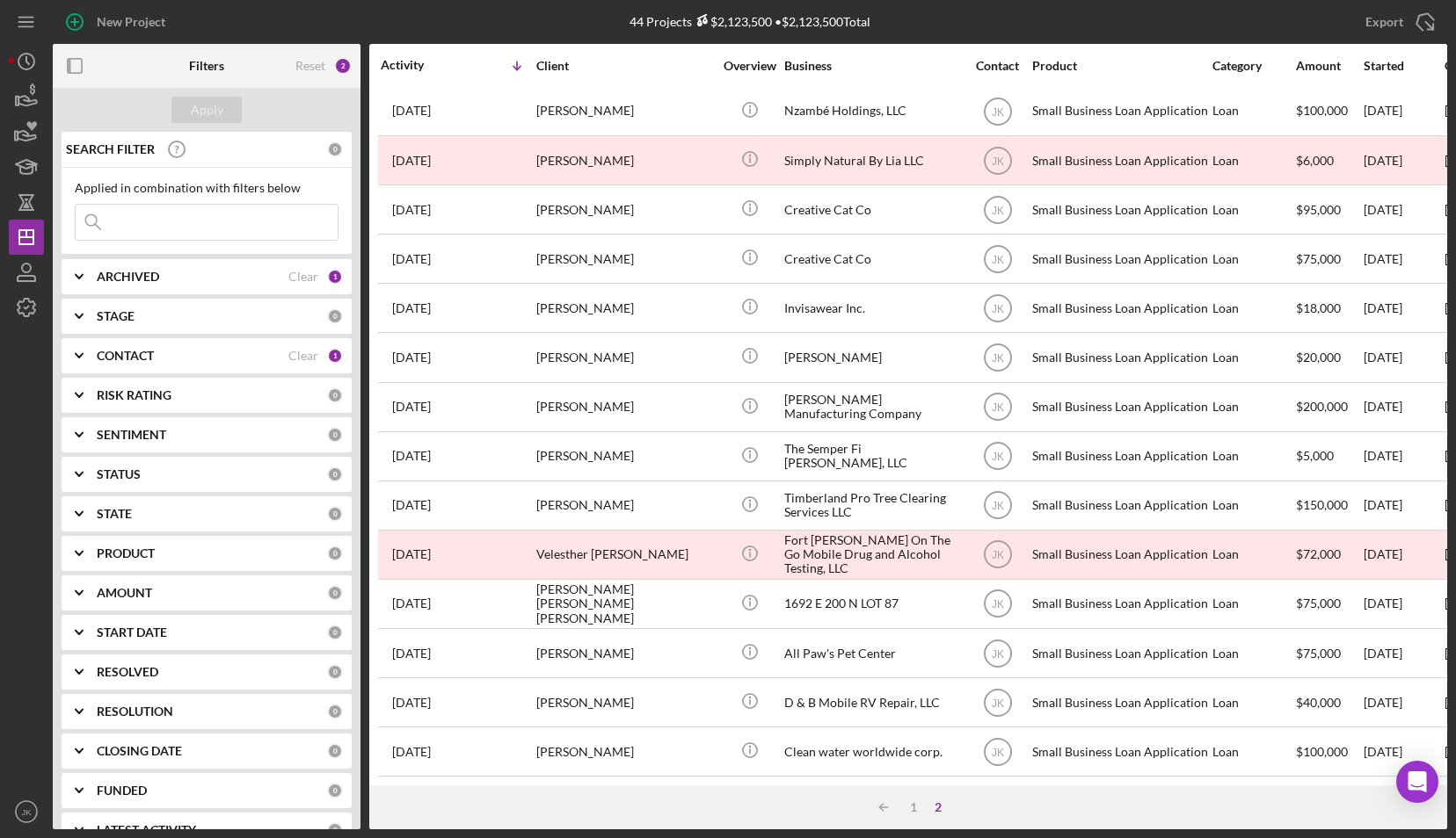
scroll to position [250, 0]
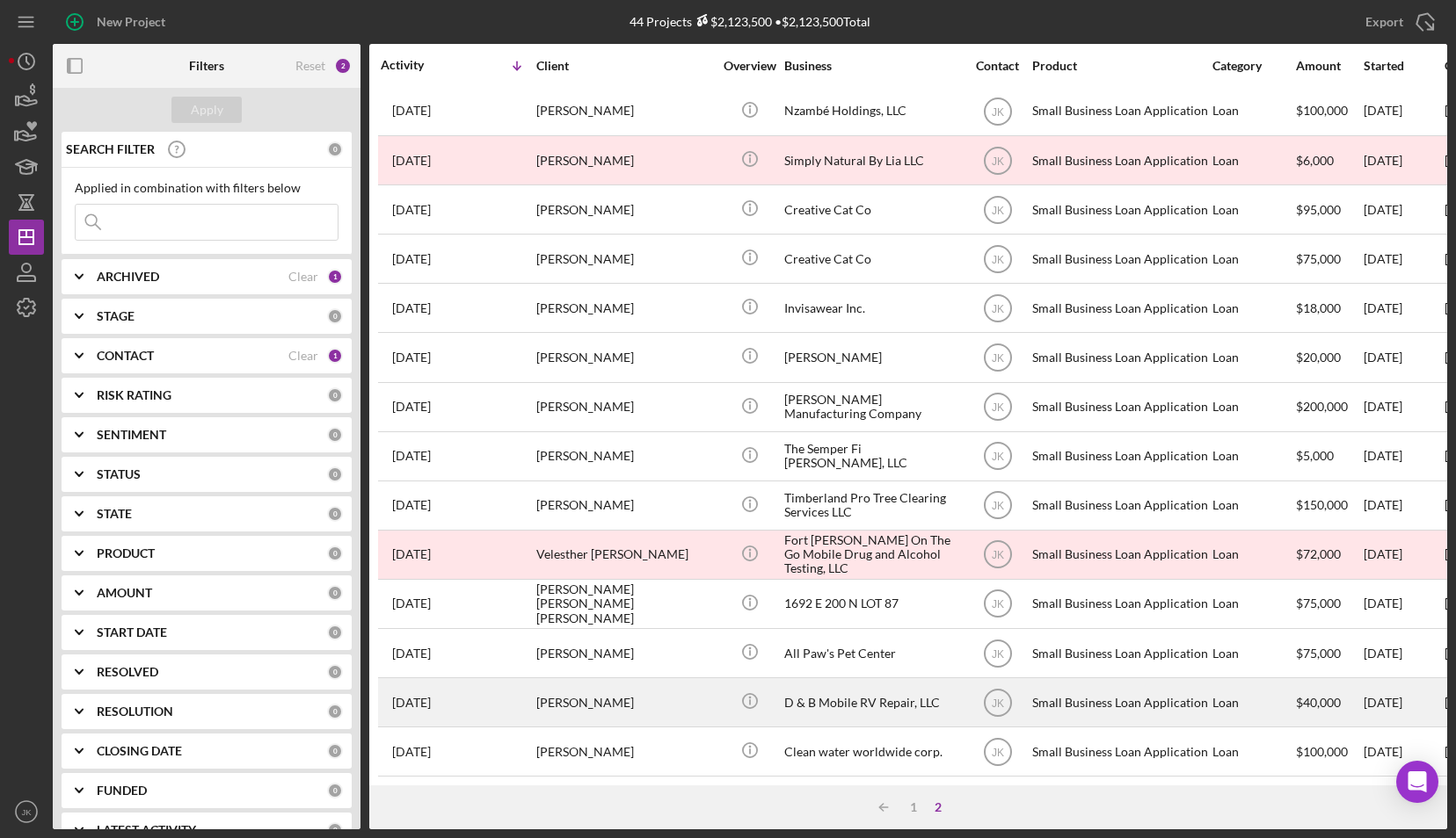
click at [858, 701] on div "D & B Mobile RV Repair, LLC" at bounding box center [872, 702] width 176 height 47
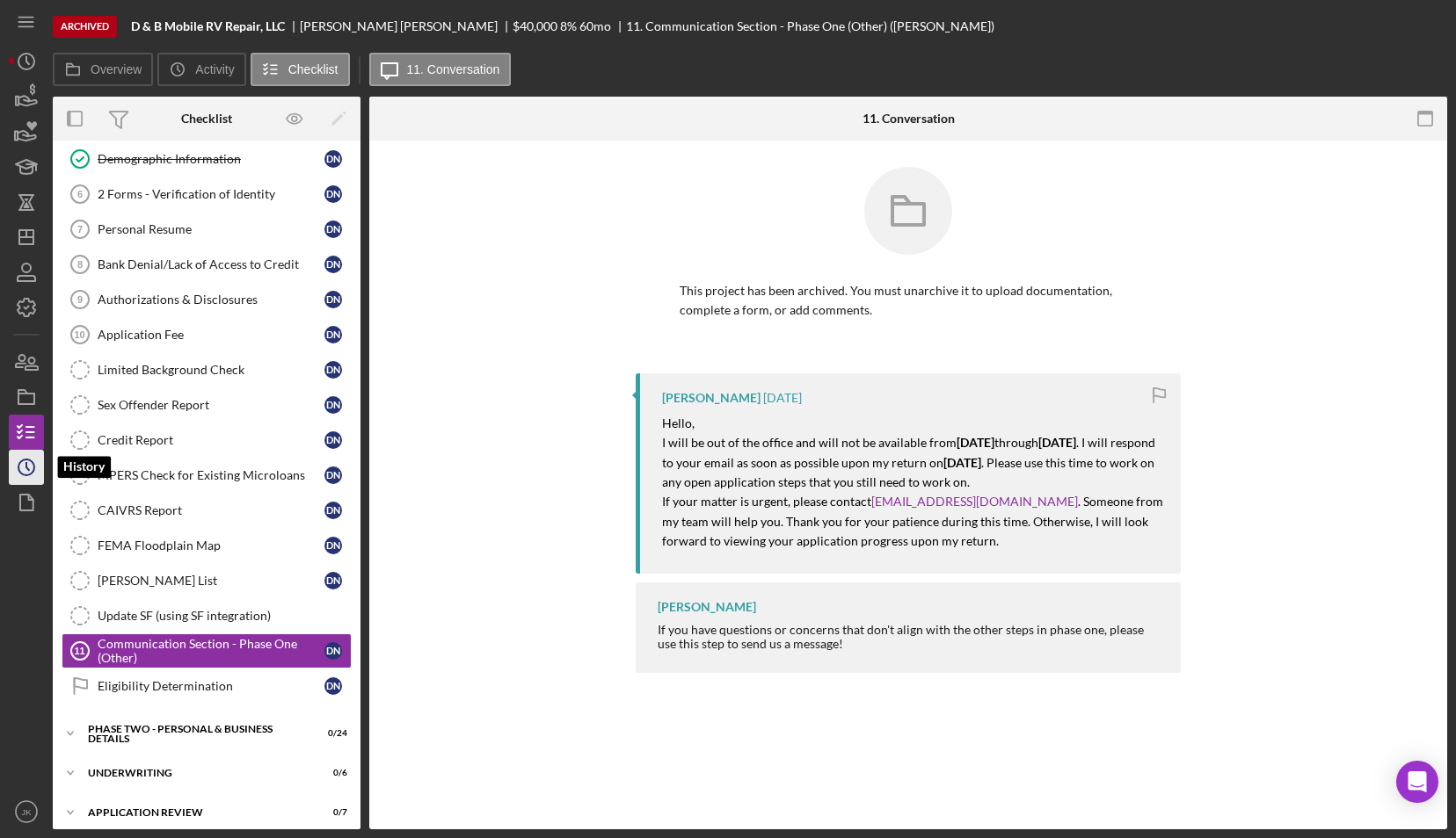
scroll to position [220, 0]
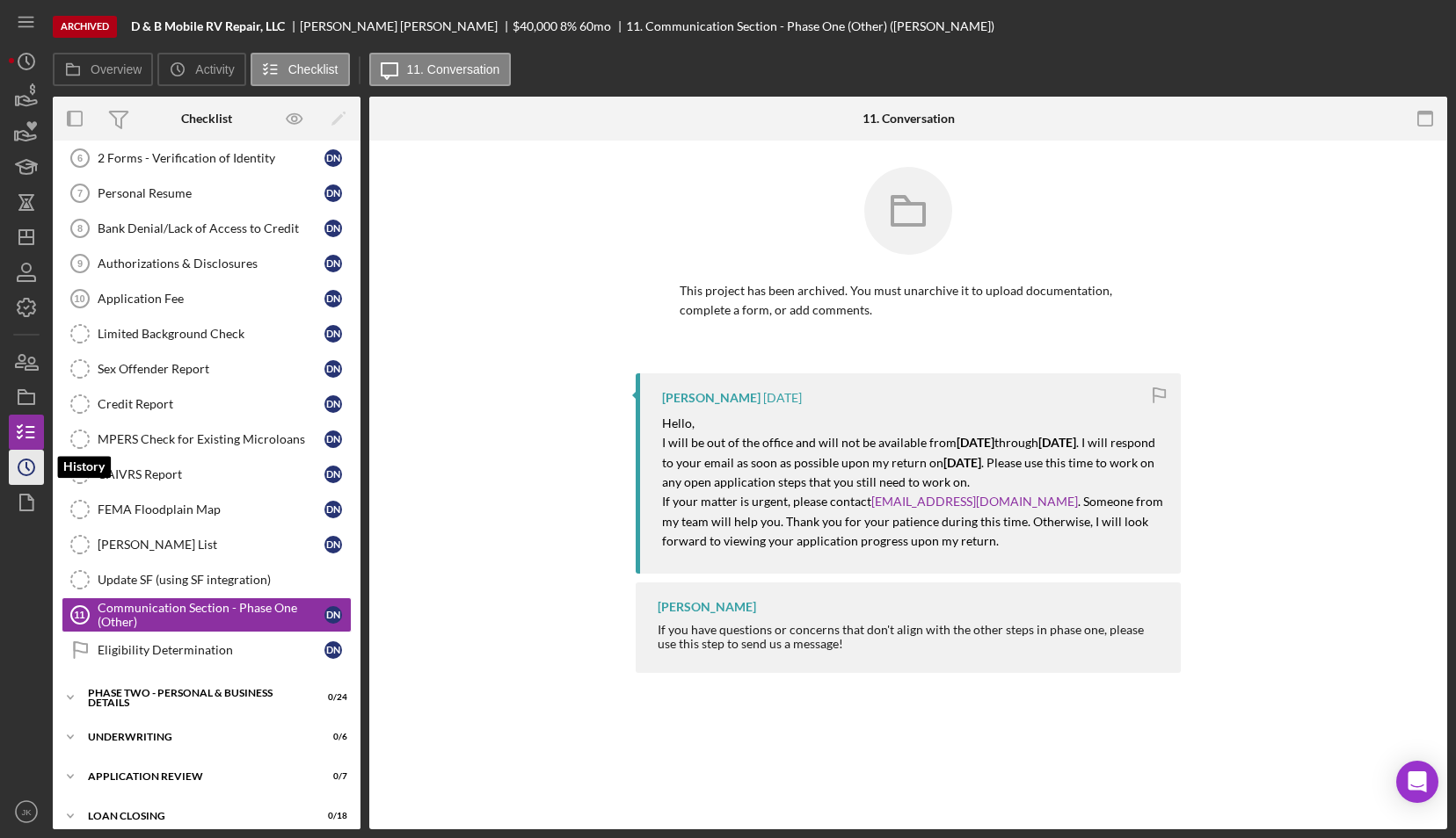
click at [31, 459] on icon "Icon/History" at bounding box center [26, 467] width 44 height 44
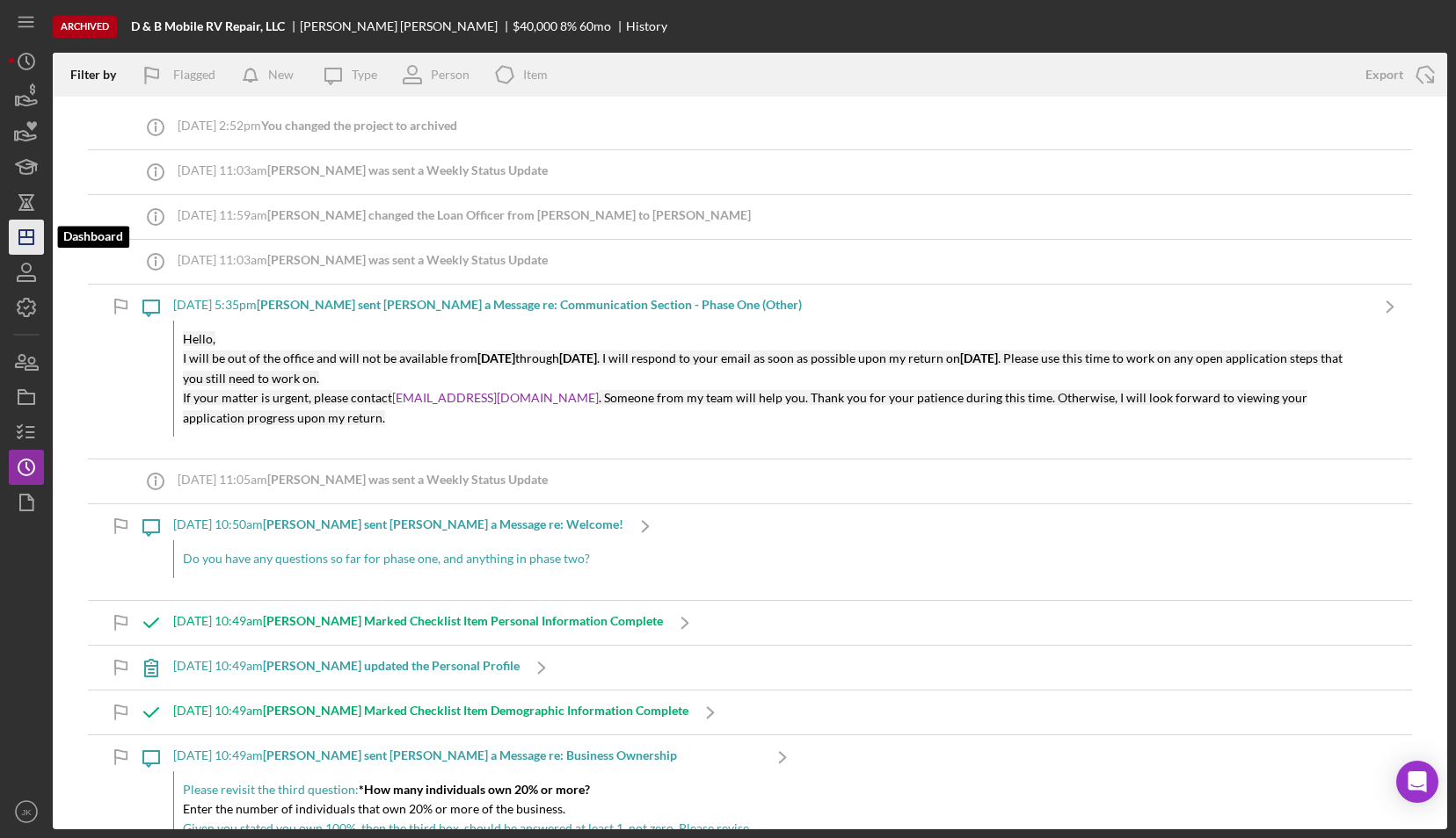
click at [20, 244] on polygon "button" at bounding box center [26, 237] width 14 height 14
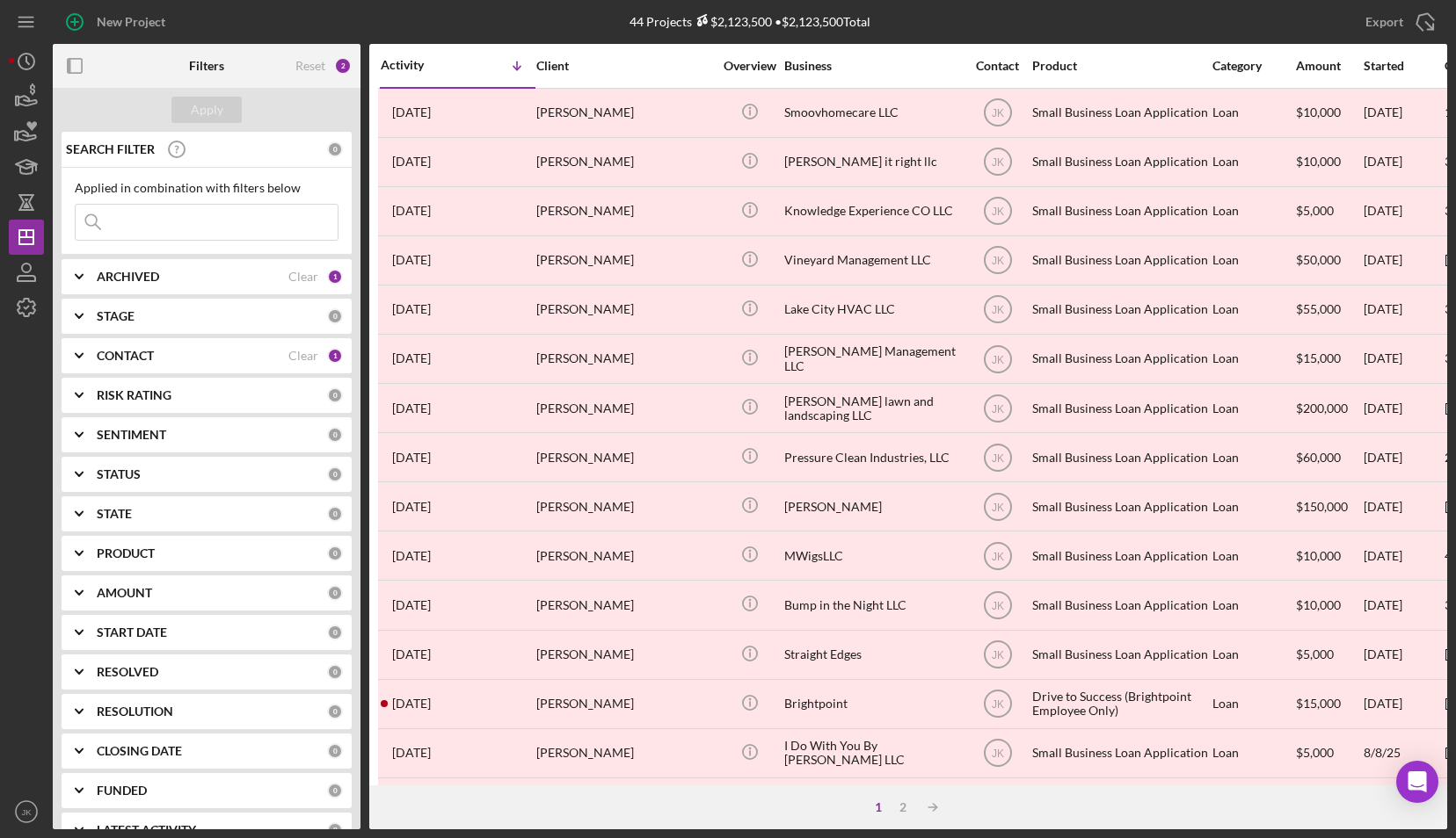
click at [173, 278] on div "ARCHIVED" at bounding box center [192, 277] width 191 height 14
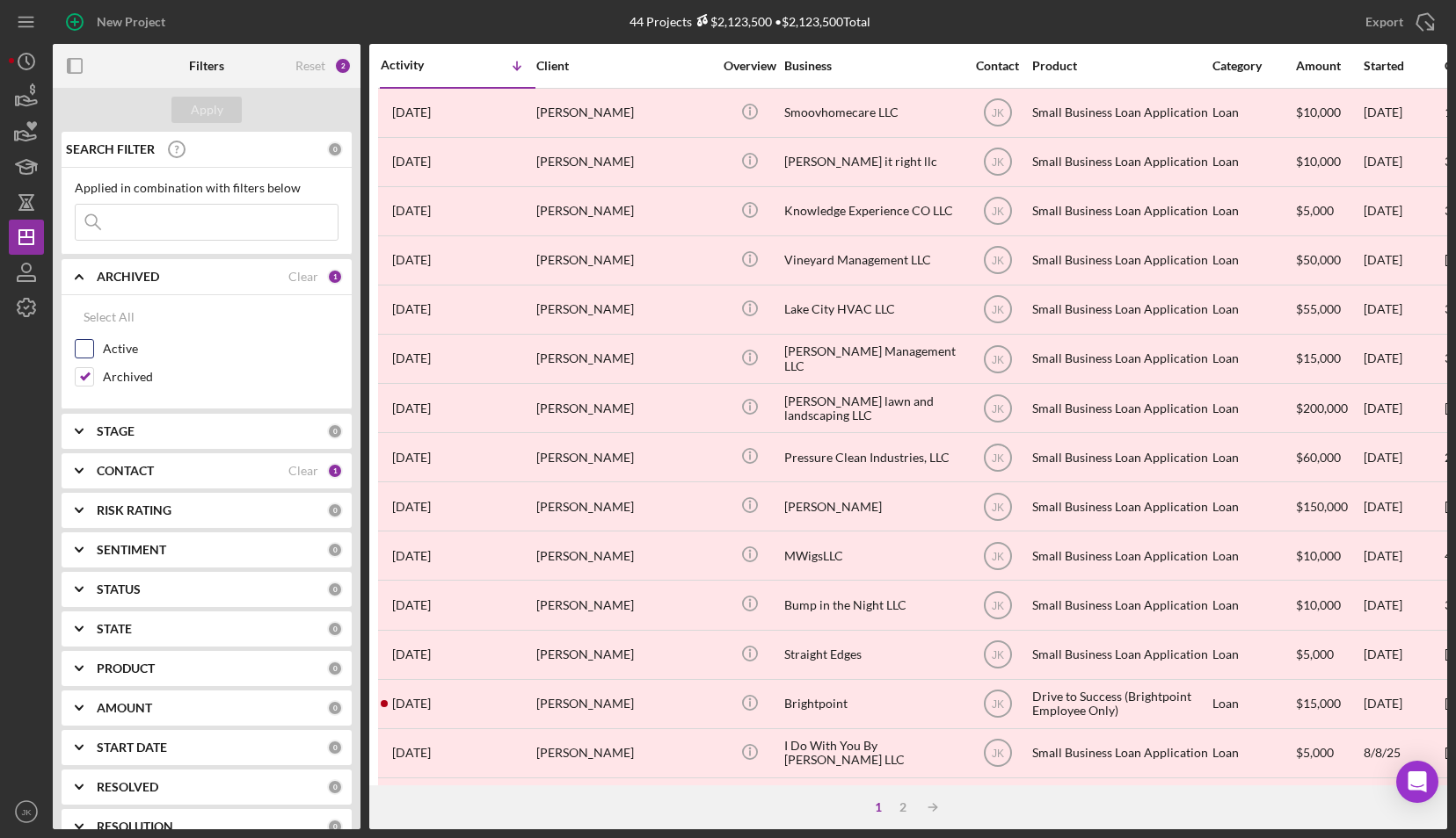
click at [121, 339] on div "Active" at bounding box center [207, 353] width 263 height 28
click at [121, 363] on div "Active" at bounding box center [207, 353] width 263 height 28
click at [124, 351] on label "Active" at bounding box center [220, 349] width 235 height 18
click at [93, 351] on input "Active" at bounding box center [84, 349] width 18 height 18
checkbox input "true"
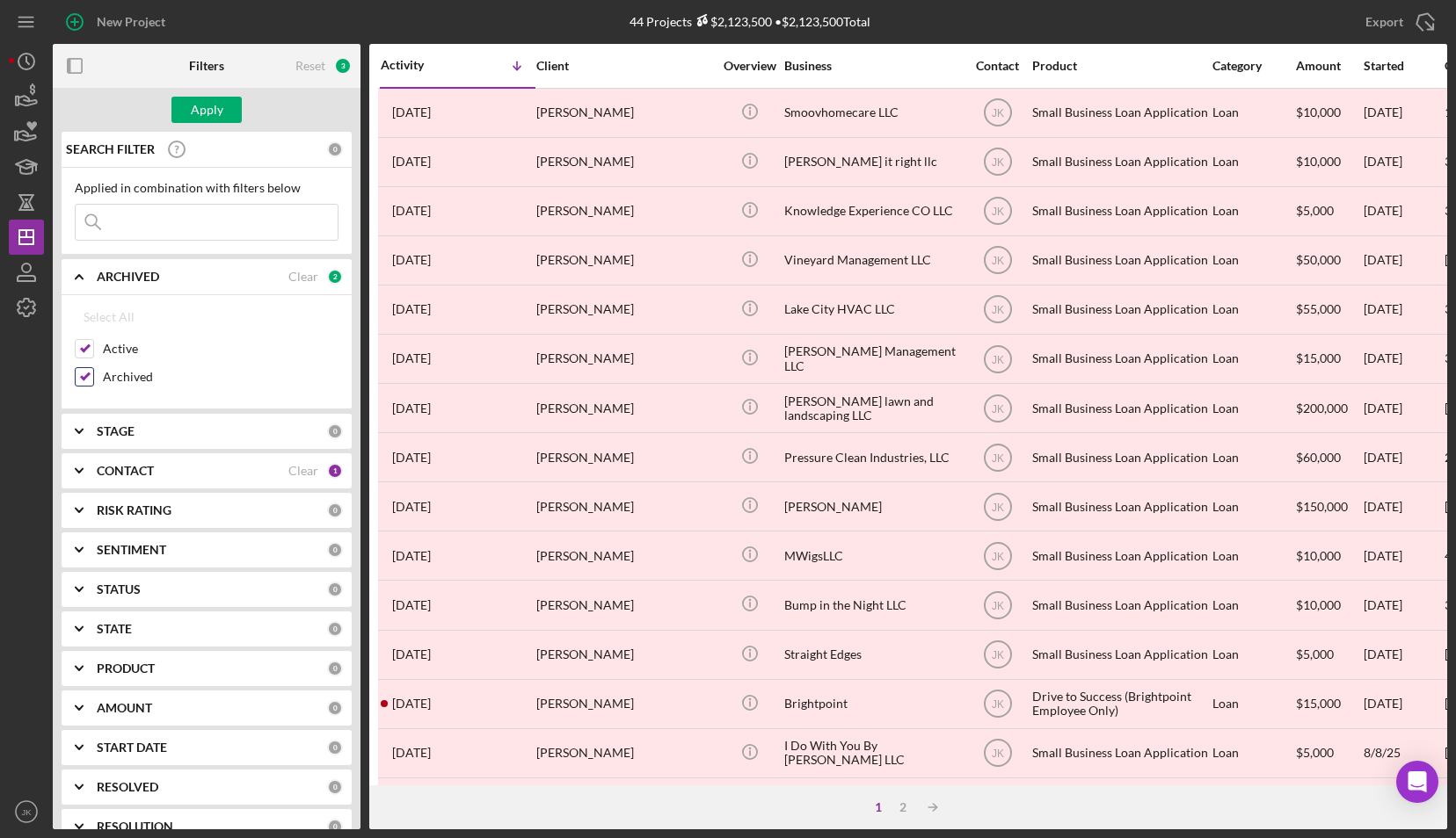
click at [123, 378] on label "Archived" at bounding box center [220, 377] width 235 height 18
click at [93, 378] on input "Archived" at bounding box center [84, 377] width 18 height 18
checkbox input "false"
click at [208, 111] on div "Apply" at bounding box center [206, 109] width 32 height 26
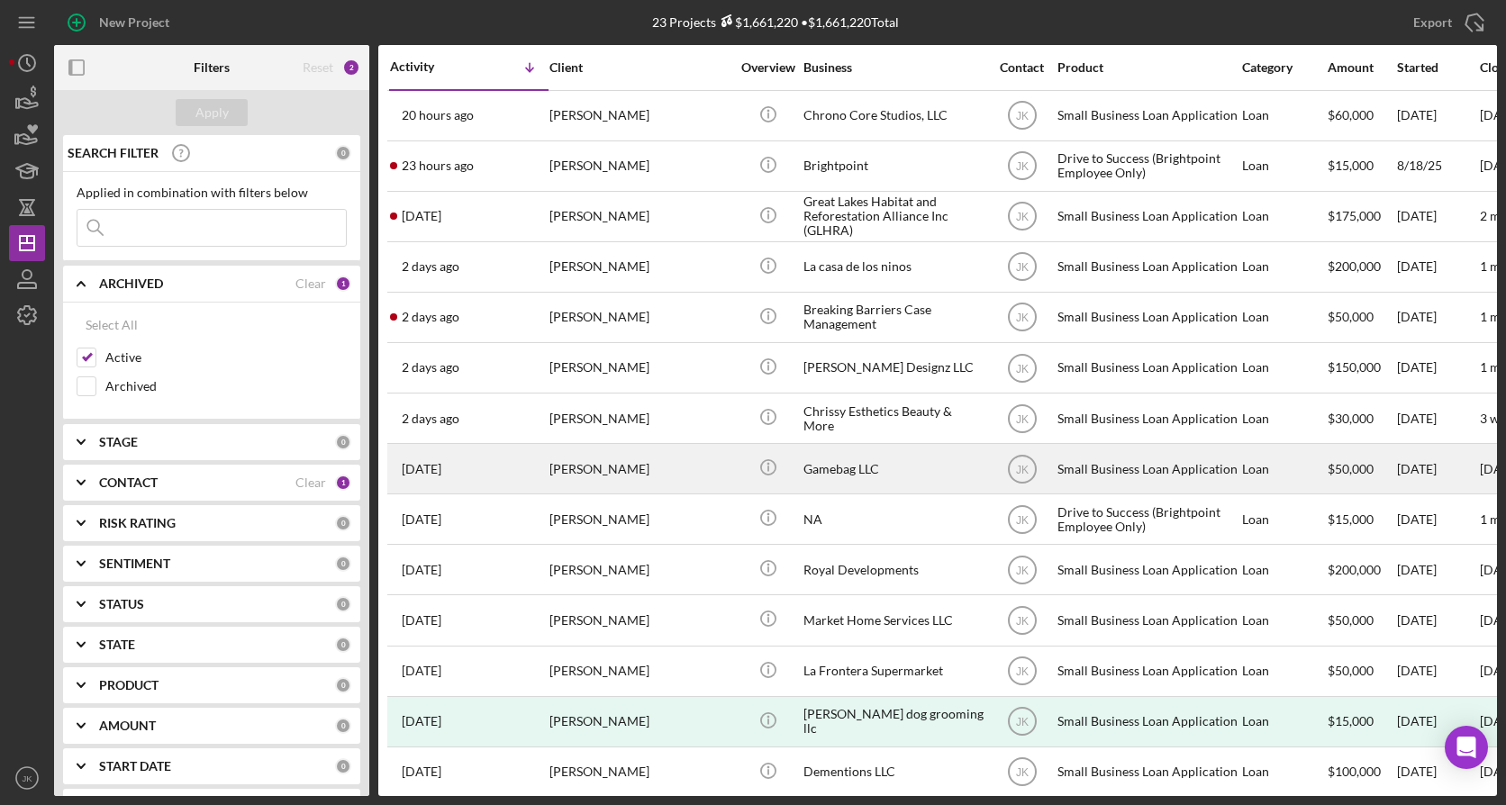
click at [621, 469] on div "[PERSON_NAME]" at bounding box center [640, 469] width 180 height 48
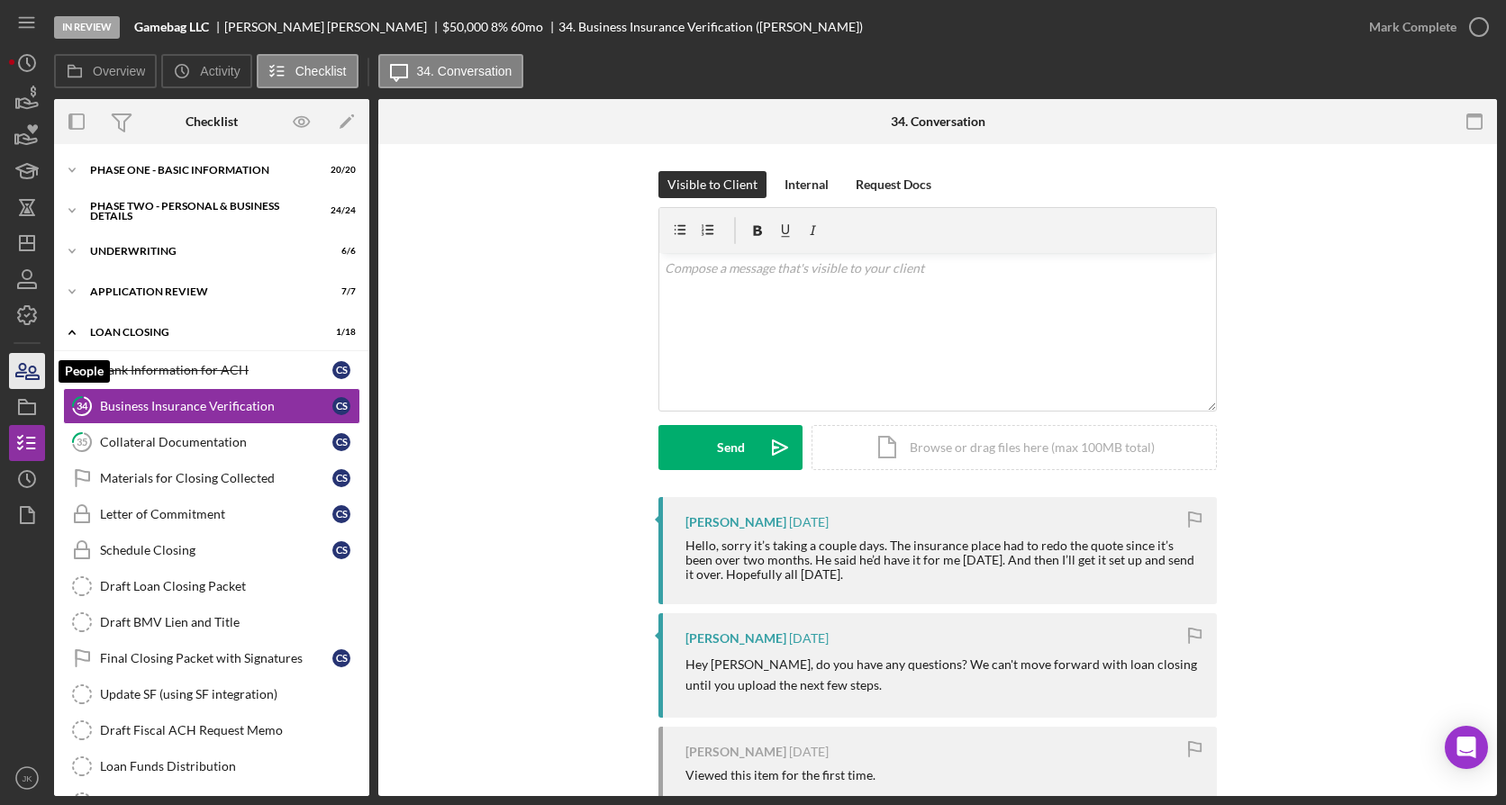
click at [27, 366] on icon "button" at bounding box center [27, 371] width 45 height 45
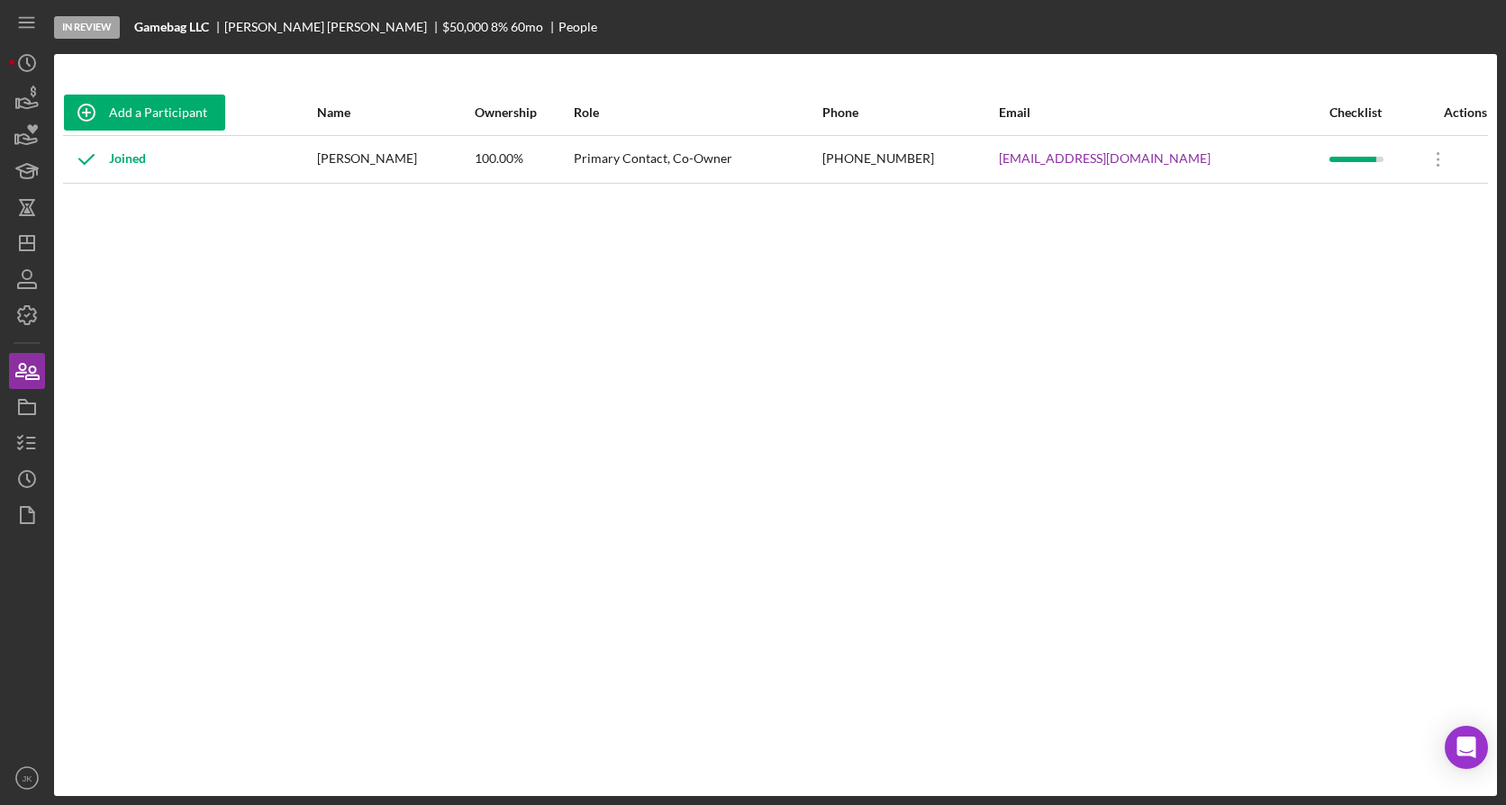
click at [1055, 23] on div "In Review Gamebag LLC Cody Strack $50,000 $50,000 8 % 60 mo People" at bounding box center [775, 27] width 1443 height 54
